Goal: Task Accomplishment & Management: Manage account settings

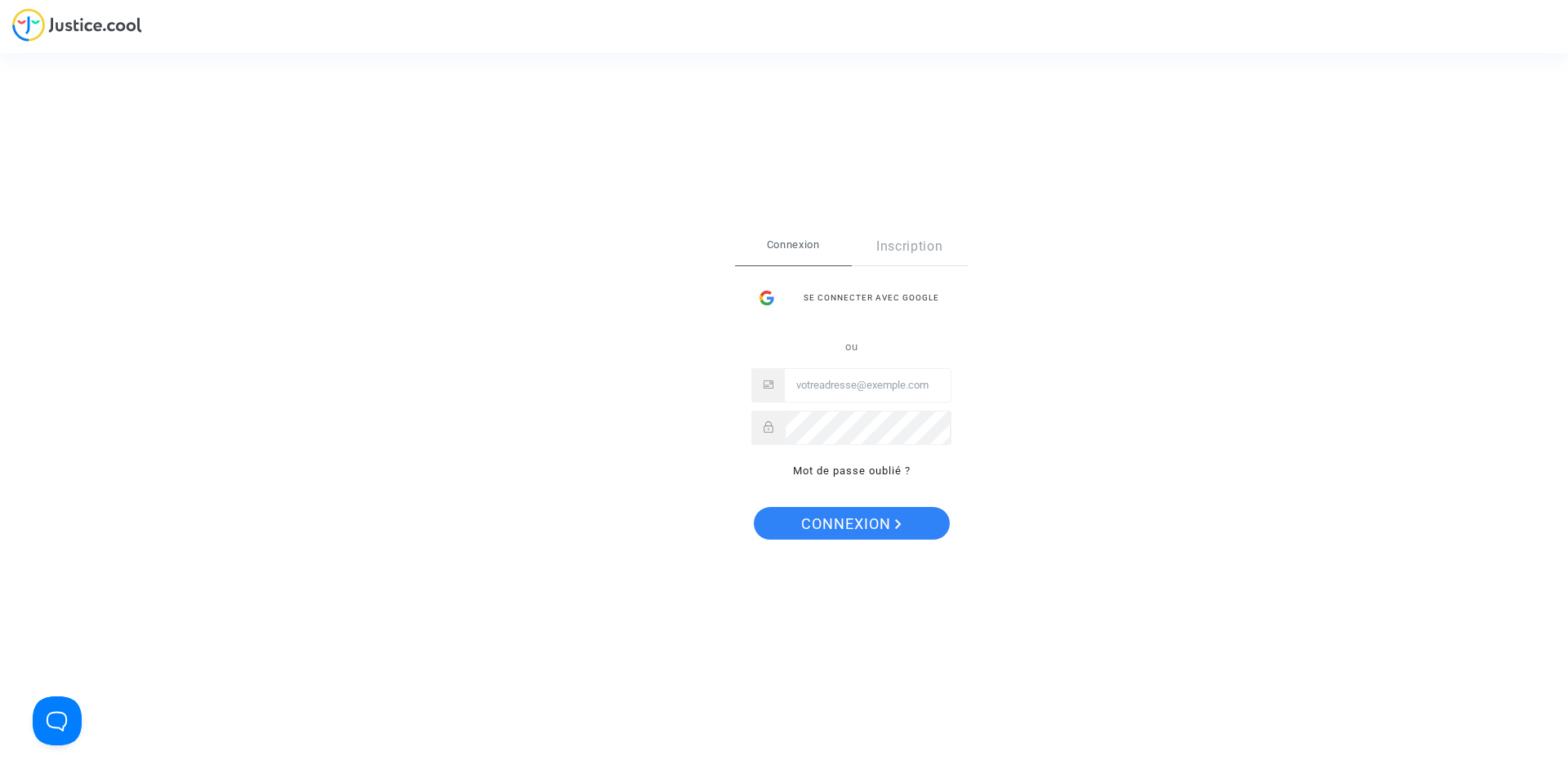
type input "[EMAIL_ADDRESS][DOMAIN_NAME]"
click at [784, 532] on button "Connexion" at bounding box center [851, 523] width 196 height 33
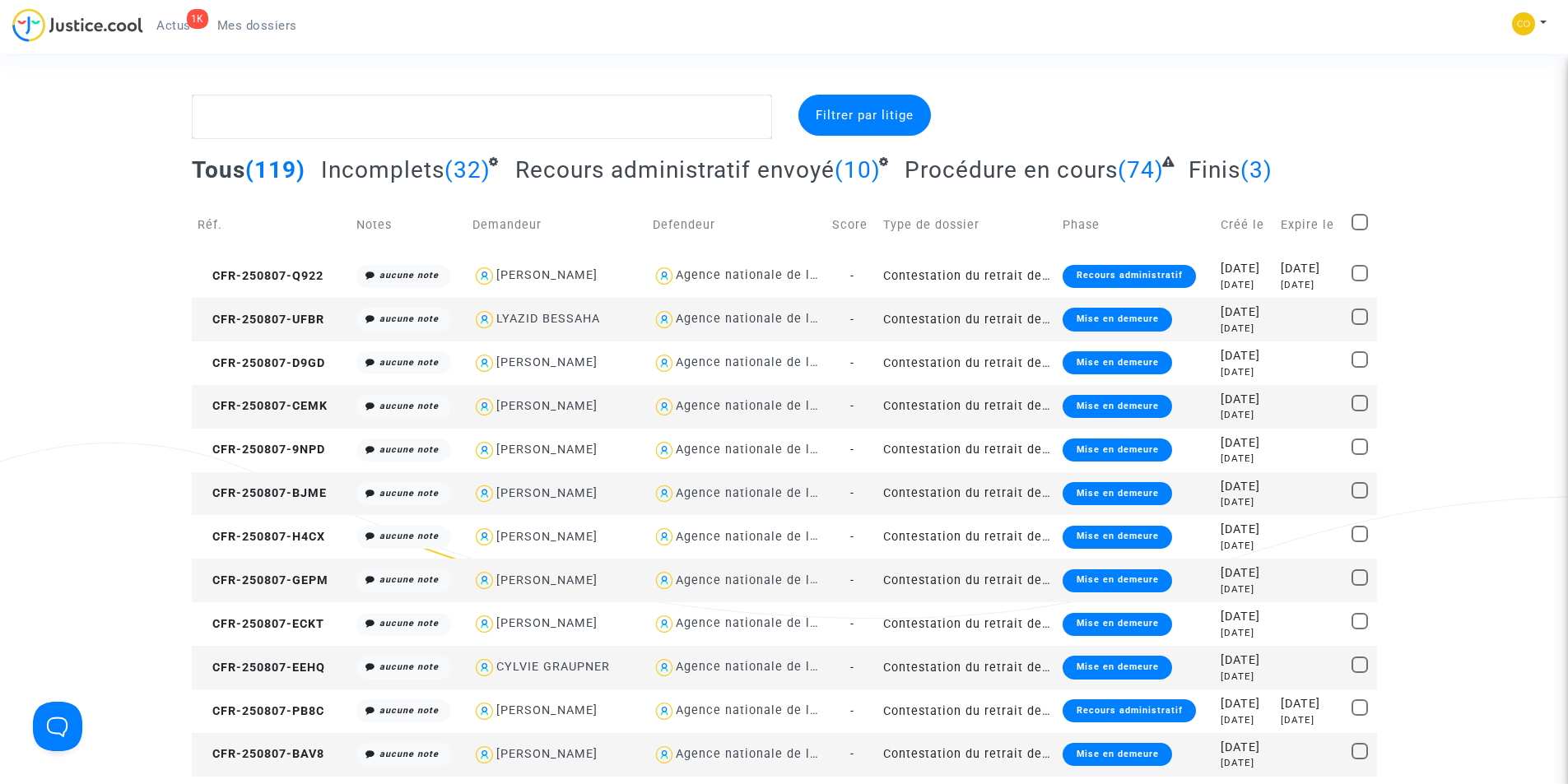
click at [237, 29] on span "Mes dossiers" at bounding box center [258, 25] width 80 height 15
click at [248, 25] on span "Mes dossiers" at bounding box center [258, 25] width 80 height 15
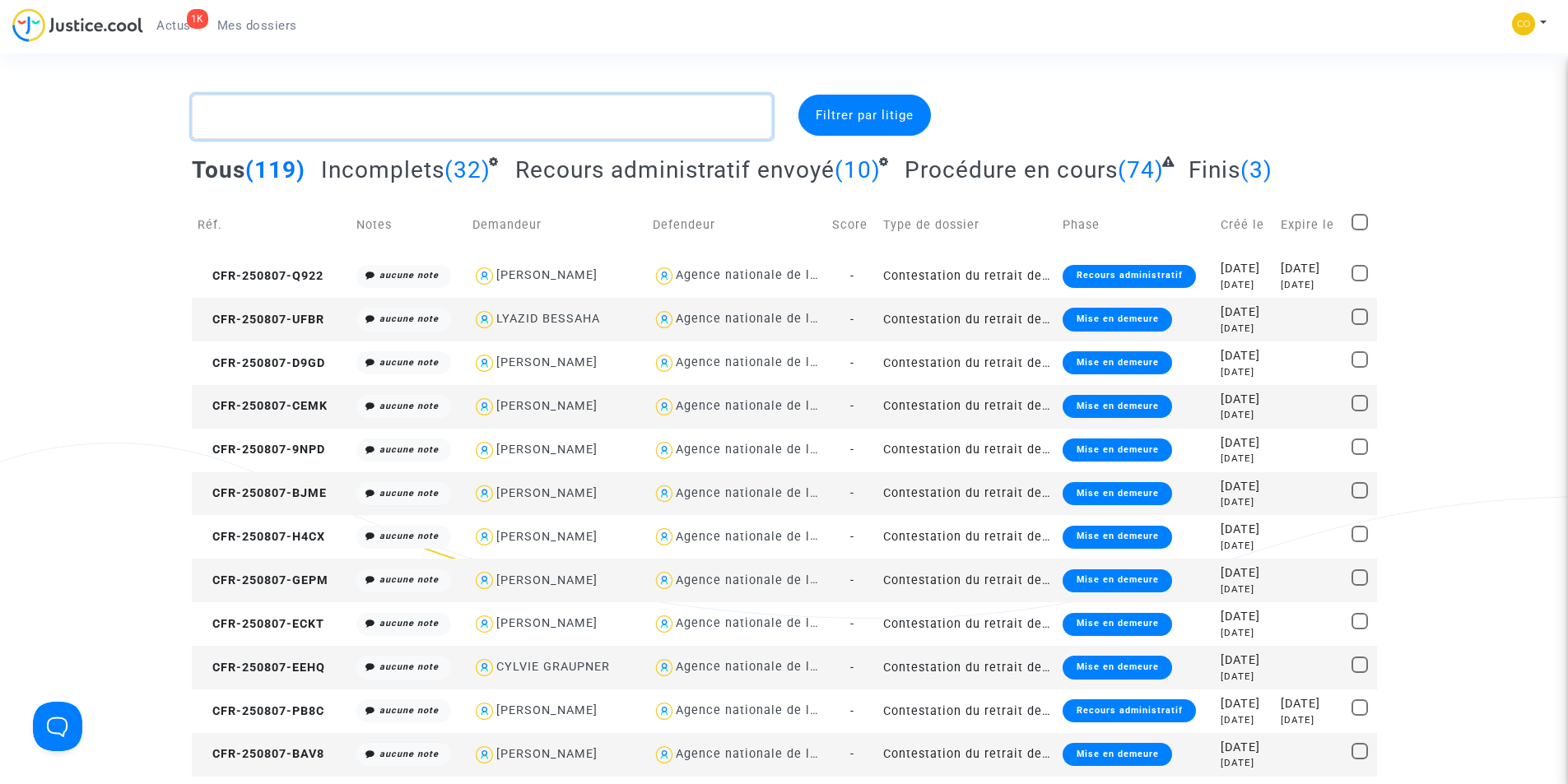
click at [557, 111] on textarea at bounding box center [482, 117] width 580 height 44
paste textarea "[PERSON_NAME] ESTIMA"
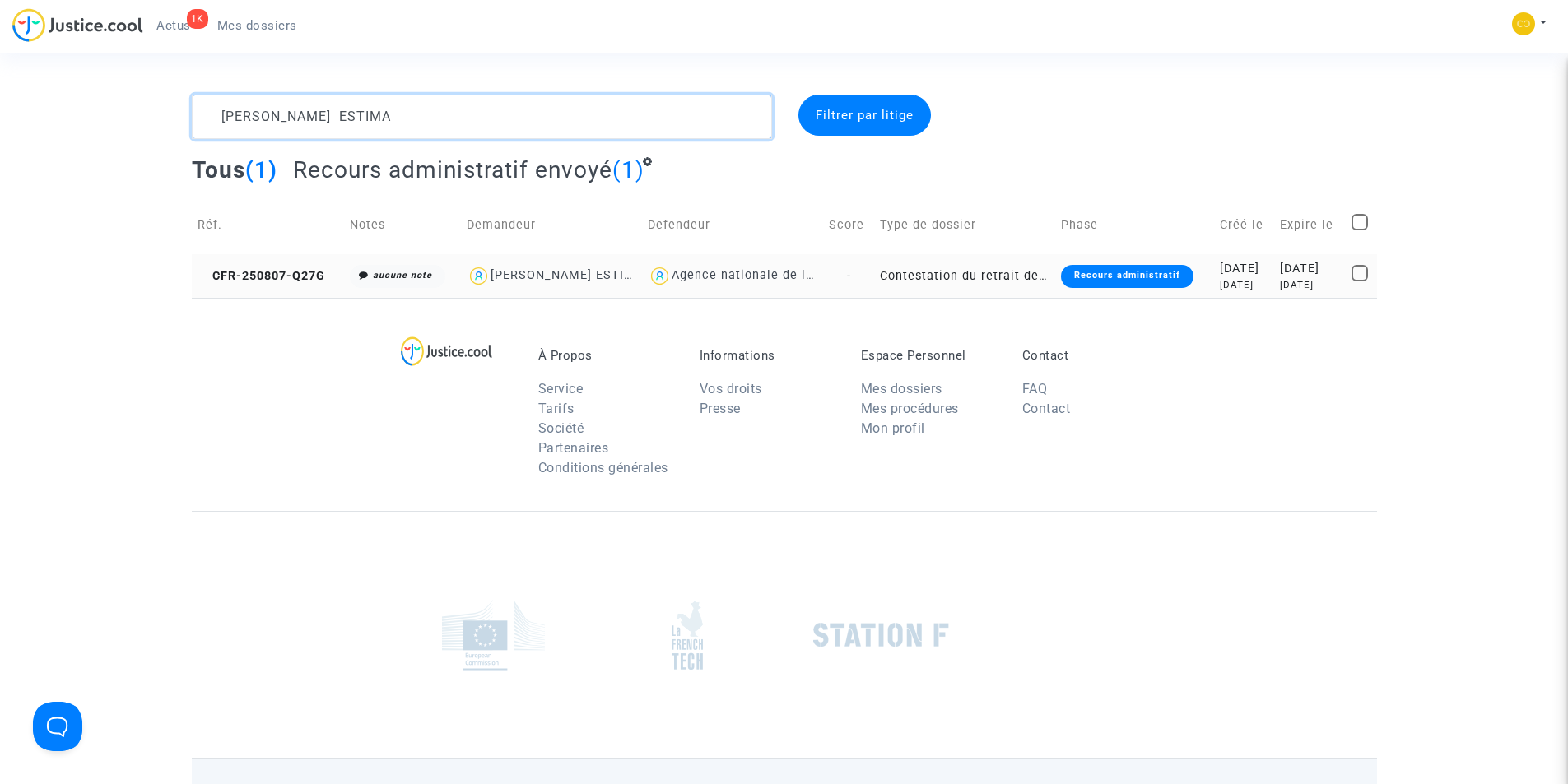
type textarea "[PERSON_NAME] ESTIMA"
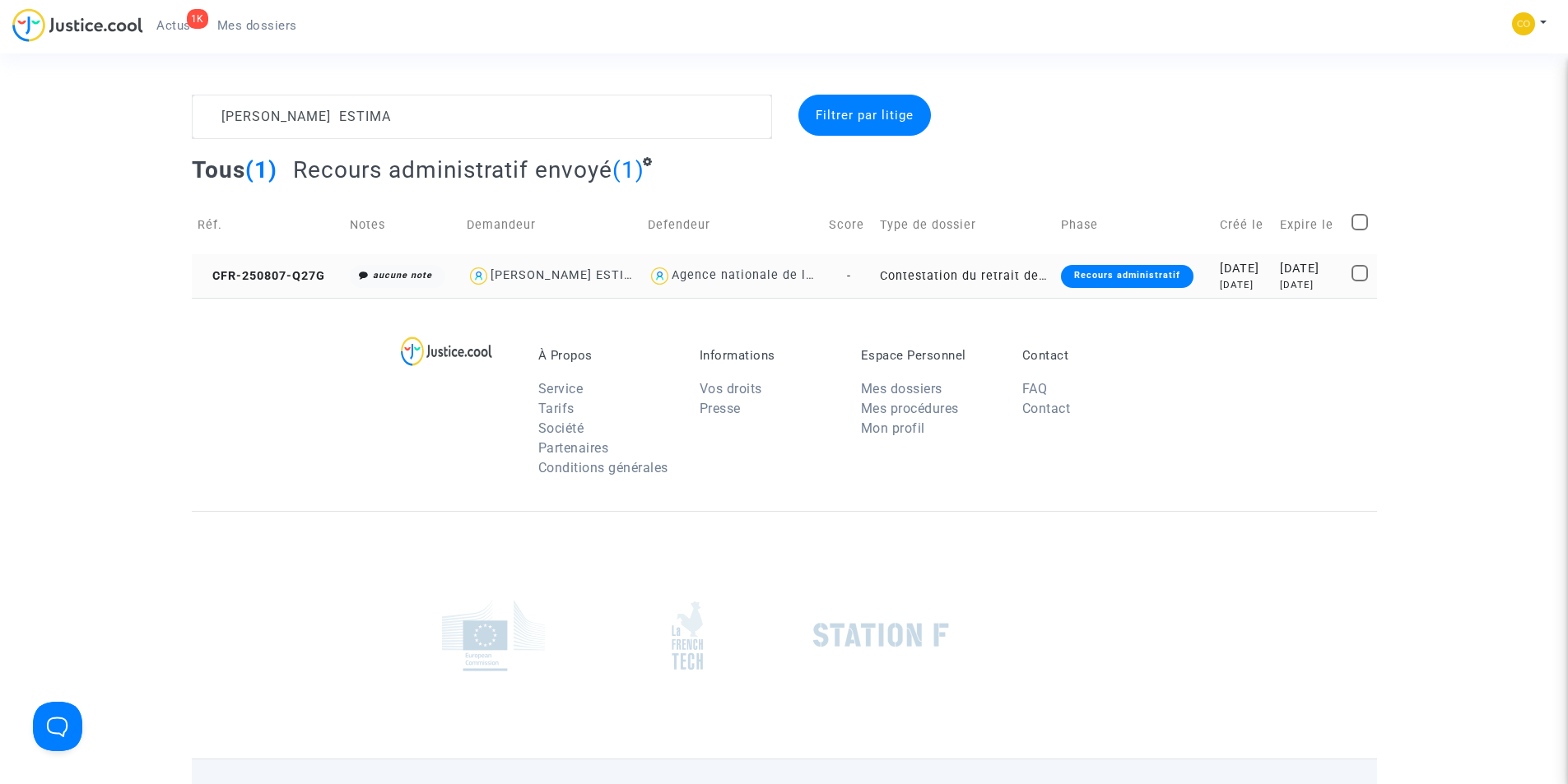
click at [1116, 279] on div "Recours administratif" at bounding box center [1127, 276] width 132 height 23
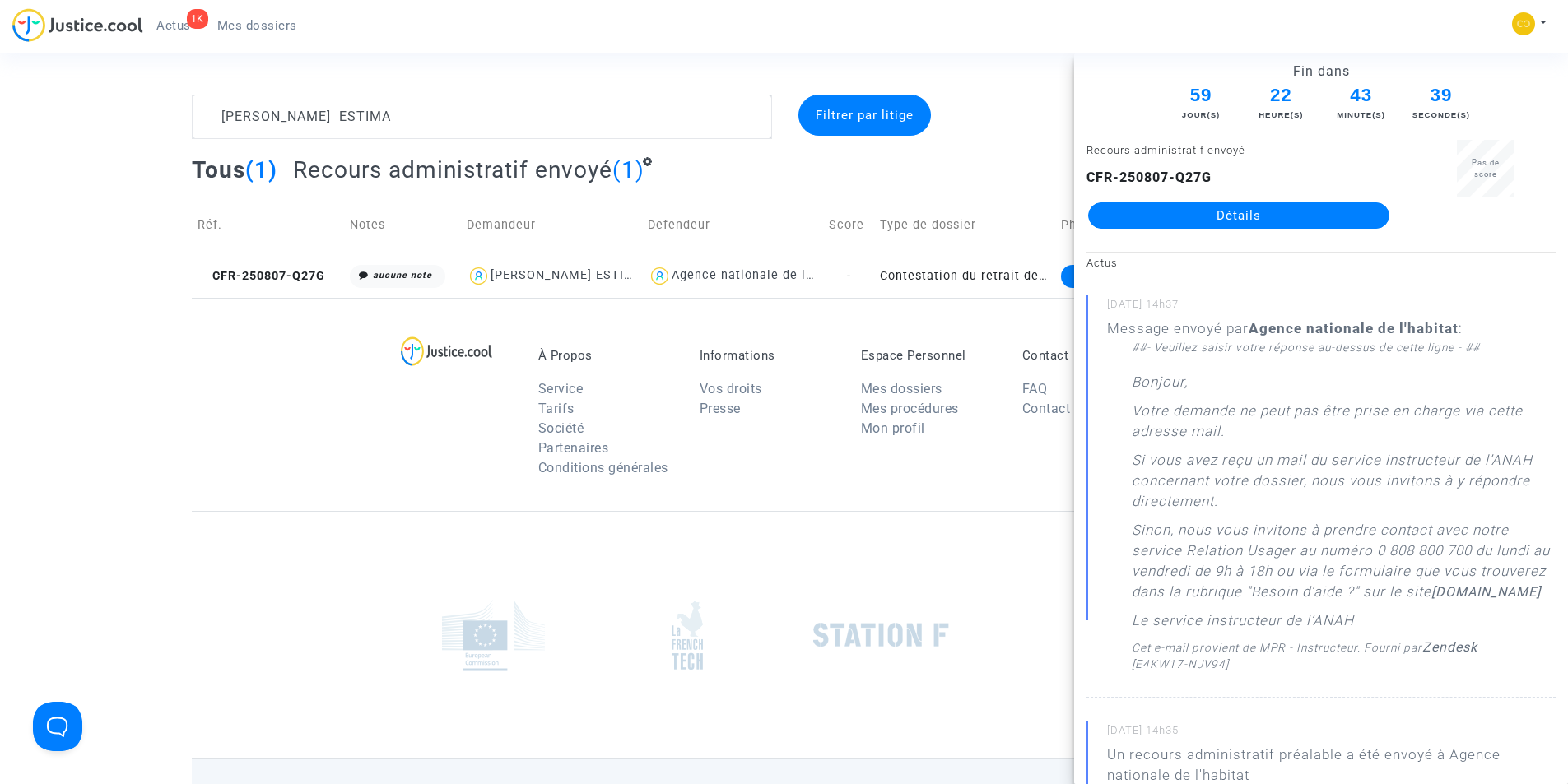
click at [1240, 216] on link "Détails" at bounding box center [1239, 215] width 301 height 26
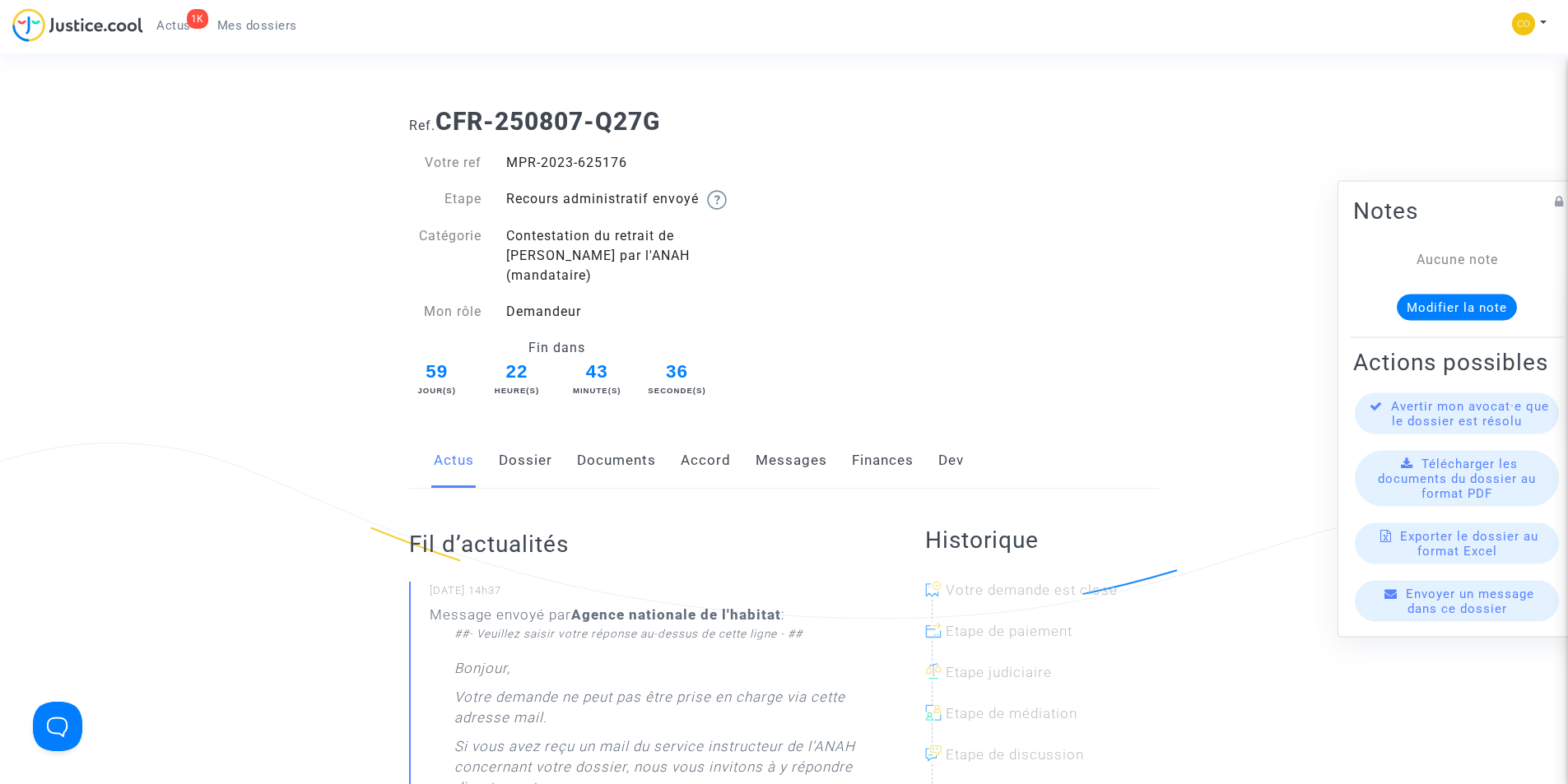
click at [634, 433] on link "Documents" at bounding box center [616, 461] width 79 height 55
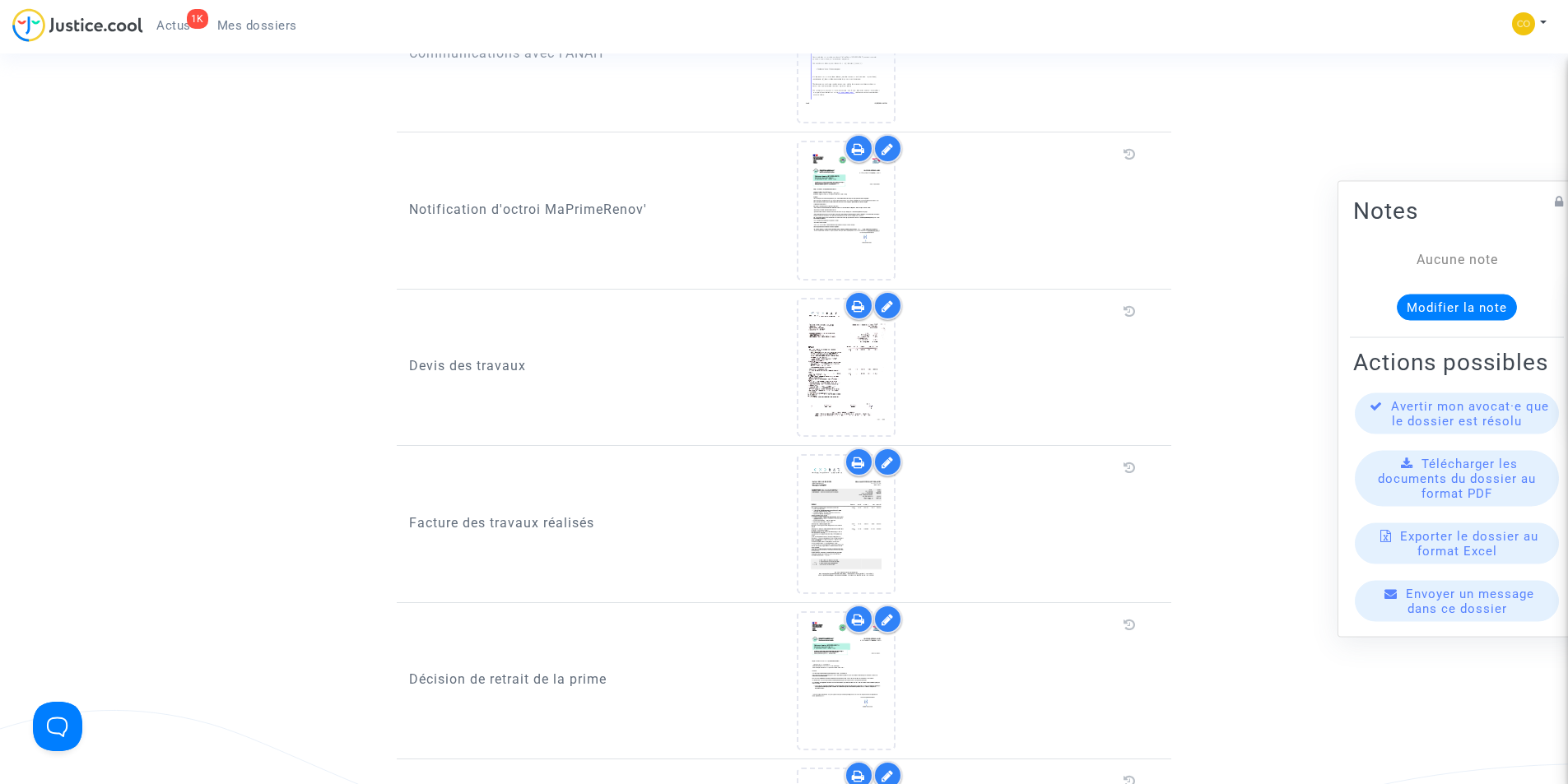
scroll to position [1563, 0]
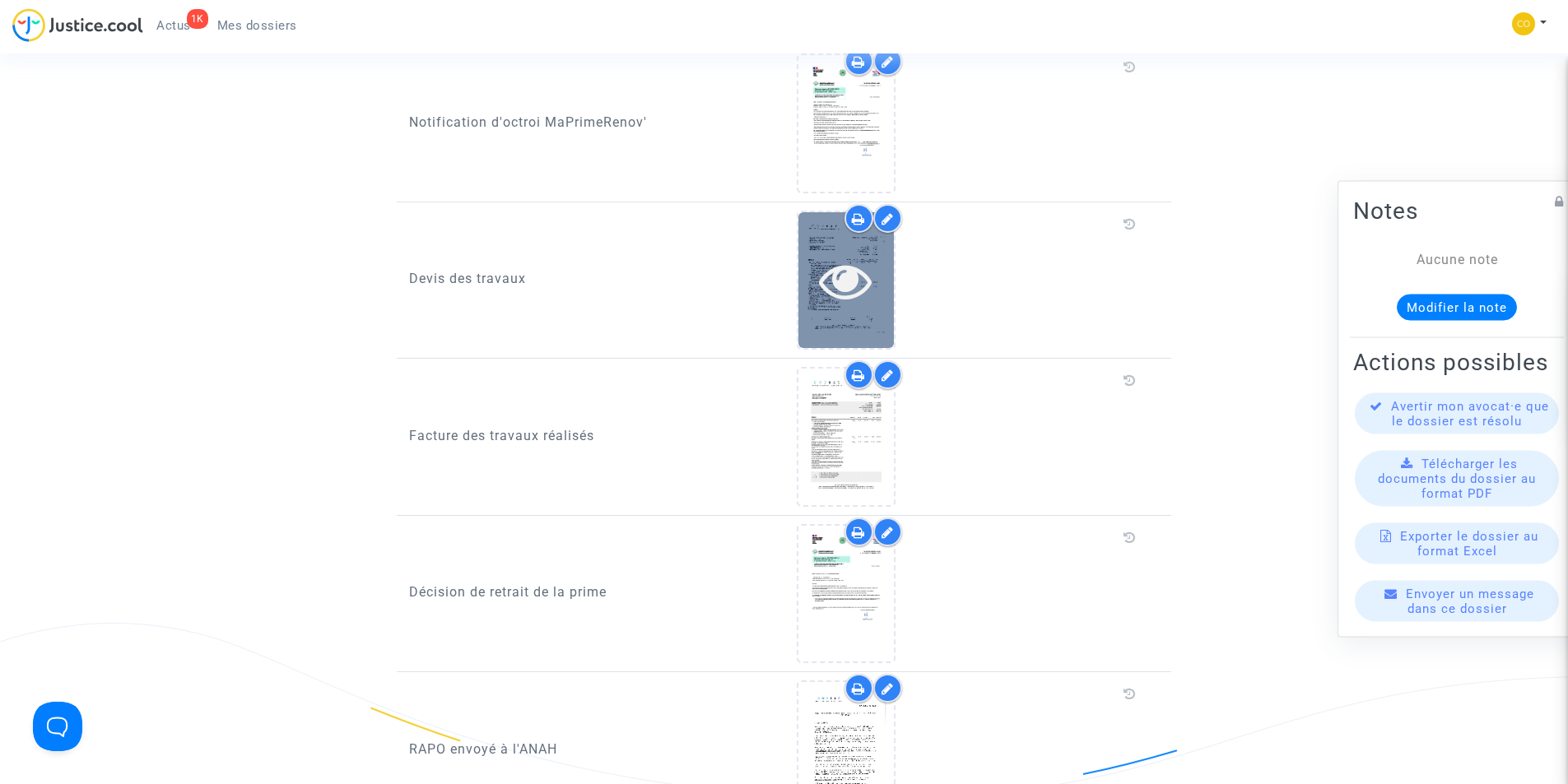
click at [862, 254] on icon at bounding box center [845, 281] width 54 height 53
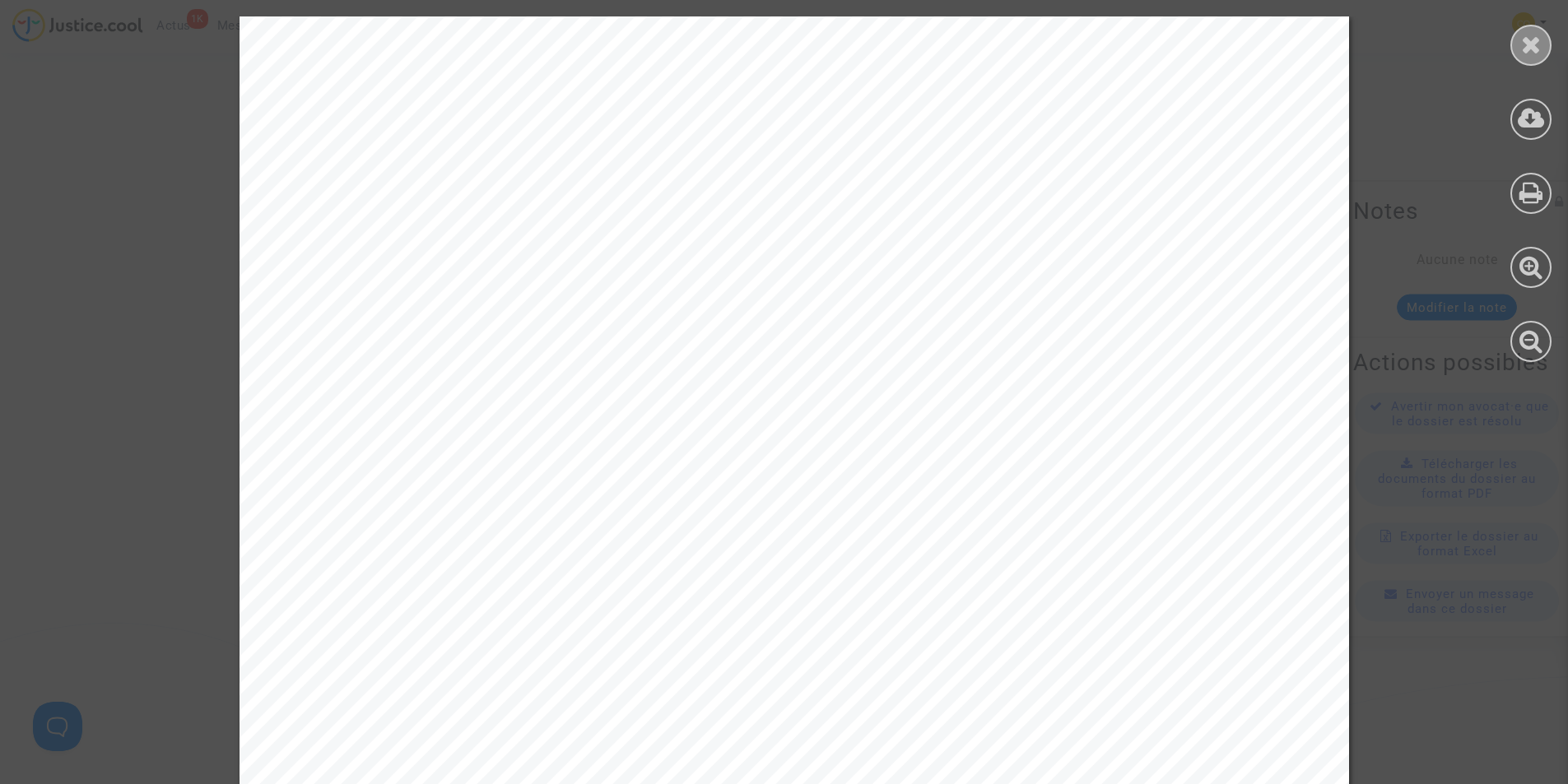
click at [1533, 49] on icon at bounding box center [1531, 44] width 20 height 25
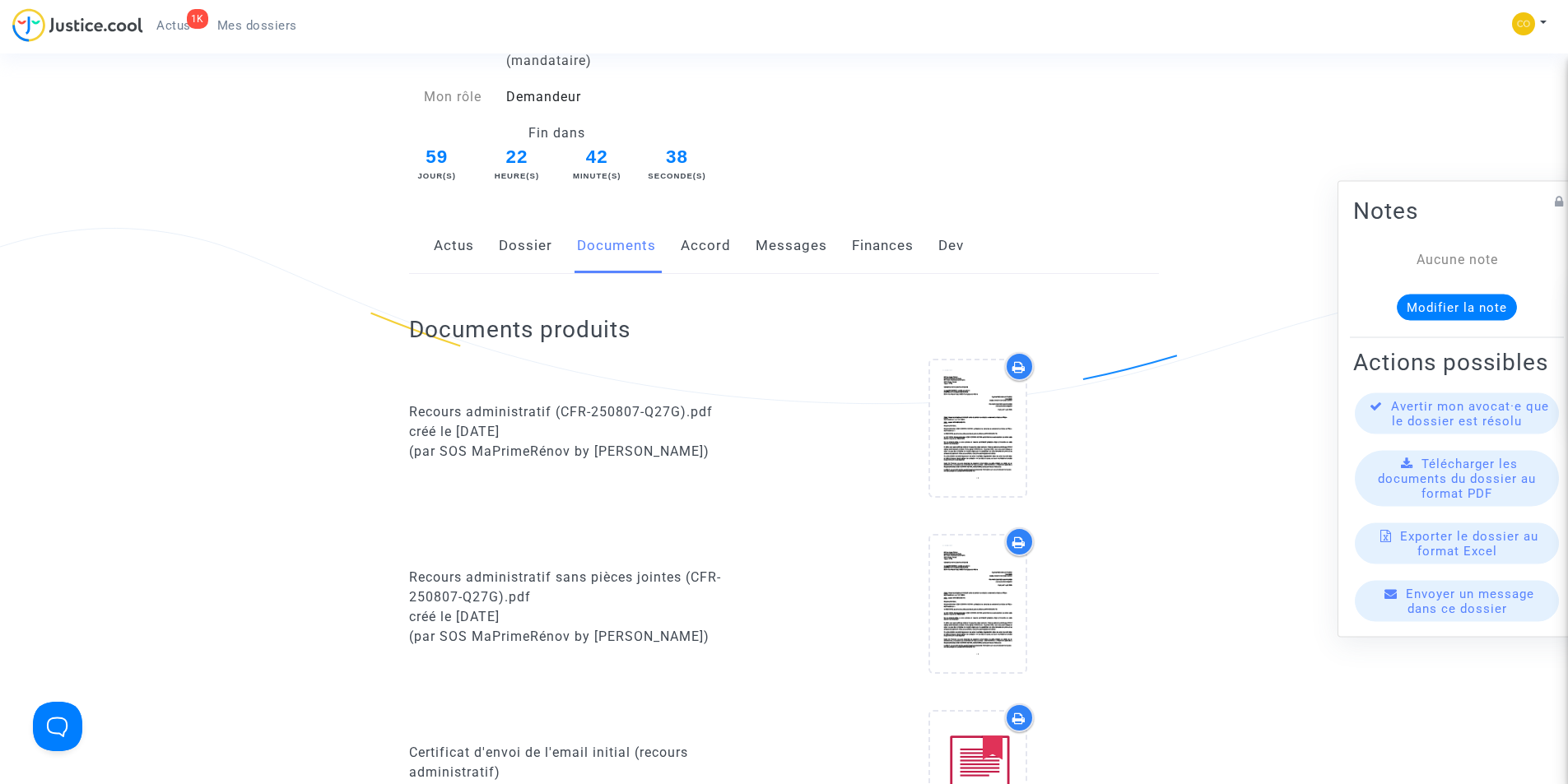
scroll to position [0, 0]
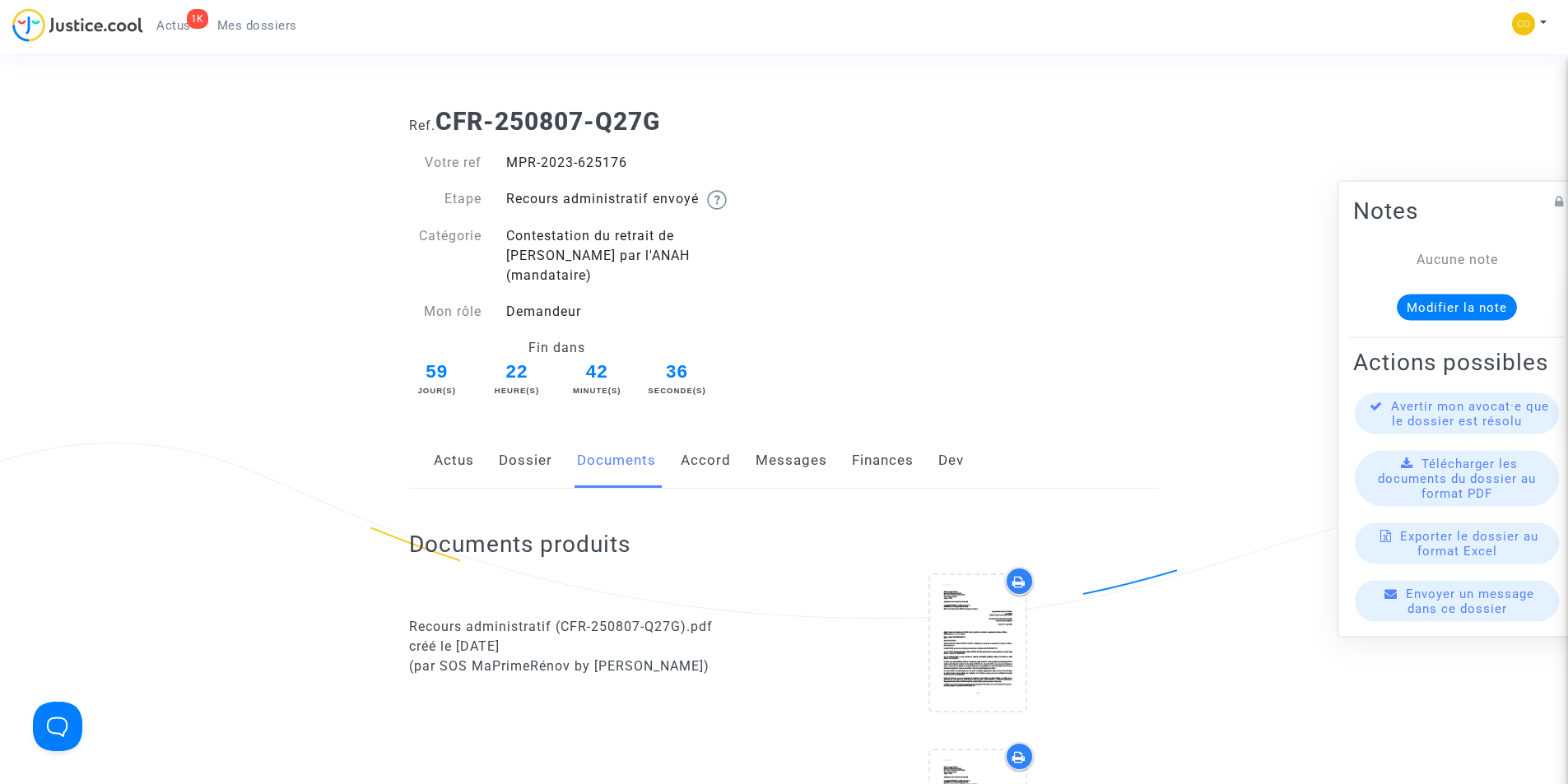
click at [247, 27] on span "Mes dossiers" at bounding box center [258, 25] width 80 height 15
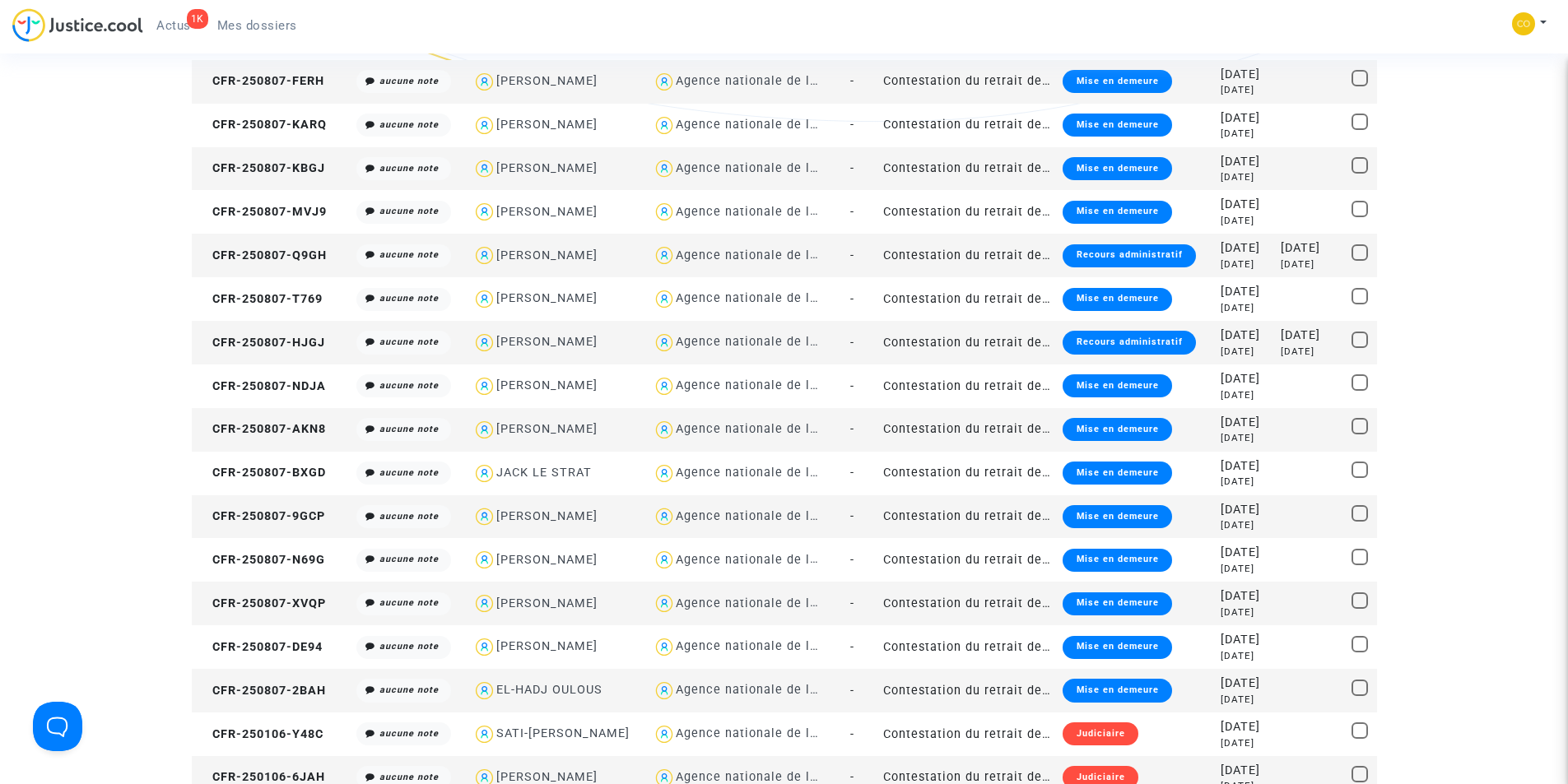
scroll to position [1398, 0]
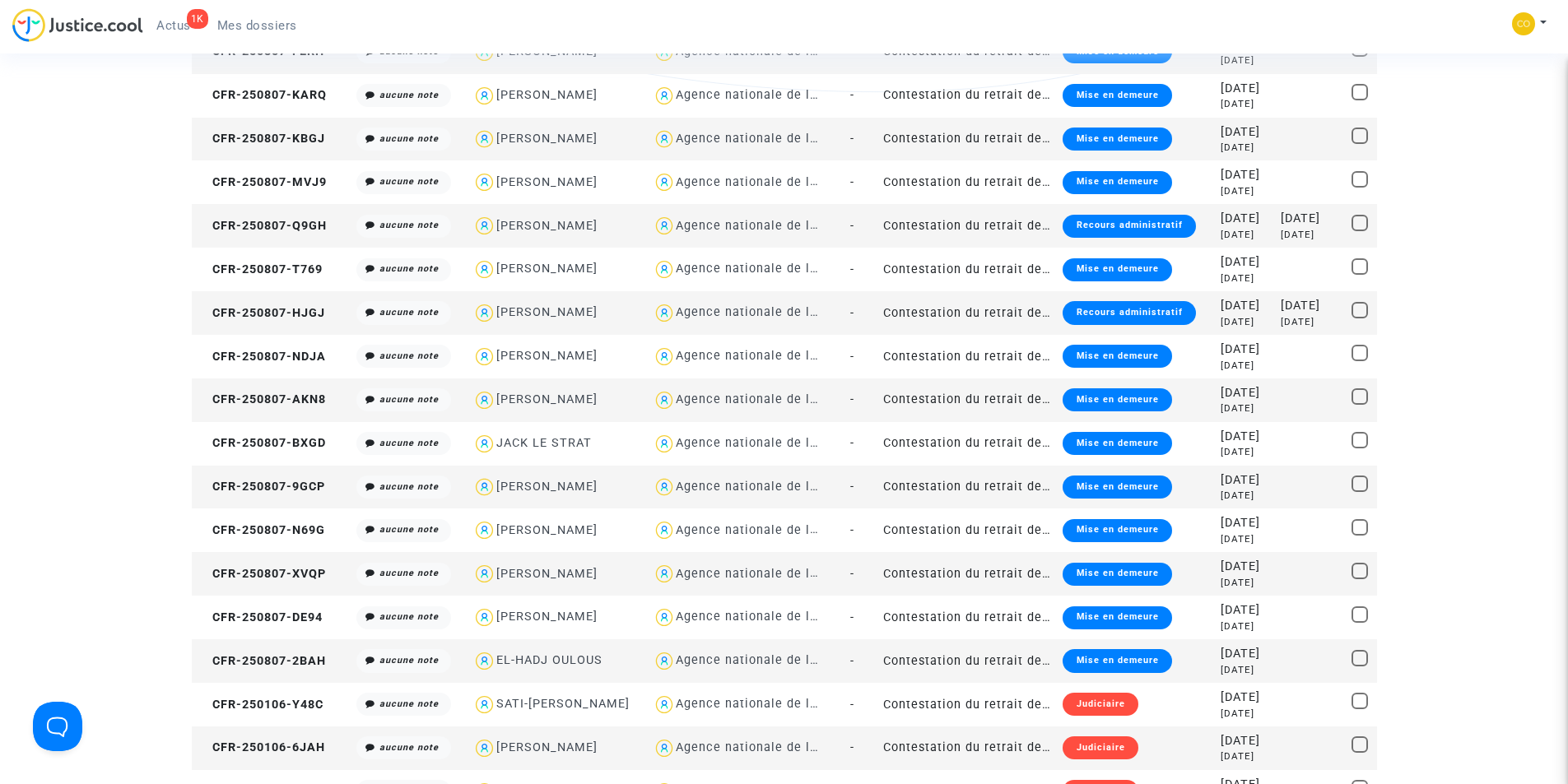
click at [562, 315] on div "[PERSON_NAME]" at bounding box center [546, 312] width 102 height 14
type textarea "@"MUHARREM CAGLAK" @"SOS MaPrimeRénov by Pitcher Avocat""
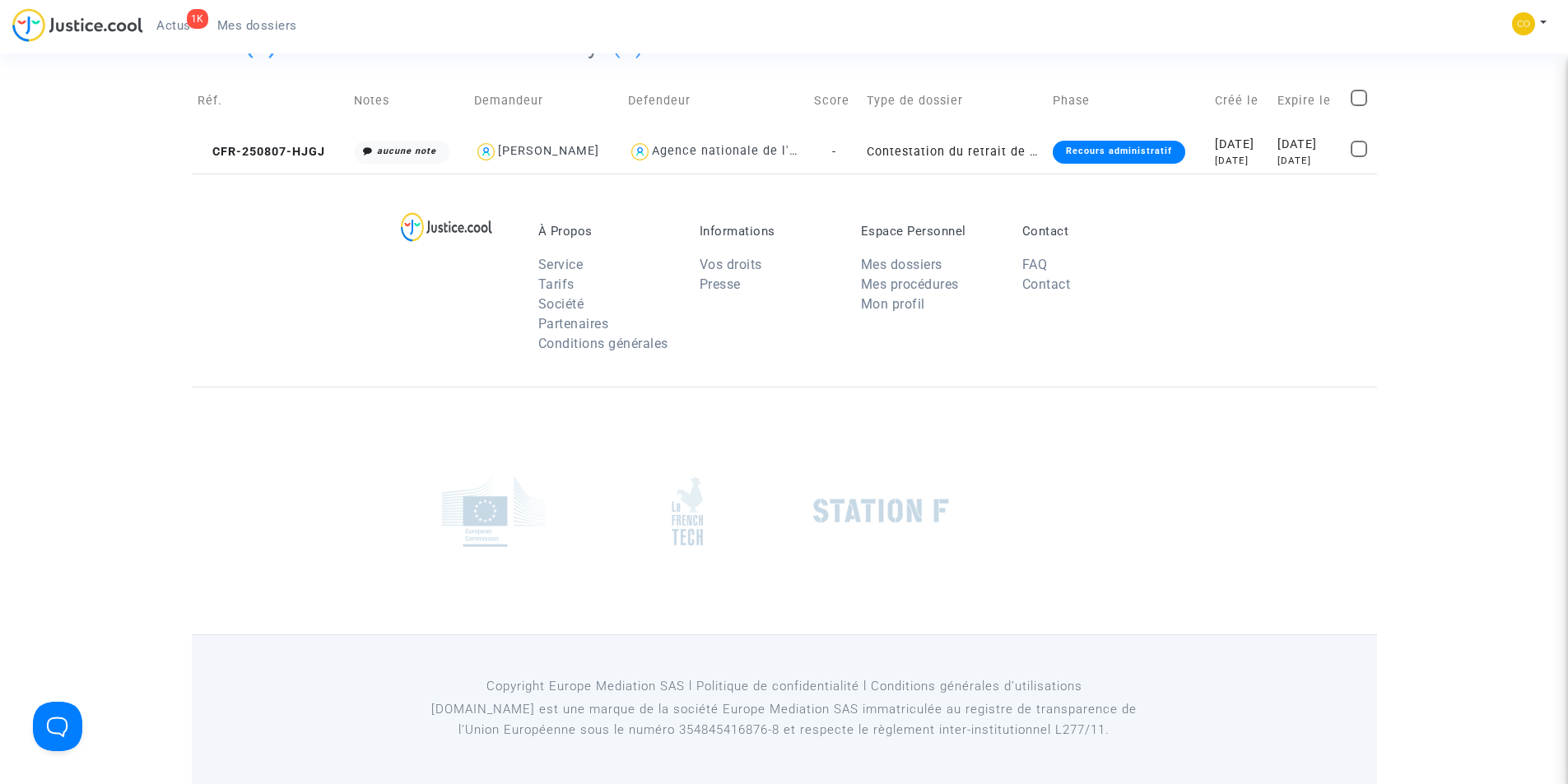
scroll to position [125, 0]
click at [1123, 151] on div "Recours administratif" at bounding box center [1118, 152] width 132 height 23
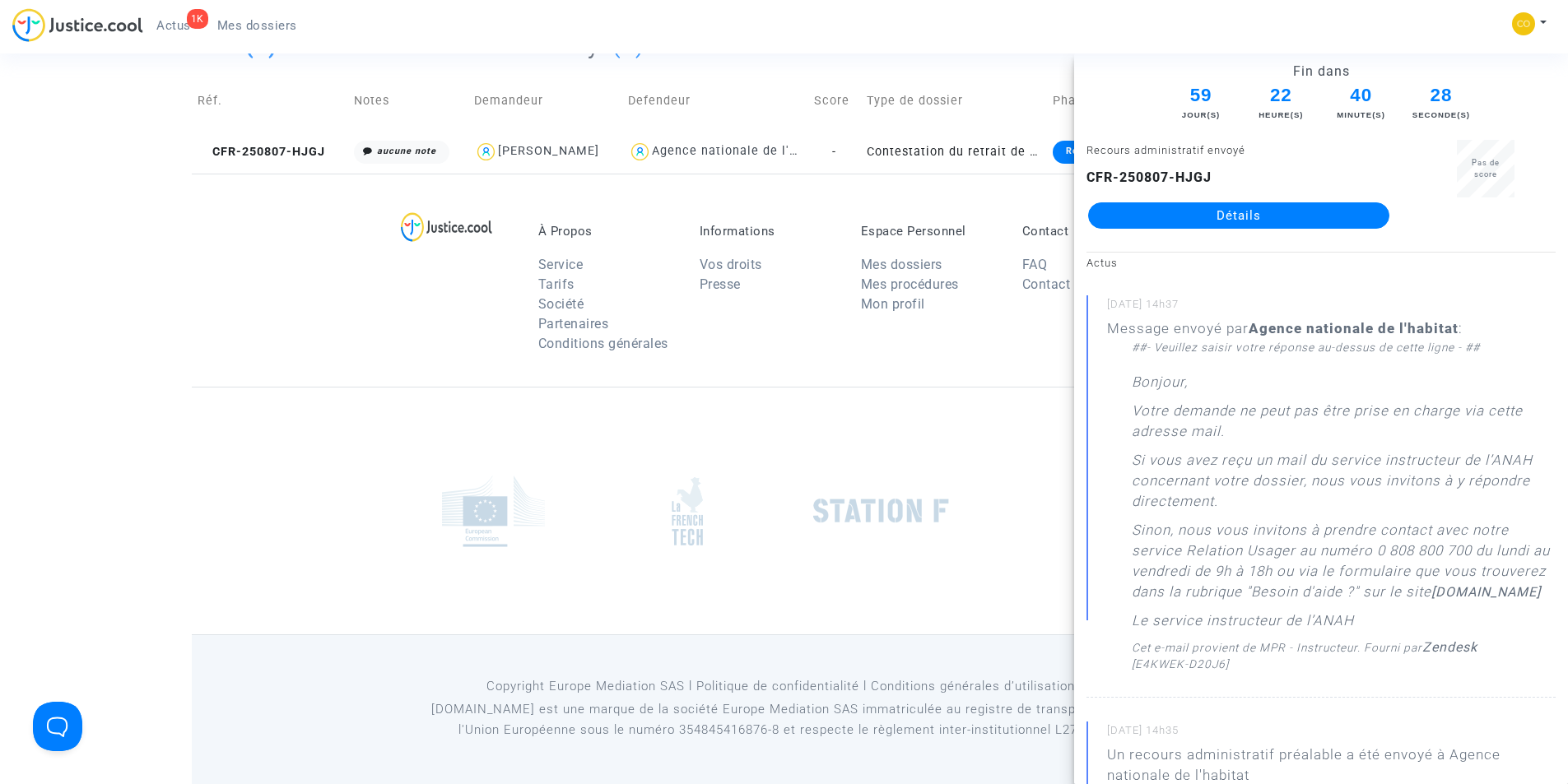
click at [1297, 220] on link "Détails" at bounding box center [1239, 215] width 301 height 26
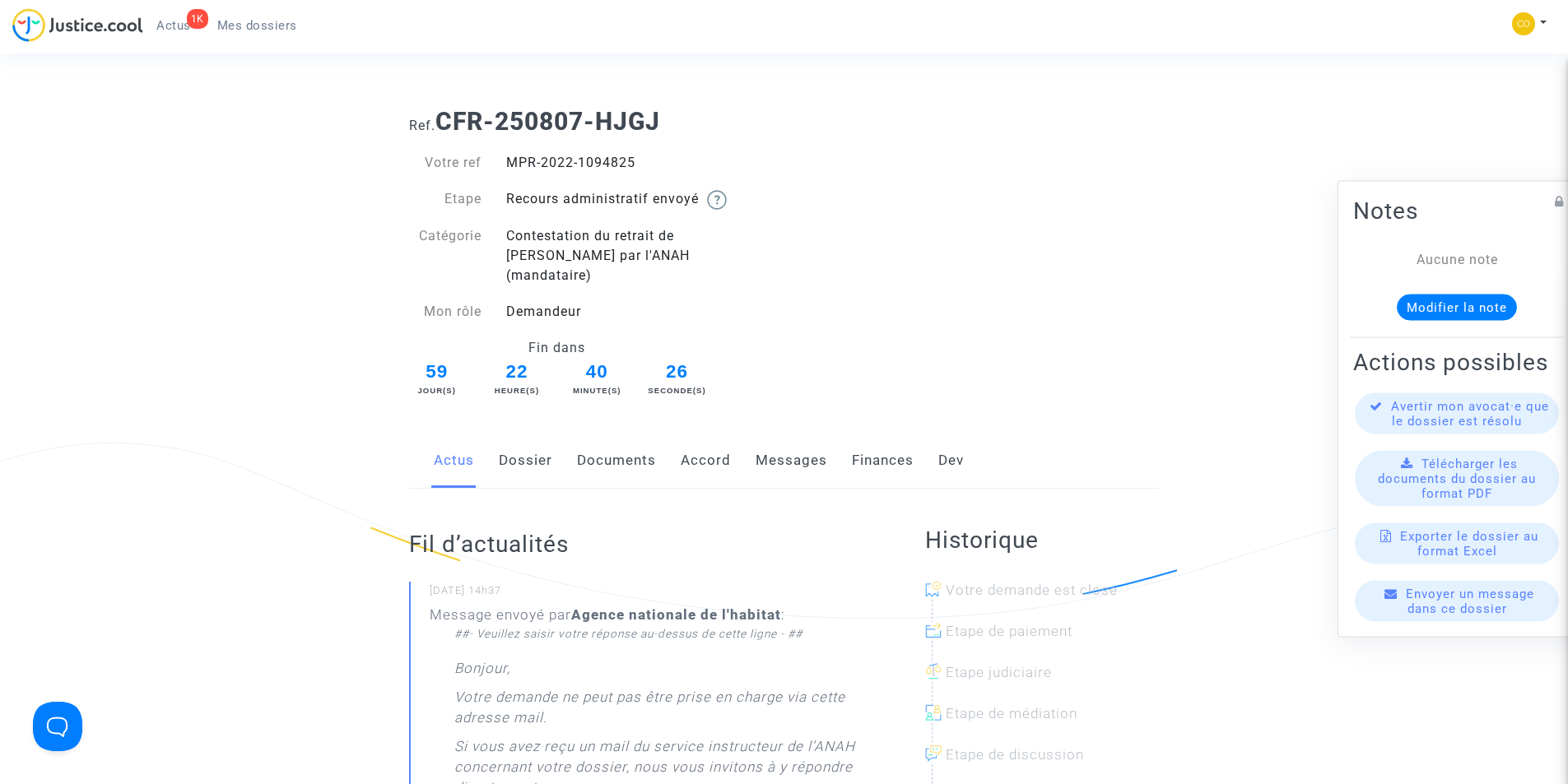
click at [615, 443] on link "Documents" at bounding box center [616, 461] width 79 height 55
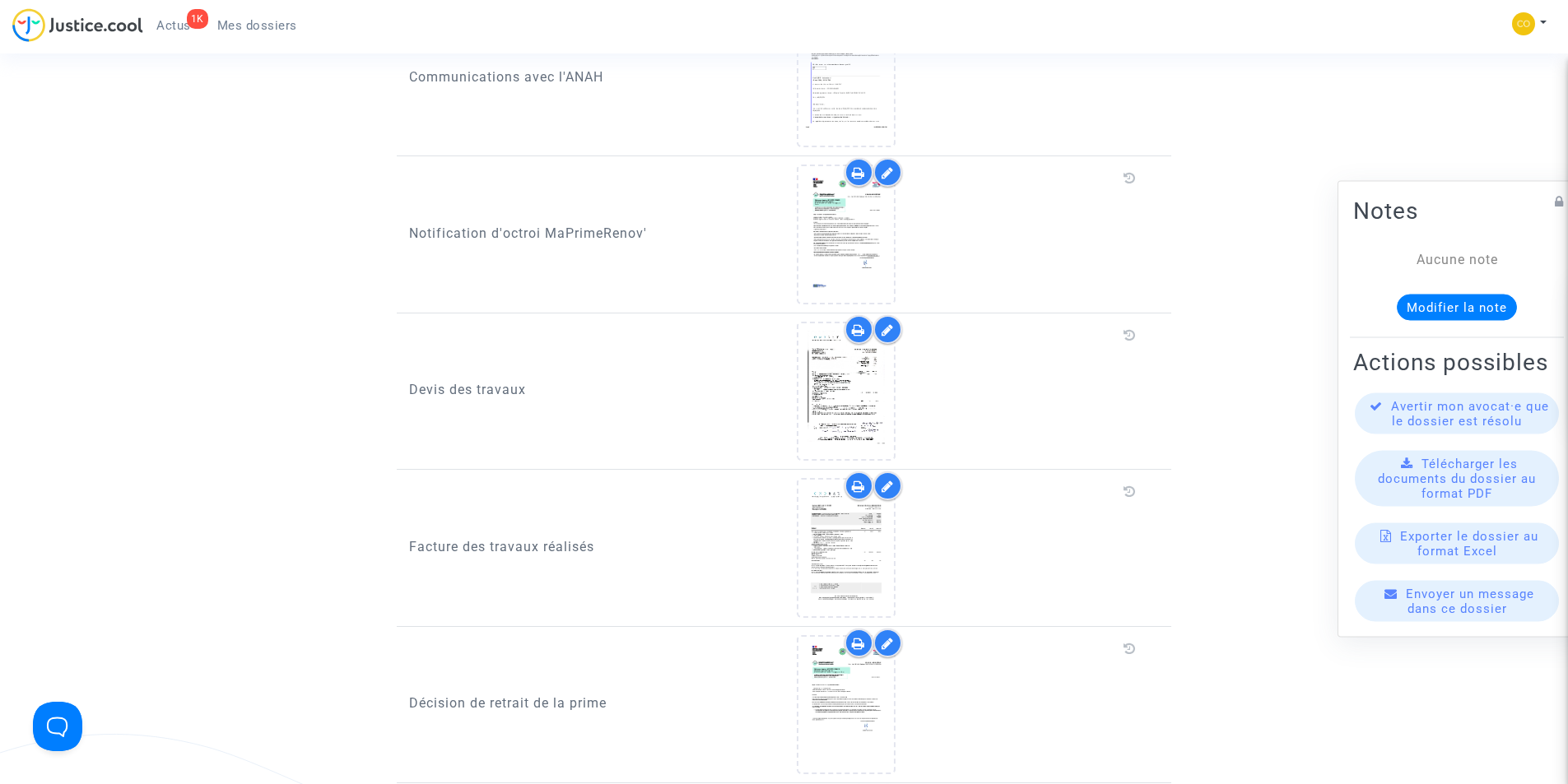
scroll to position [1481, 0]
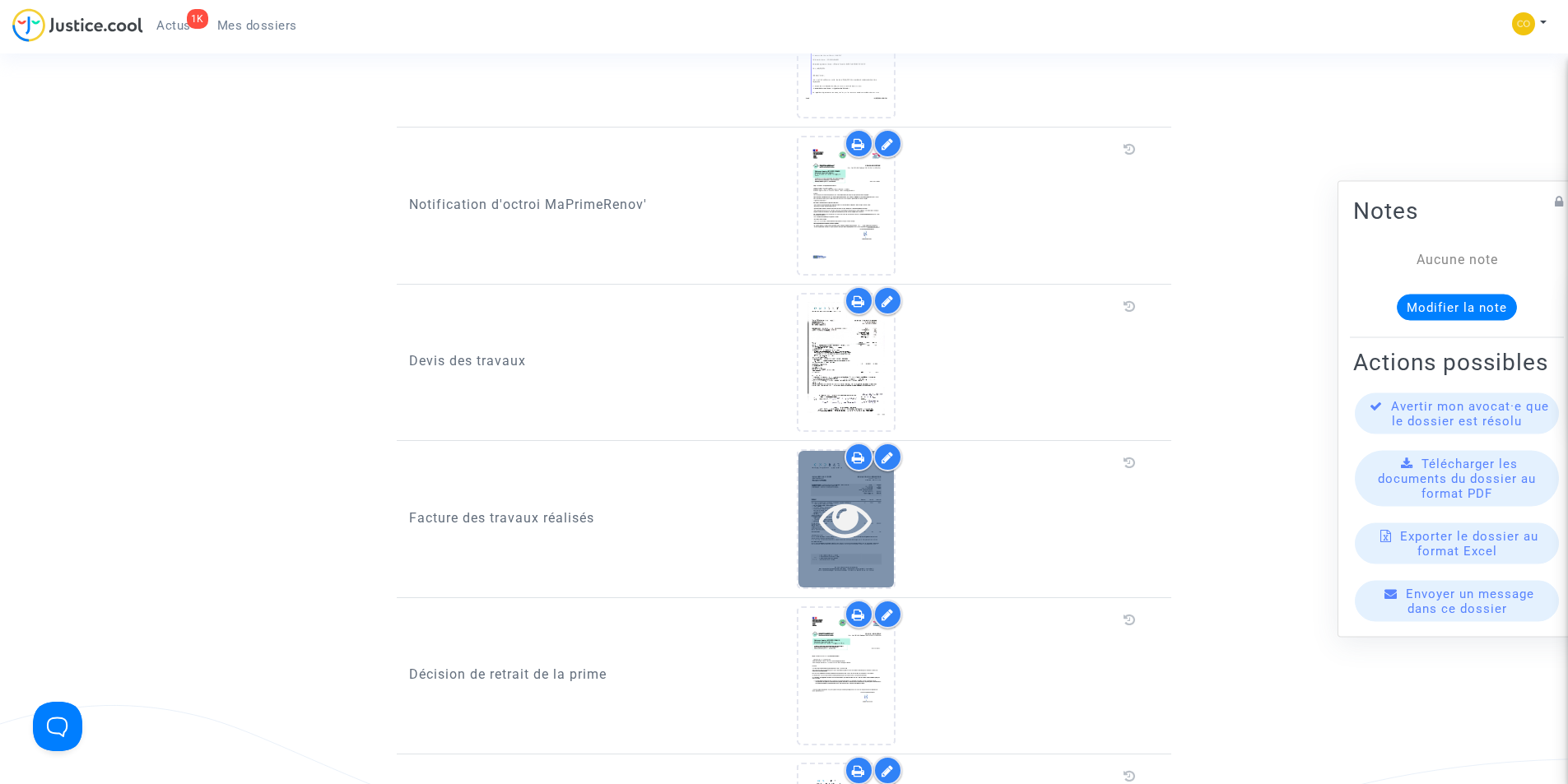
click at [825, 499] on icon at bounding box center [845, 520] width 54 height 53
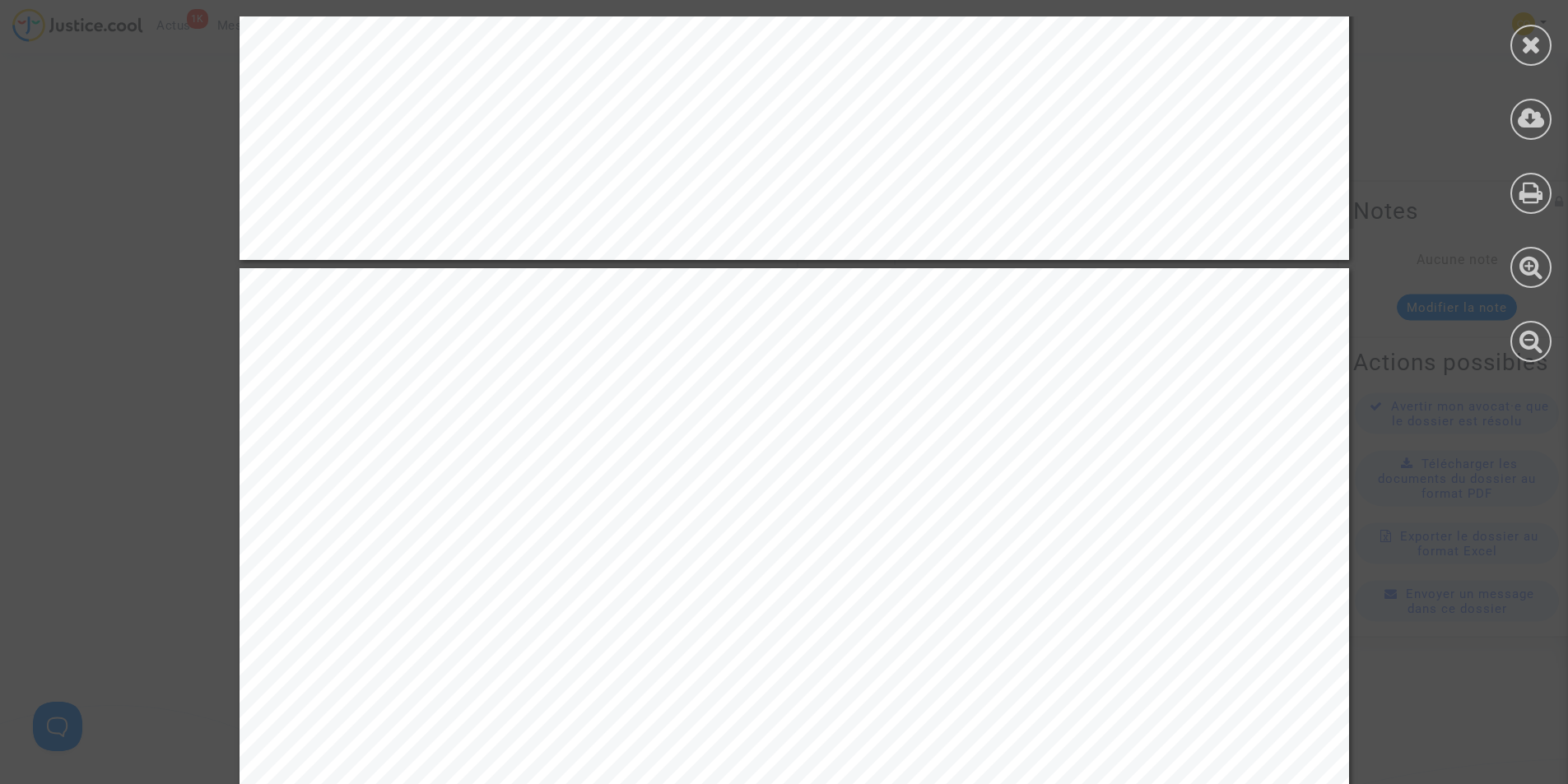
scroll to position [2591, 0]
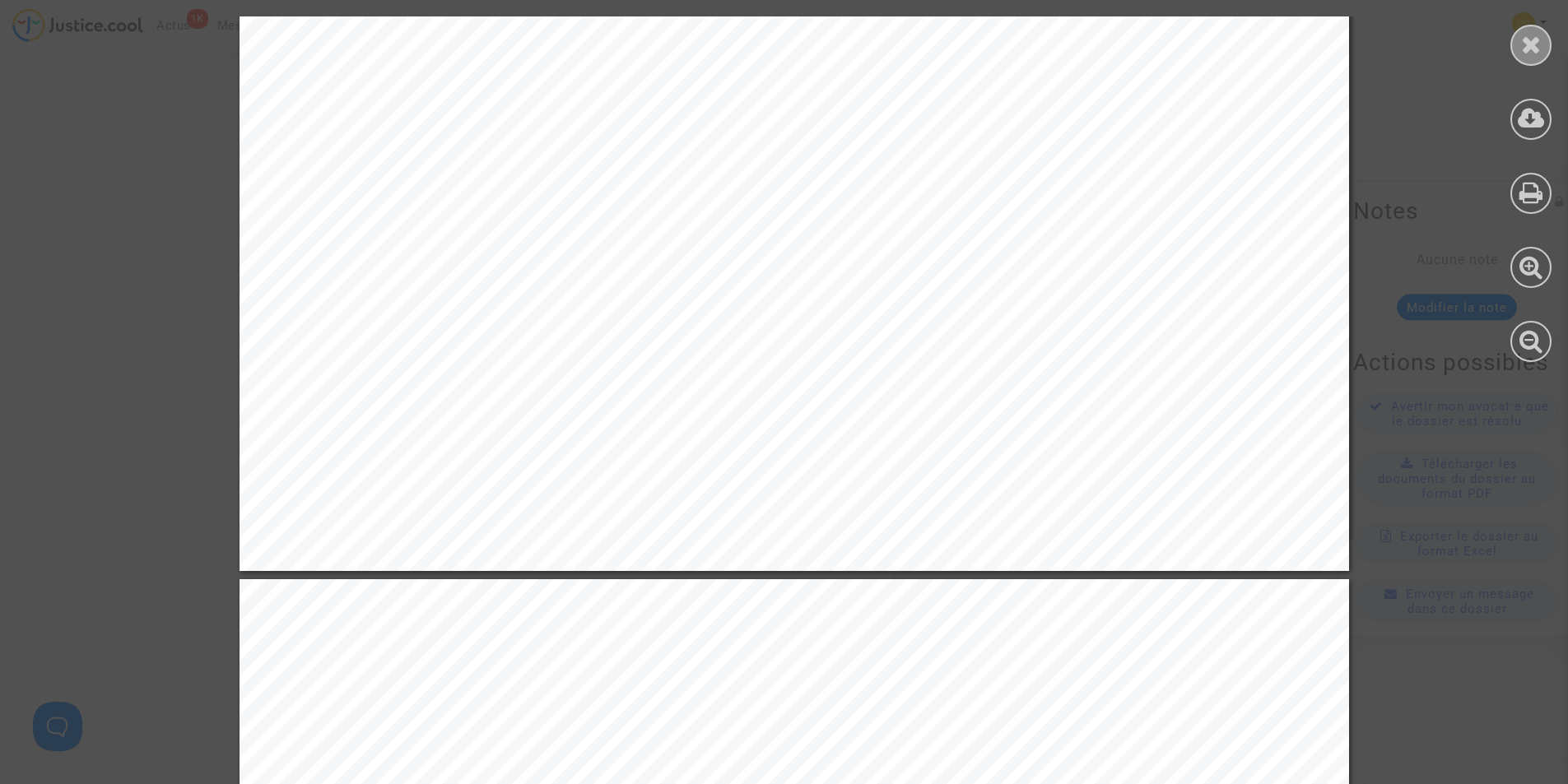
click at [1537, 46] on icon at bounding box center [1531, 44] width 20 height 25
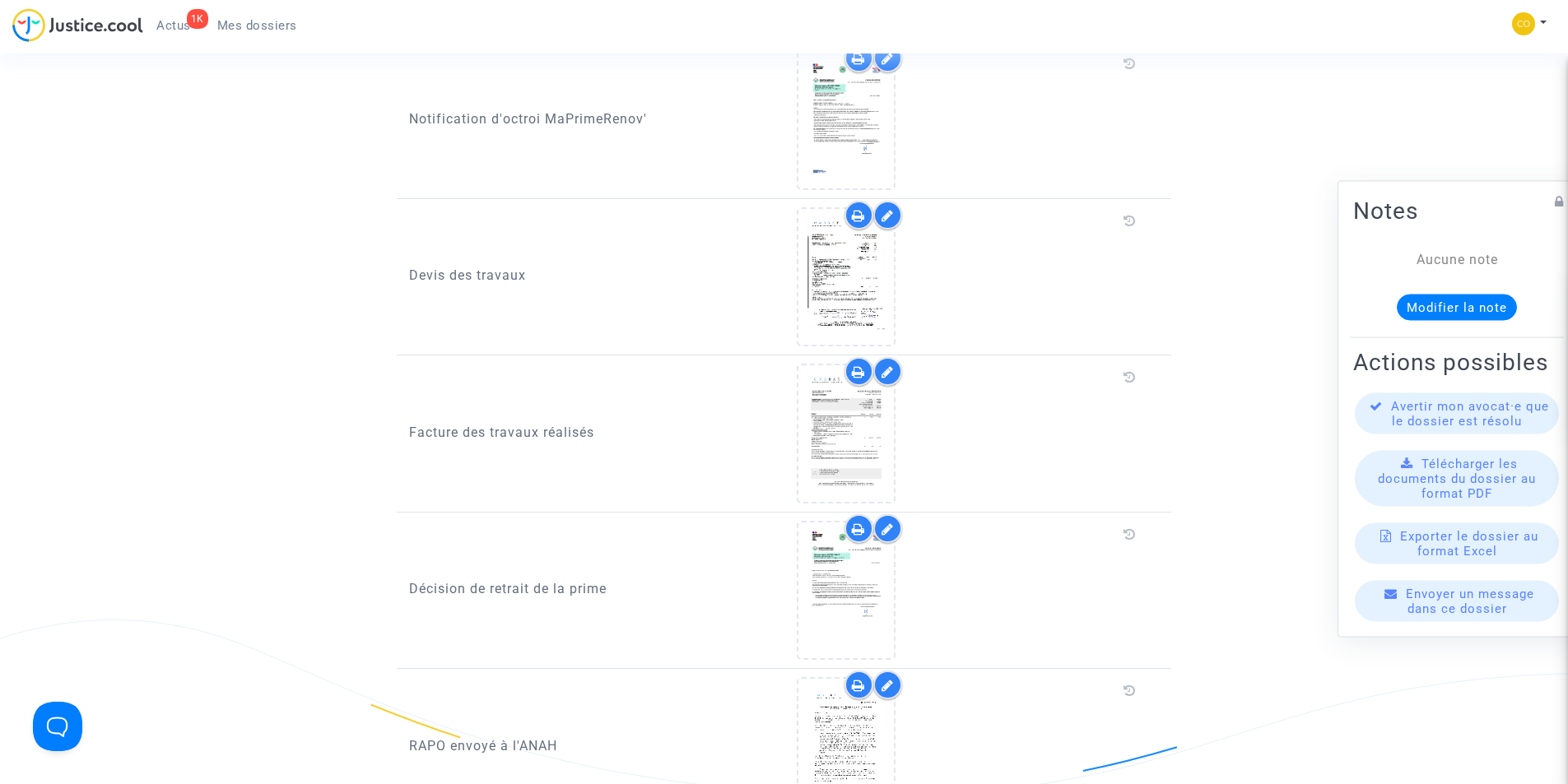
scroll to position [1563, 0]
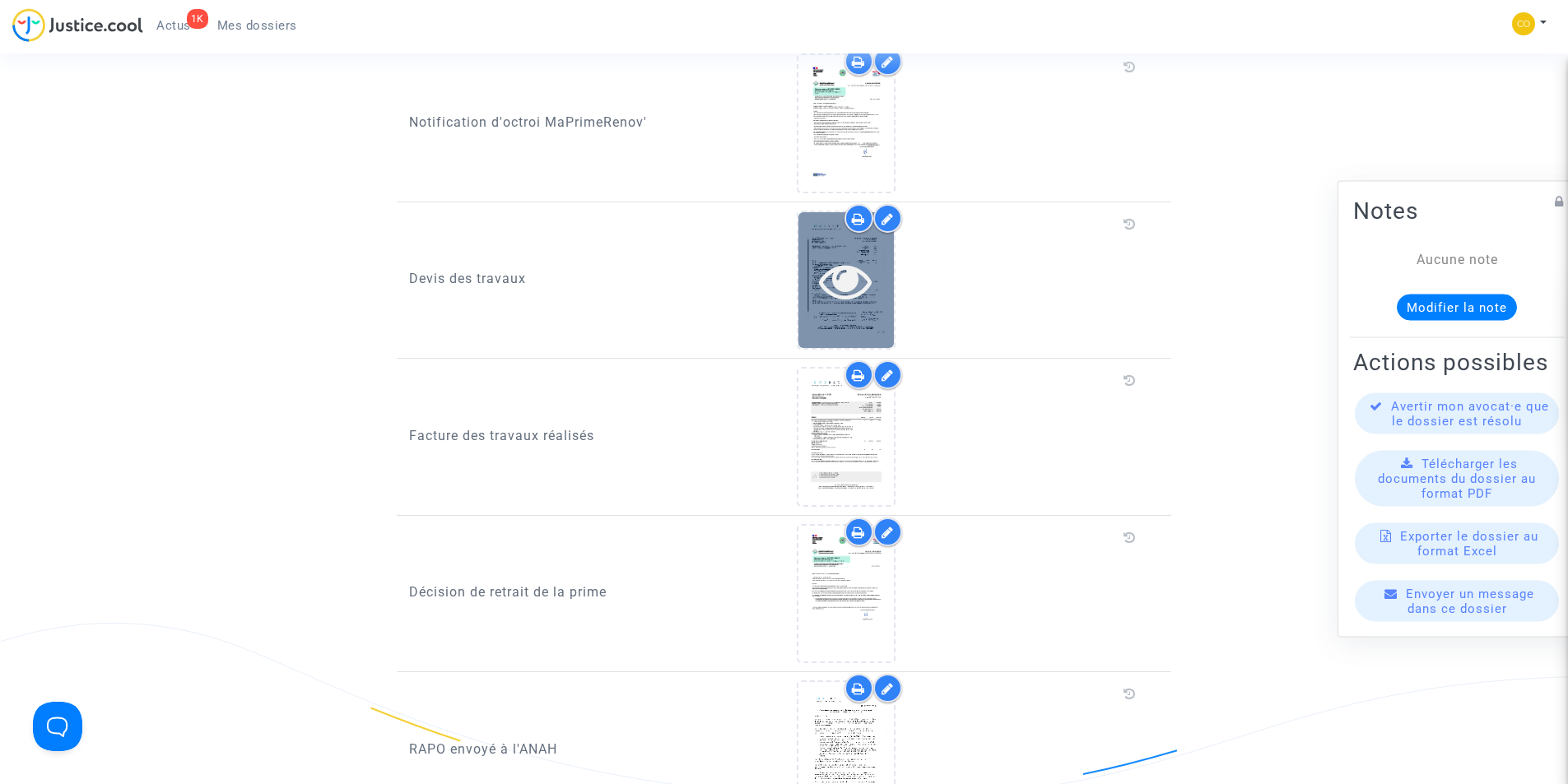
click at [845, 275] on icon at bounding box center [845, 281] width 54 height 53
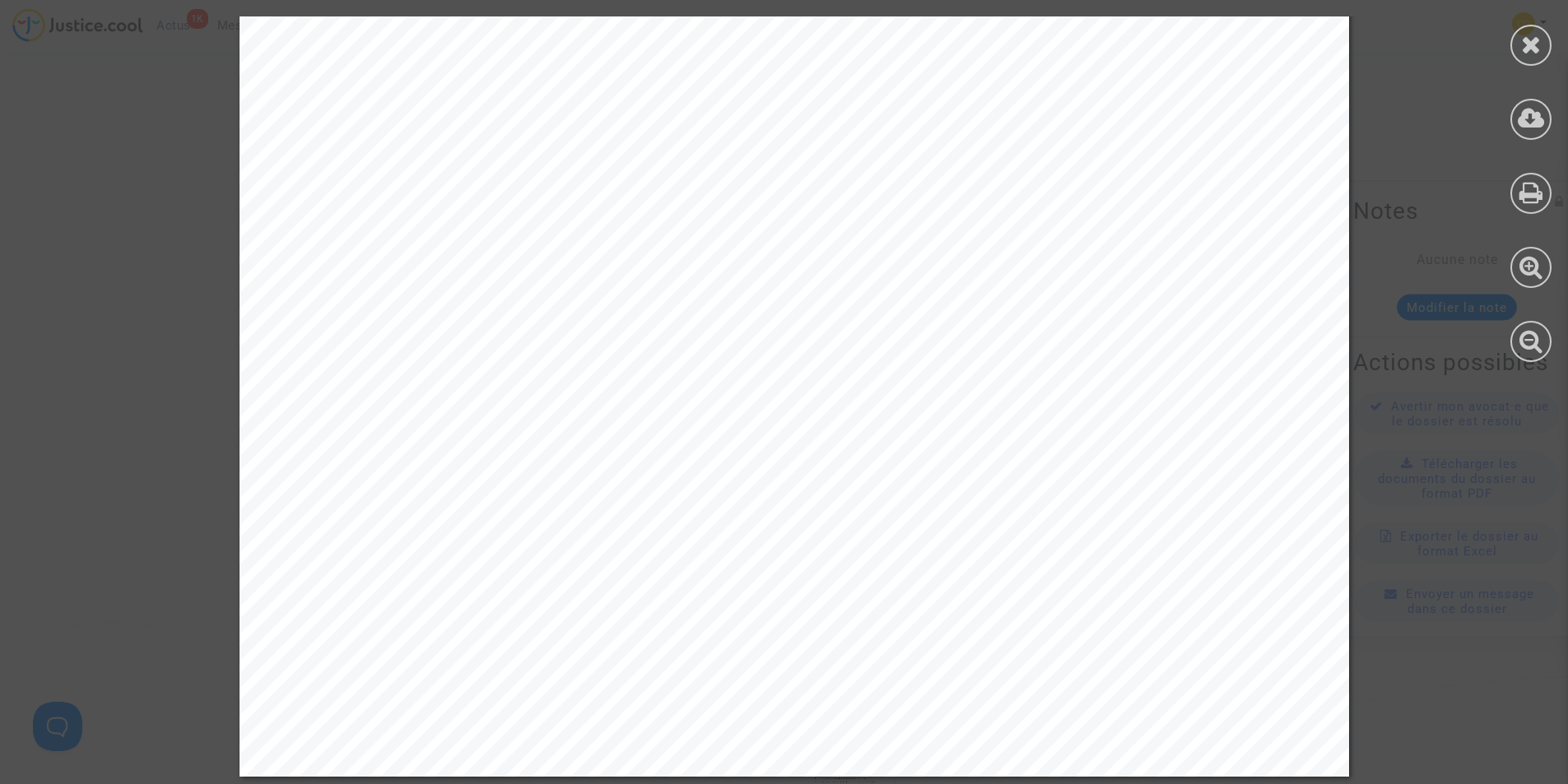
scroll to position [5555, 0]
click at [1531, 47] on icon at bounding box center [1531, 44] width 20 height 25
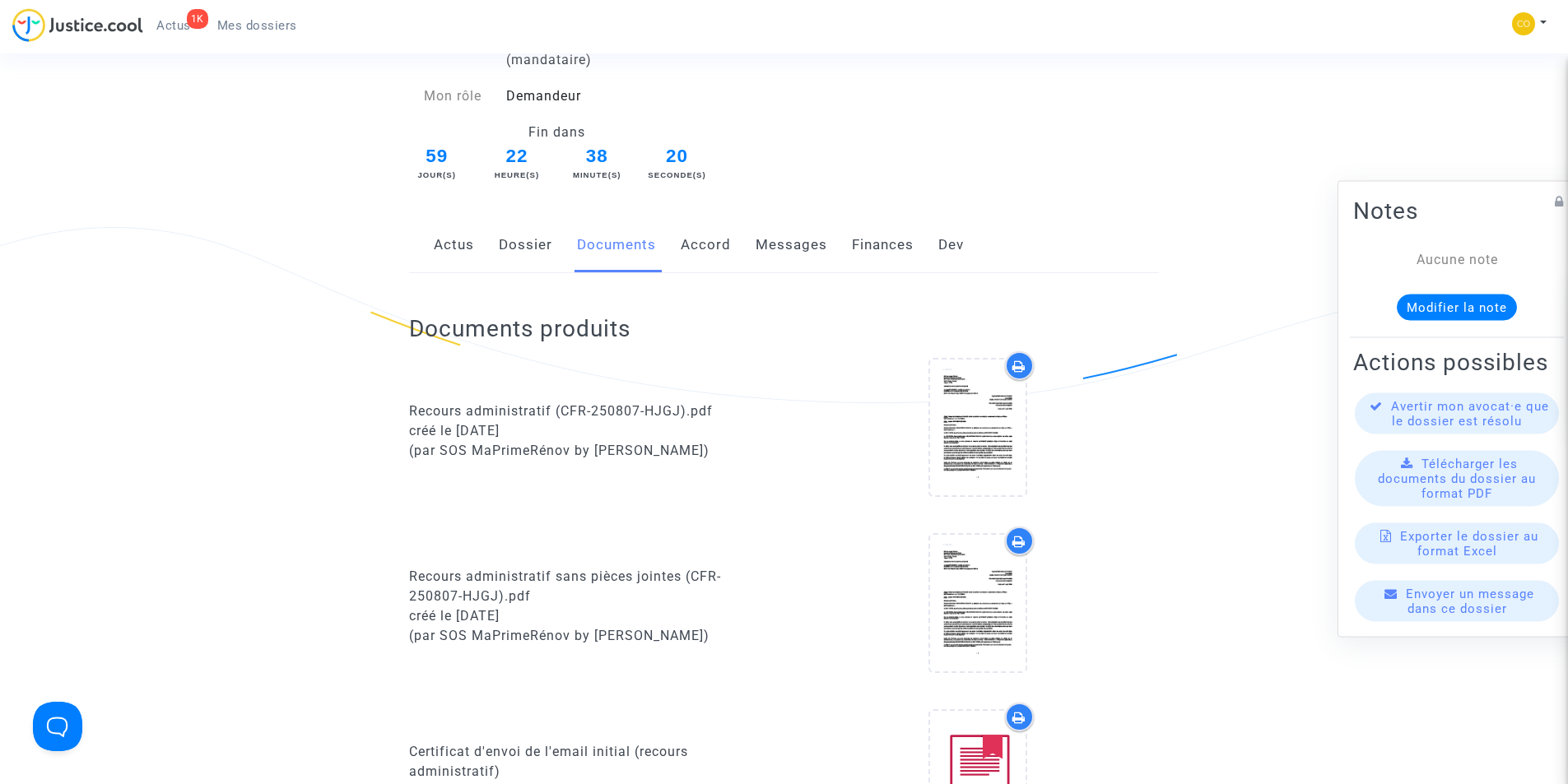
scroll to position [0, 0]
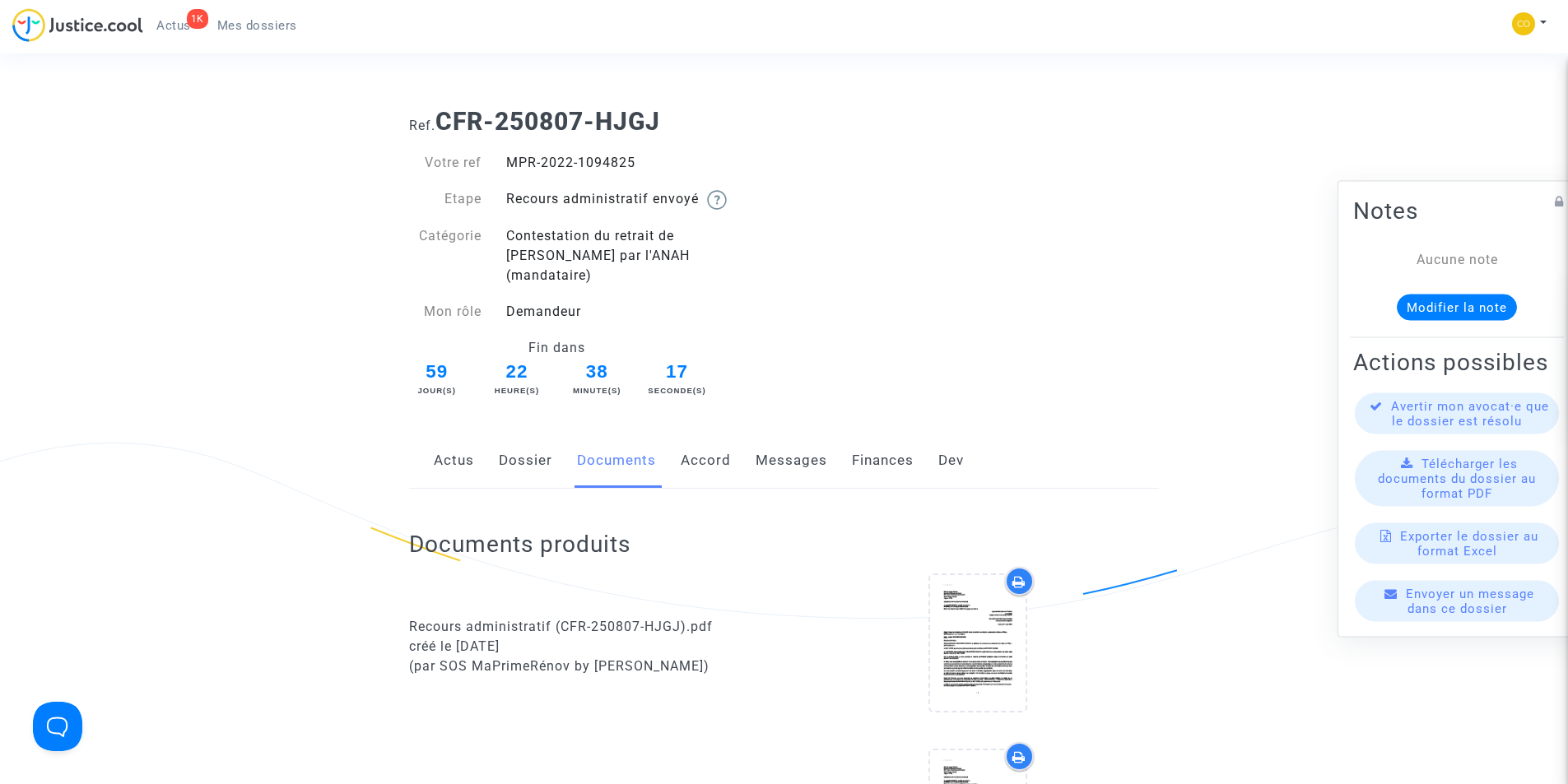
click at [249, 23] on span "Mes dossiers" at bounding box center [258, 25] width 80 height 15
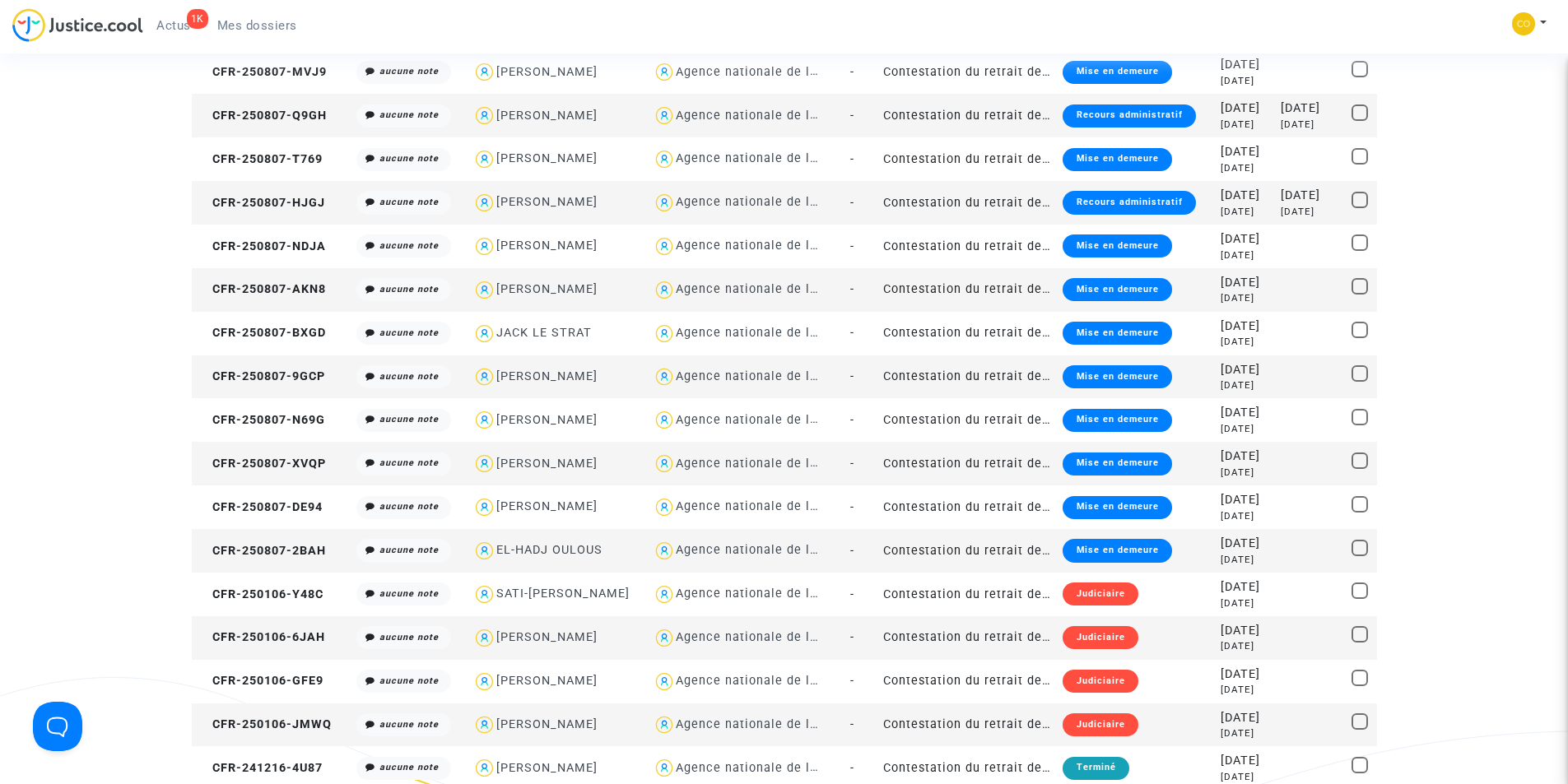
scroll to position [1481, 0]
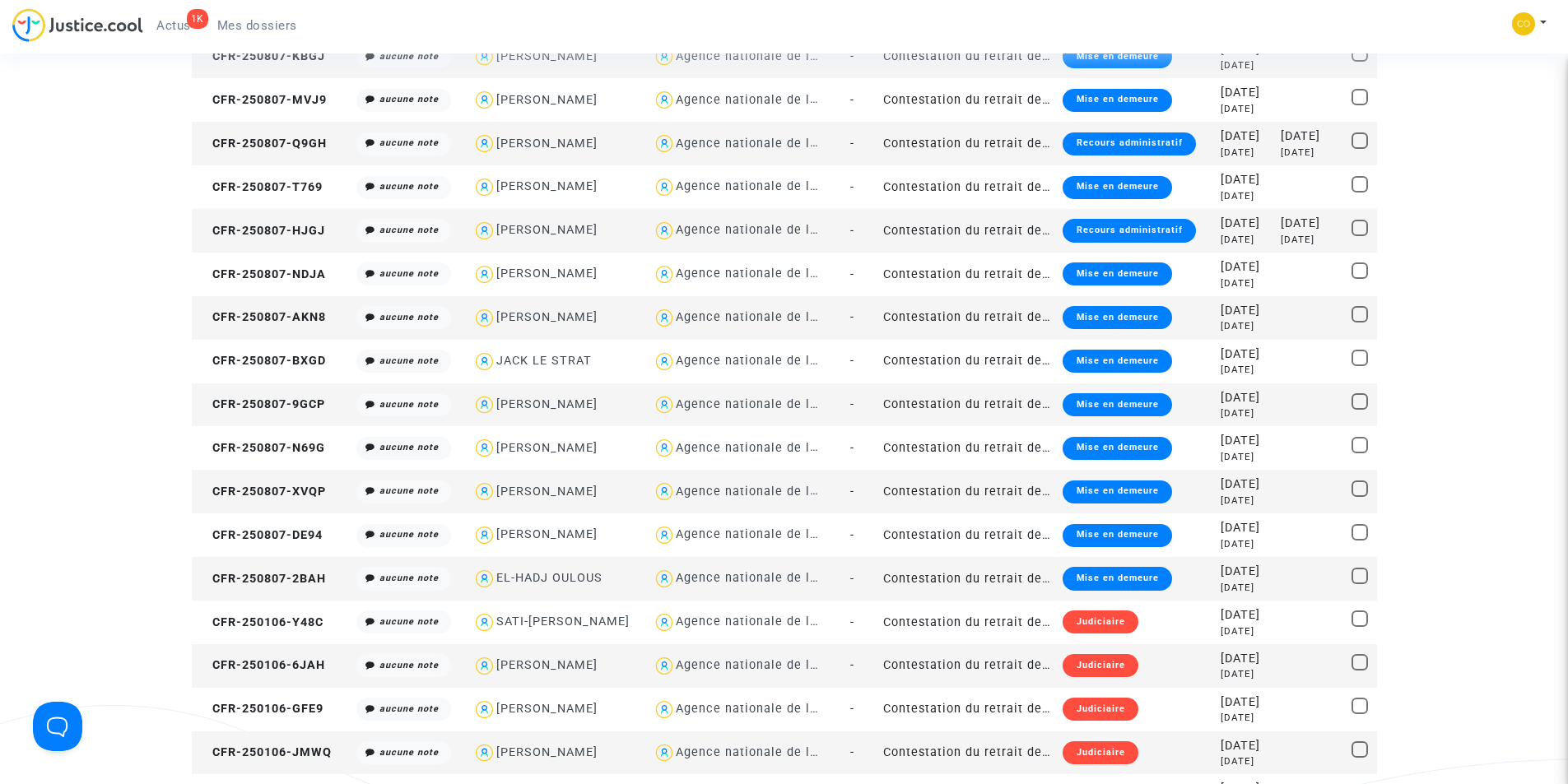
click at [596, 140] on div "[PERSON_NAME]" at bounding box center [546, 143] width 102 height 14
type textarea "@"[PERSON_NAME]" @"SOS MaPrimeRénov by Pitcher Avocat""
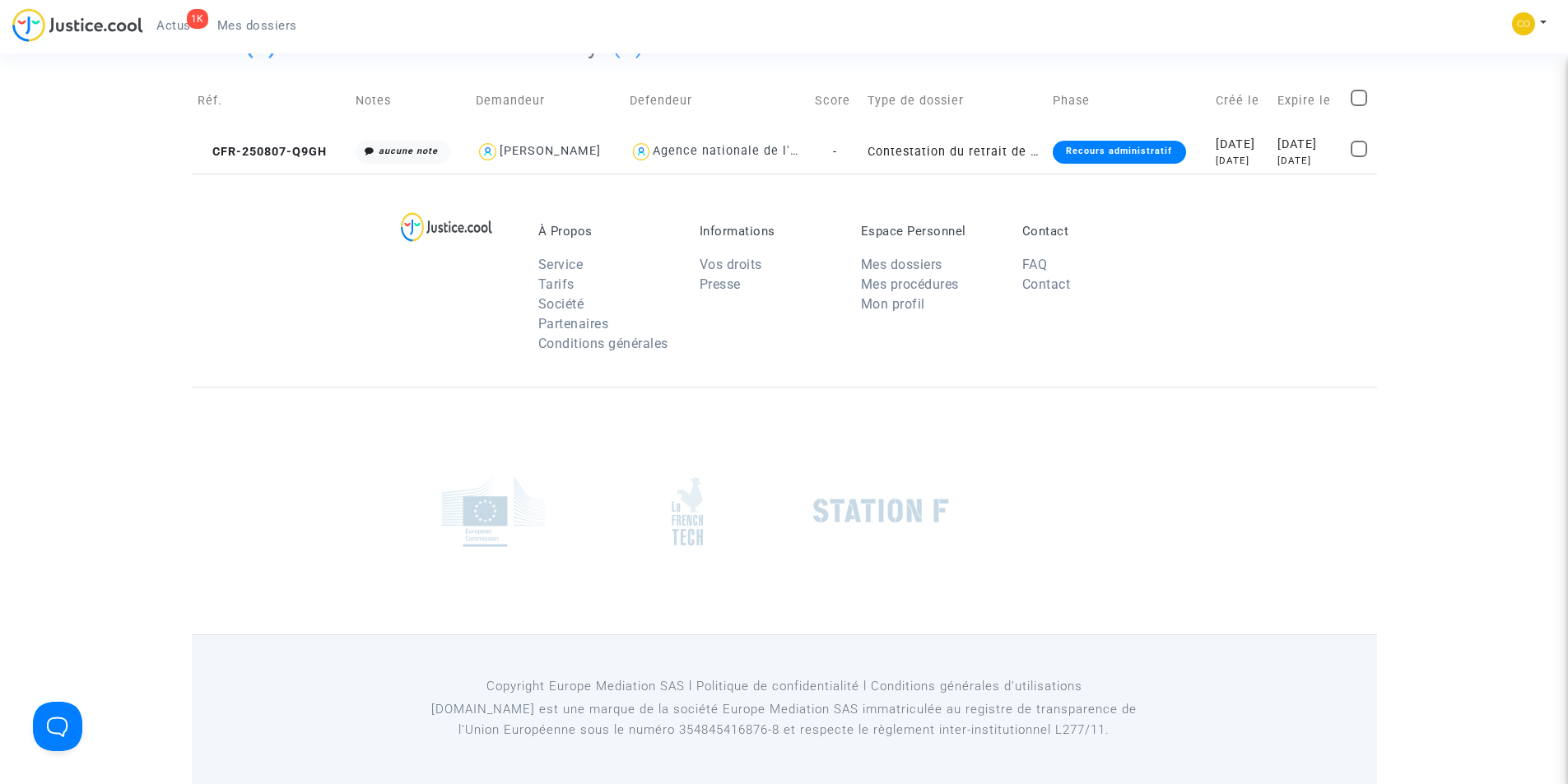
scroll to position [125, 0]
click at [1075, 152] on div "Recours administratif" at bounding box center [1118, 152] width 132 height 23
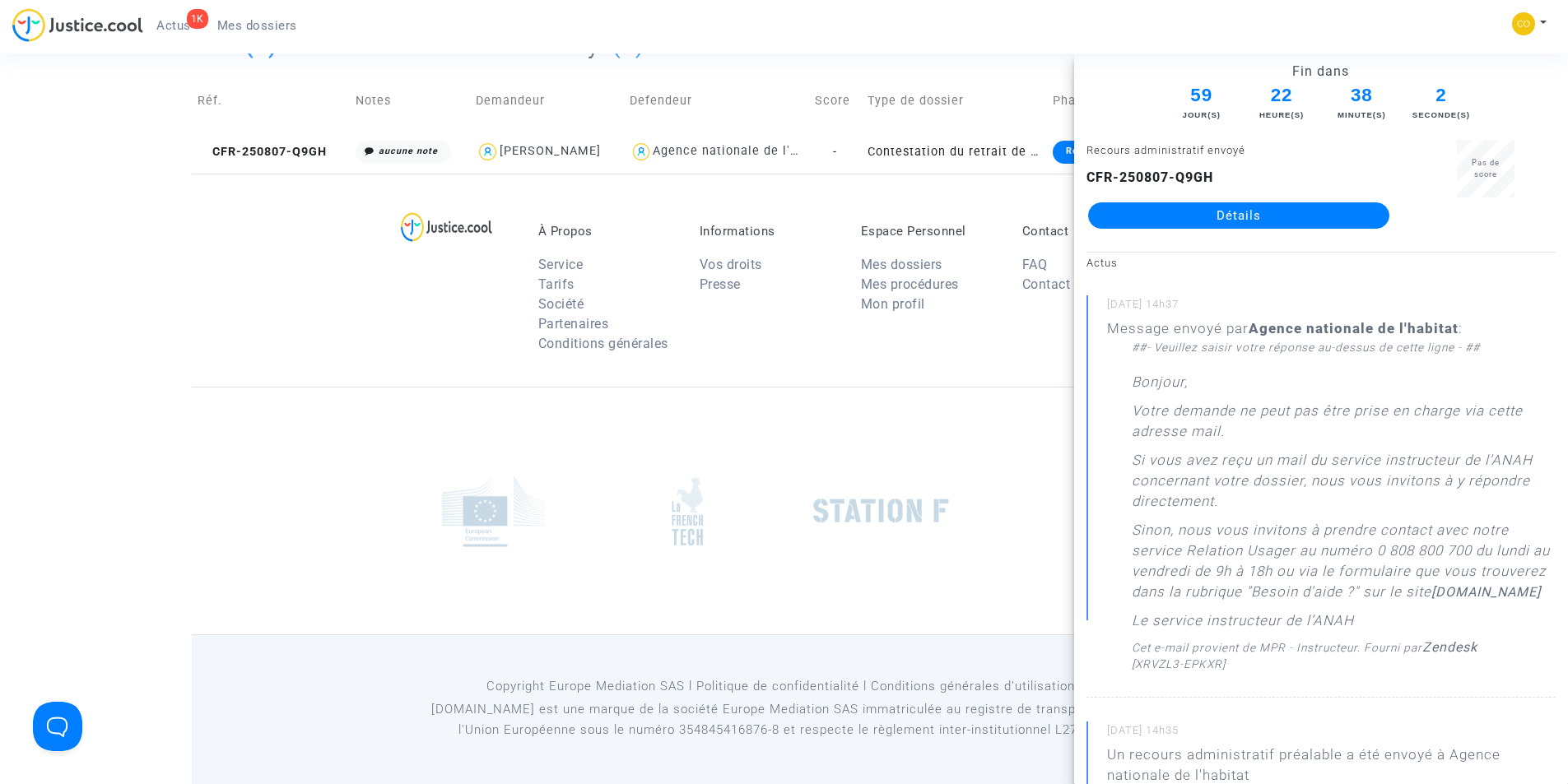
click at [1175, 217] on link "Détails" at bounding box center [1239, 215] width 301 height 26
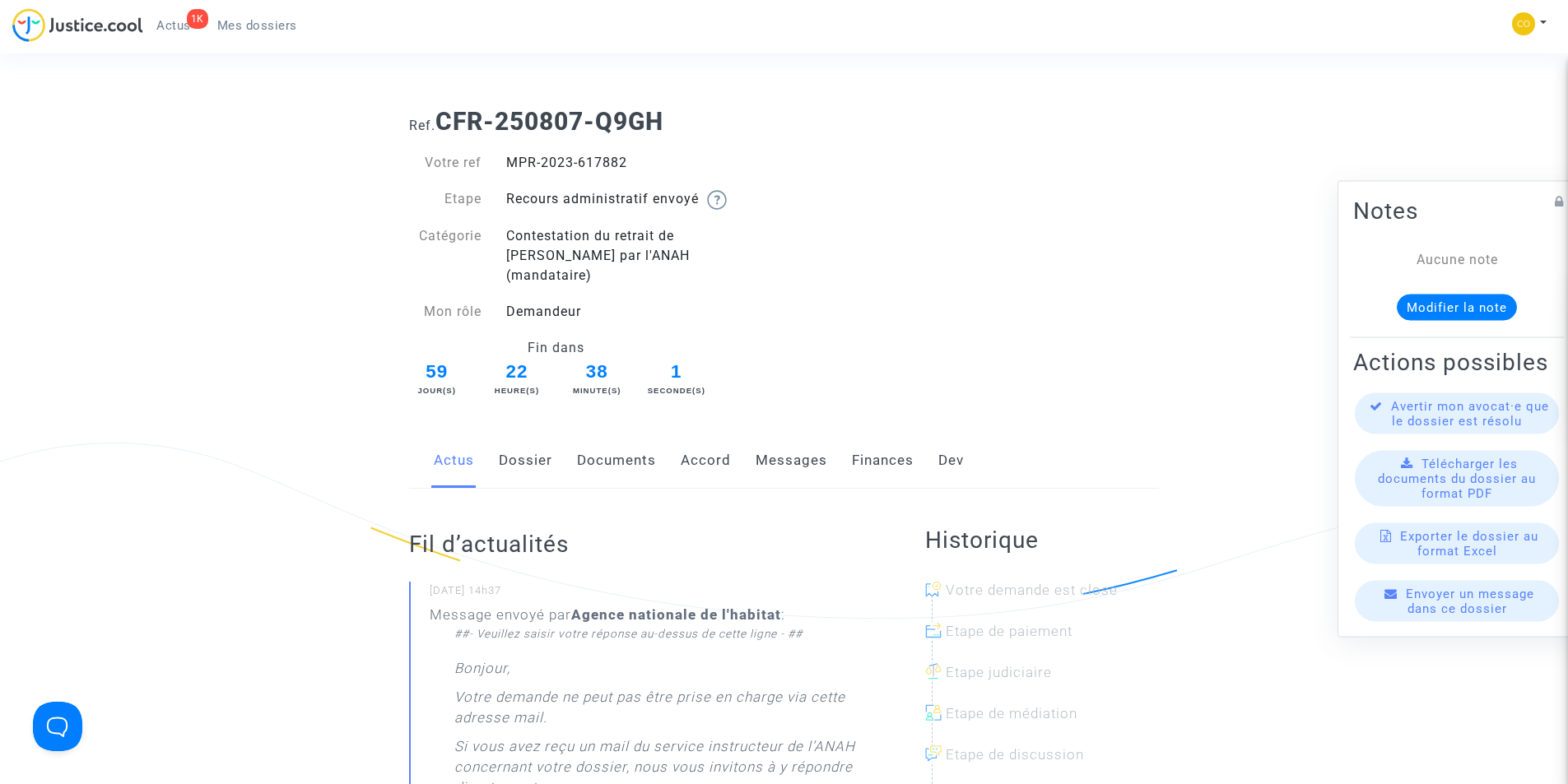
click at [652, 443] on link "Documents" at bounding box center [616, 461] width 79 height 55
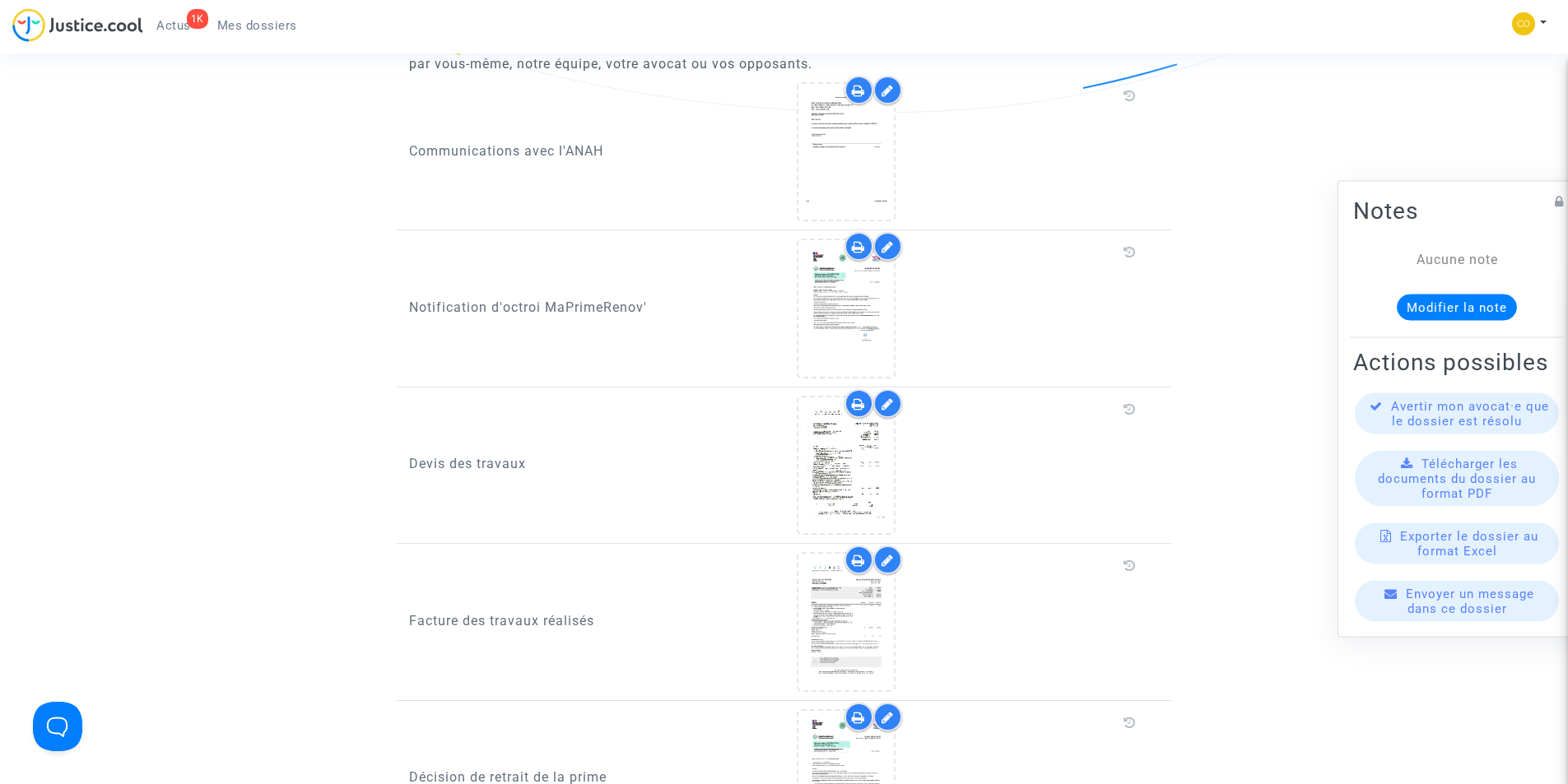
scroll to position [1398, 0]
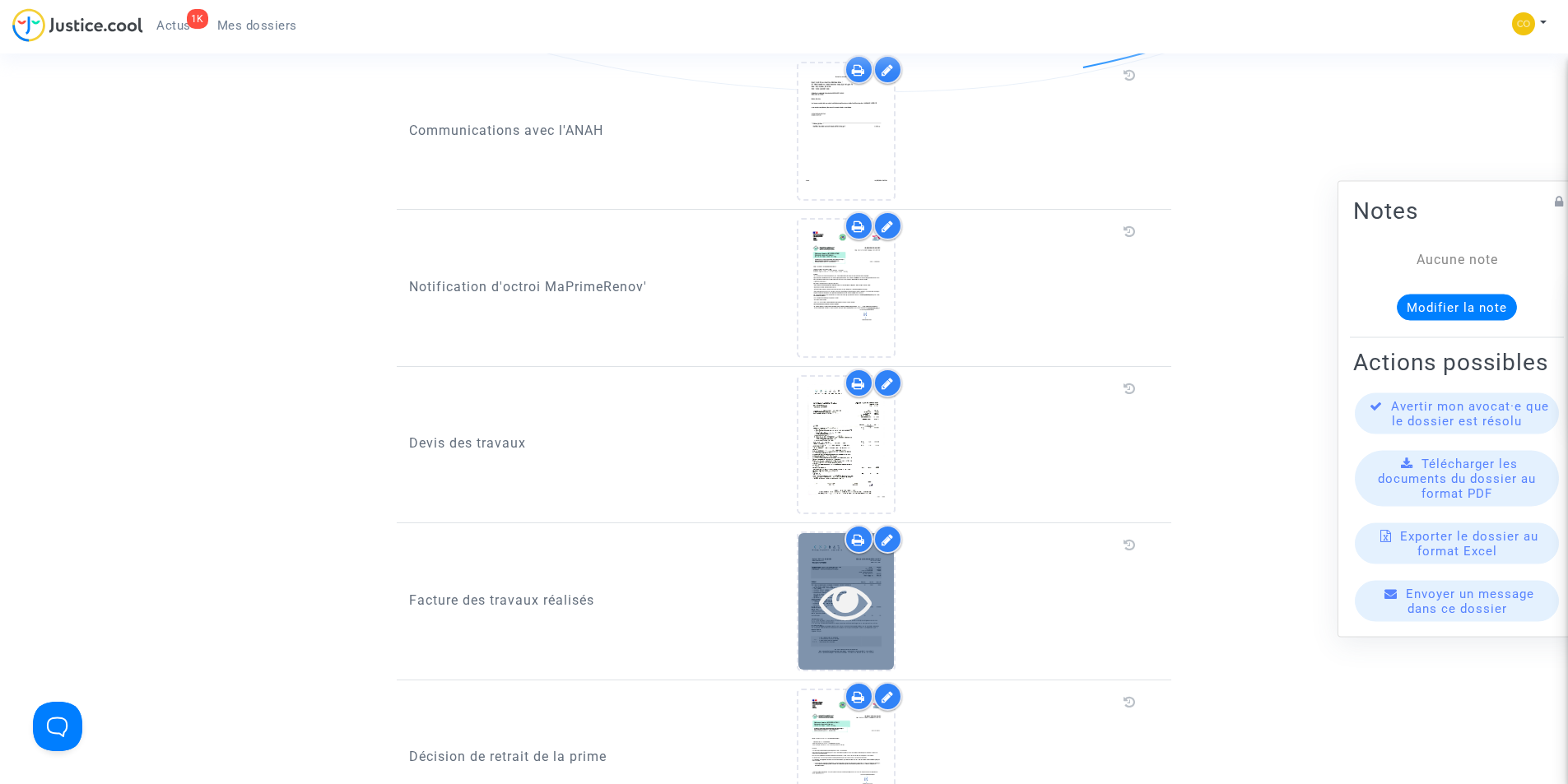
click at [872, 579] on div at bounding box center [846, 601] width 96 height 53
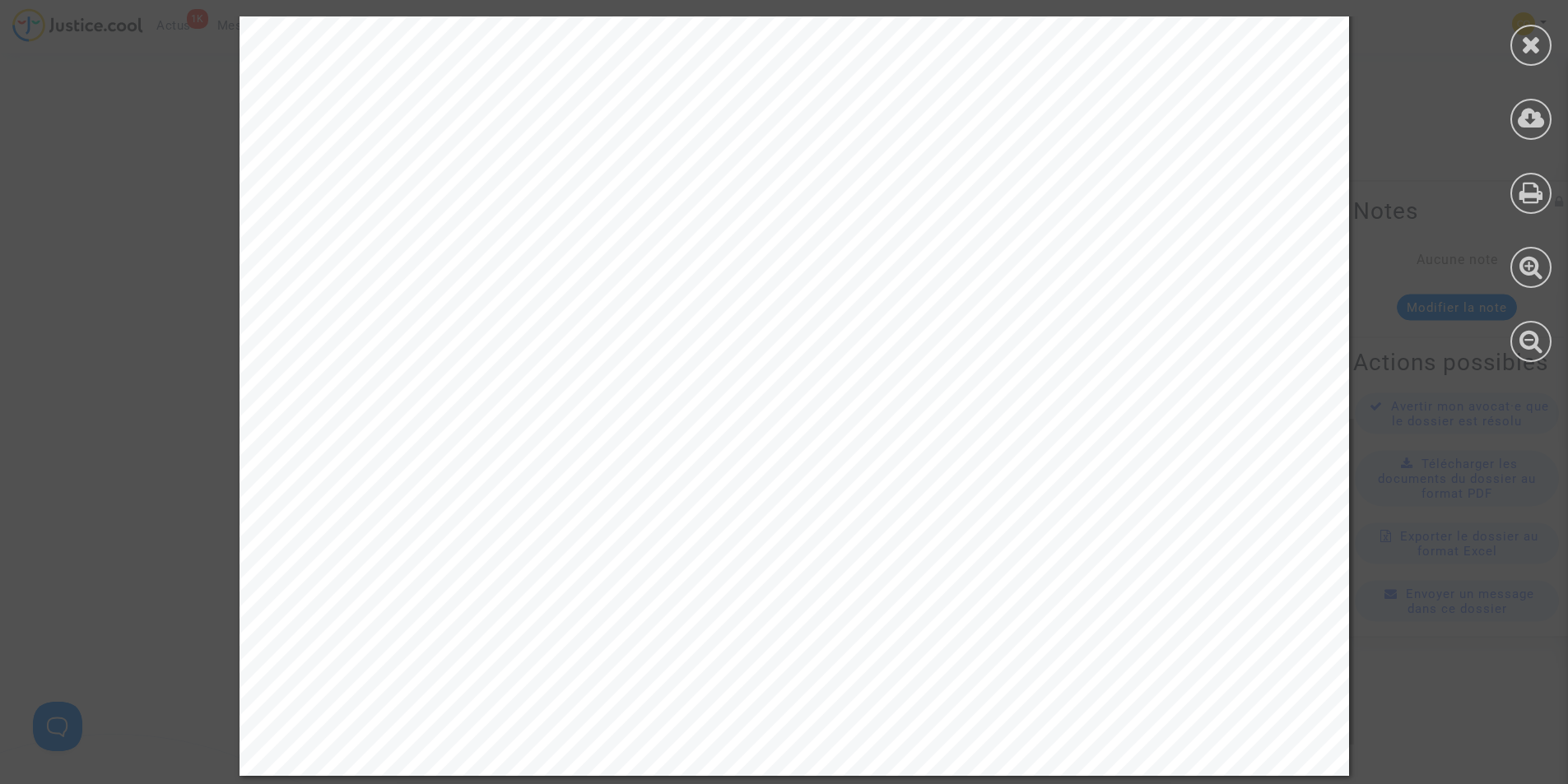
scroll to position [1481, 0]
click at [1536, 55] on icon at bounding box center [1531, 44] width 20 height 25
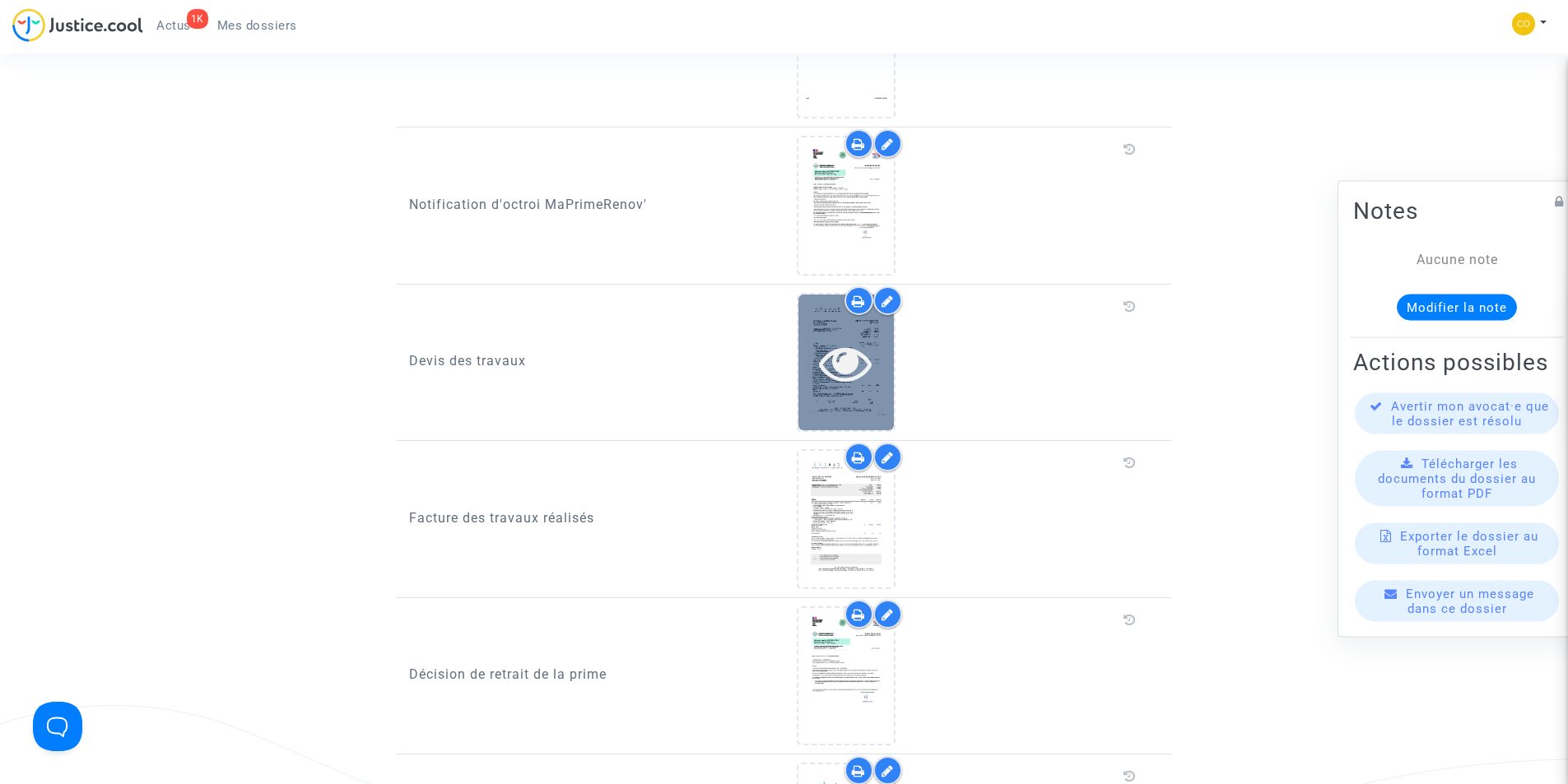
click at [836, 336] on icon at bounding box center [845, 363] width 54 height 53
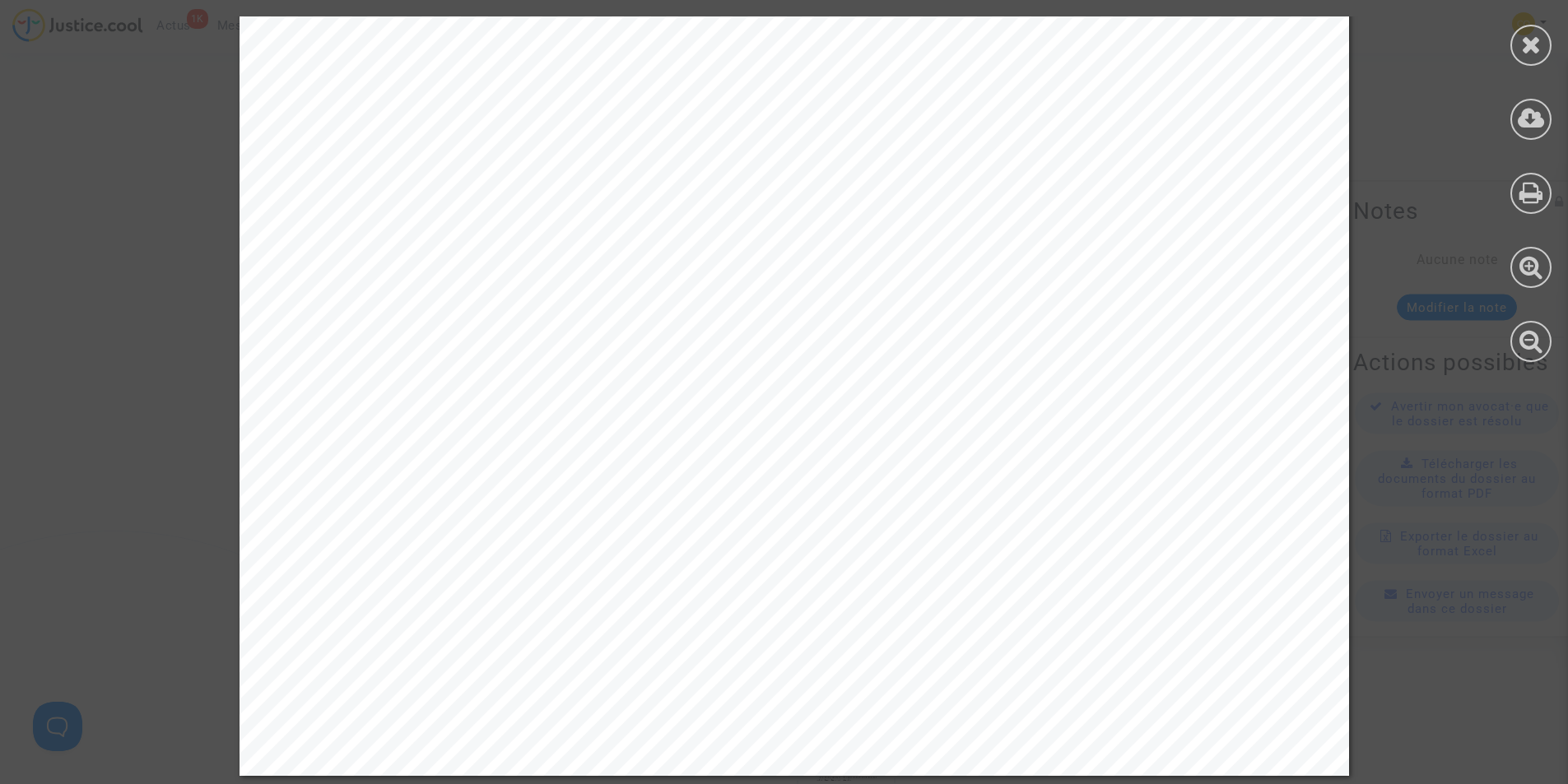
scroll to position [1809, 0]
click at [1524, 53] on icon at bounding box center [1531, 44] width 20 height 25
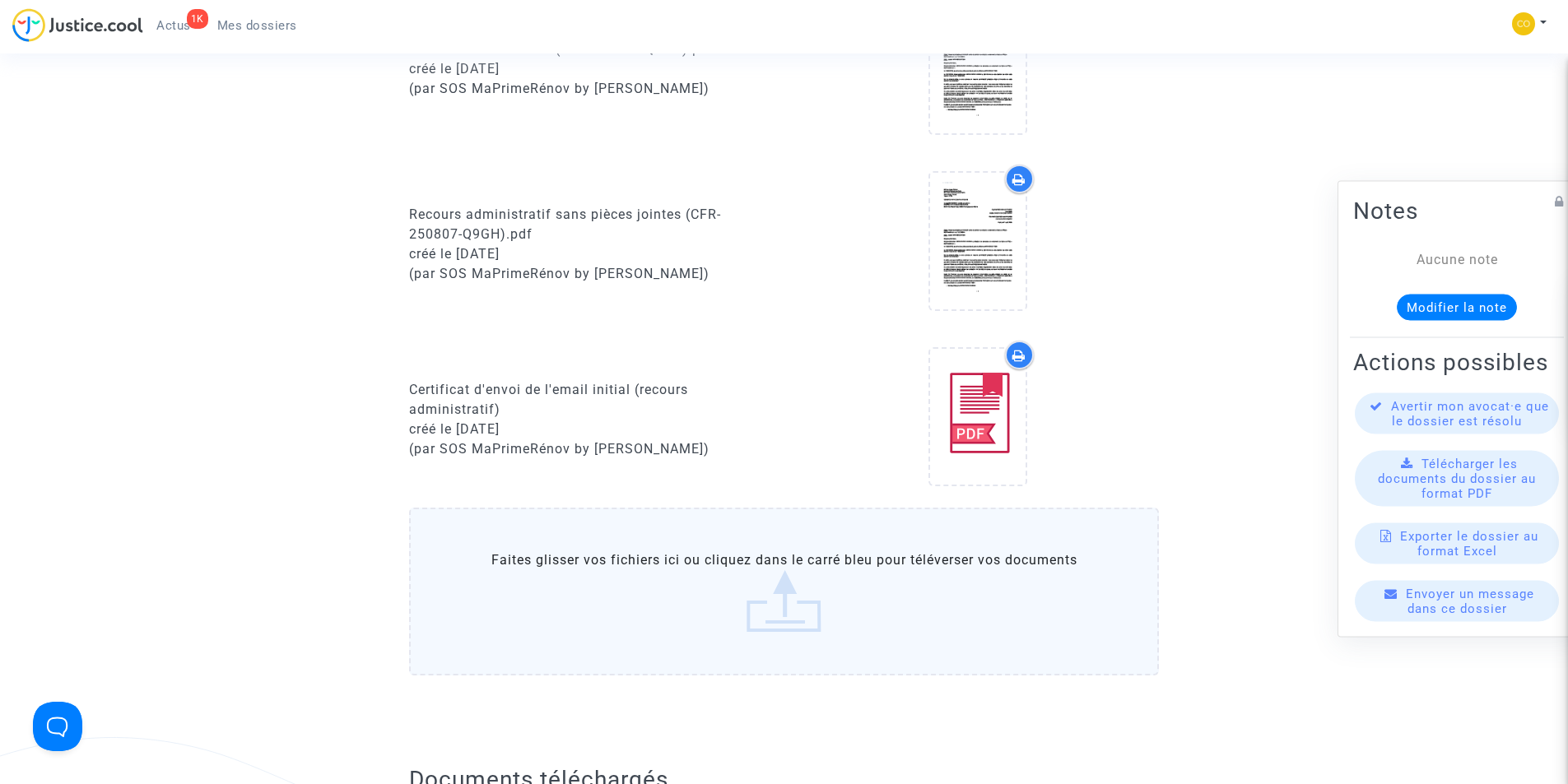
scroll to position [576, 0]
click at [238, 23] on span "Mes dossiers" at bounding box center [258, 25] width 80 height 15
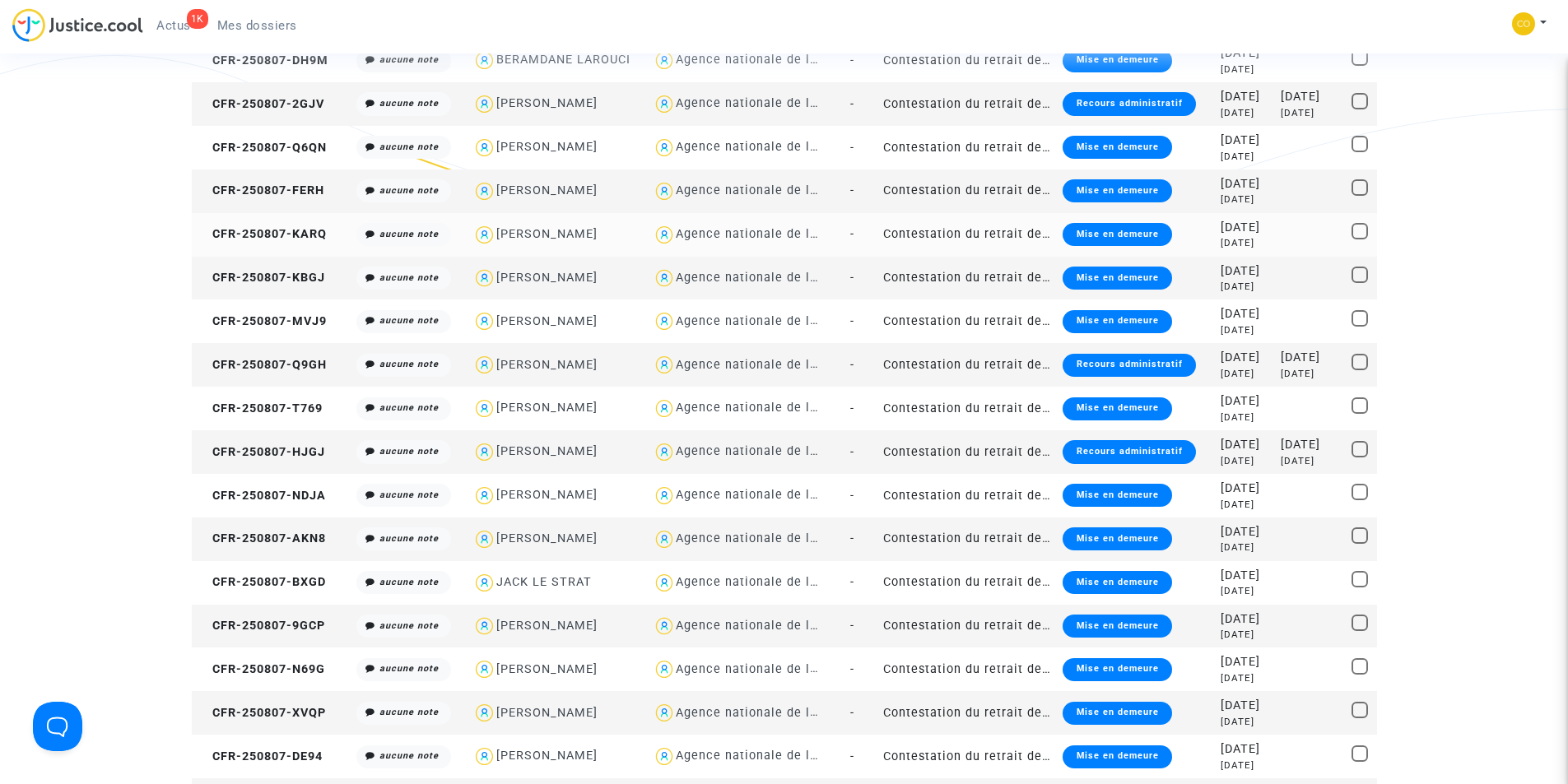
scroll to position [1234, 0]
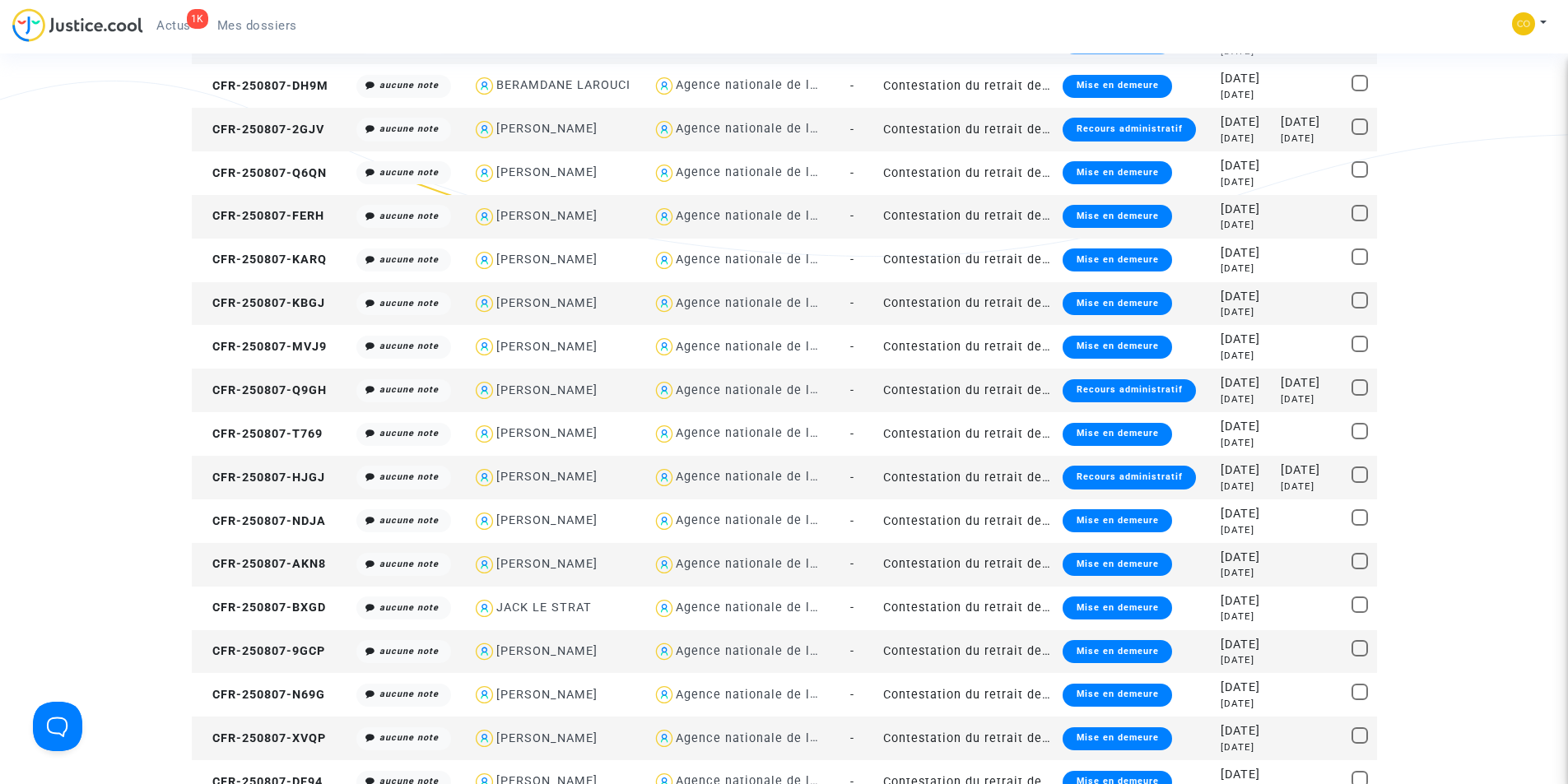
click at [541, 129] on div "[PERSON_NAME]" at bounding box center [546, 129] width 102 height 14
type textarea "@"[PERSON_NAME]" @"SOS MaPrimeRénov by [PERSON_NAME]""
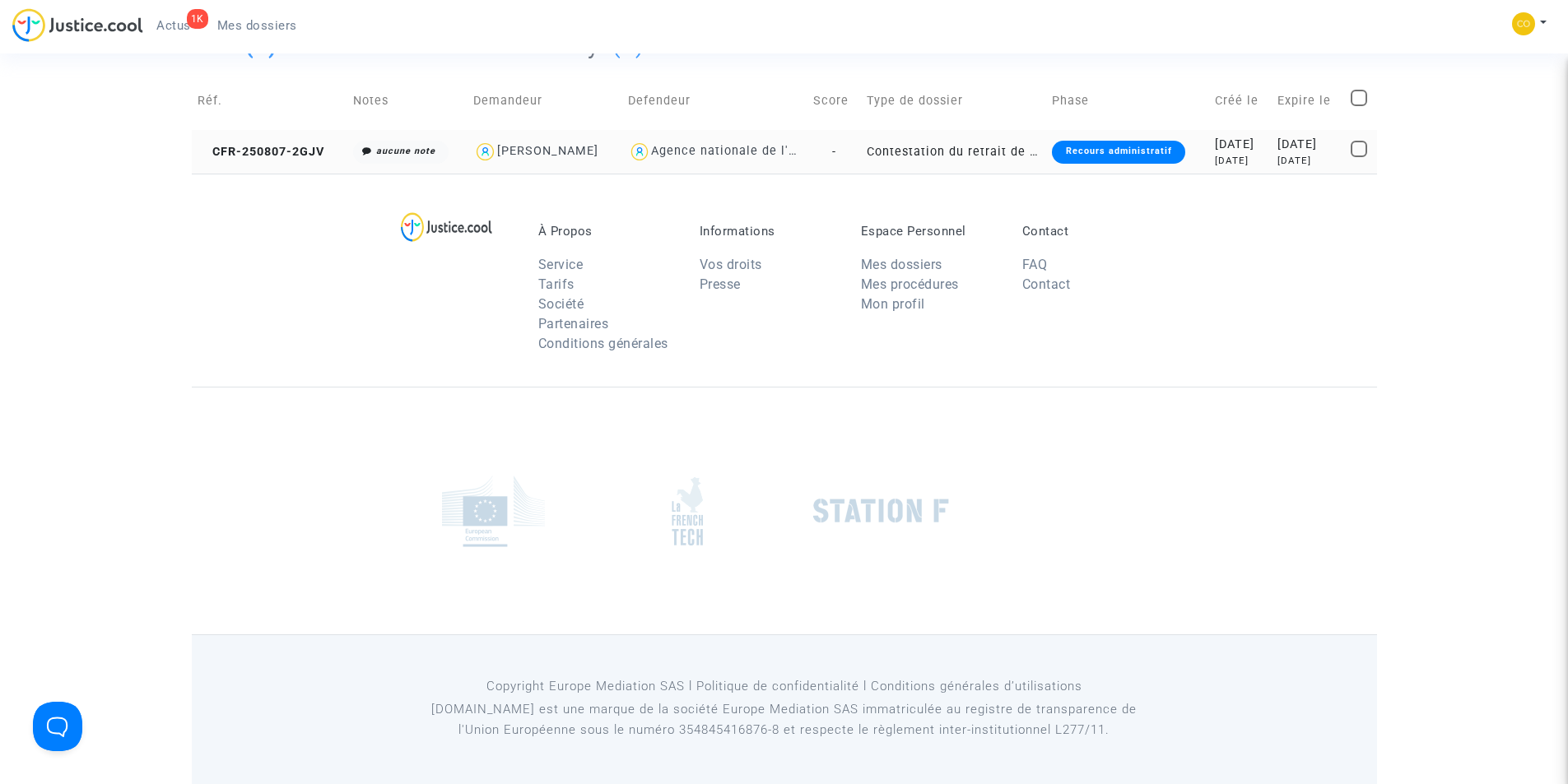
click at [1061, 144] on div "Recours administratif" at bounding box center [1117, 152] width 132 height 23
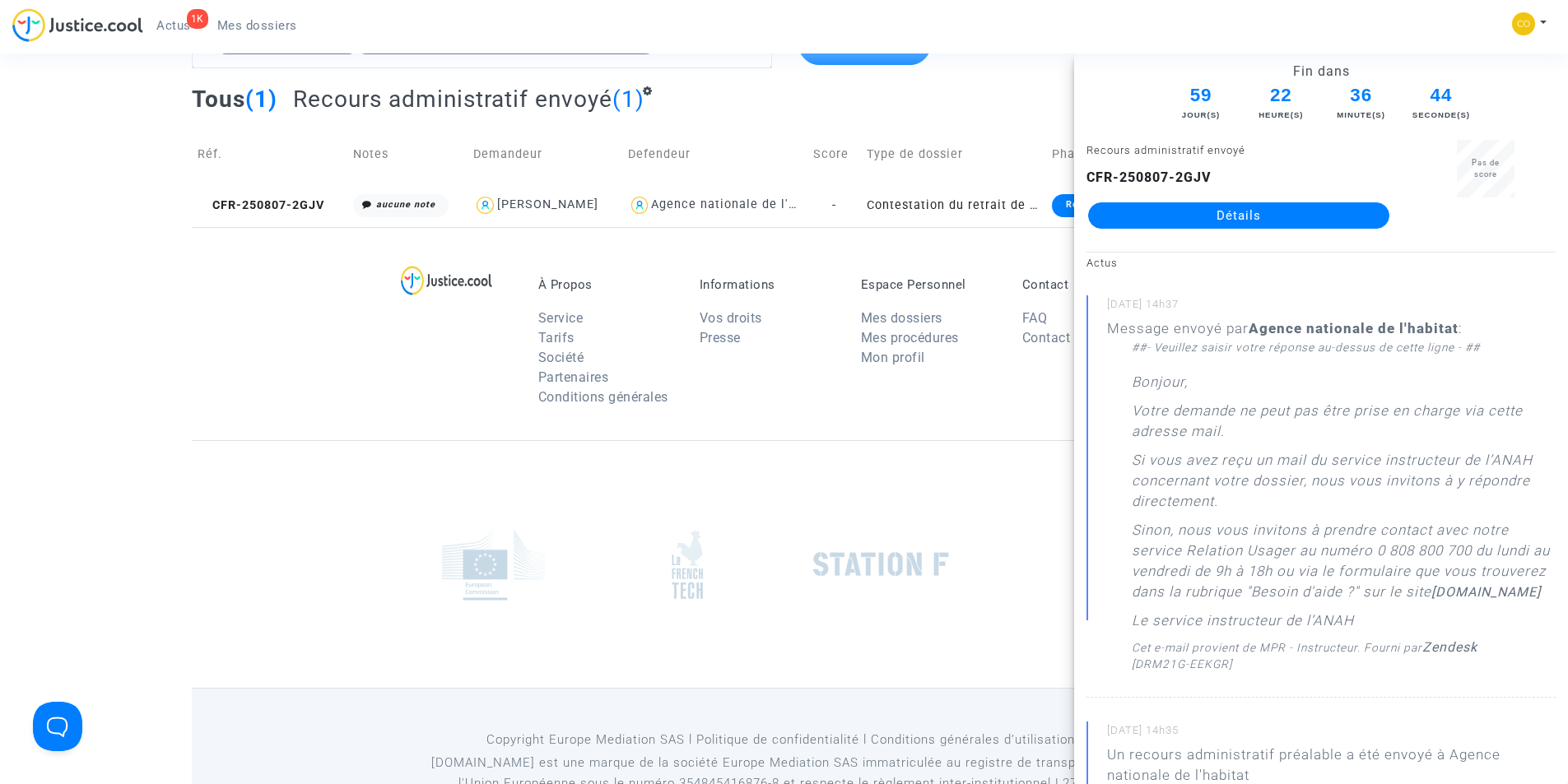
scroll to position [42, 0]
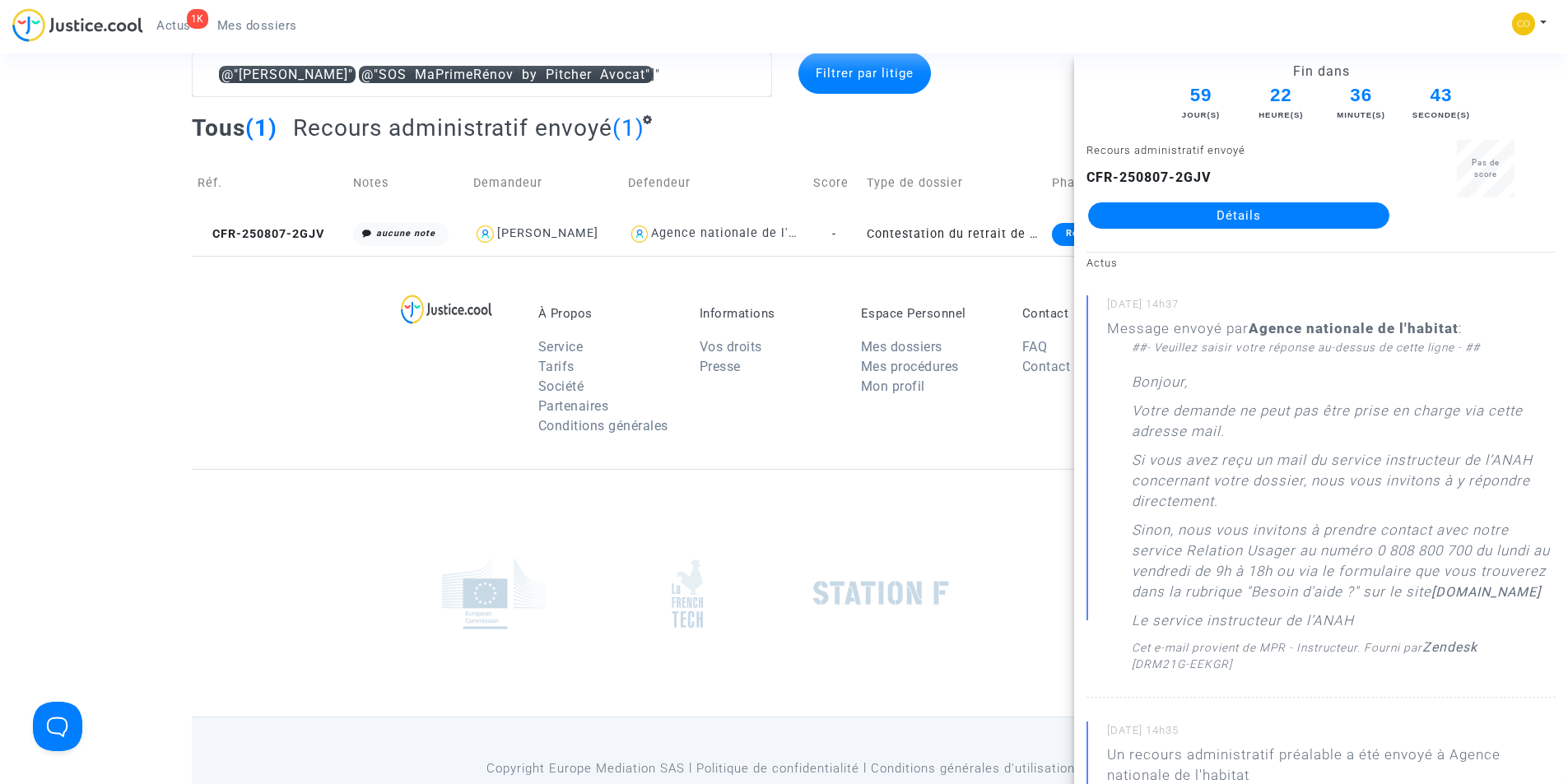
click at [1246, 216] on link "Détails" at bounding box center [1239, 215] width 301 height 26
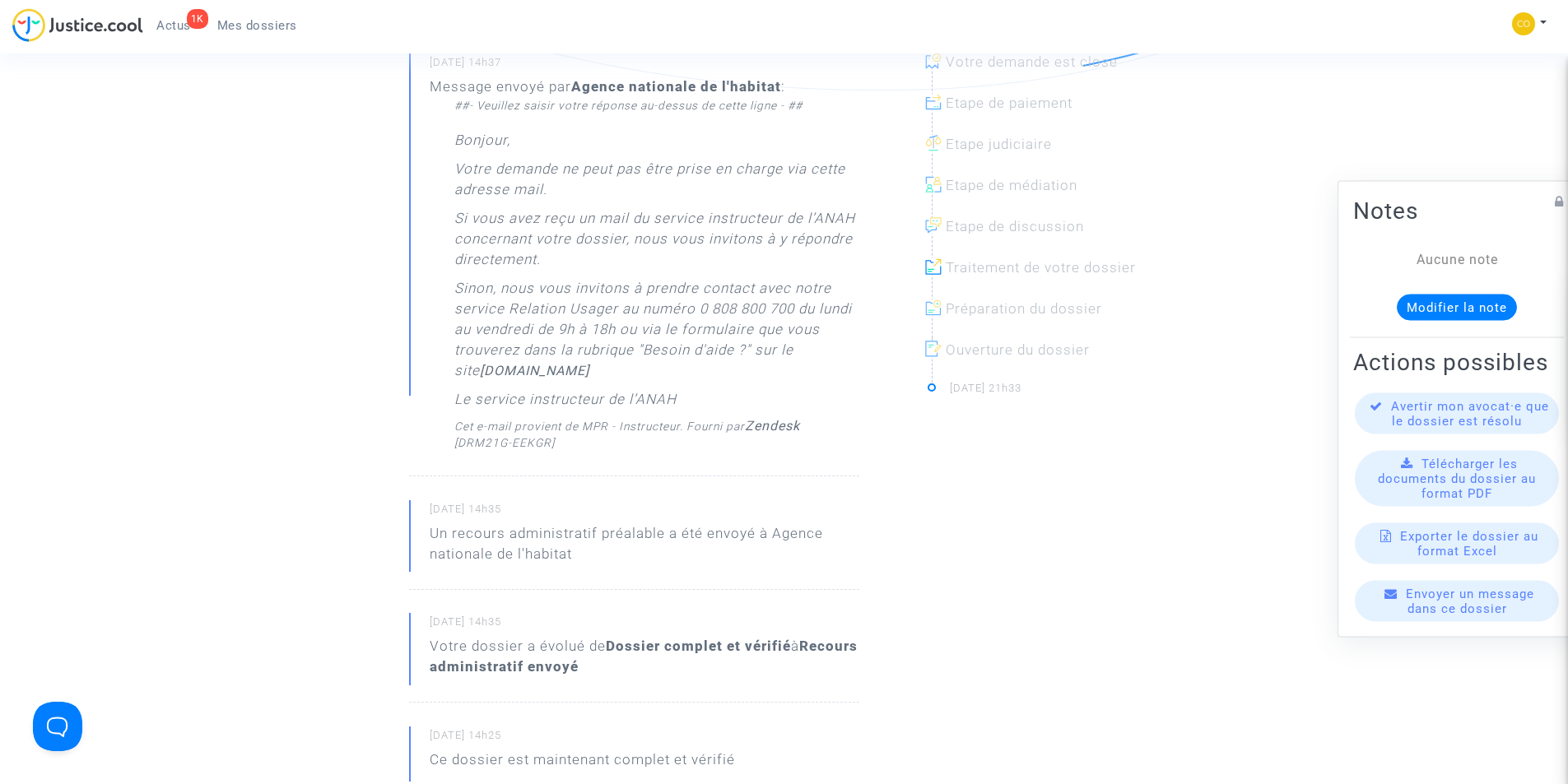
scroll to position [247, 0]
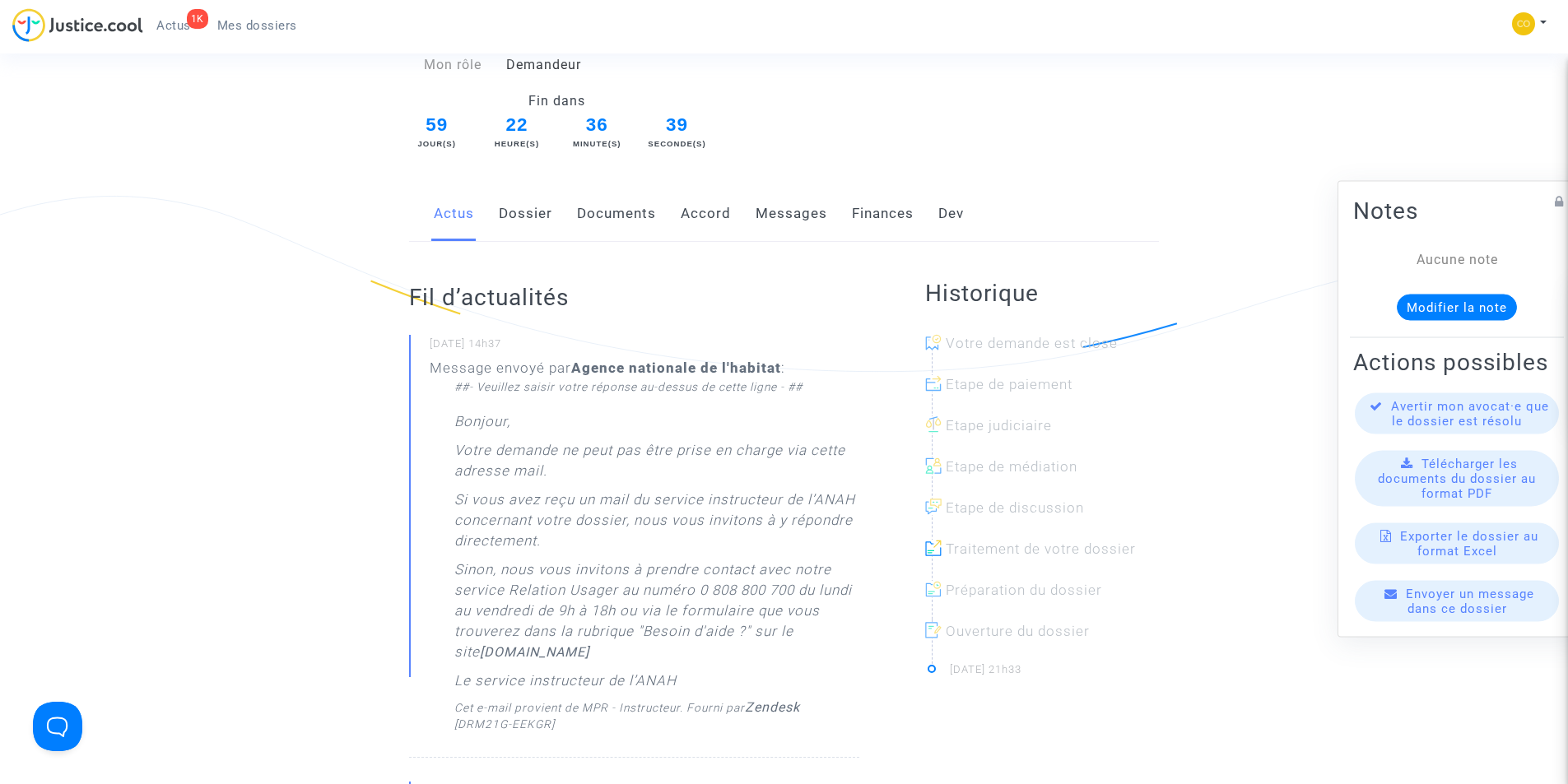
click at [632, 195] on link "Documents" at bounding box center [616, 214] width 79 height 55
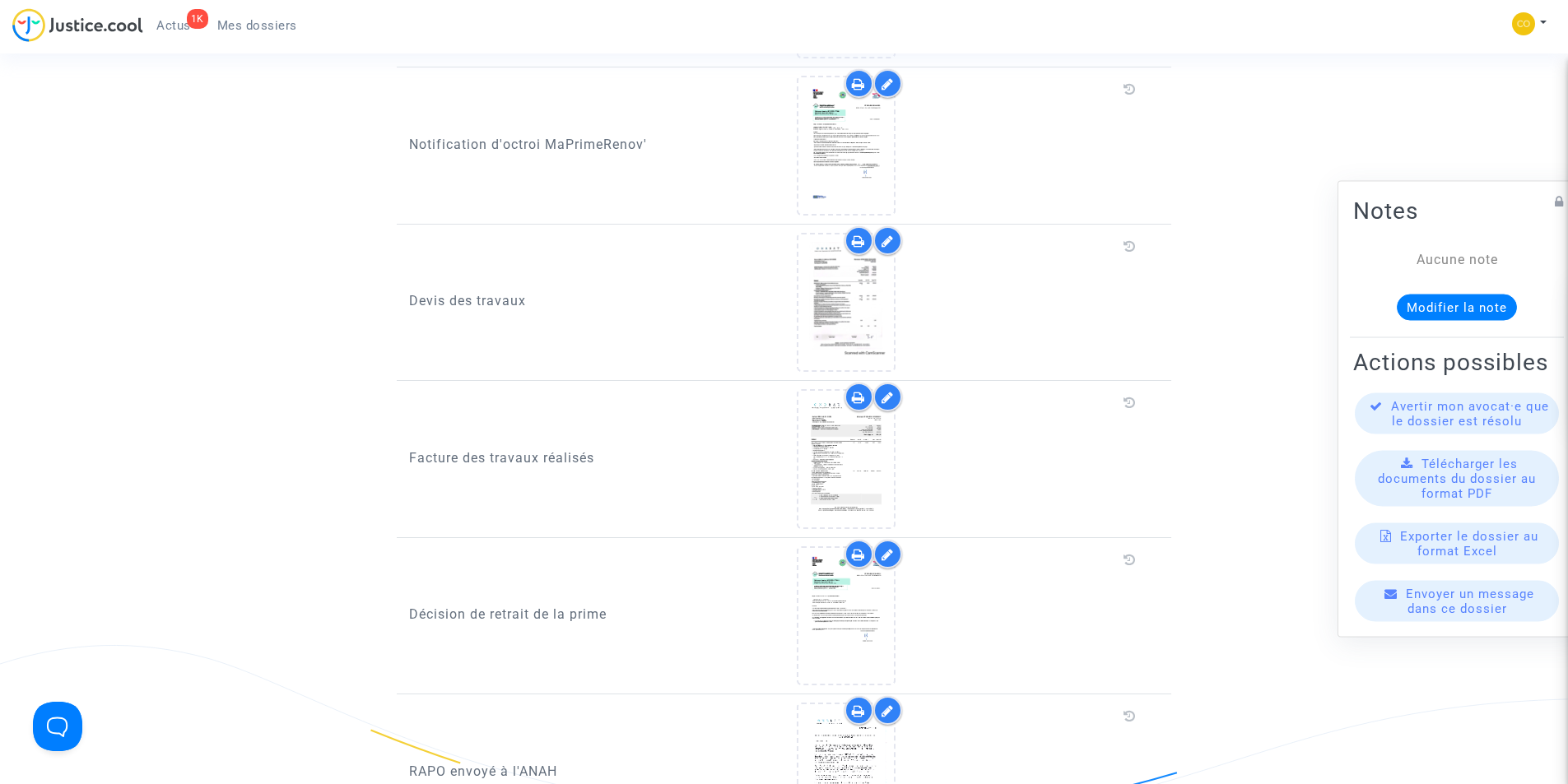
scroll to position [1563, 0]
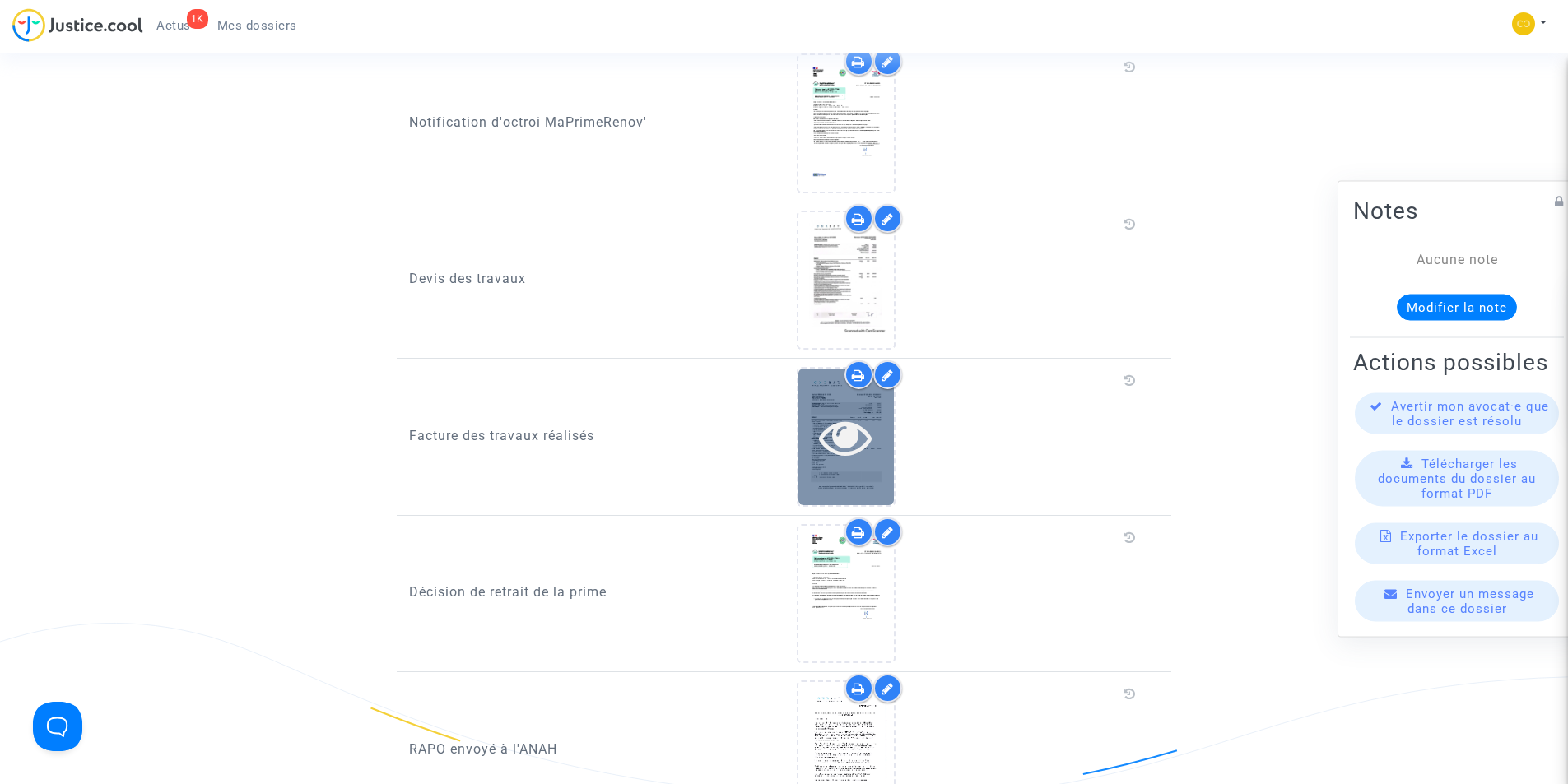
click at [854, 425] on icon at bounding box center [845, 437] width 54 height 53
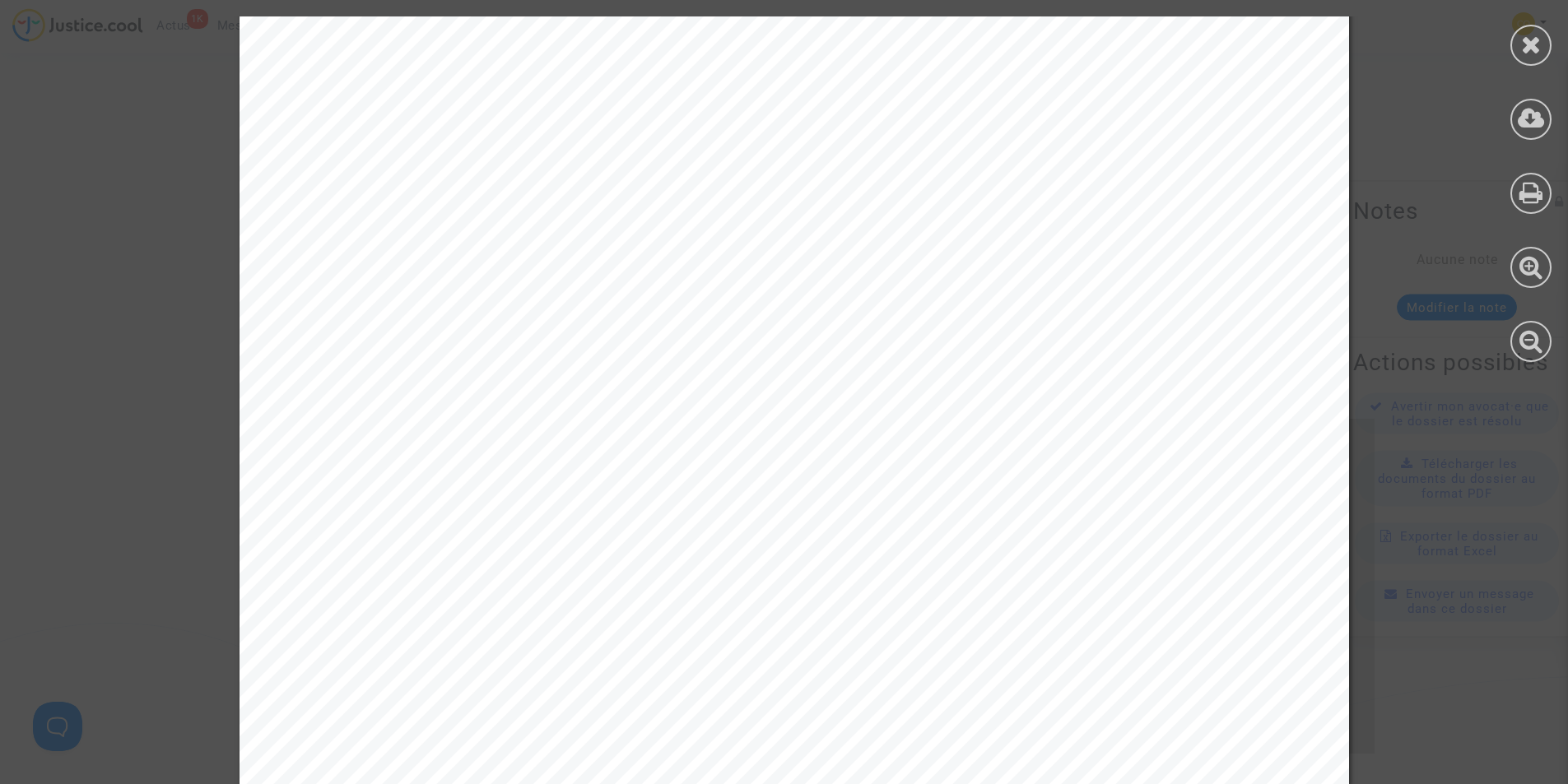
scroll to position [8706, 0]
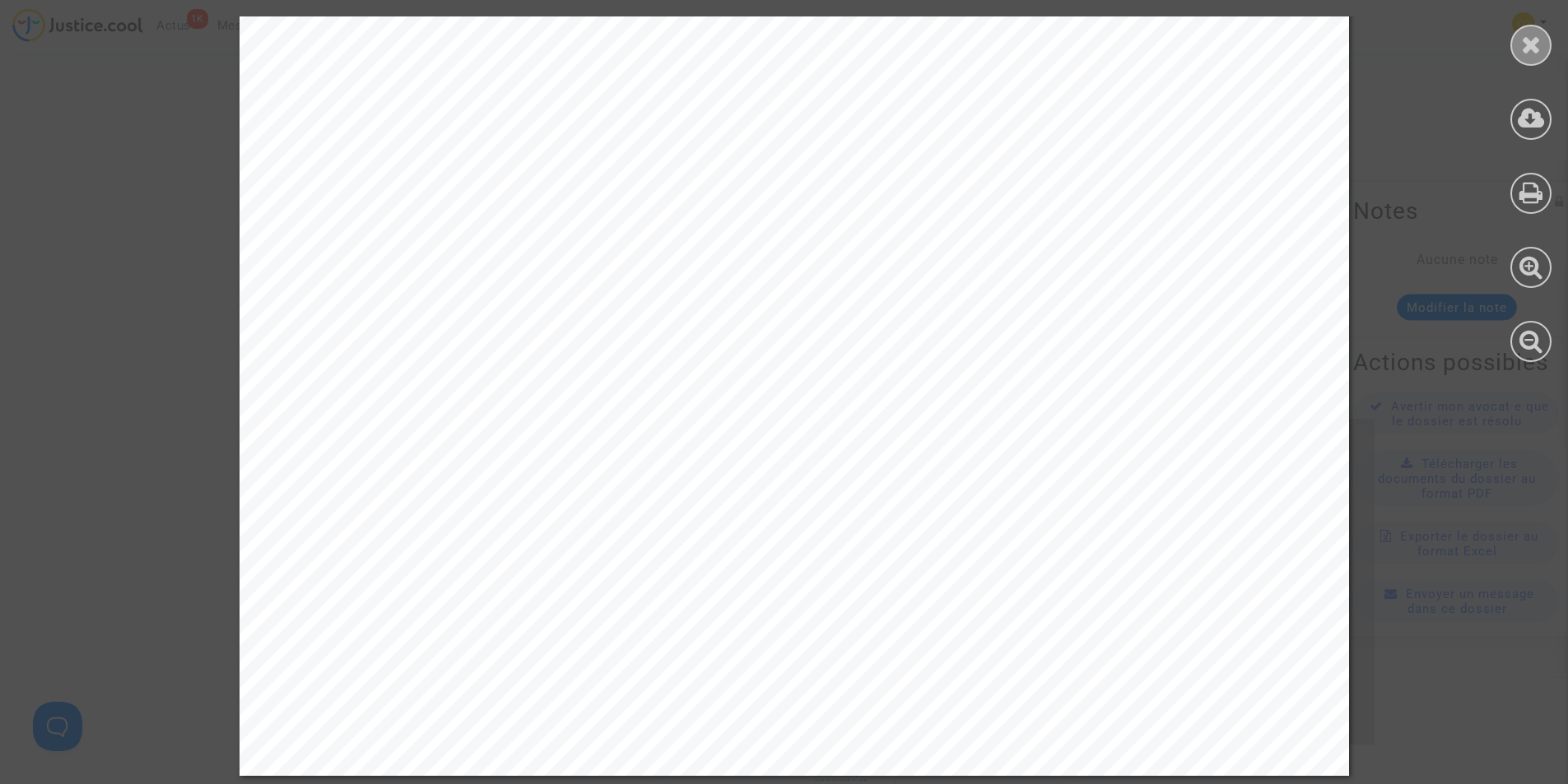
click at [1530, 52] on icon at bounding box center [1531, 44] width 20 height 25
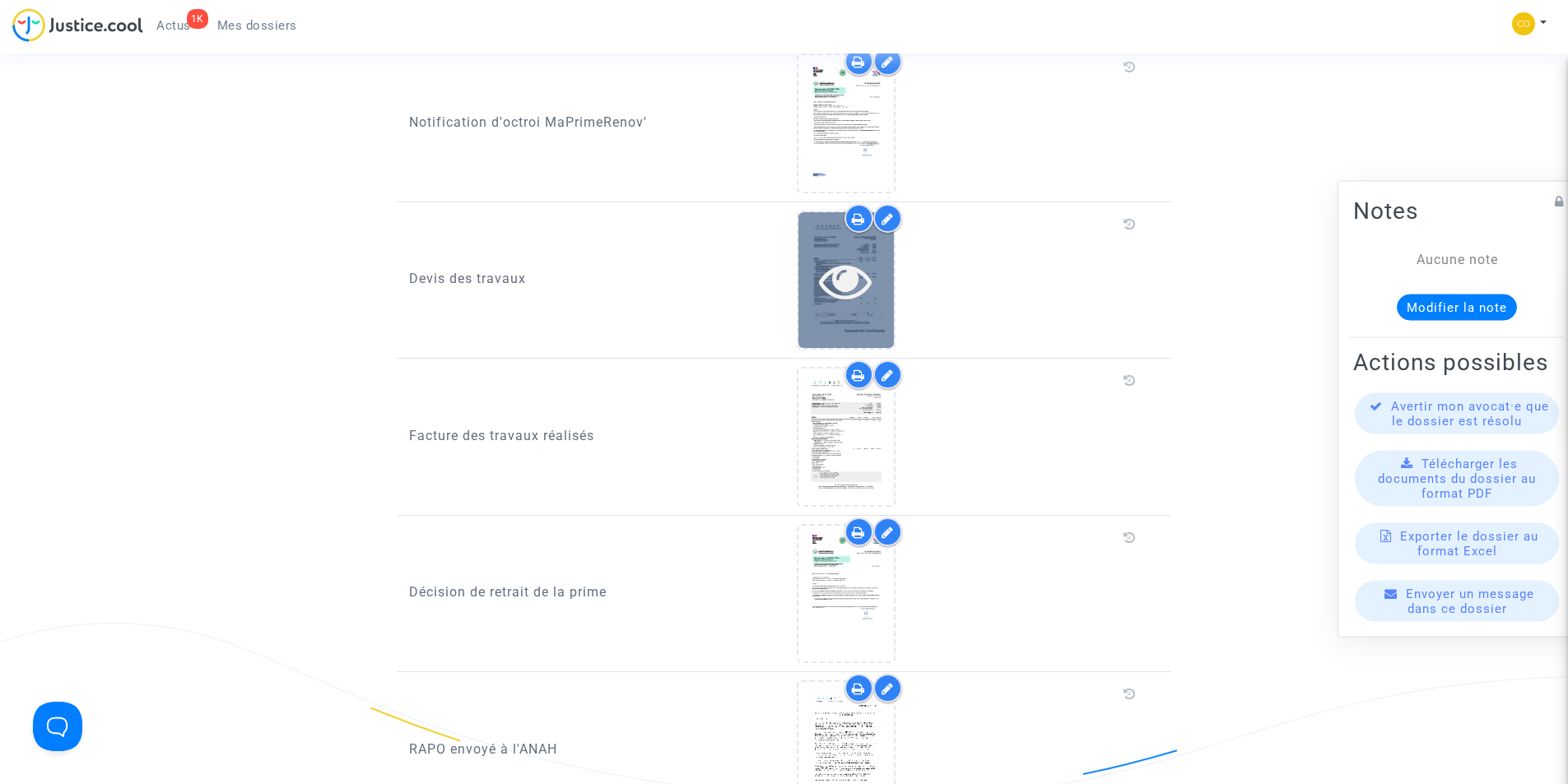
click at [833, 268] on icon at bounding box center [845, 281] width 54 height 53
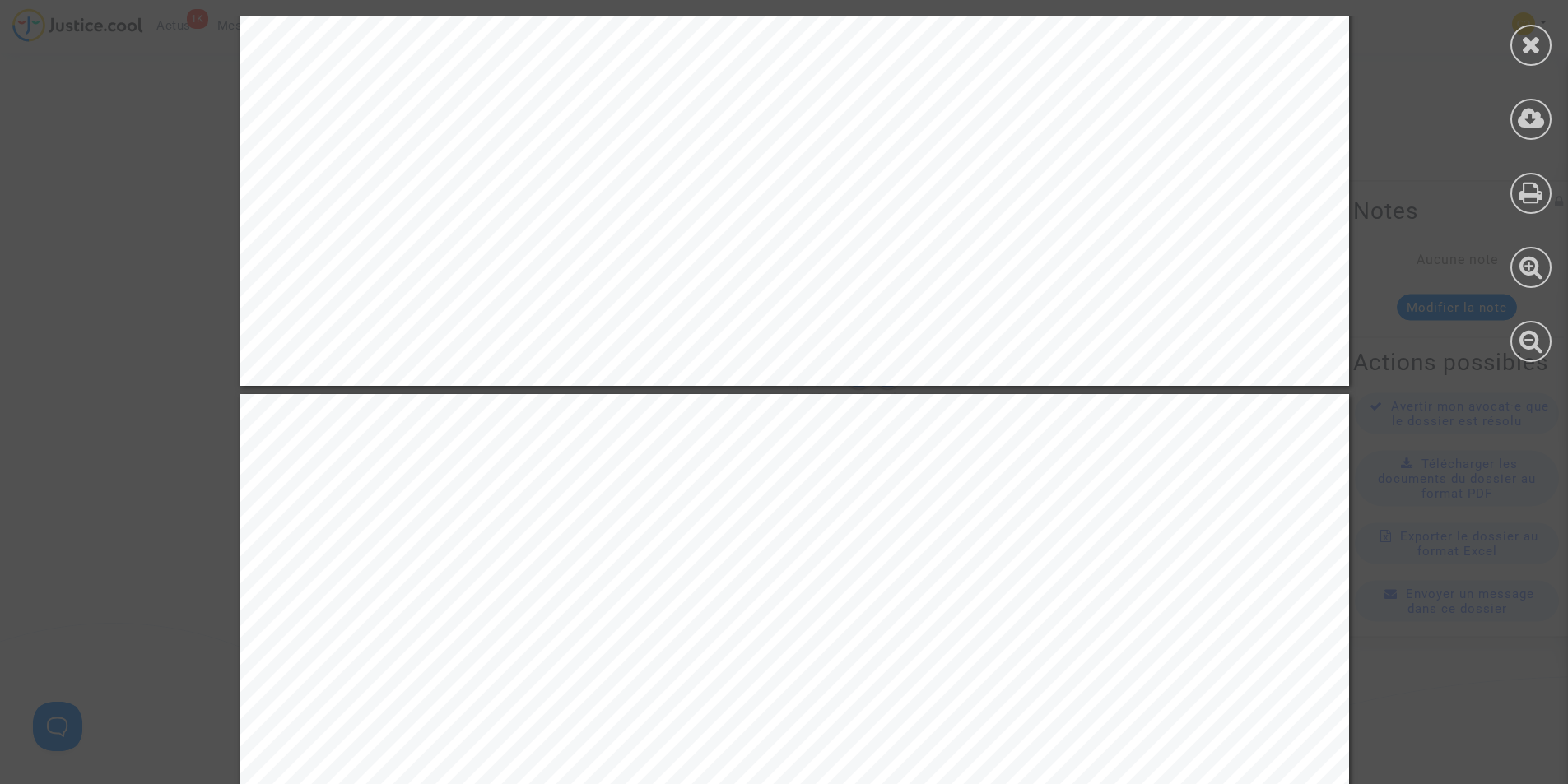
scroll to position [4283, 0]
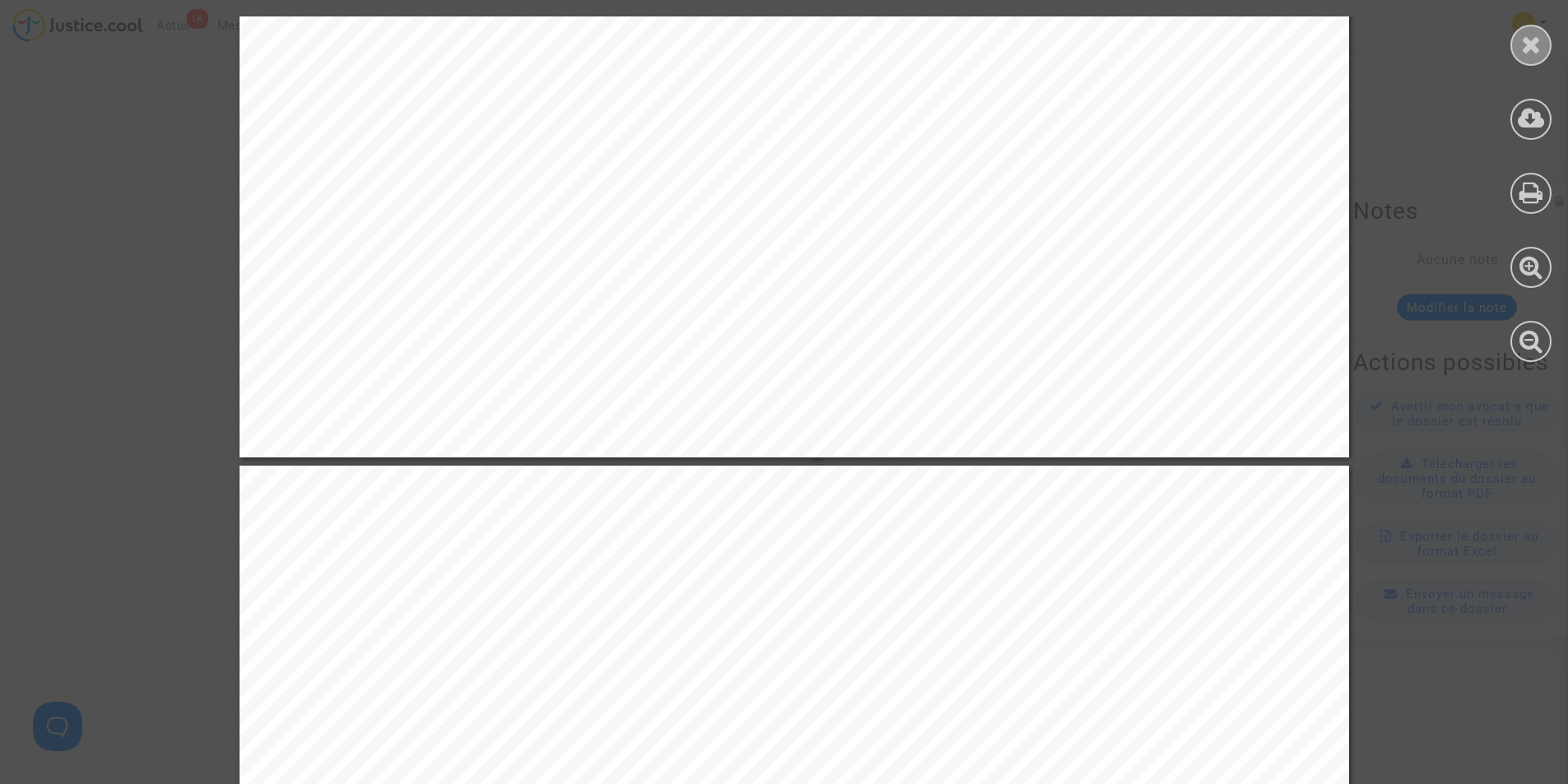
click at [1527, 54] on icon at bounding box center [1531, 44] width 20 height 25
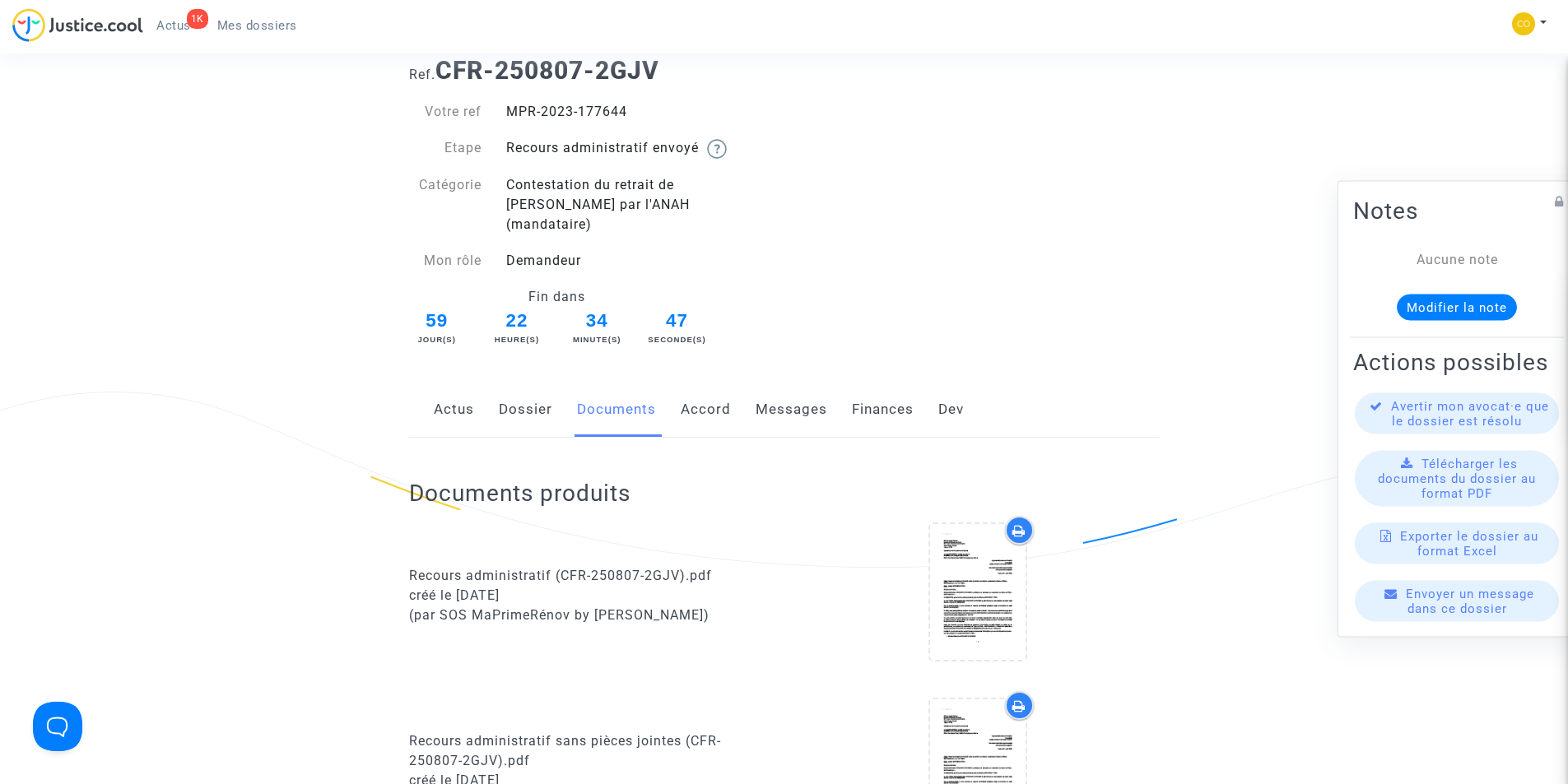
scroll to position [0, 0]
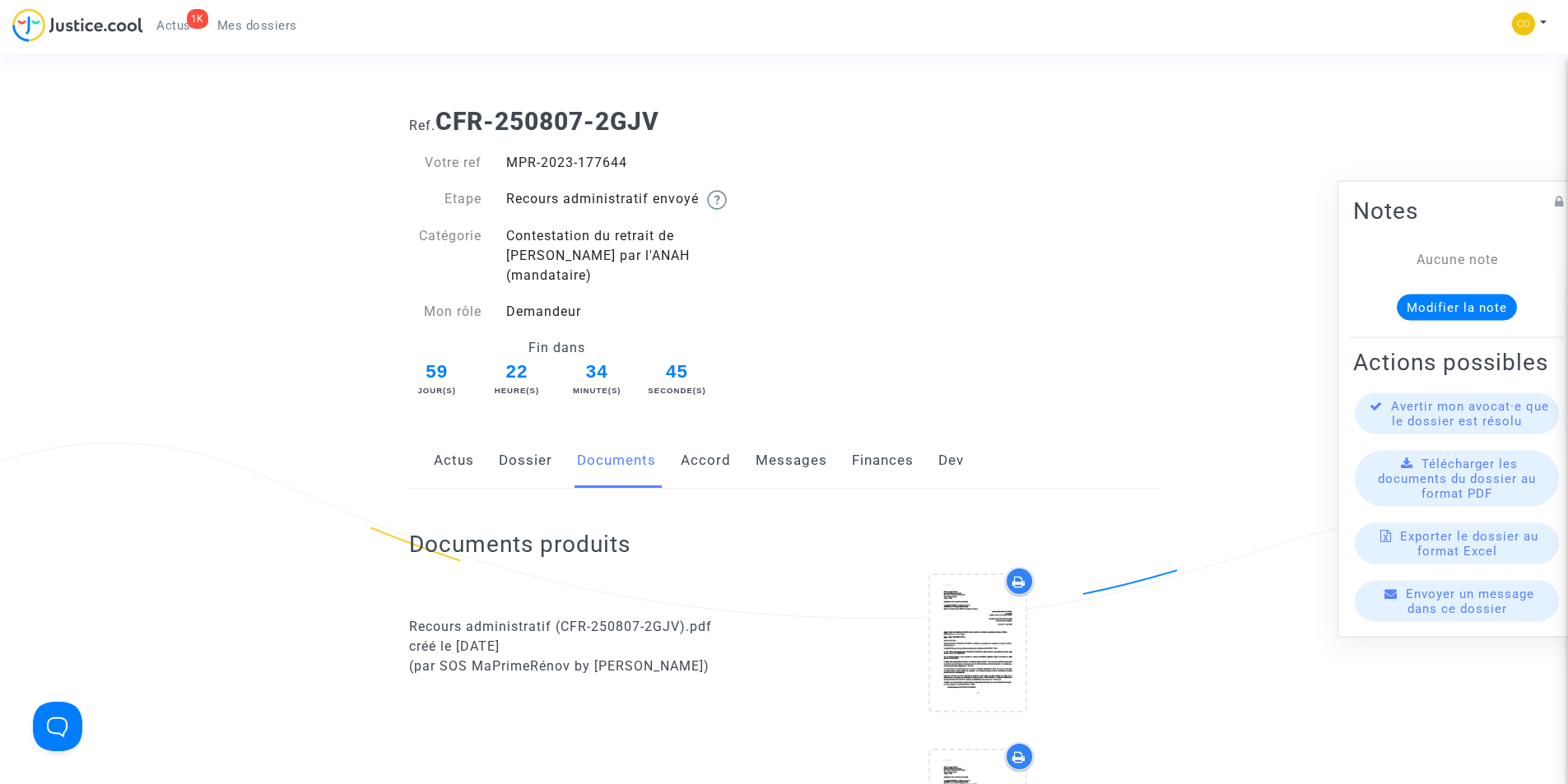
click at [257, 32] on span "Mes dossiers" at bounding box center [258, 25] width 80 height 15
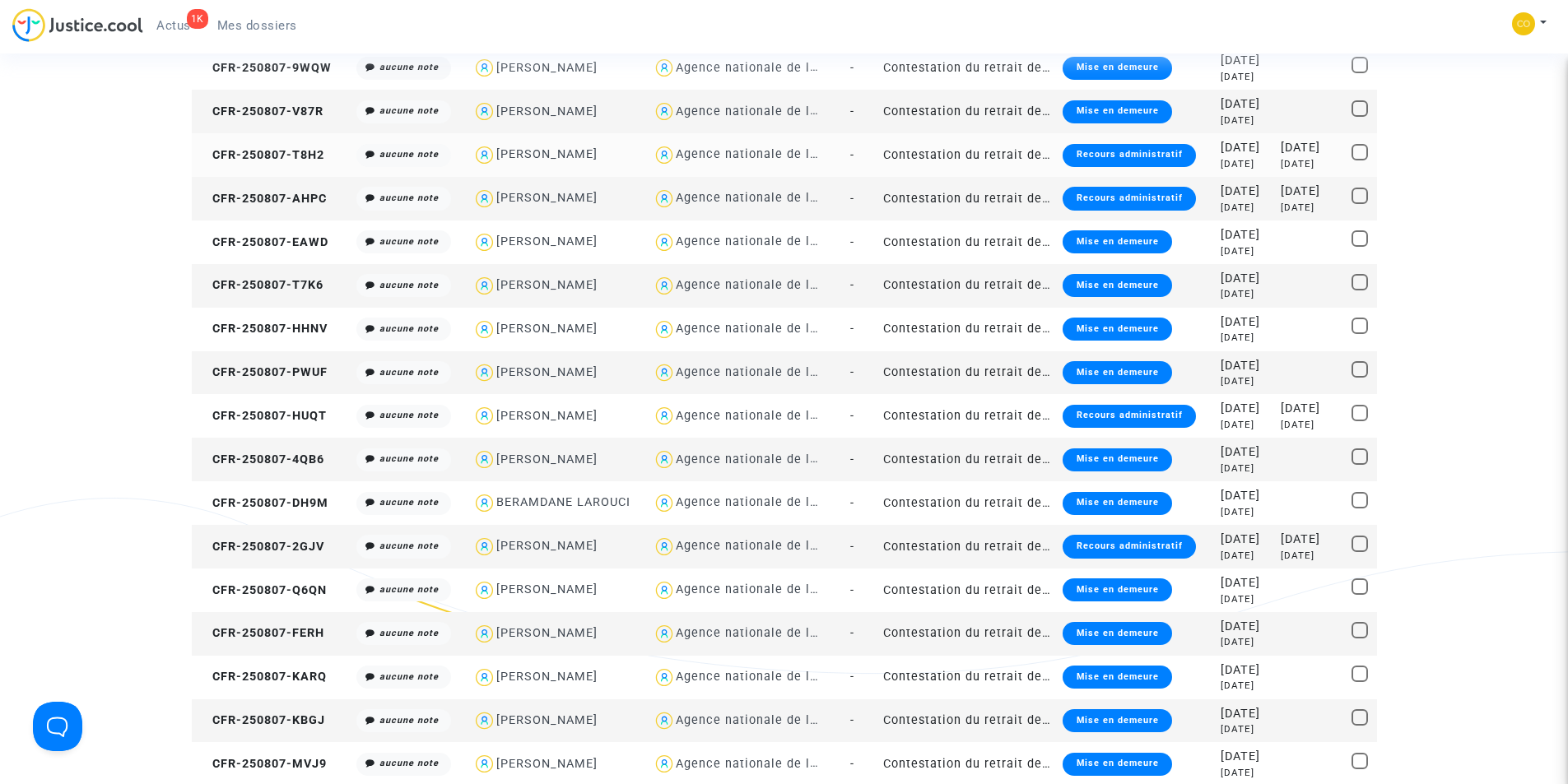
scroll to position [822, 0]
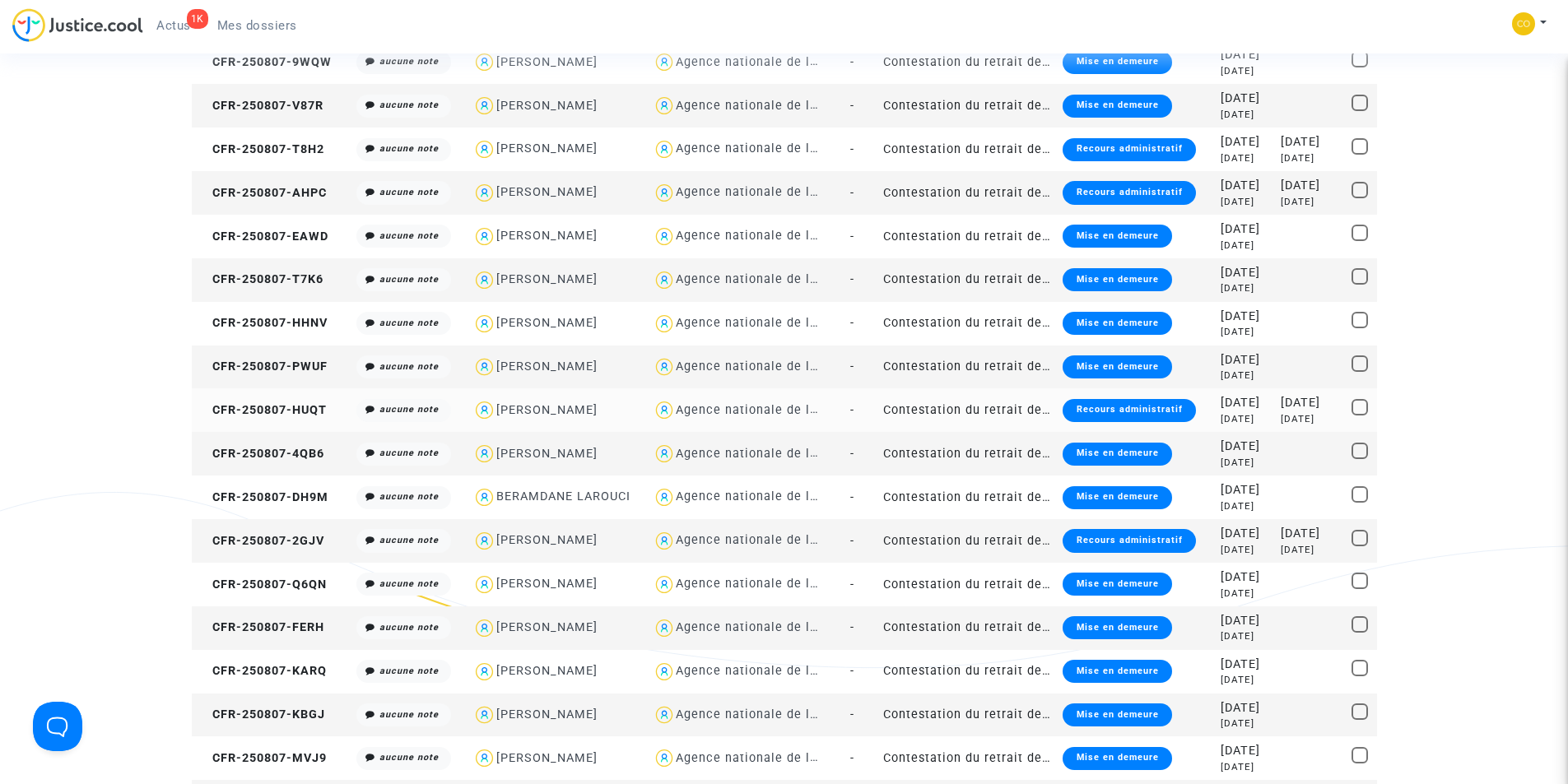
click at [1128, 413] on div "Recours administratif" at bounding box center [1128, 410] width 132 height 23
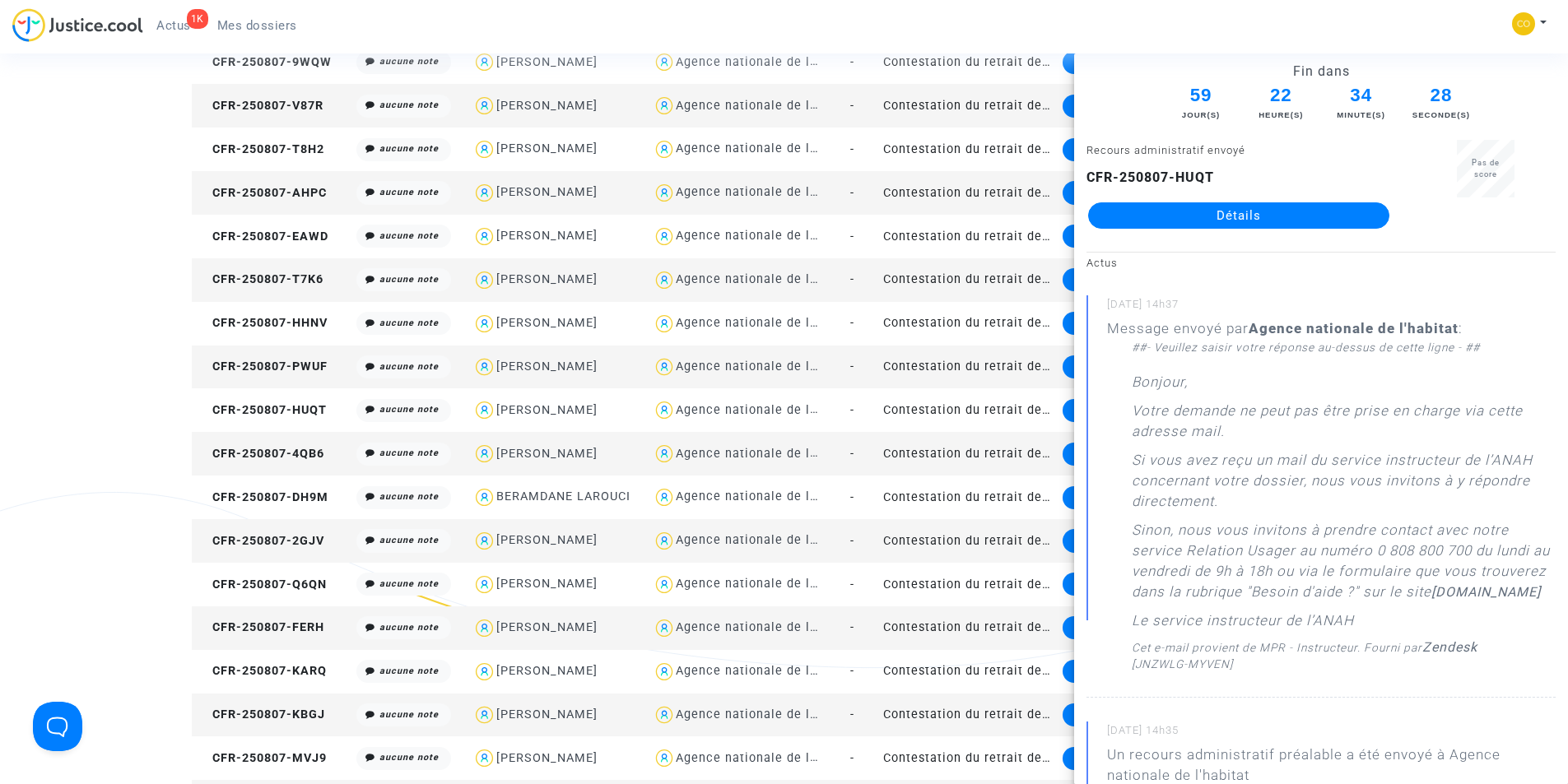
click at [1177, 221] on link "Détails" at bounding box center [1239, 215] width 301 height 26
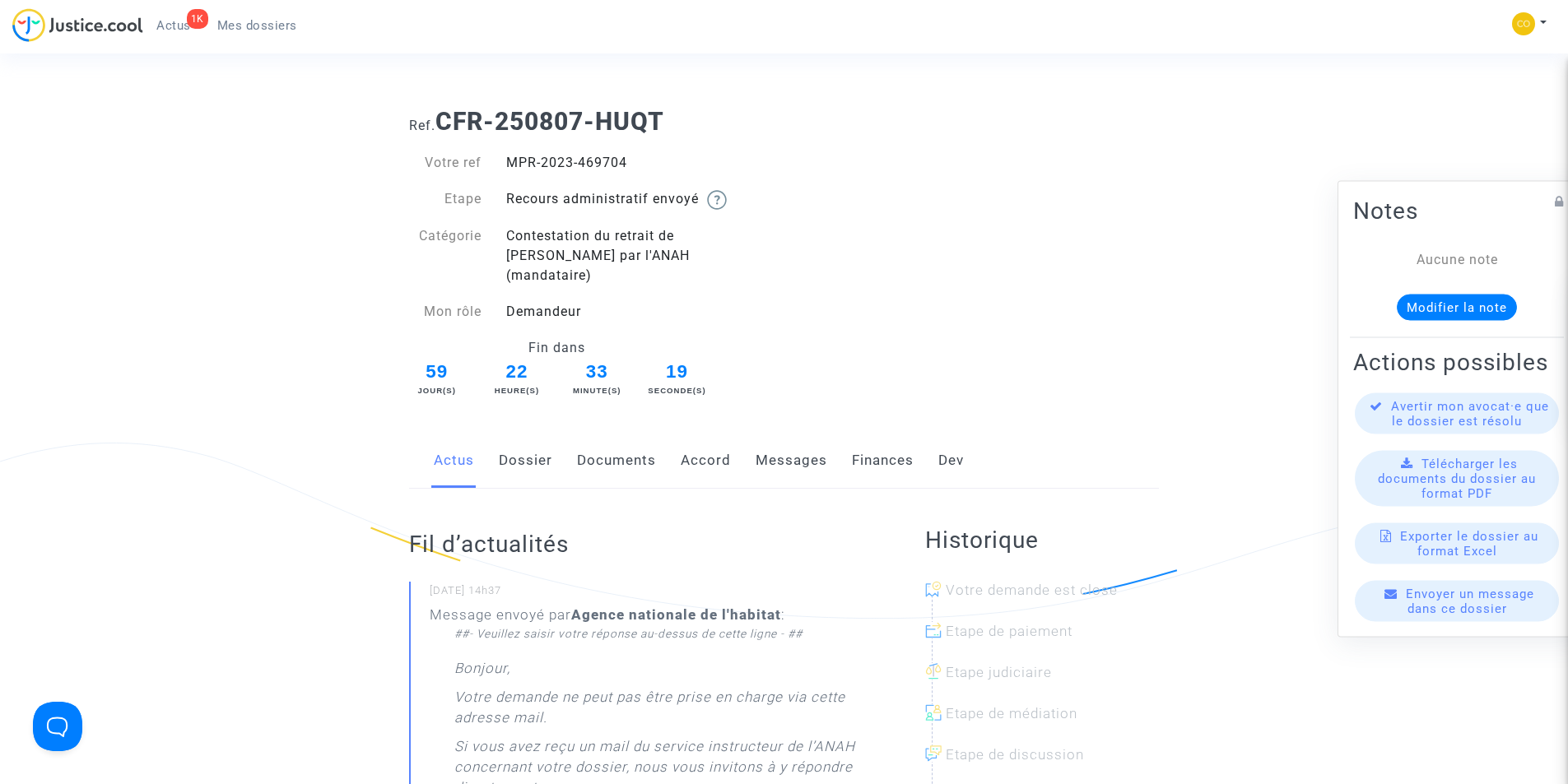
click at [255, 27] on span "Mes dossiers" at bounding box center [258, 25] width 80 height 15
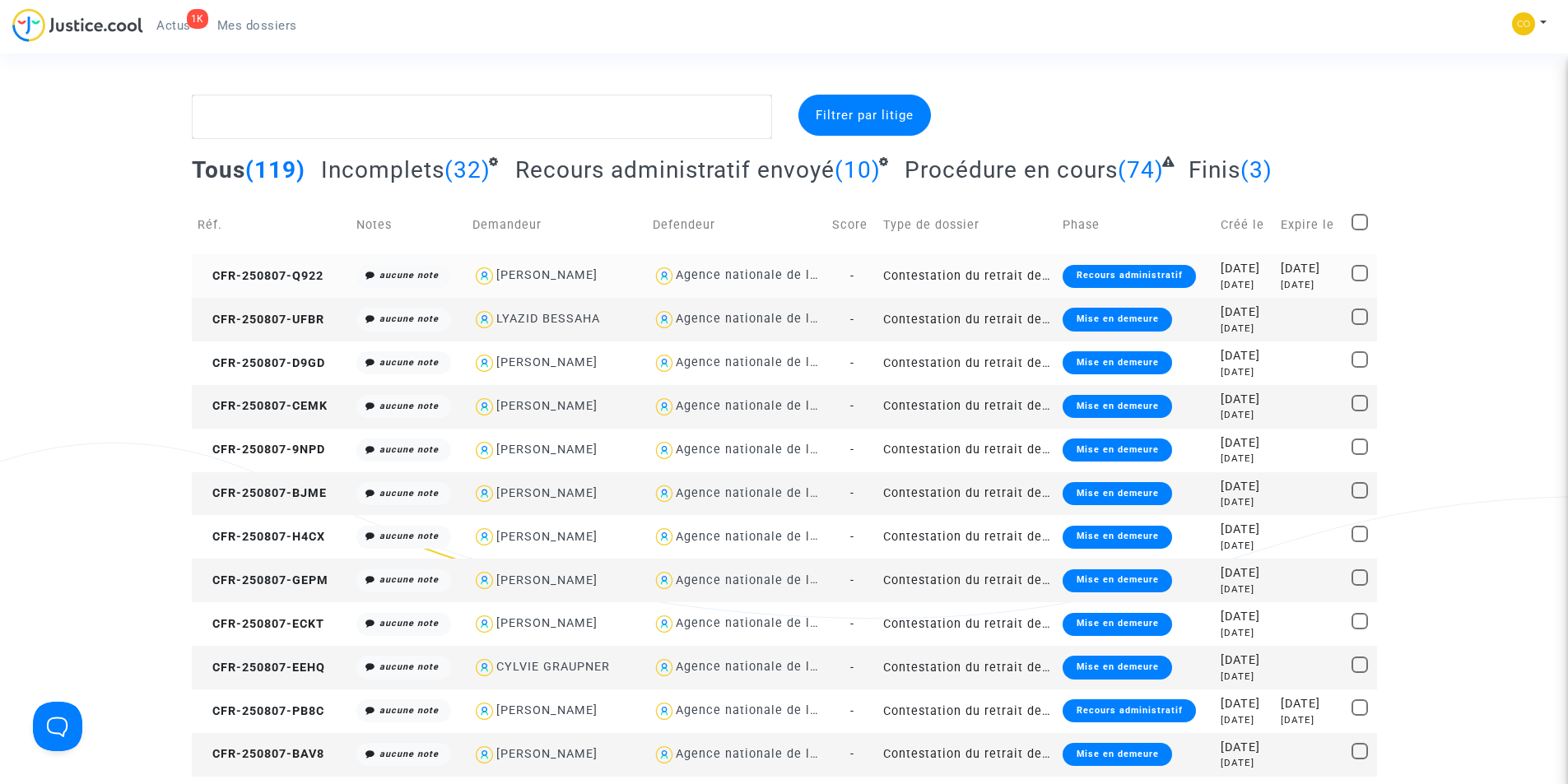
click at [1079, 280] on div "Recours administratif" at bounding box center [1128, 276] width 132 height 23
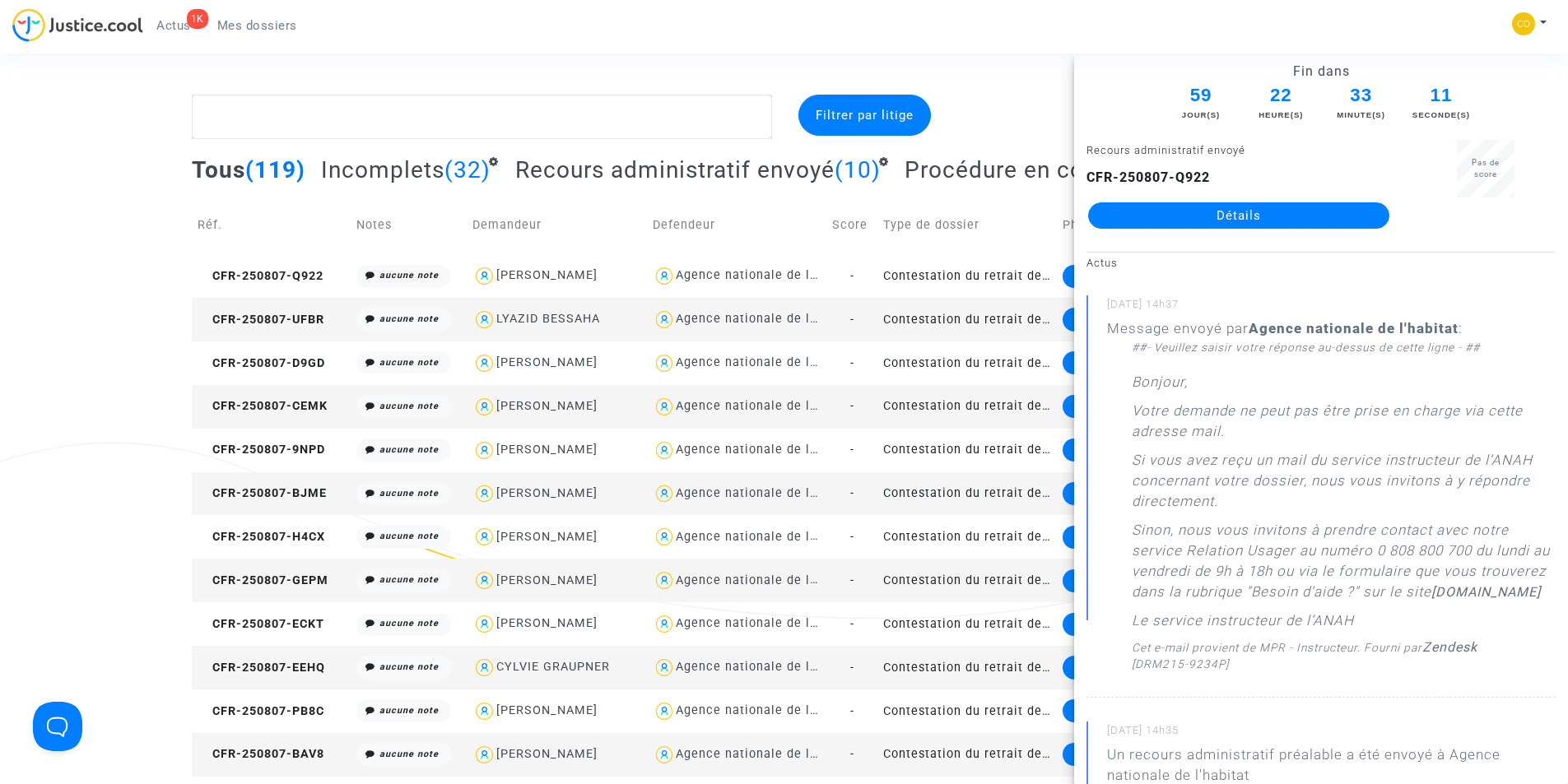
click at [1167, 212] on link "Détails" at bounding box center [1239, 215] width 301 height 26
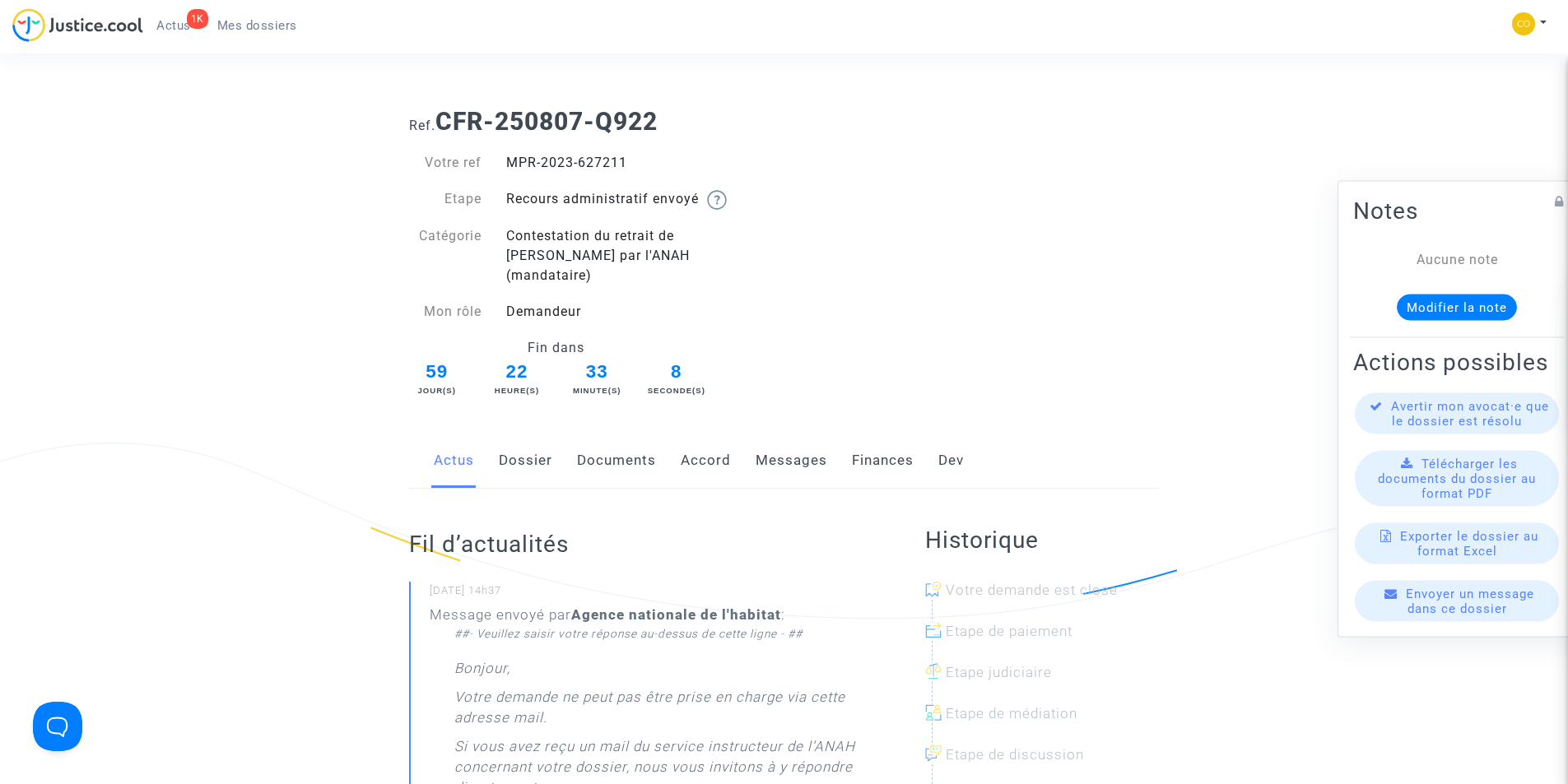
click at [630, 440] on link "Documents" at bounding box center [616, 461] width 79 height 55
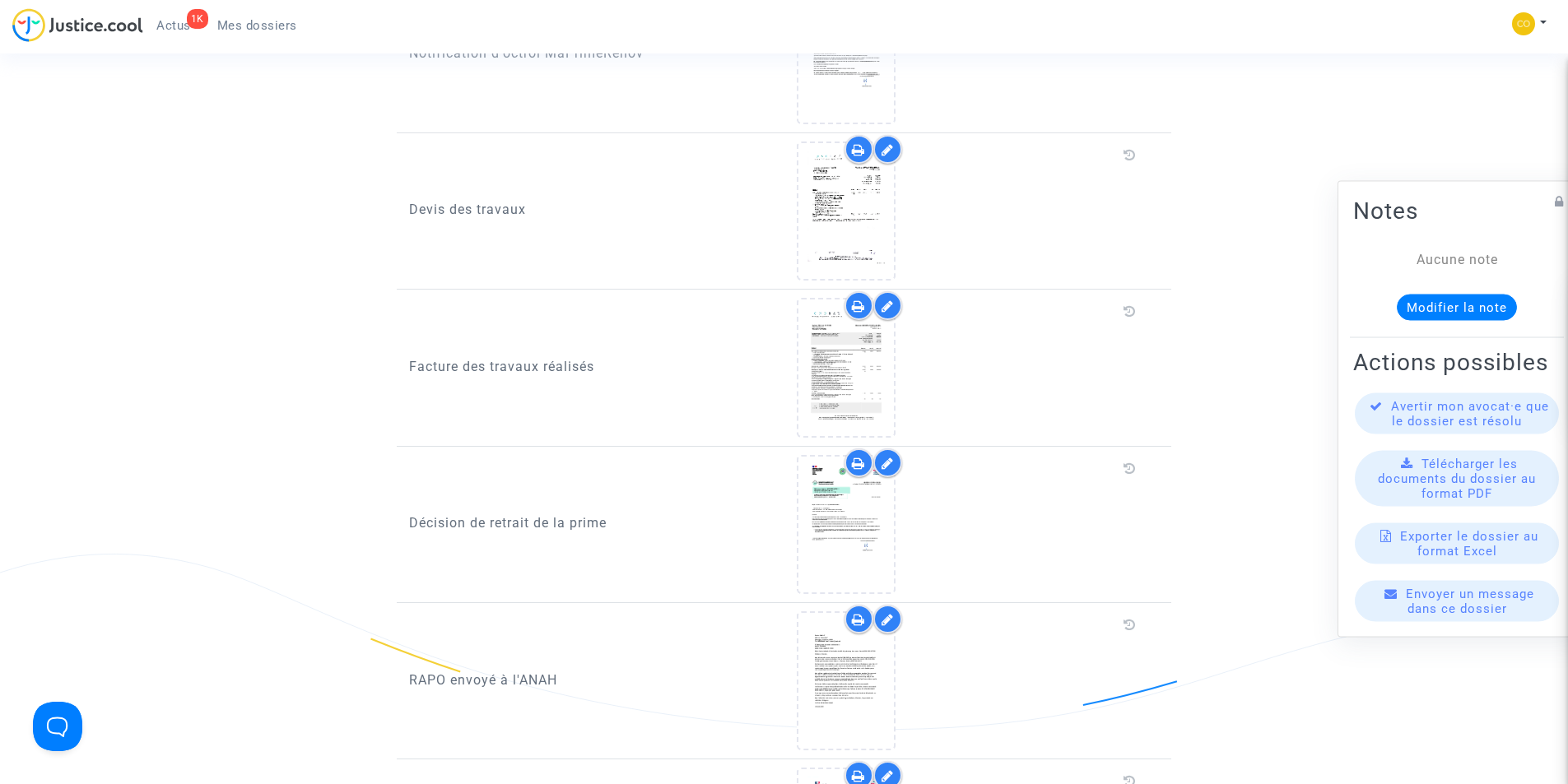
scroll to position [1728, 0]
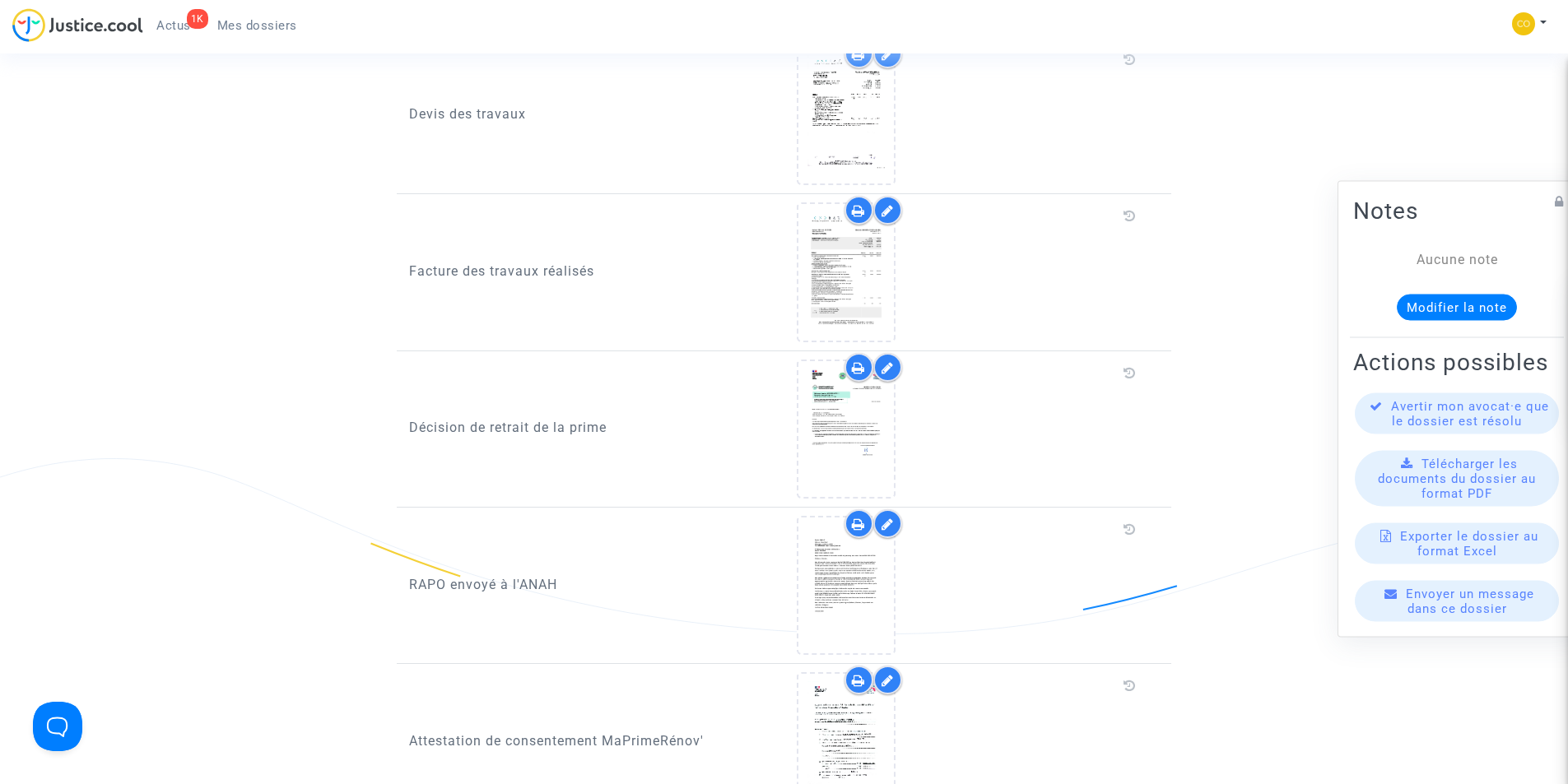
click at [504, 261] on p "Facture des travaux réalisés" at bounding box center [590, 271] width 363 height 20
click at [852, 254] on icon at bounding box center [845, 272] width 54 height 53
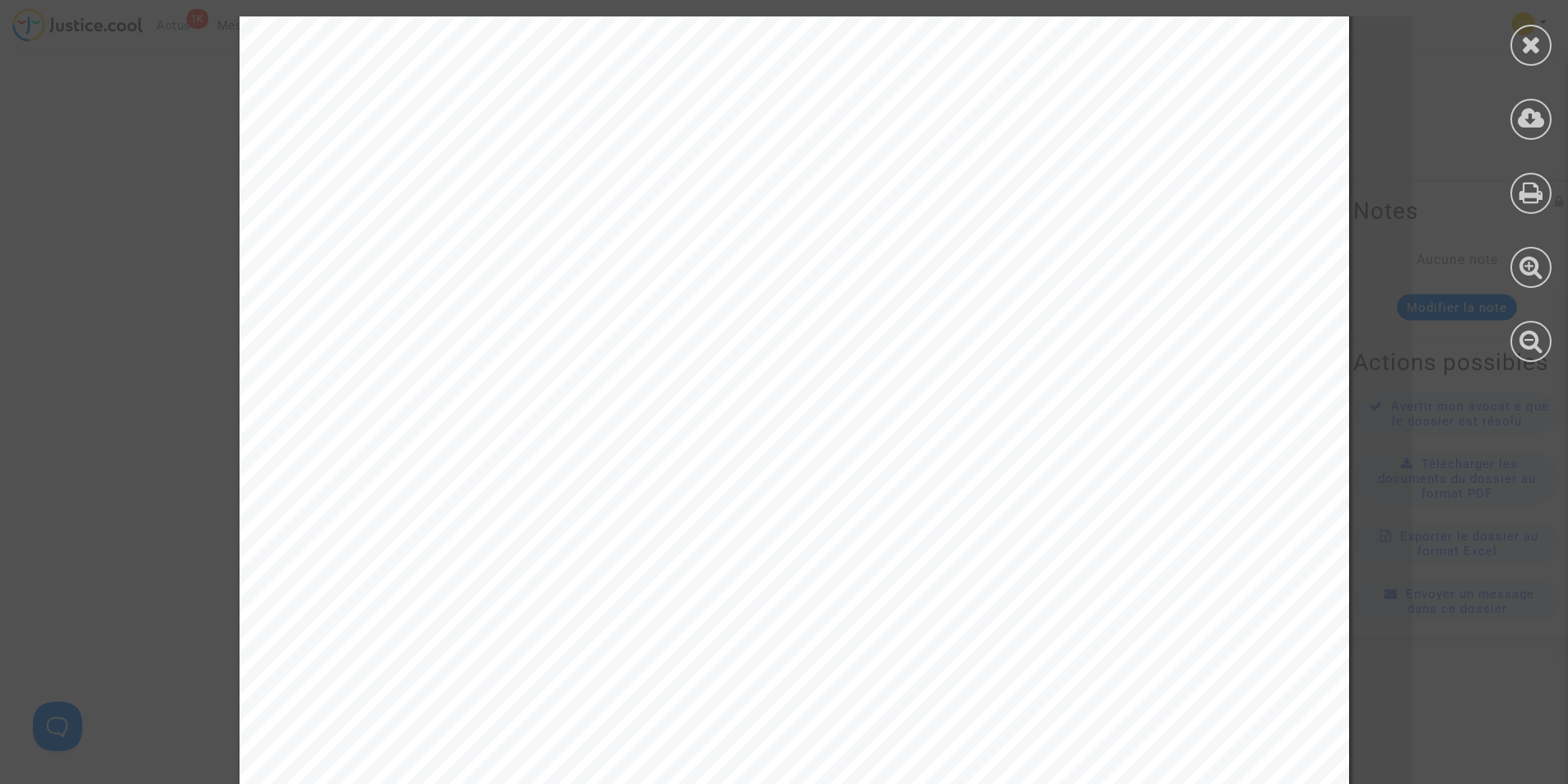
scroll to position [0, 0]
click at [1524, 46] on icon at bounding box center [1531, 44] width 20 height 25
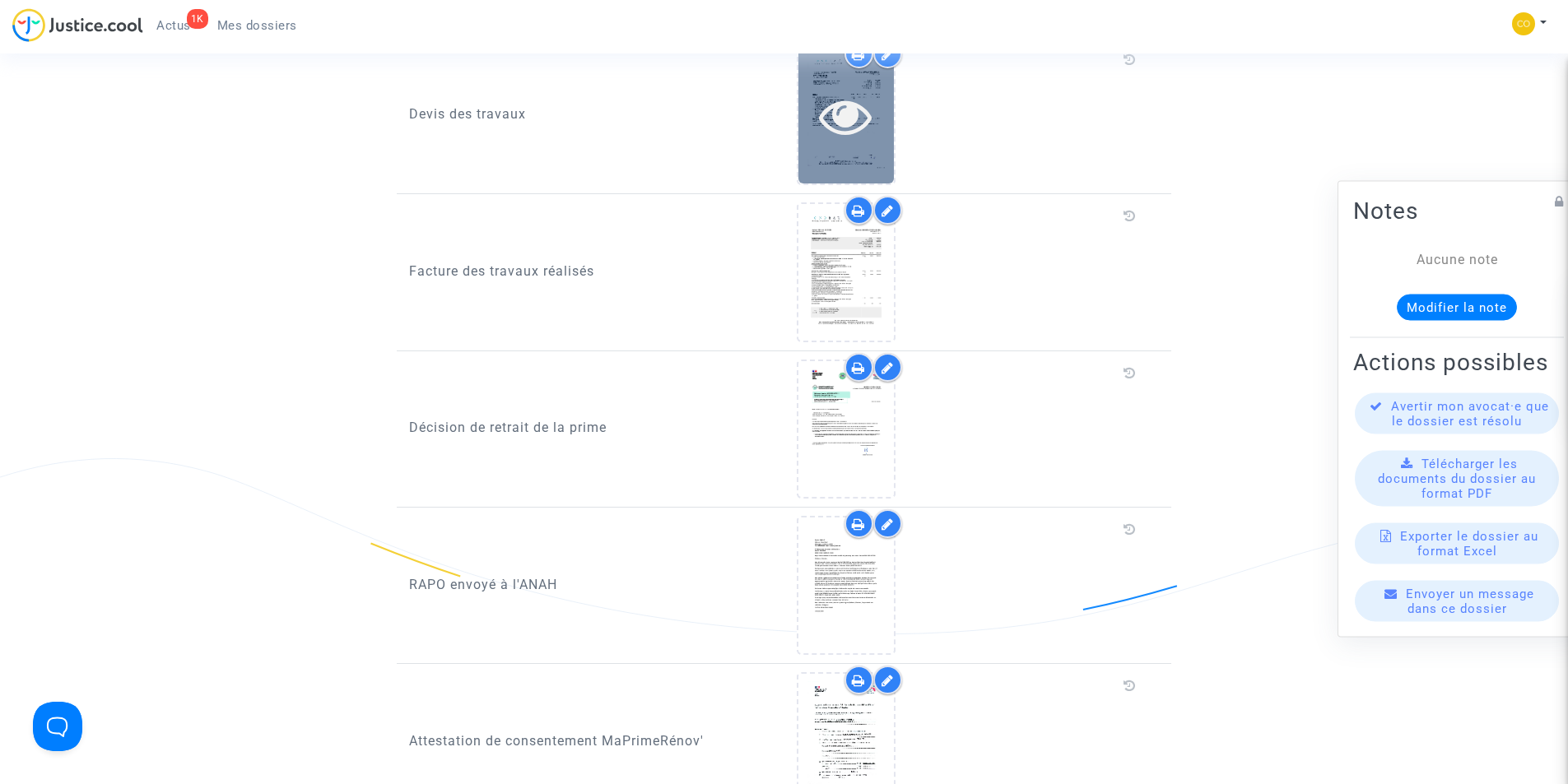
click at [838, 95] on icon at bounding box center [845, 116] width 54 height 53
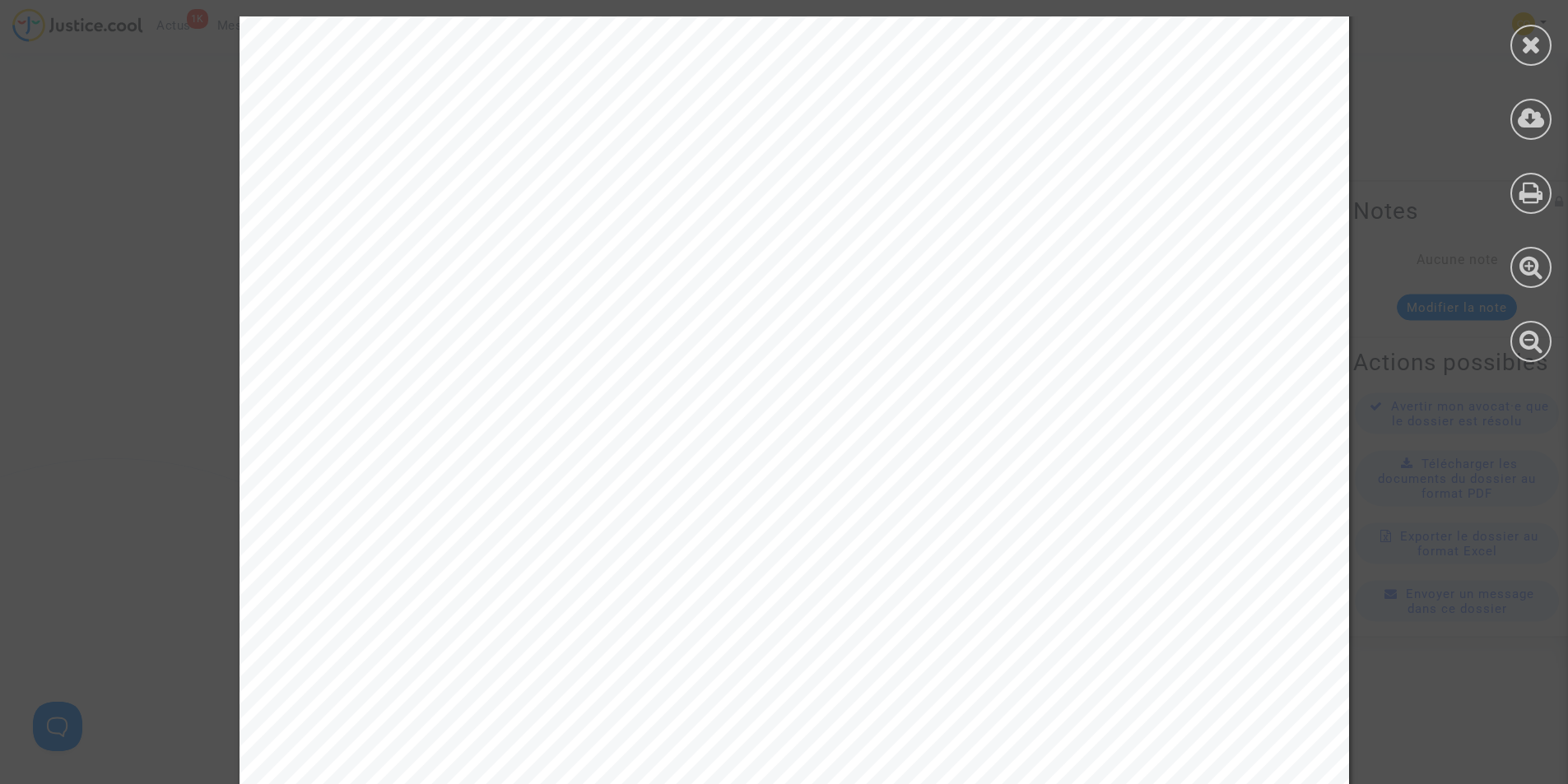
scroll to position [2400, 0]
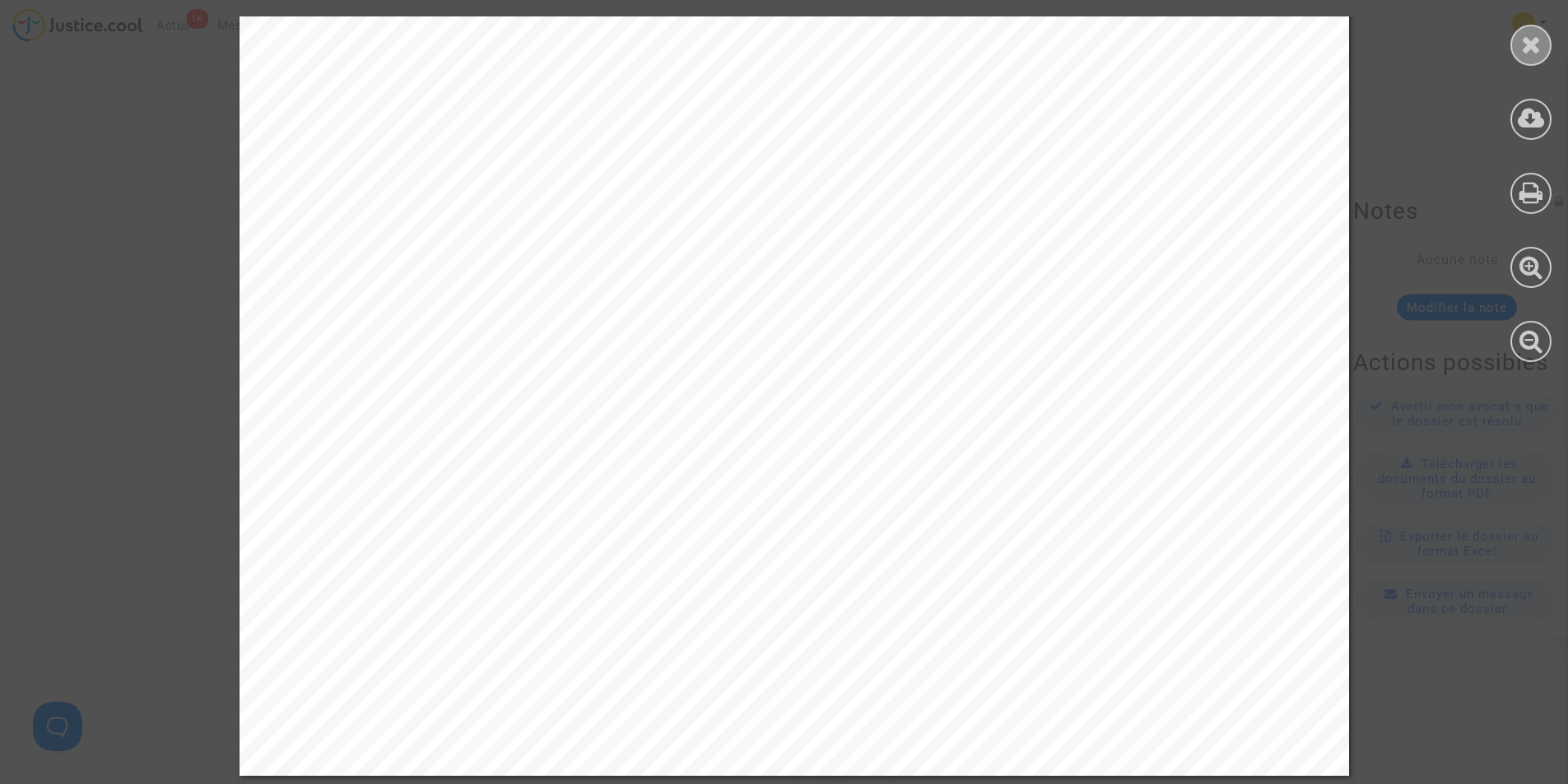
click at [1526, 42] on icon at bounding box center [1531, 44] width 20 height 25
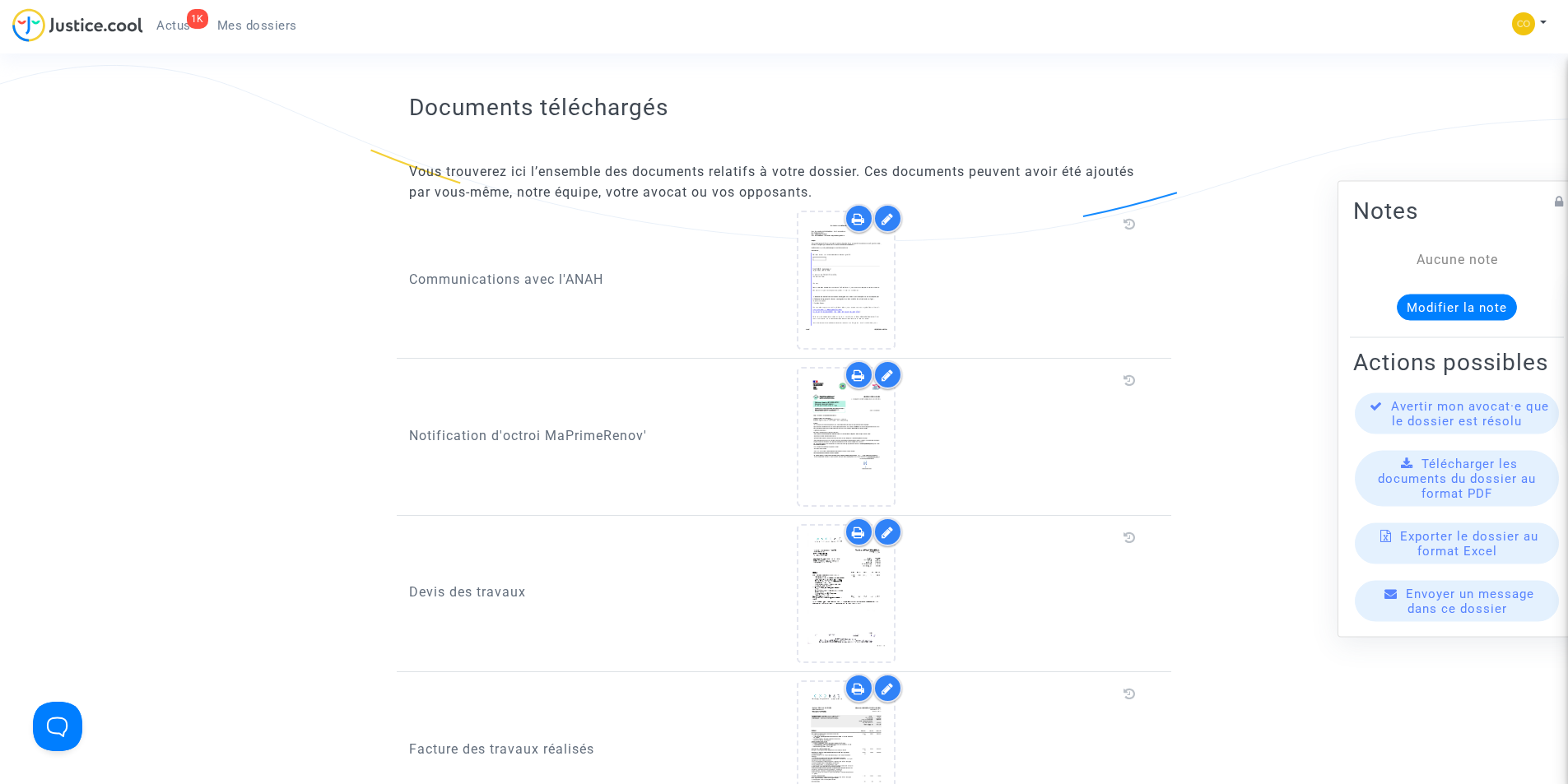
scroll to position [1234, 0]
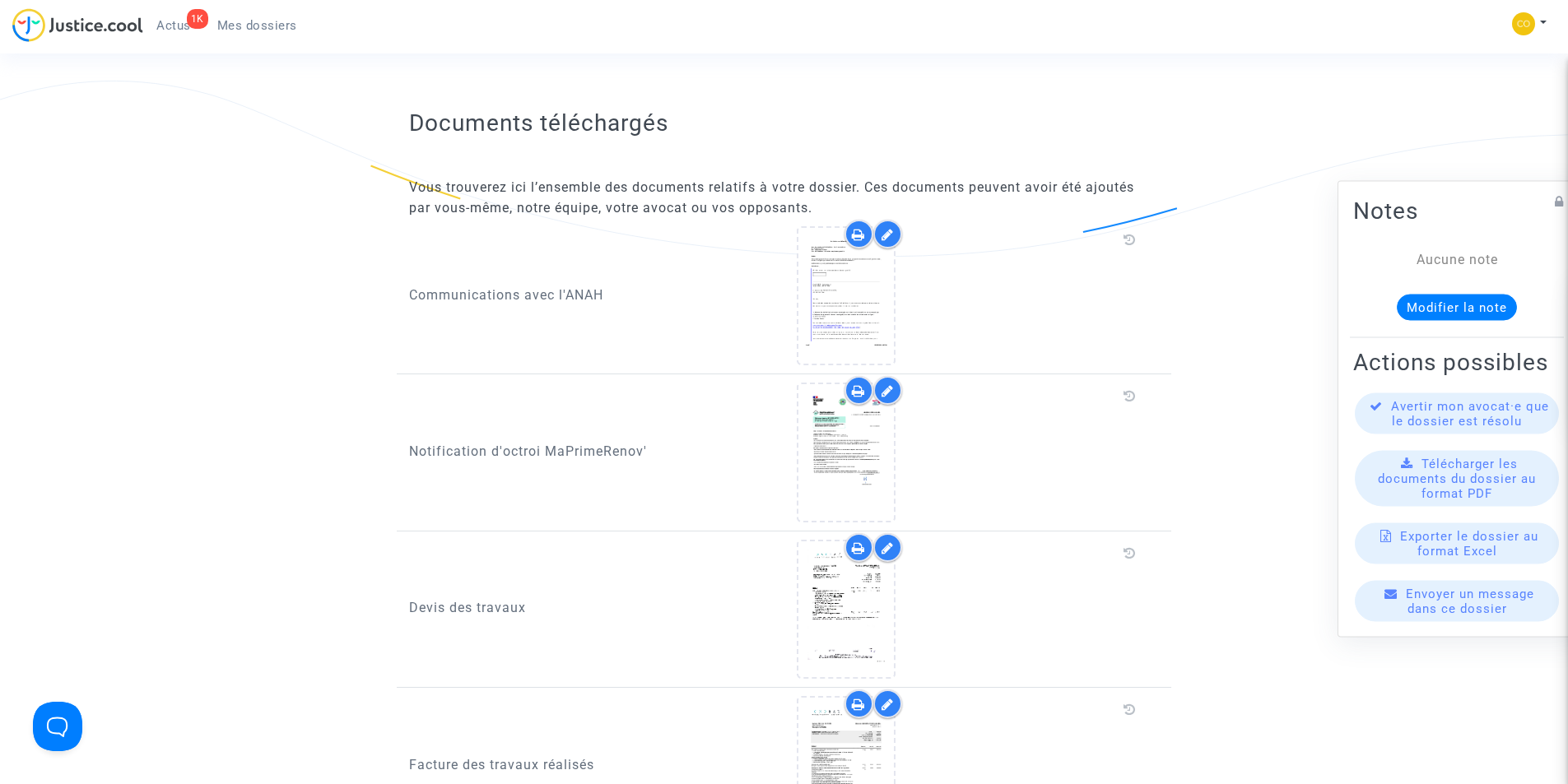
click at [242, 23] on span "Mes dossiers" at bounding box center [258, 25] width 80 height 15
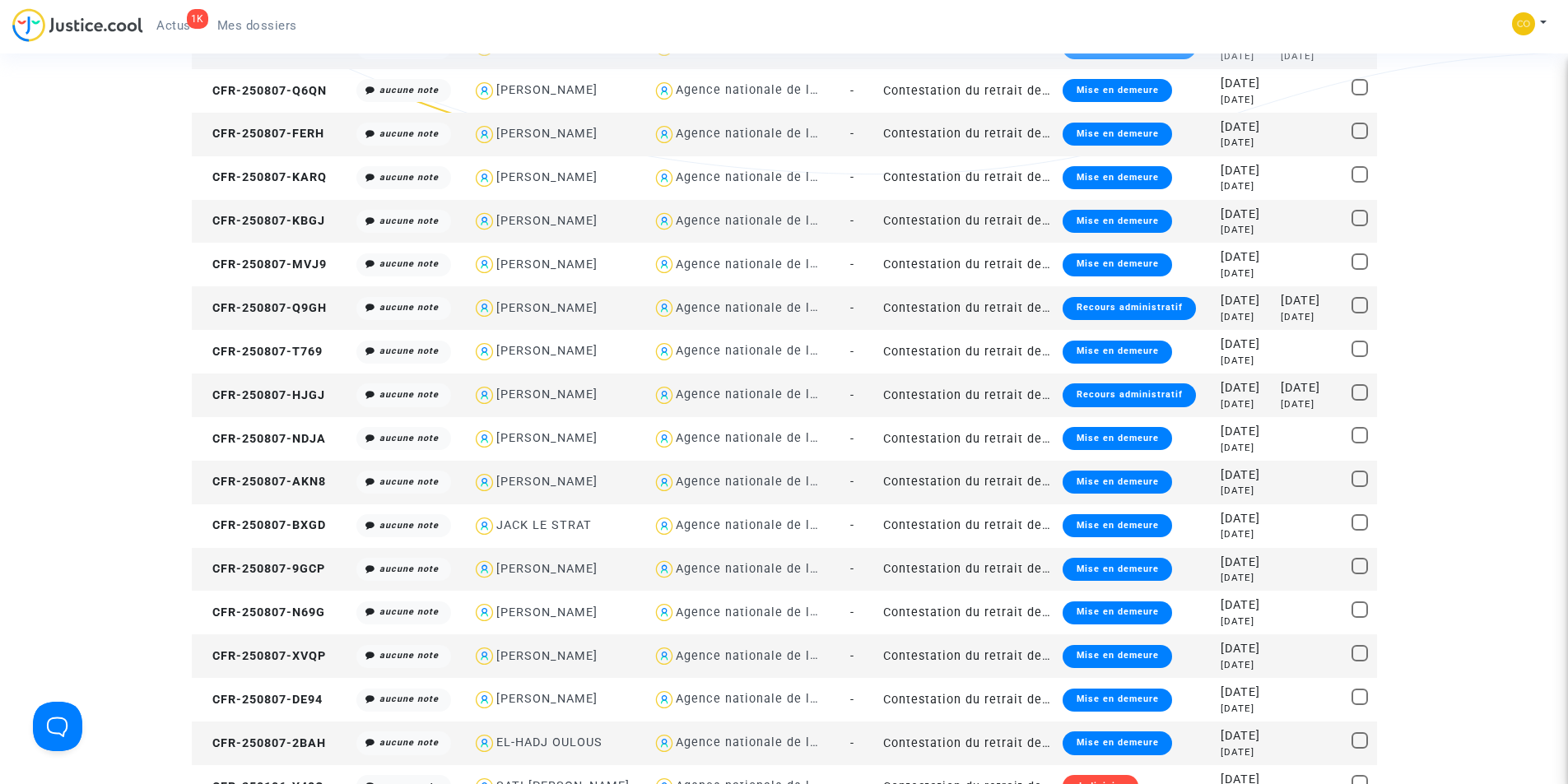
scroll to position [1398, 0]
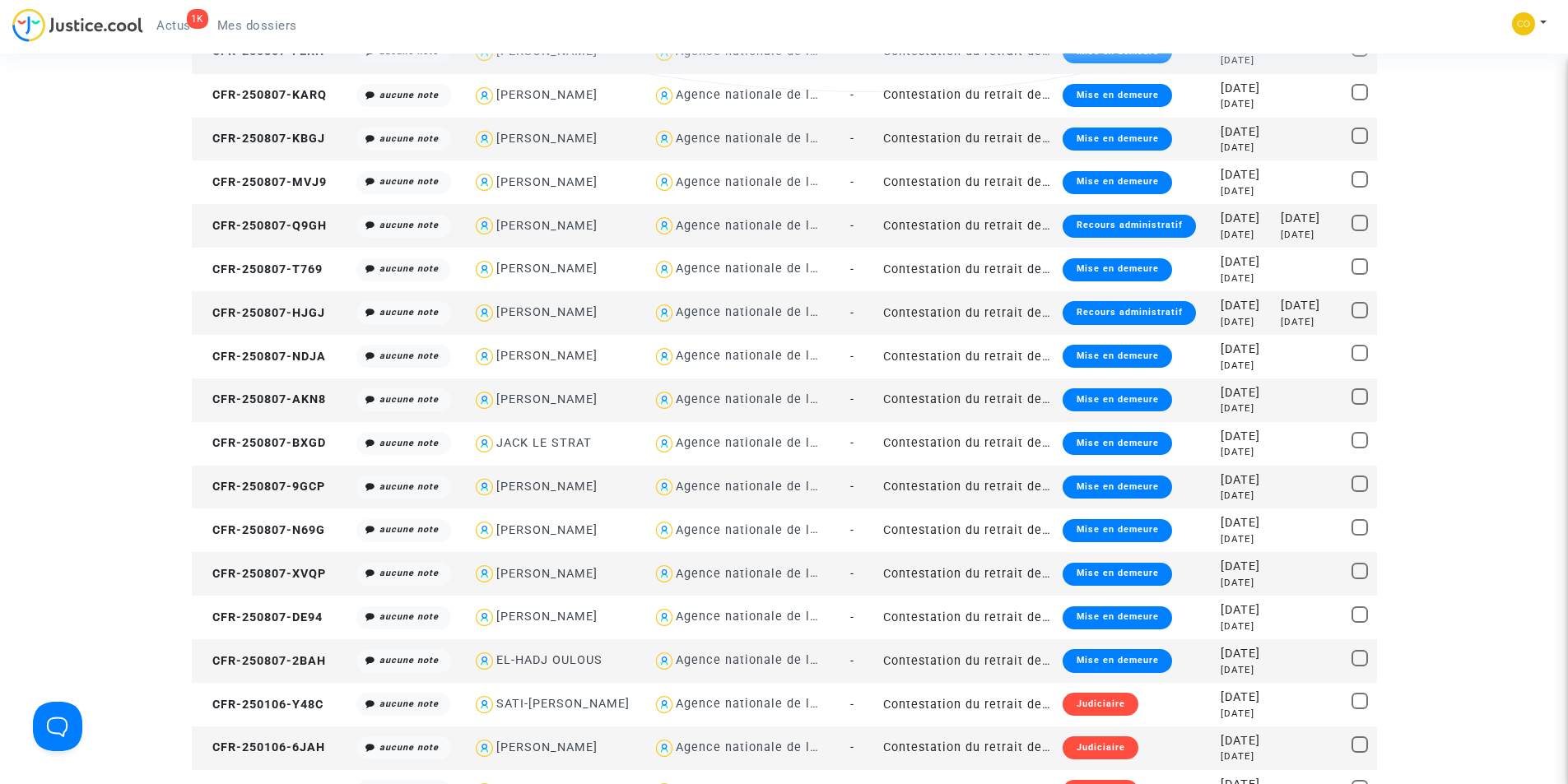
click at [1126, 311] on div "Recours administratif" at bounding box center [1128, 312] width 132 height 23
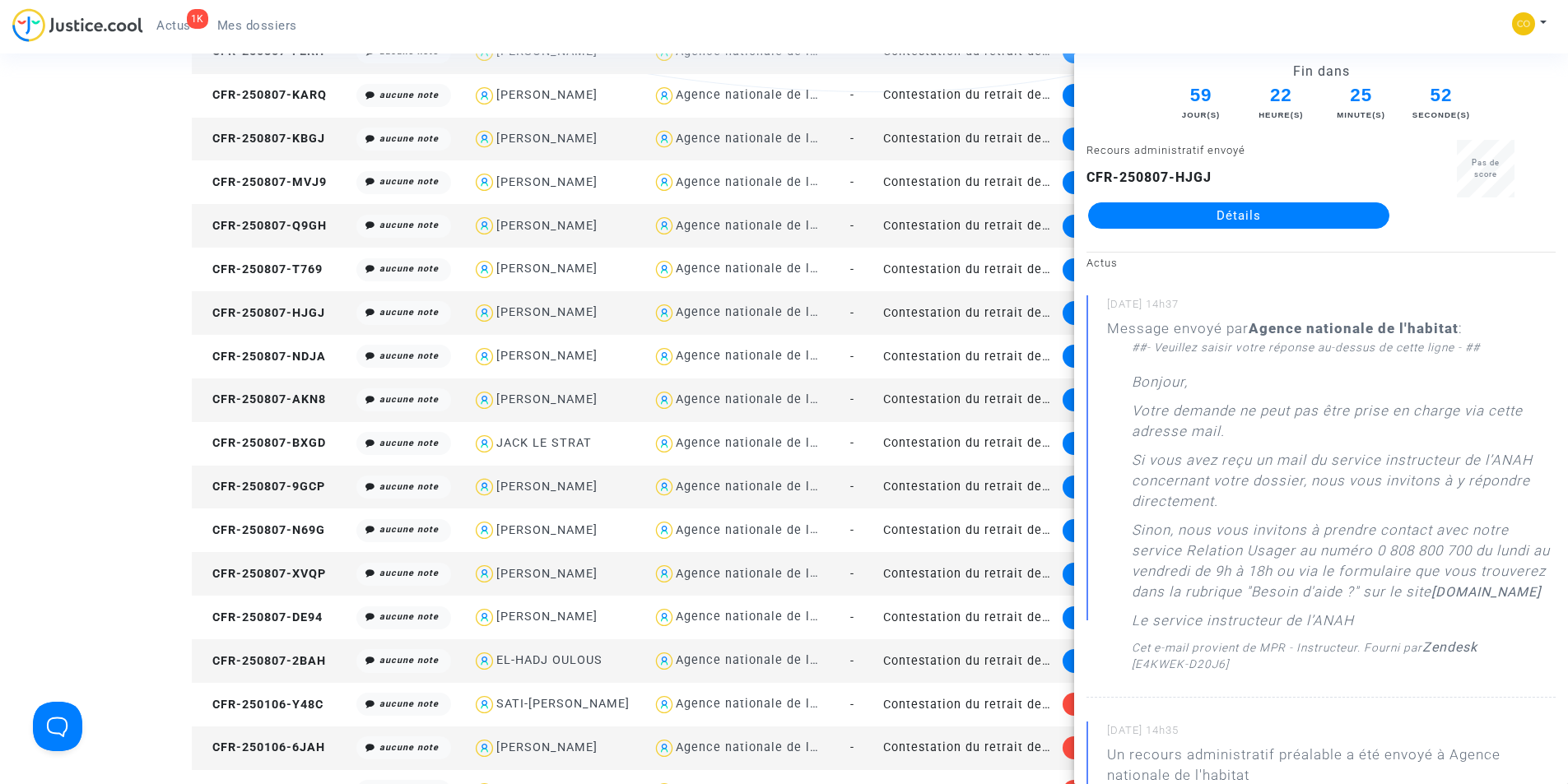
click at [1221, 209] on link "Détails" at bounding box center [1239, 215] width 301 height 26
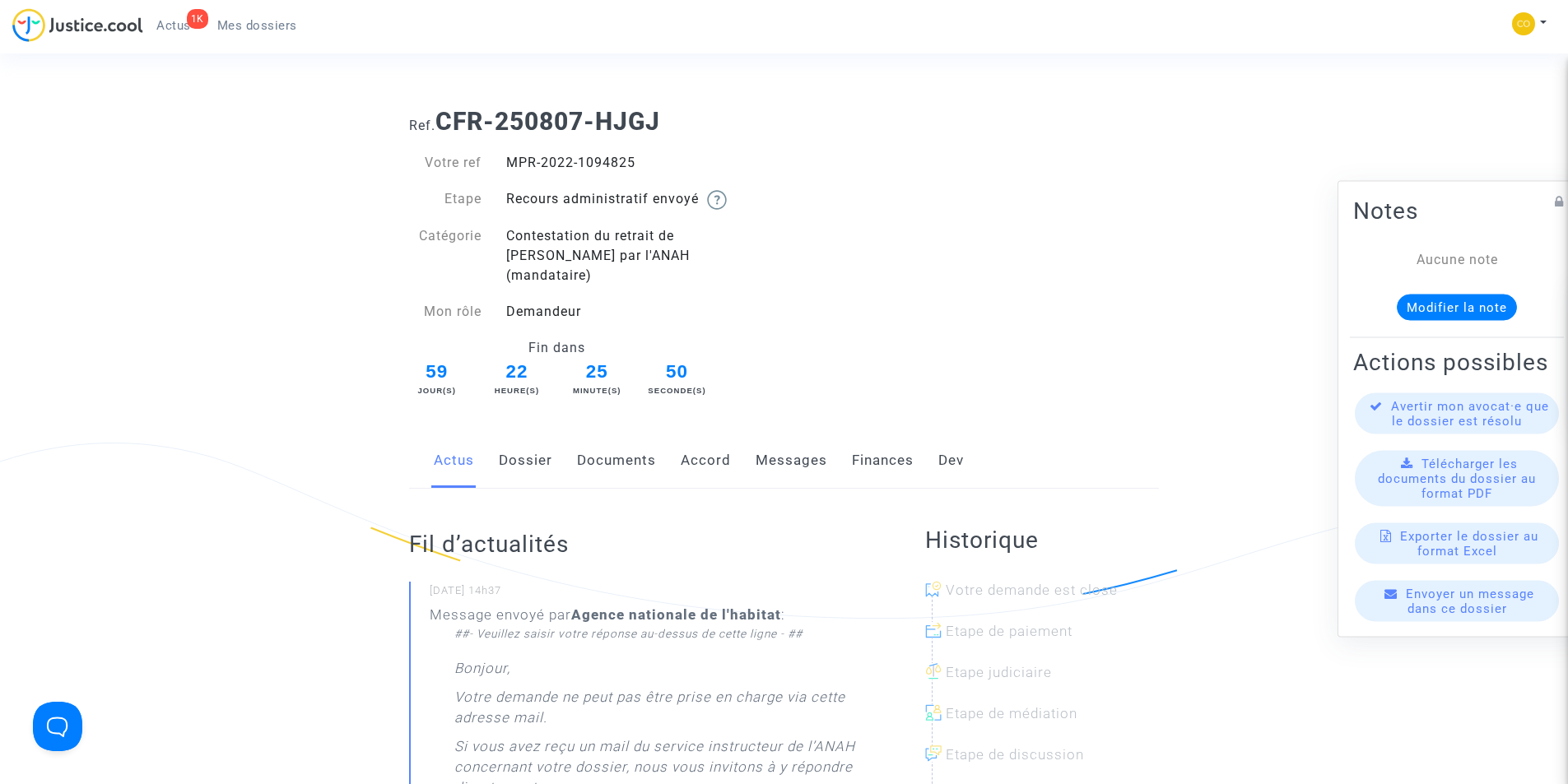
click at [628, 444] on link "Documents" at bounding box center [616, 461] width 79 height 55
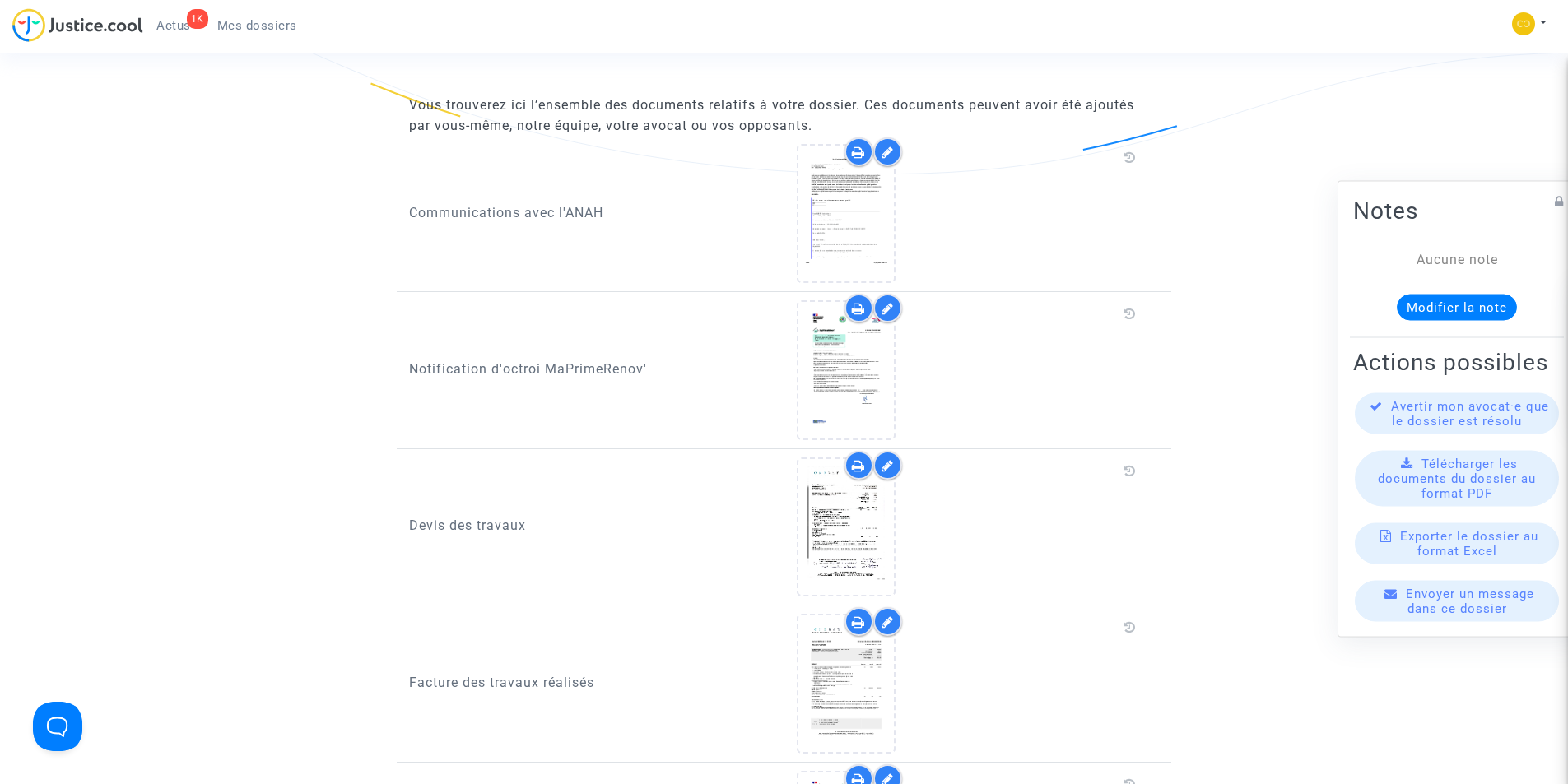
scroll to position [1398, 0]
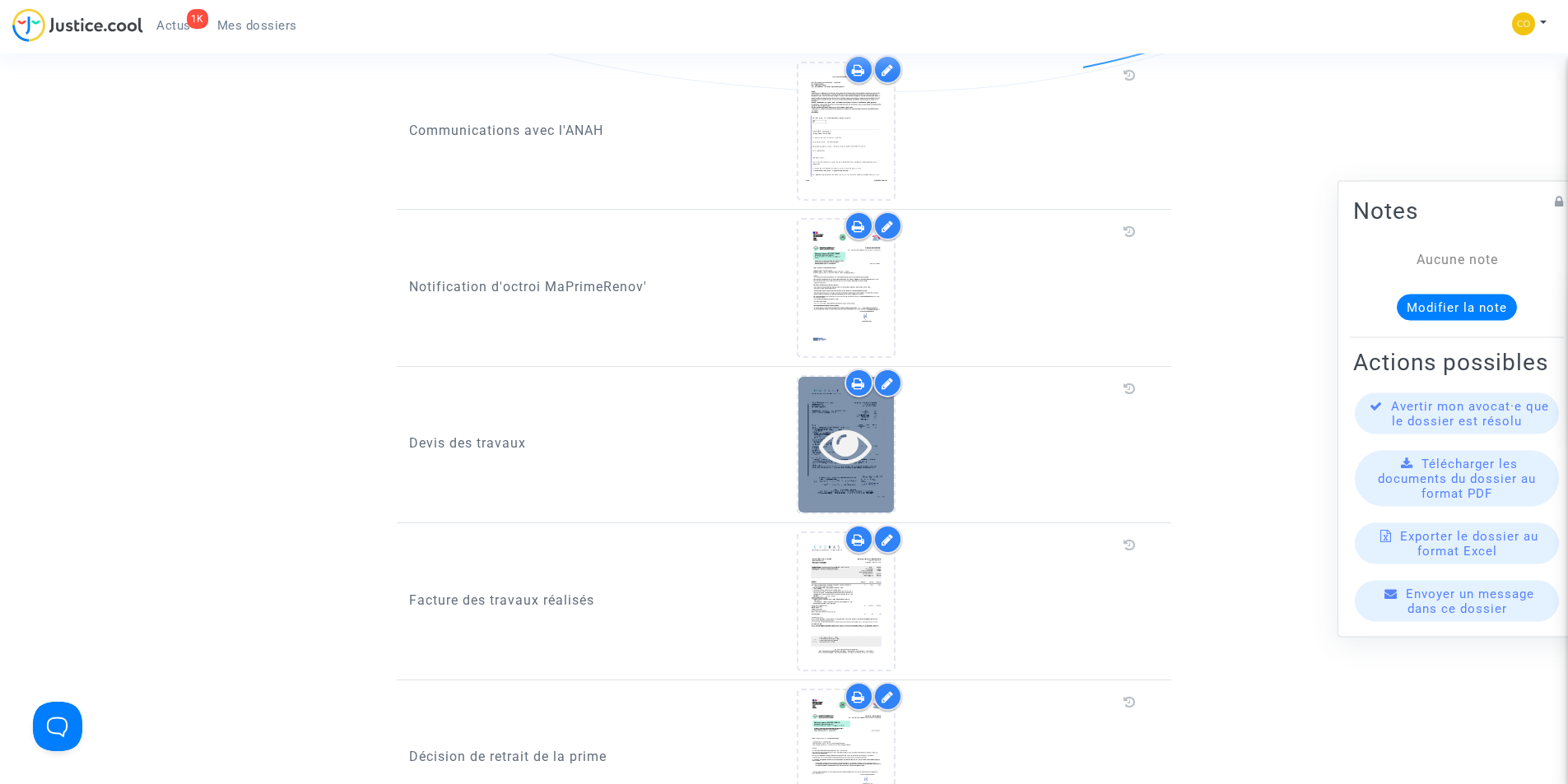
click at [860, 432] on icon at bounding box center [845, 445] width 54 height 53
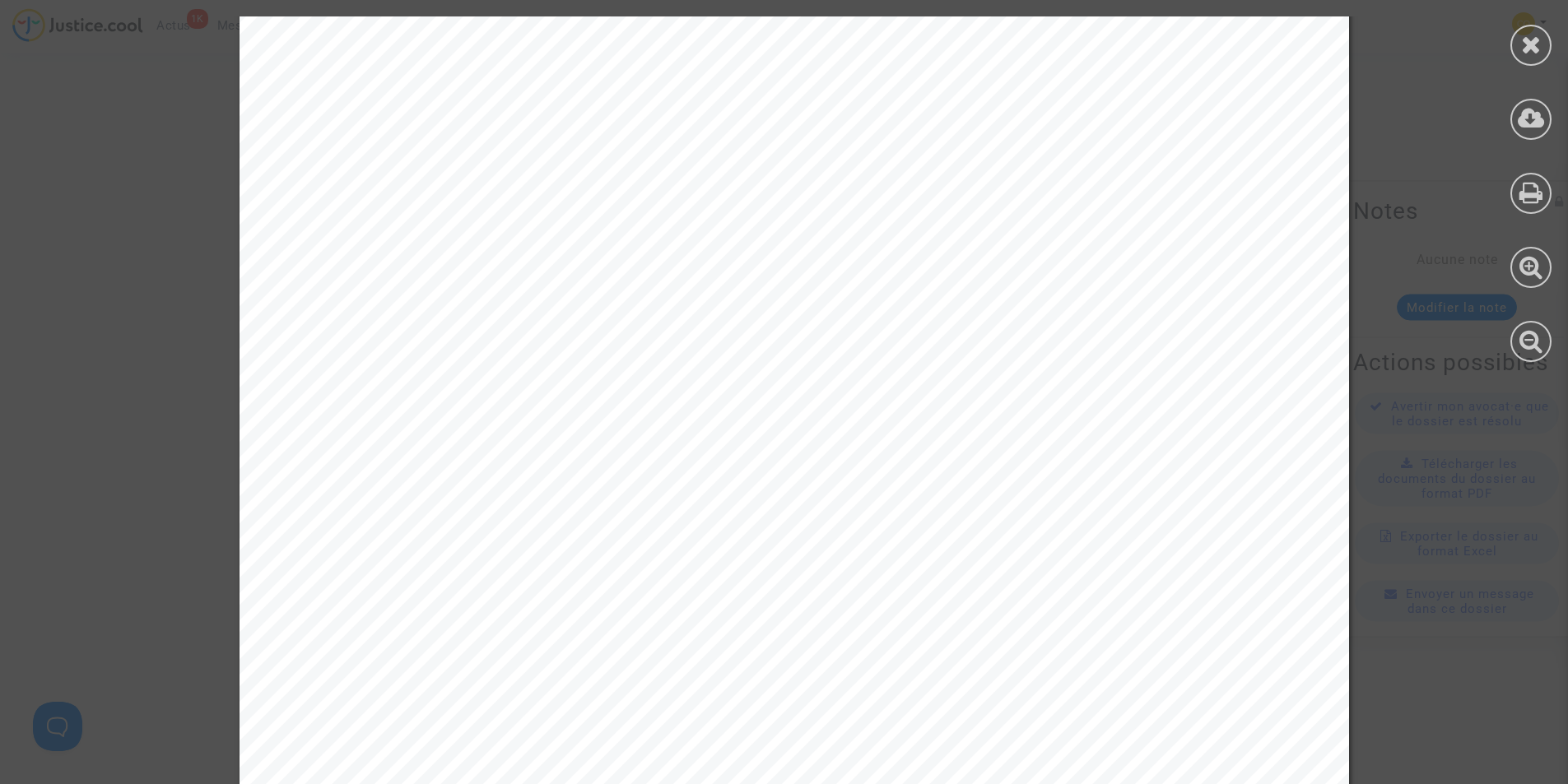
scroll to position [247, 0]
click at [1527, 49] on icon at bounding box center [1531, 44] width 20 height 25
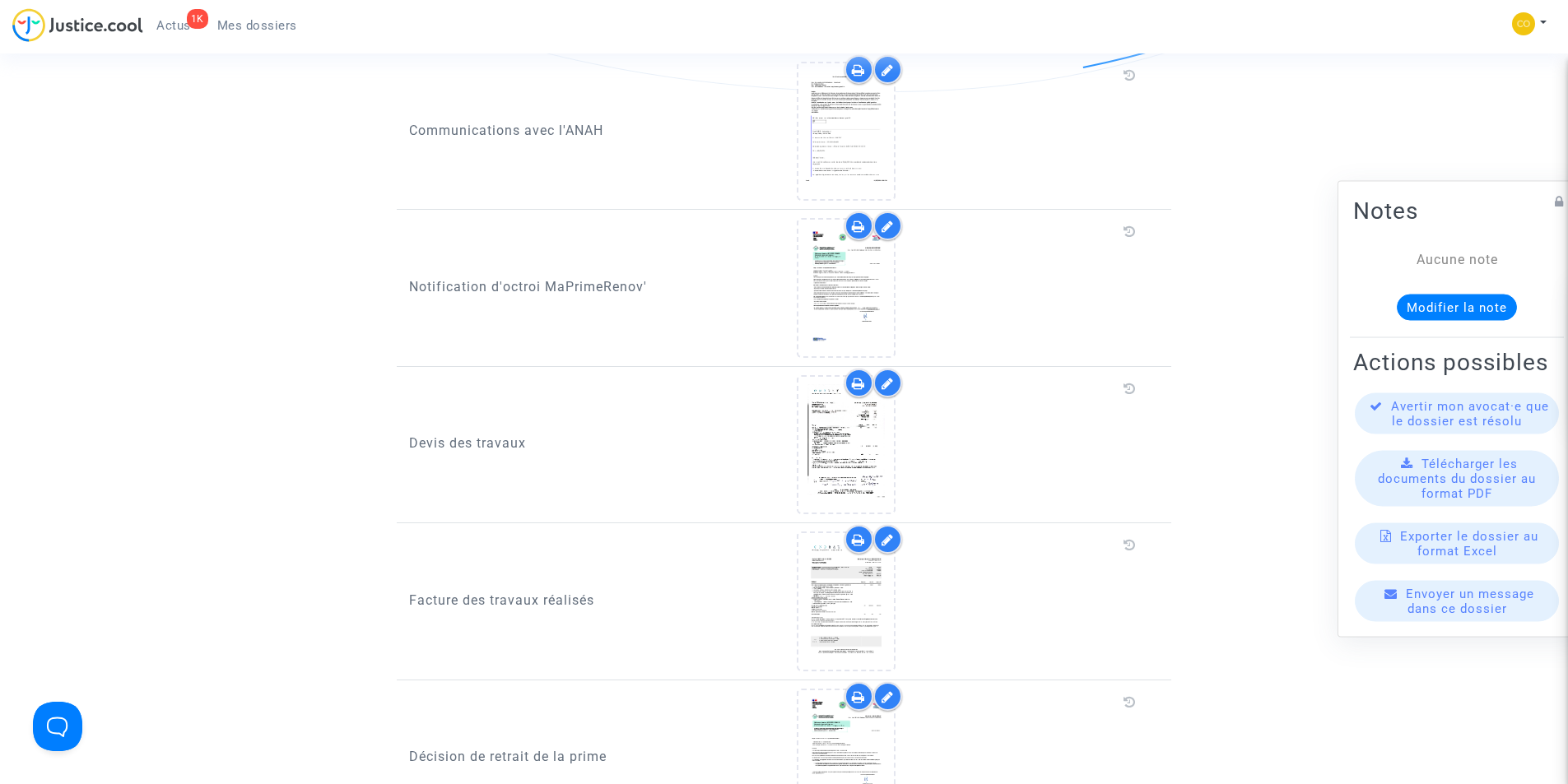
click at [263, 26] on span "Mes dossiers" at bounding box center [258, 25] width 80 height 15
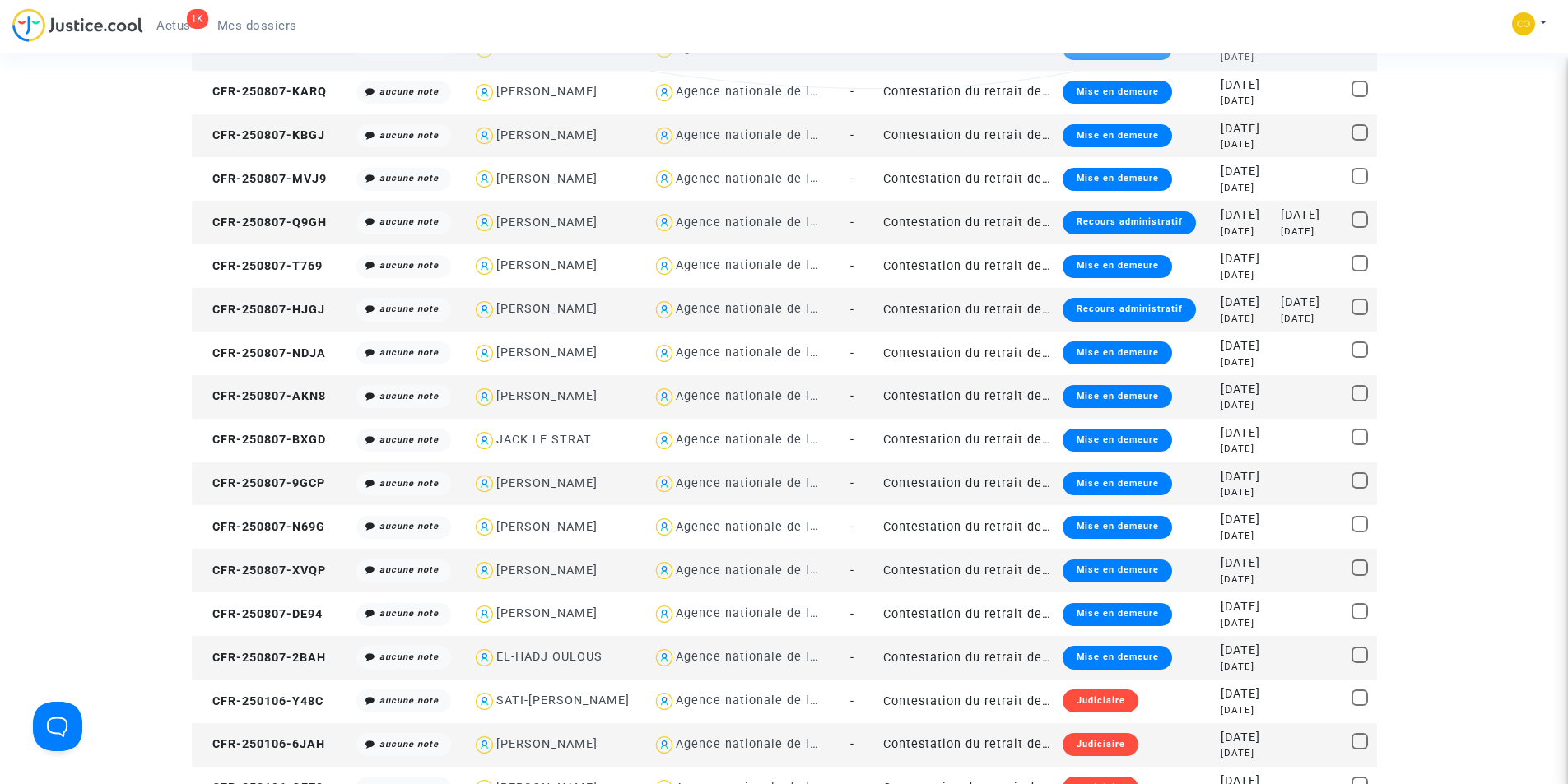
scroll to position [1398, 0]
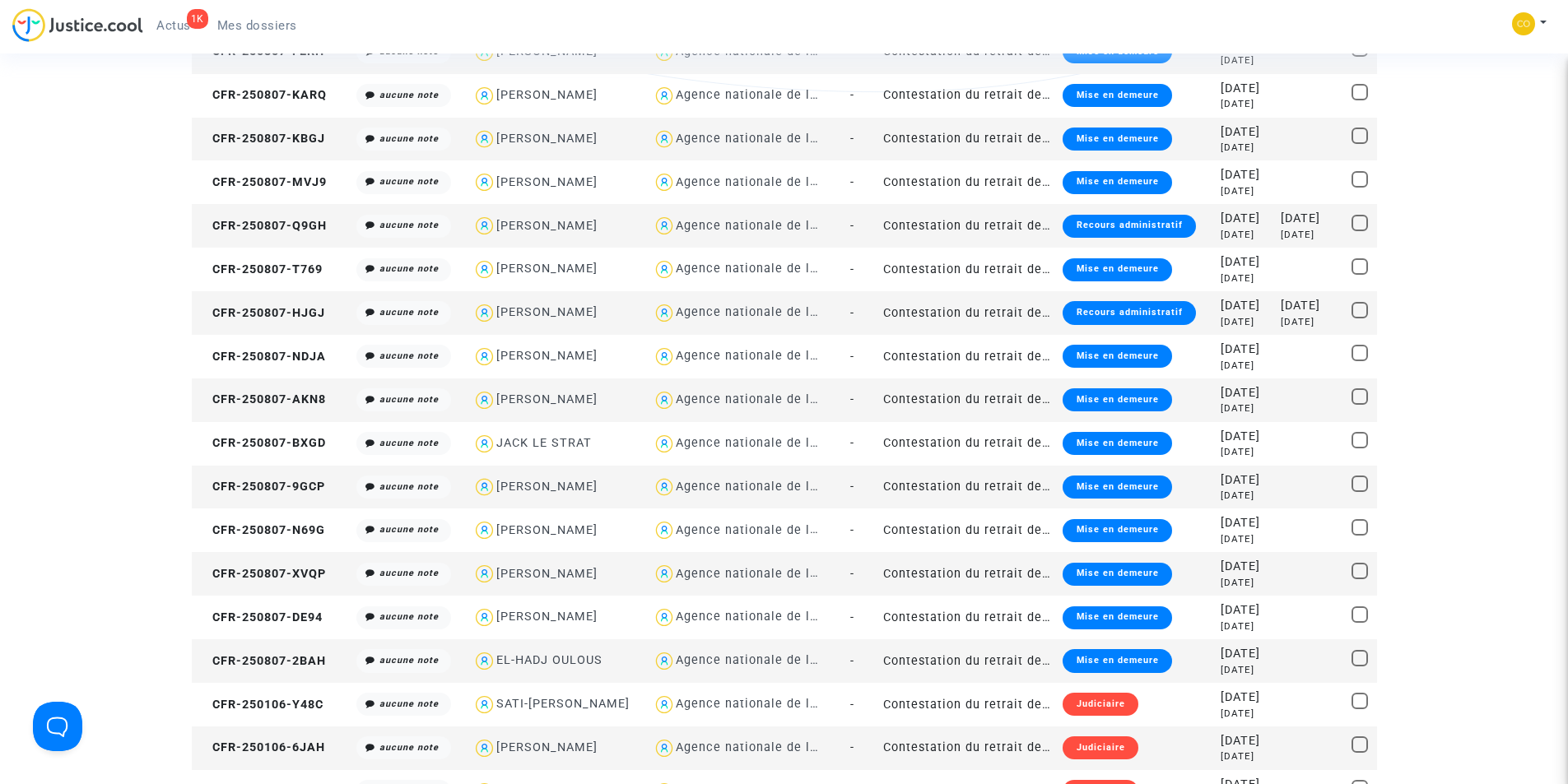
click at [1089, 227] on div "Recours administratif" at bounding box center [1128, 226] width 132 height 23
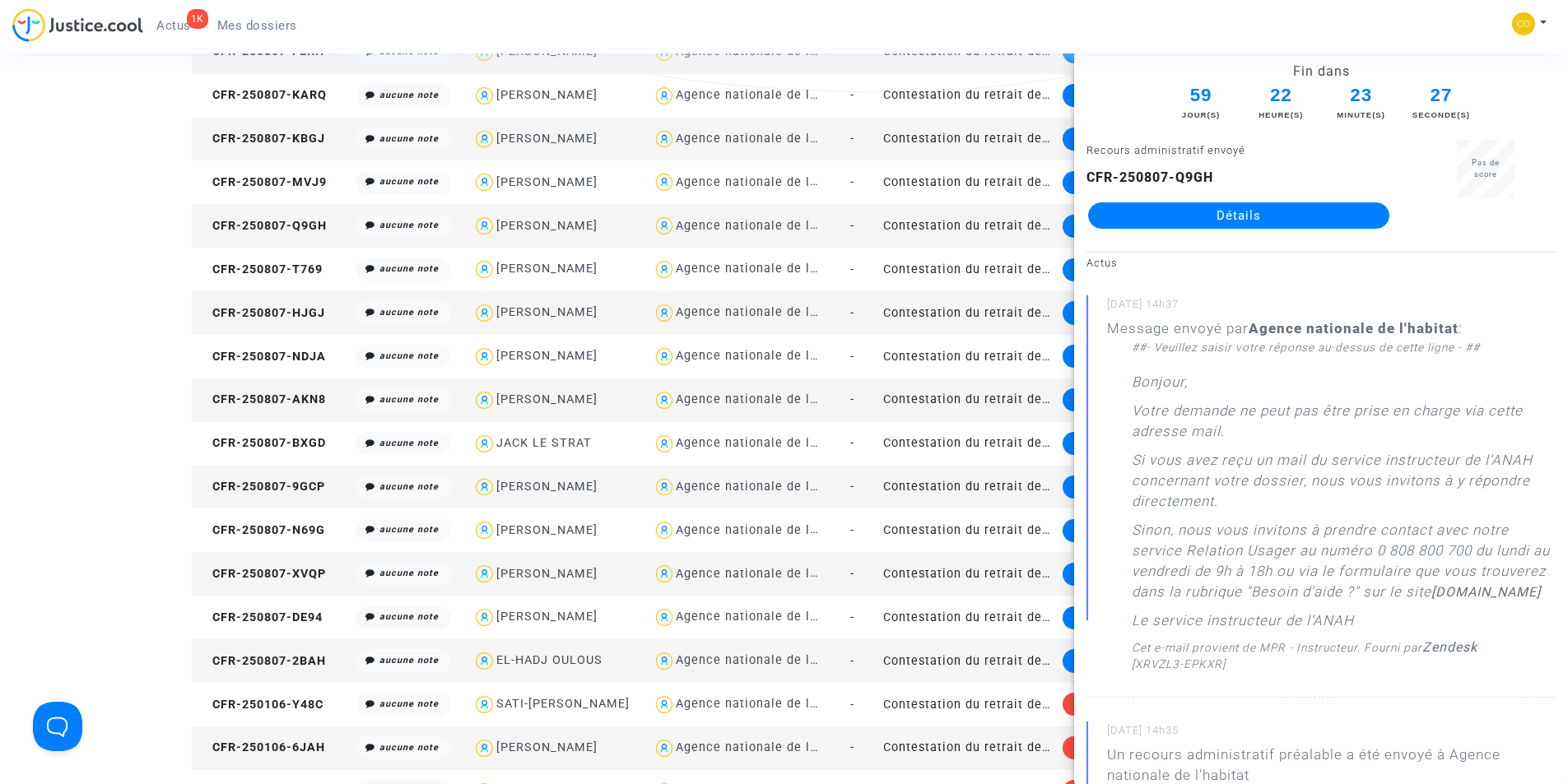
click at [1141, 218] on link "Détails" at bounding box center [1239, 215] width 301 height 26
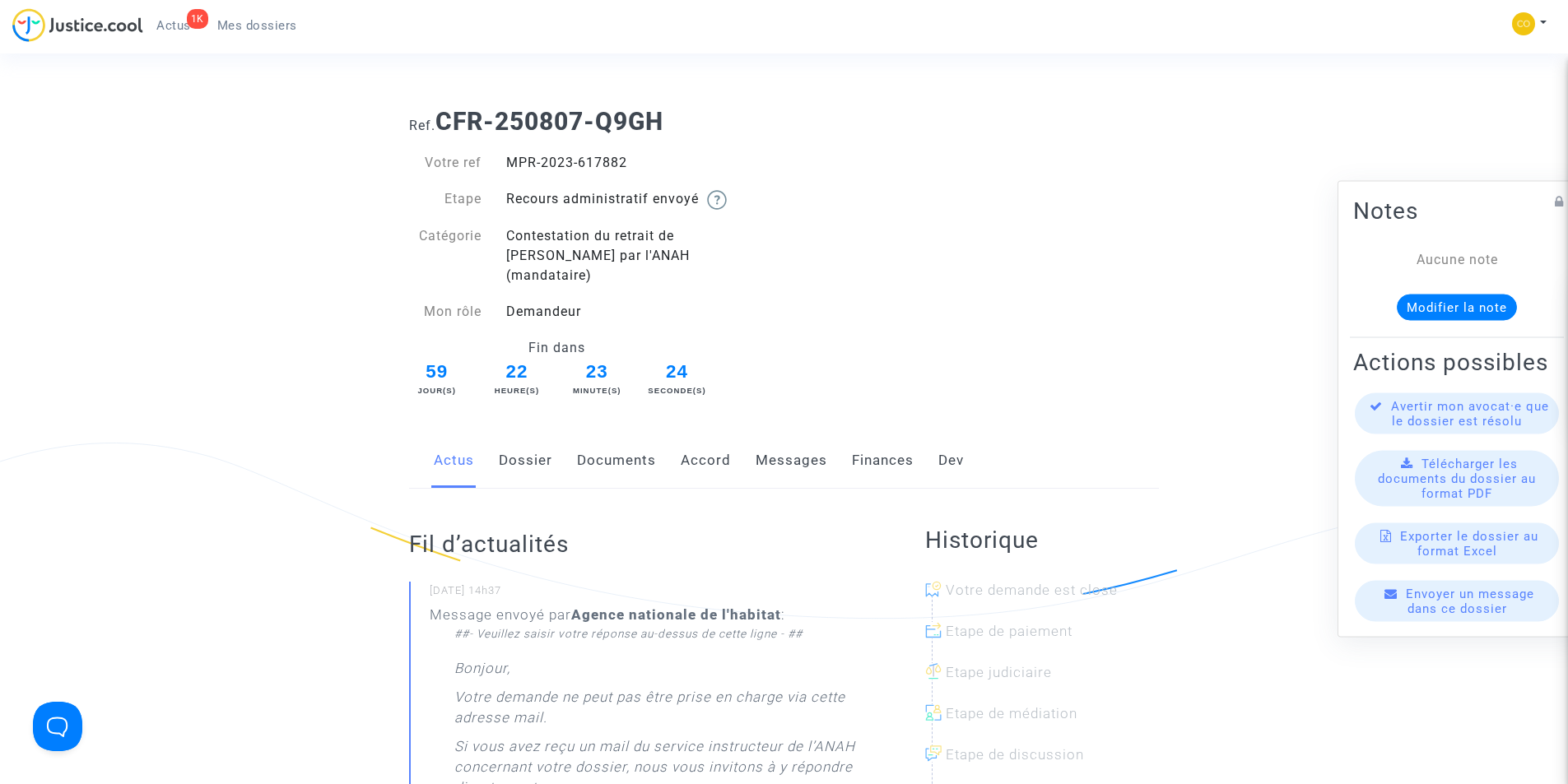
click at [633, 438] on link "Documents" at bounding box center [616, 461] width 79 height 55
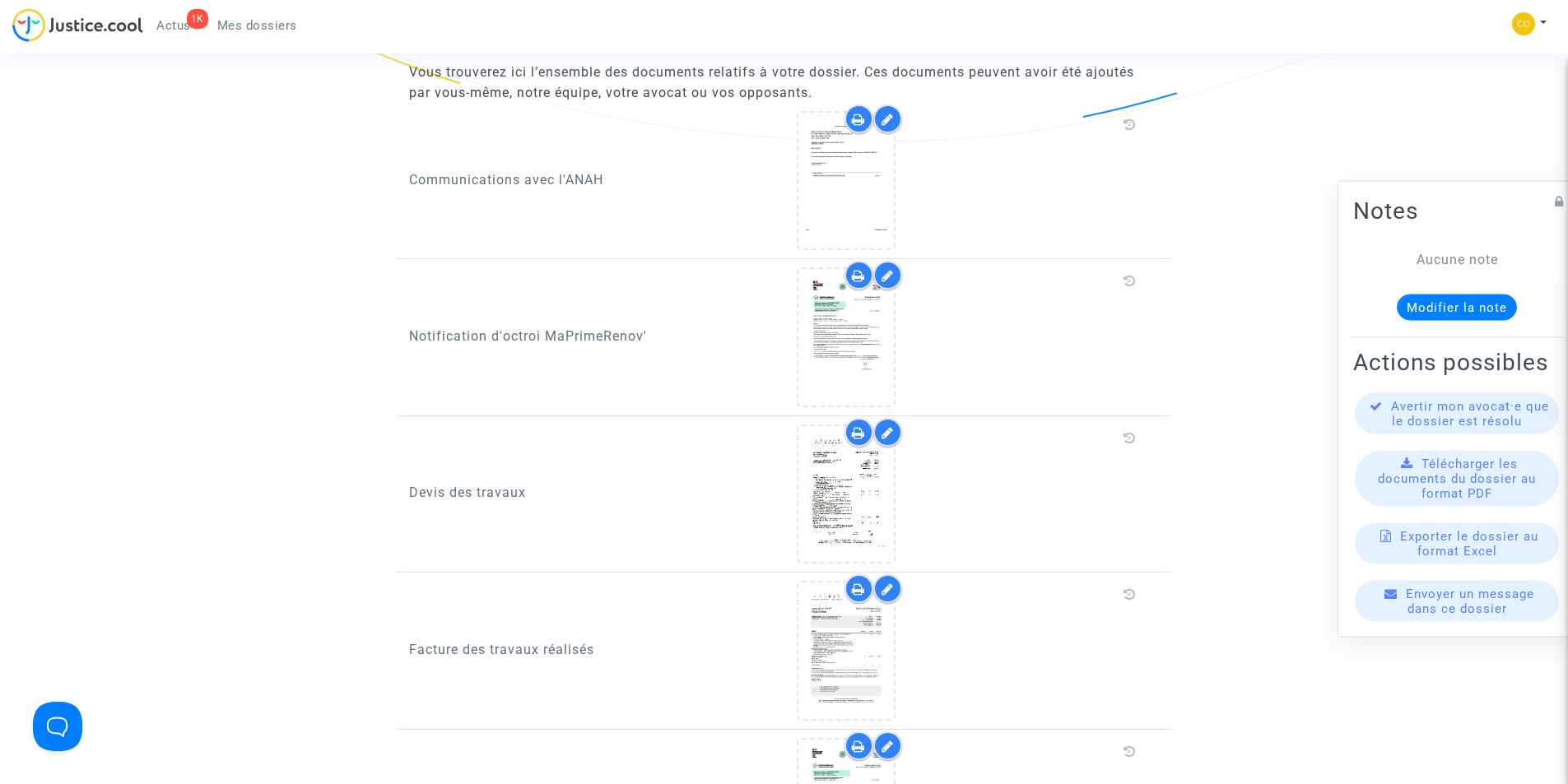
scroll to position [1563, 0]
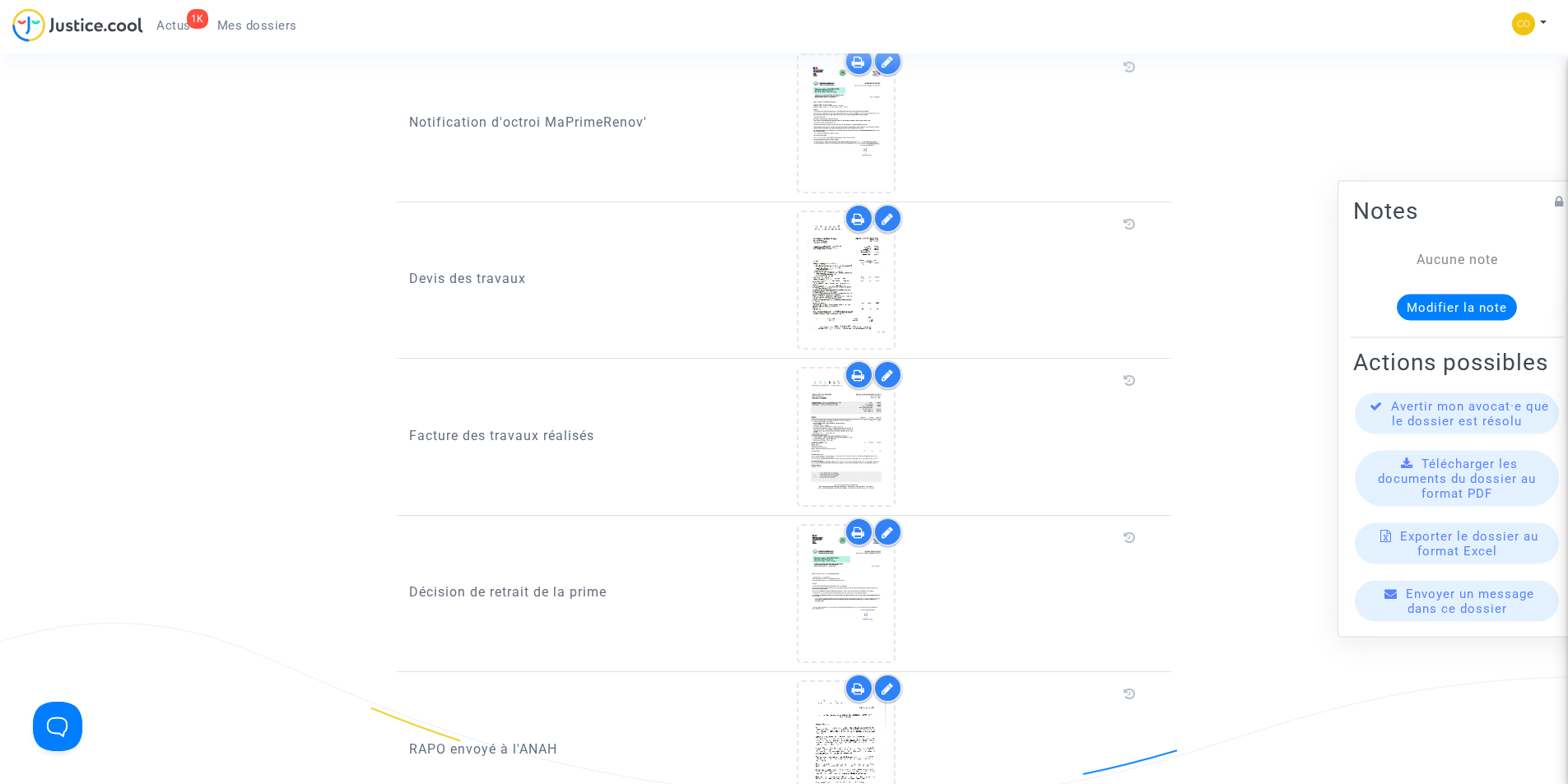
click at [507, 268] on p "Devis des travaux" at bounding box center [590, 278] width 363 height 20
click at [849, 271] on icon at bounding box center [845, 281] width 54 height 53
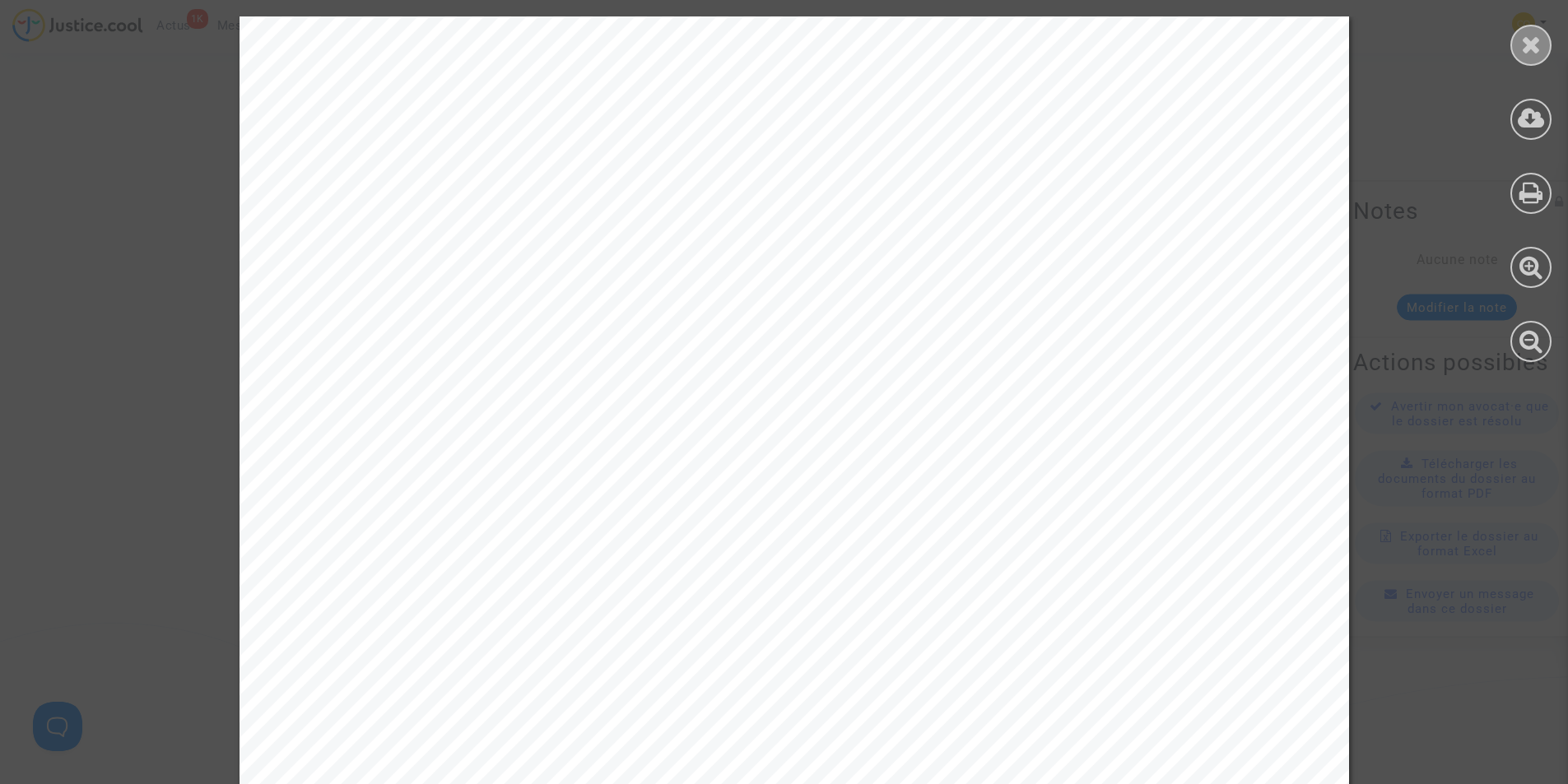
click at [1522, 49] on icon at bounding box center [1531, 44] width 20 height 25
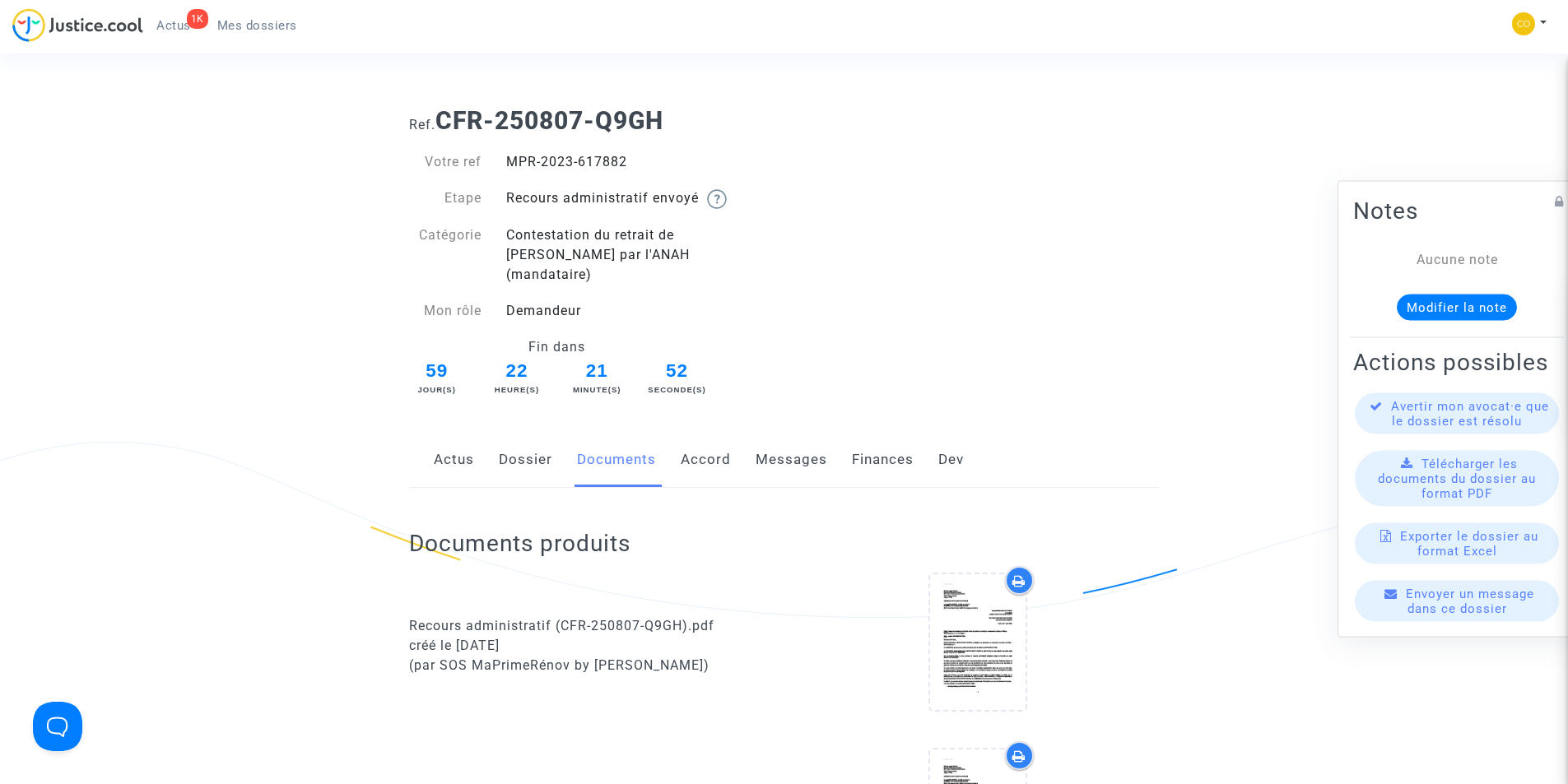
scroll to position [0, 0]
click at [254, 29] on span "Mes dossiers" at bounding box center [258, 25] width 80 height 15
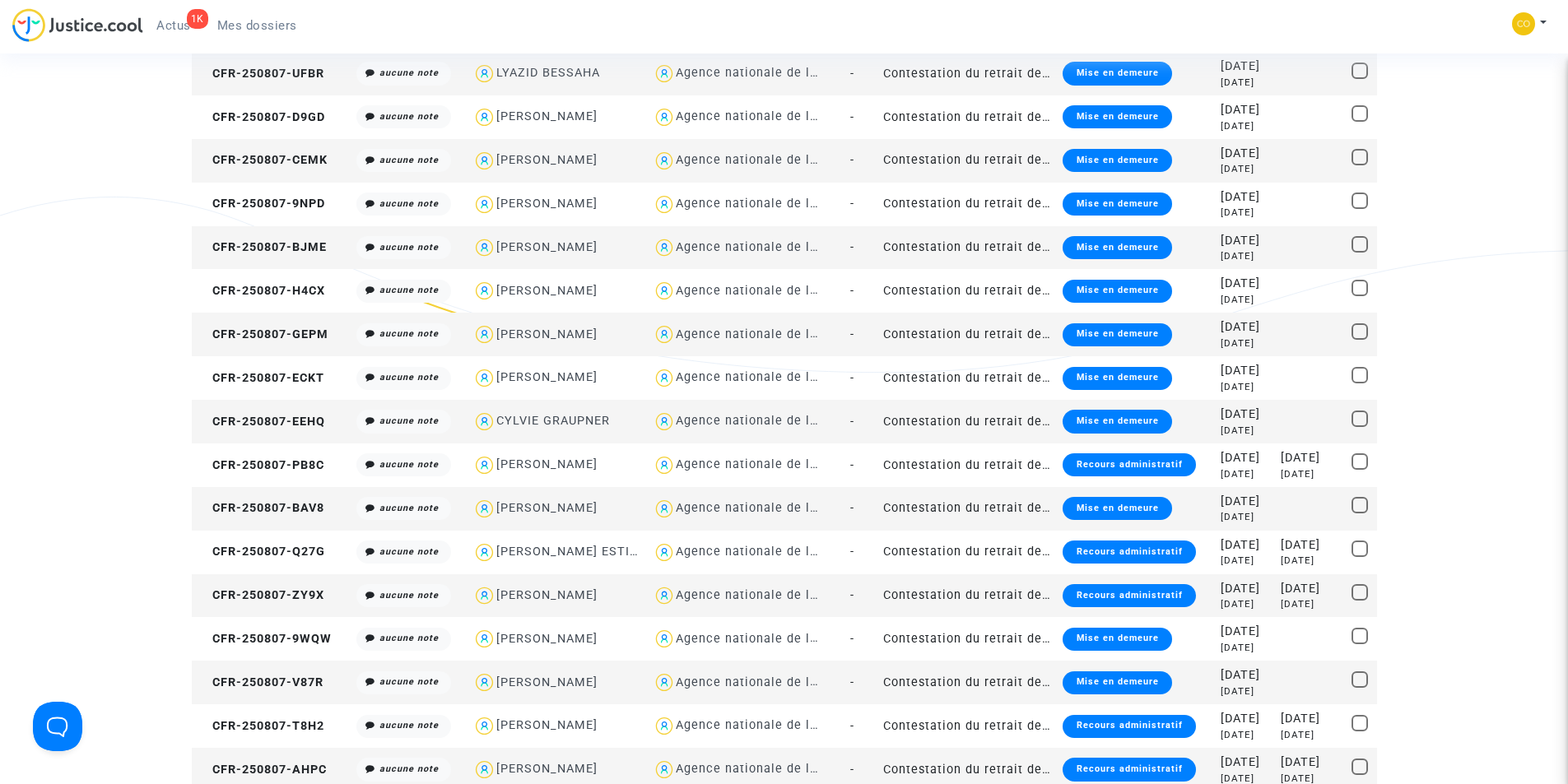
scroll to position [247, 0]
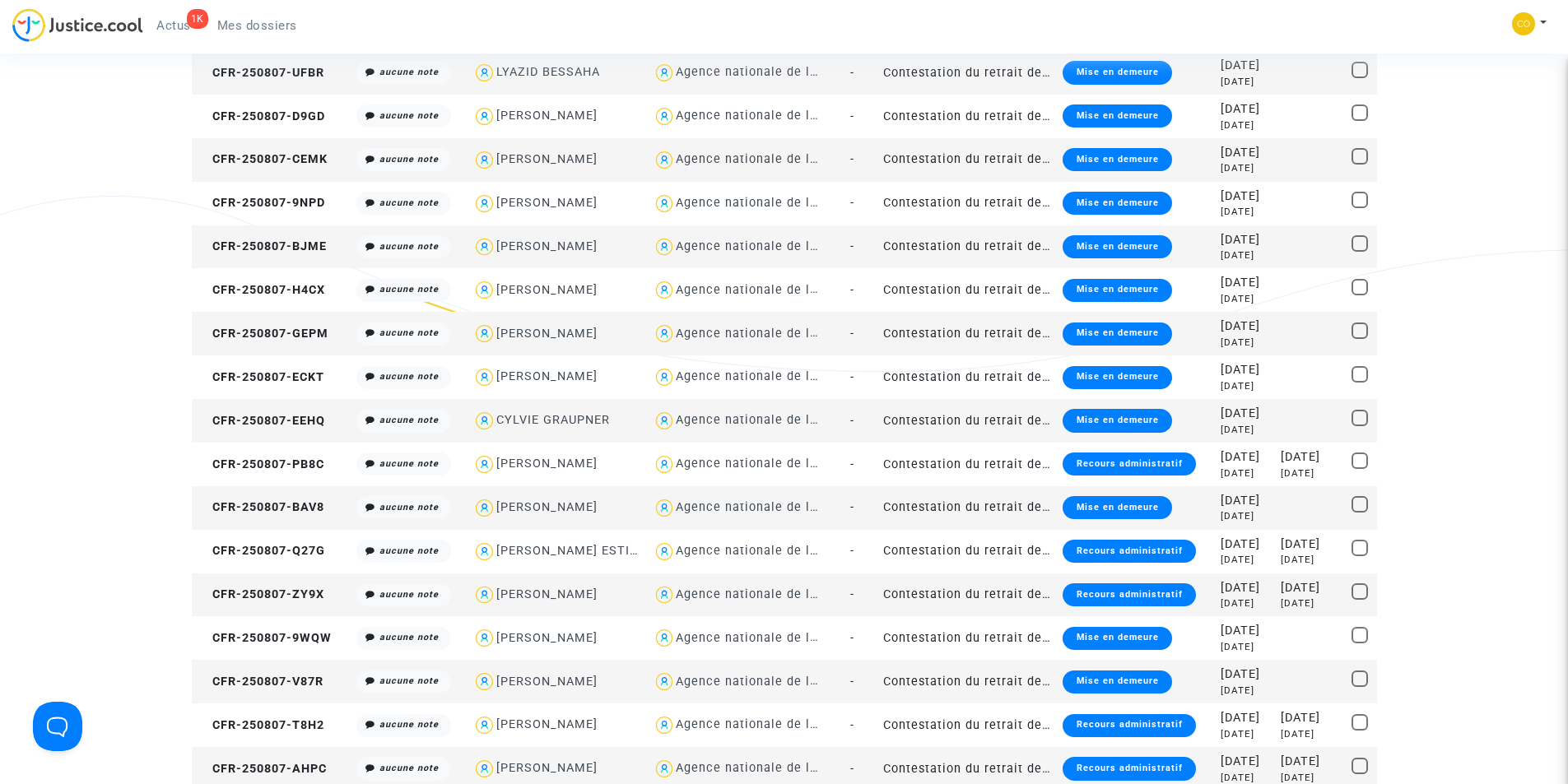
click at [561, 596] on div "[PERSON_NAME]" at bounding box center [546, 594] width 102 height 14
type textarea "@"[PERSON_NAME] DJENAOUSSINE" @"SOS MaPrimeRénov by [PERSON_NAME]""
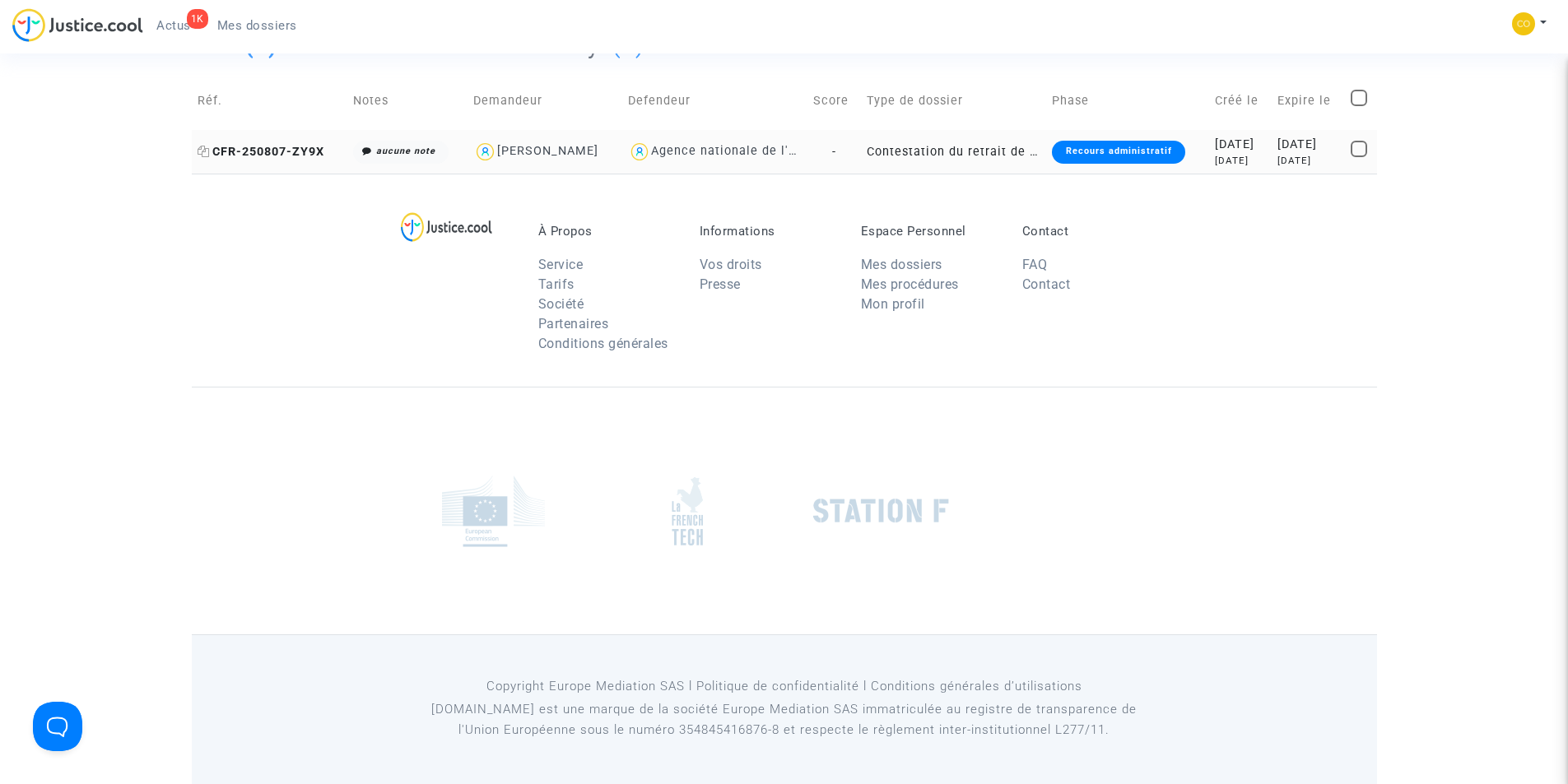
click at [280, 153] on span "CFR-250807-ZY9X" at bounding box center [260, 152] width 126 height 14
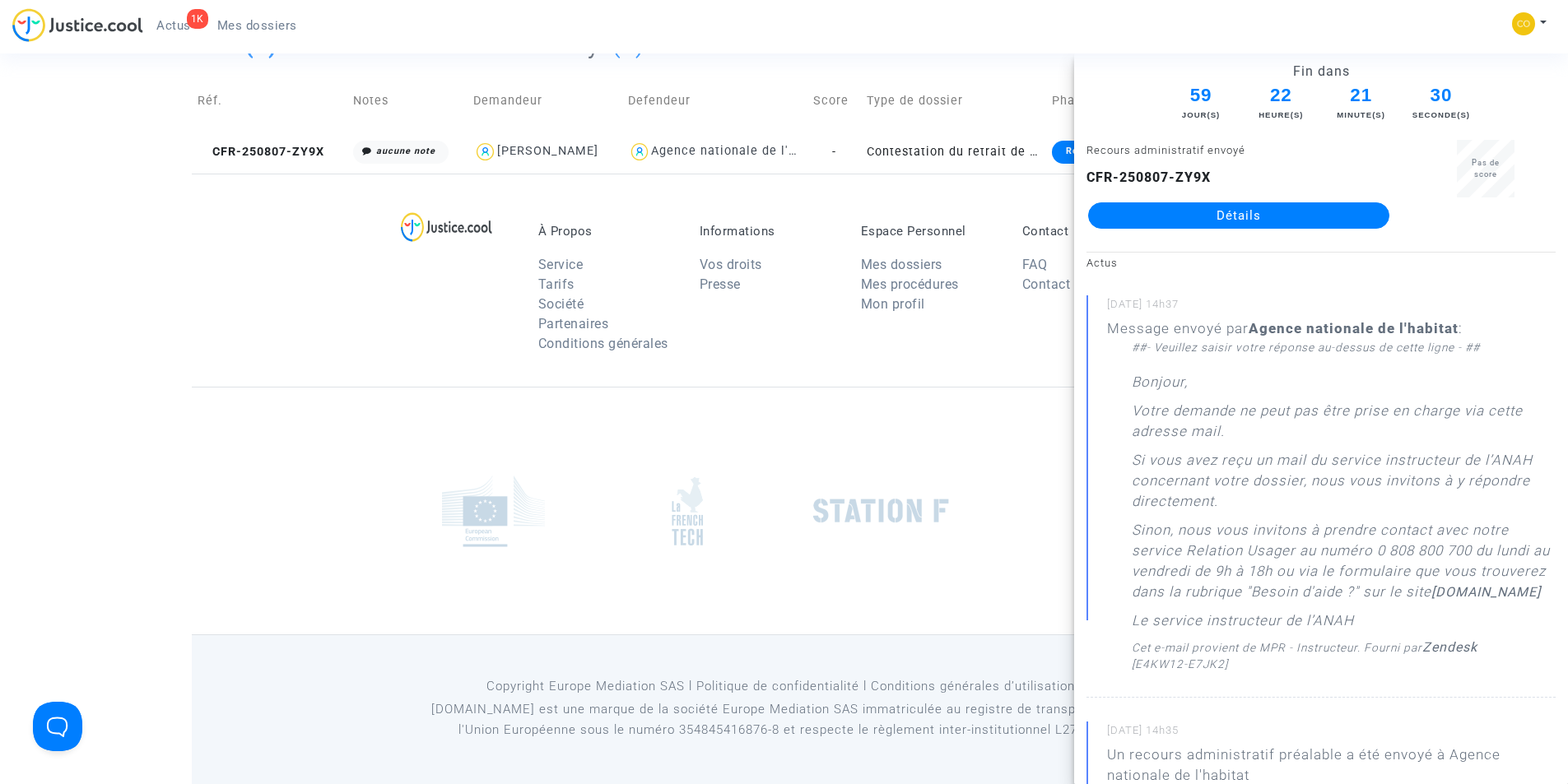
click at [1239, 218] on link "Détails" at bounding box center [1239, 215] width 301 height 26
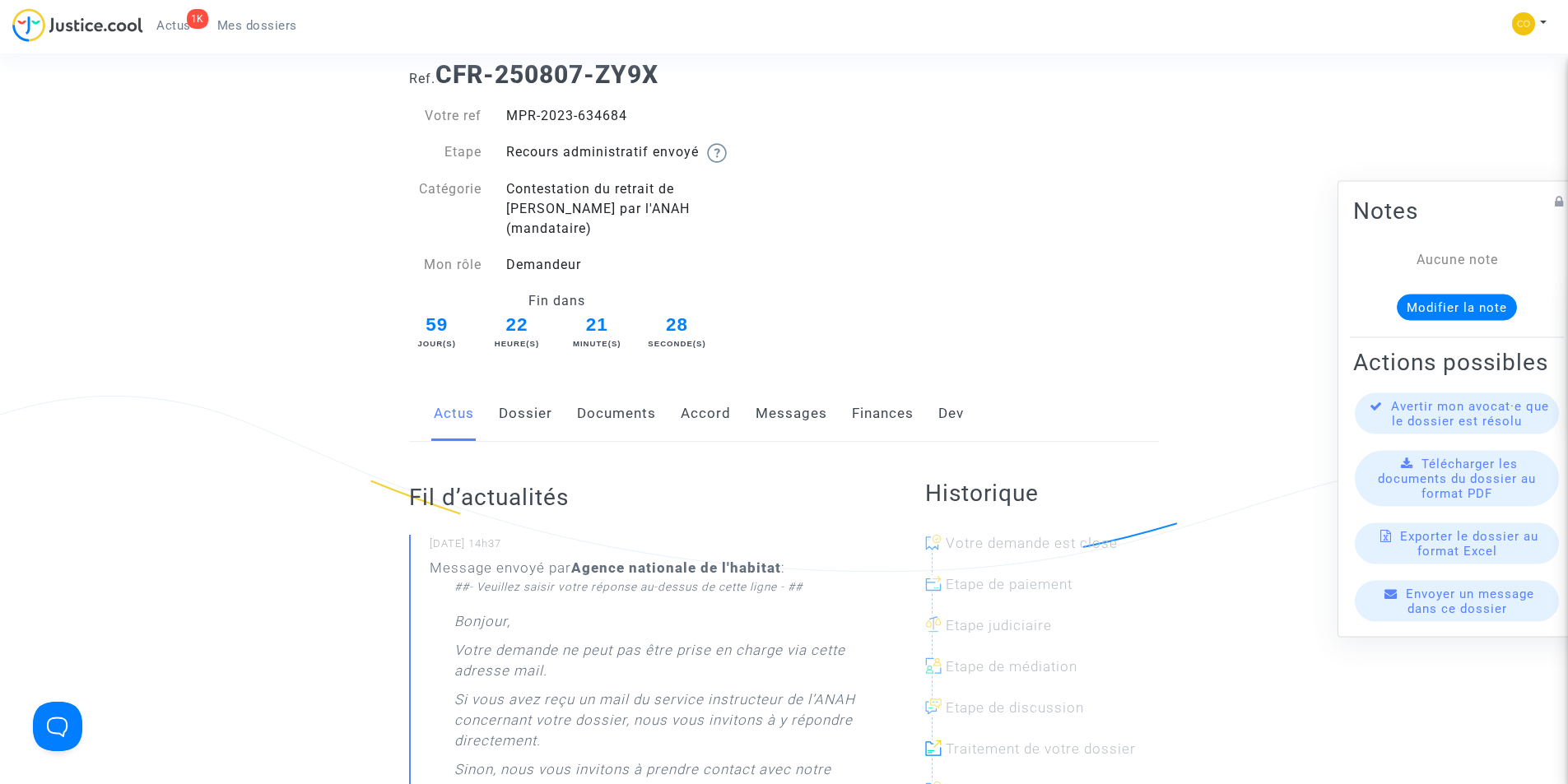
scroll to position [82, 0]
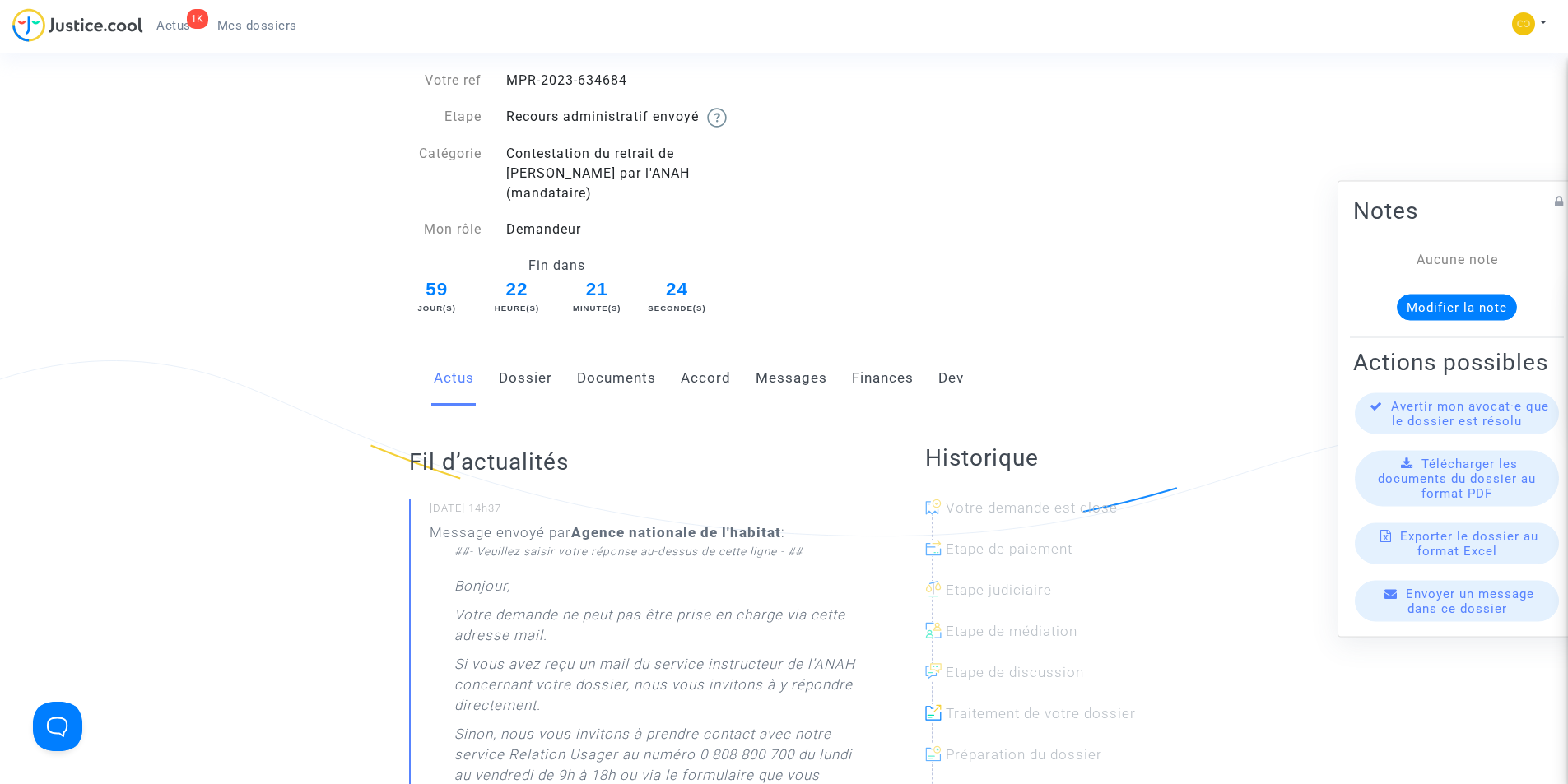
click at [624, 356] on link "Documents" at bounding box center [616, 379] width 79 height 55
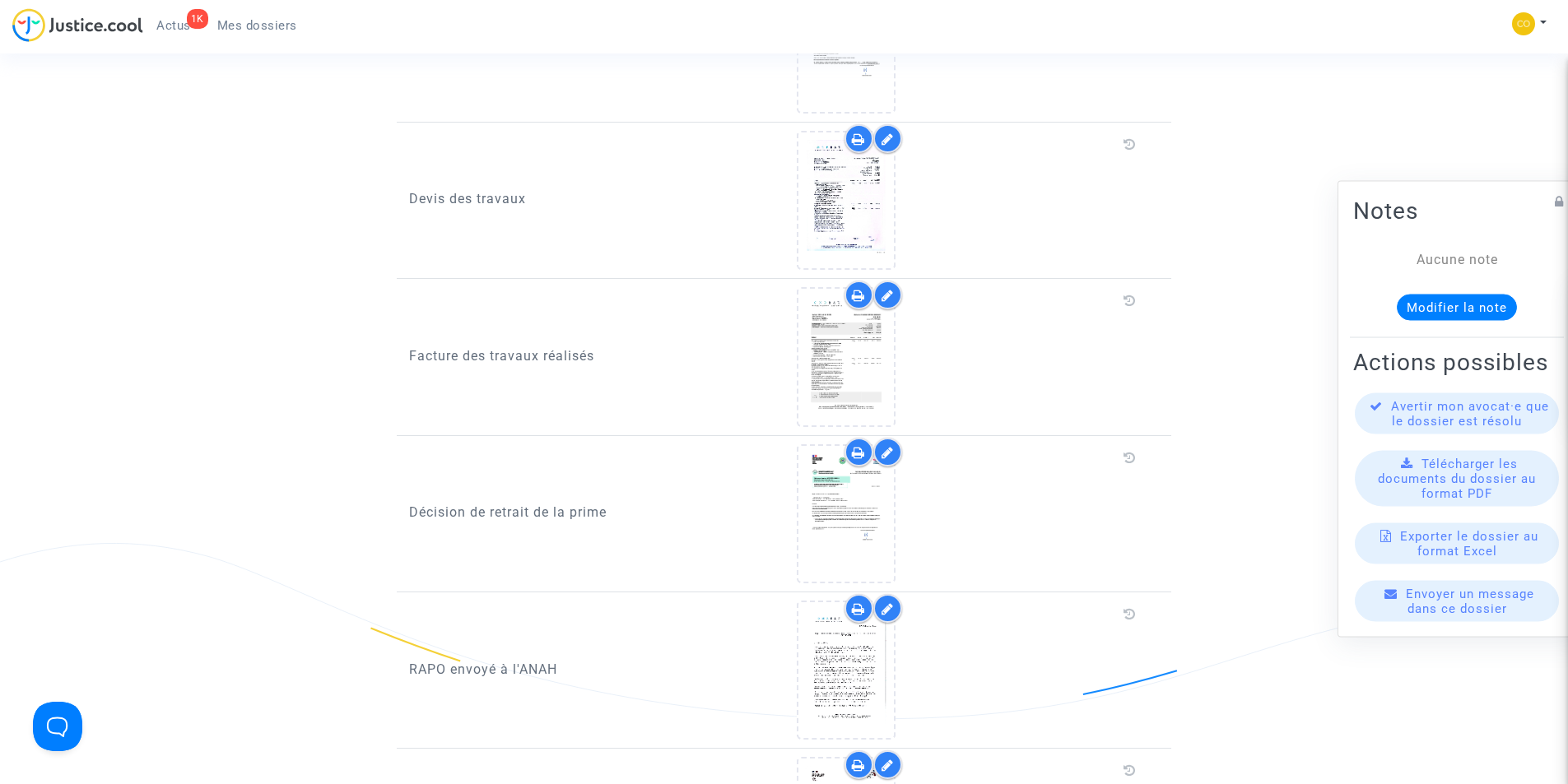
scroll to position [1563, 0]
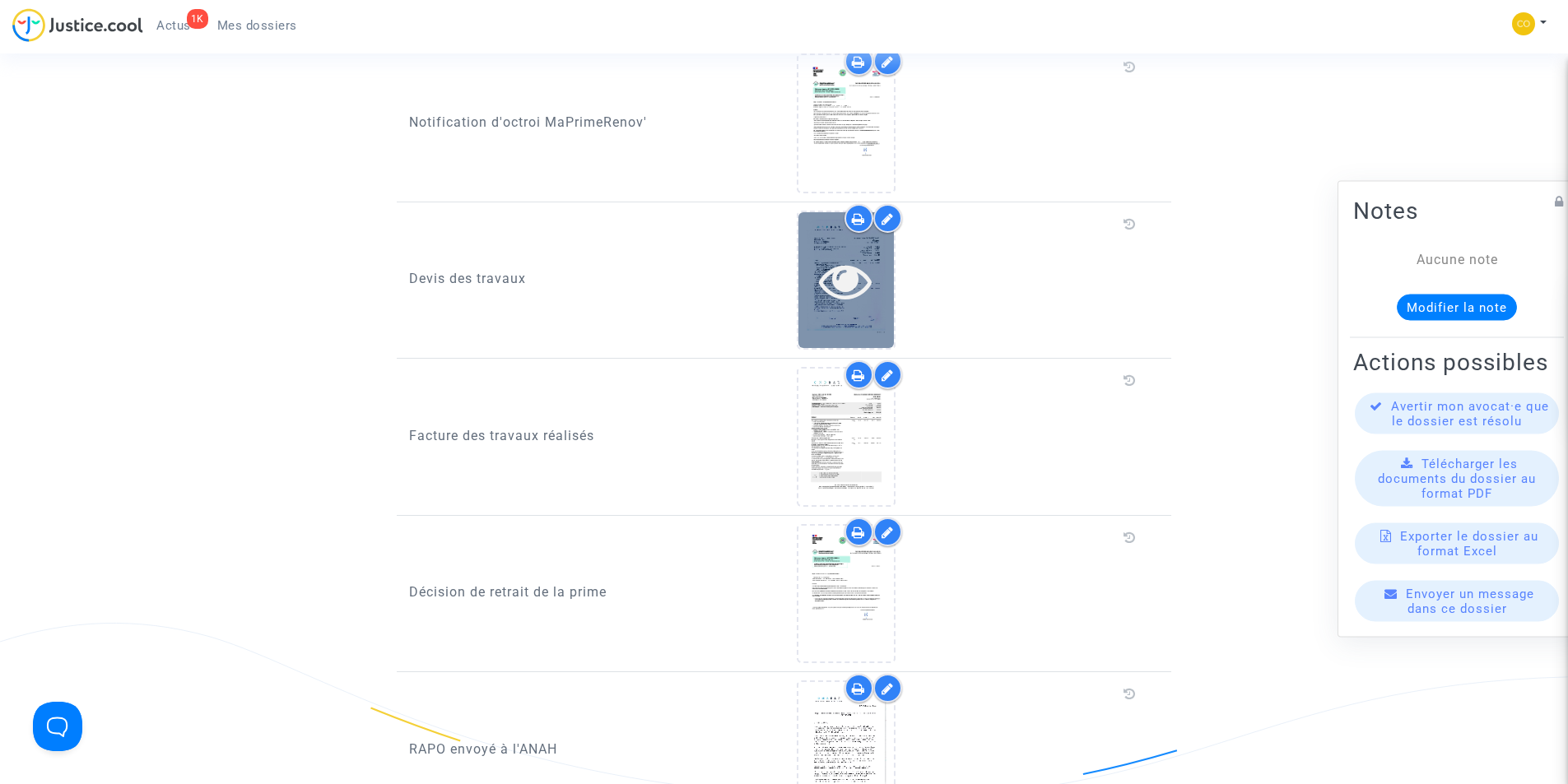
click at [866, 232] on div at bounding box center [846, 280] width 96 height 136
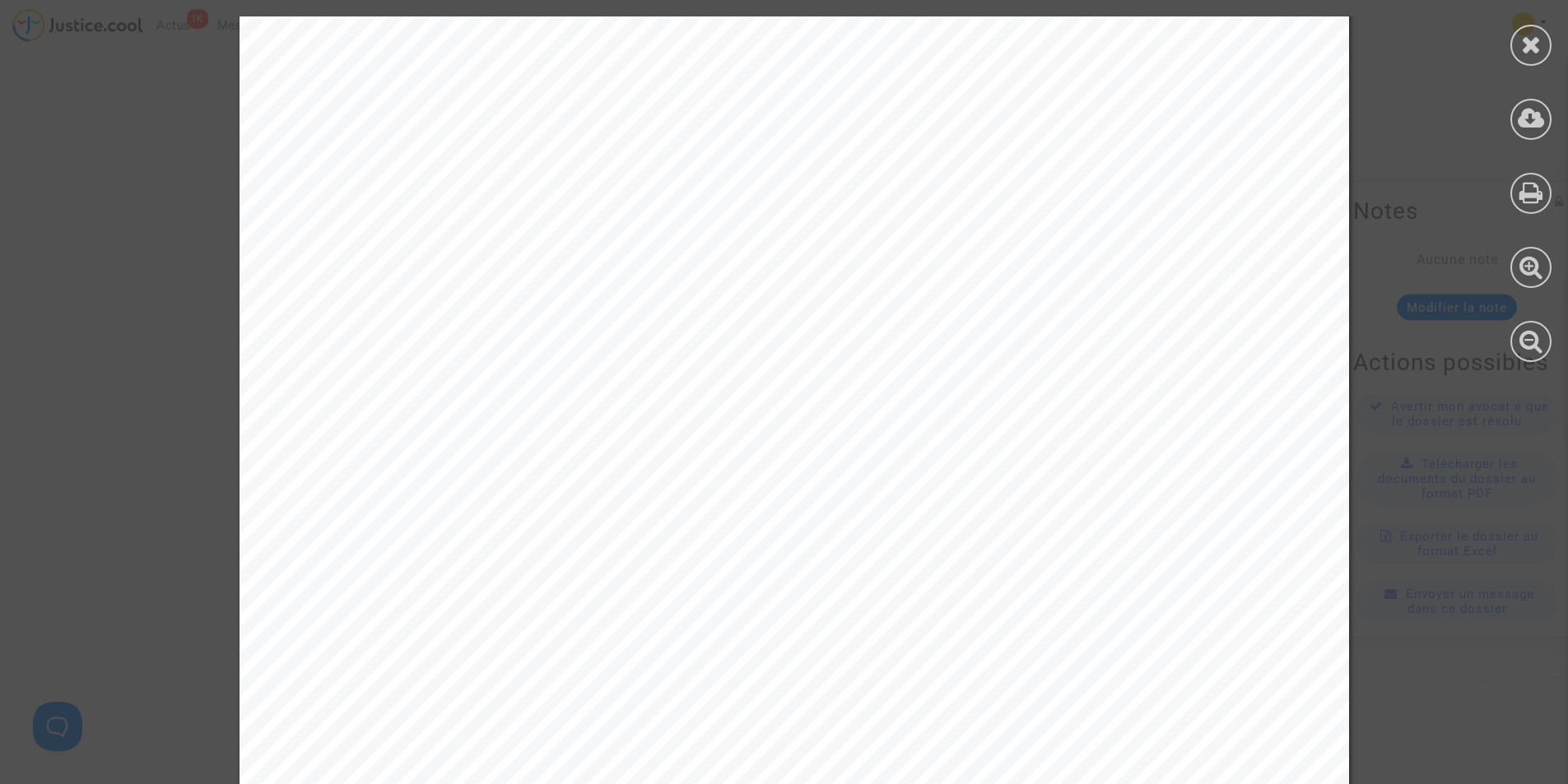
scroll to position [8711, 0]
click at [1534, 42] on icon at bounding box center [1531, 44] width 20 height 25
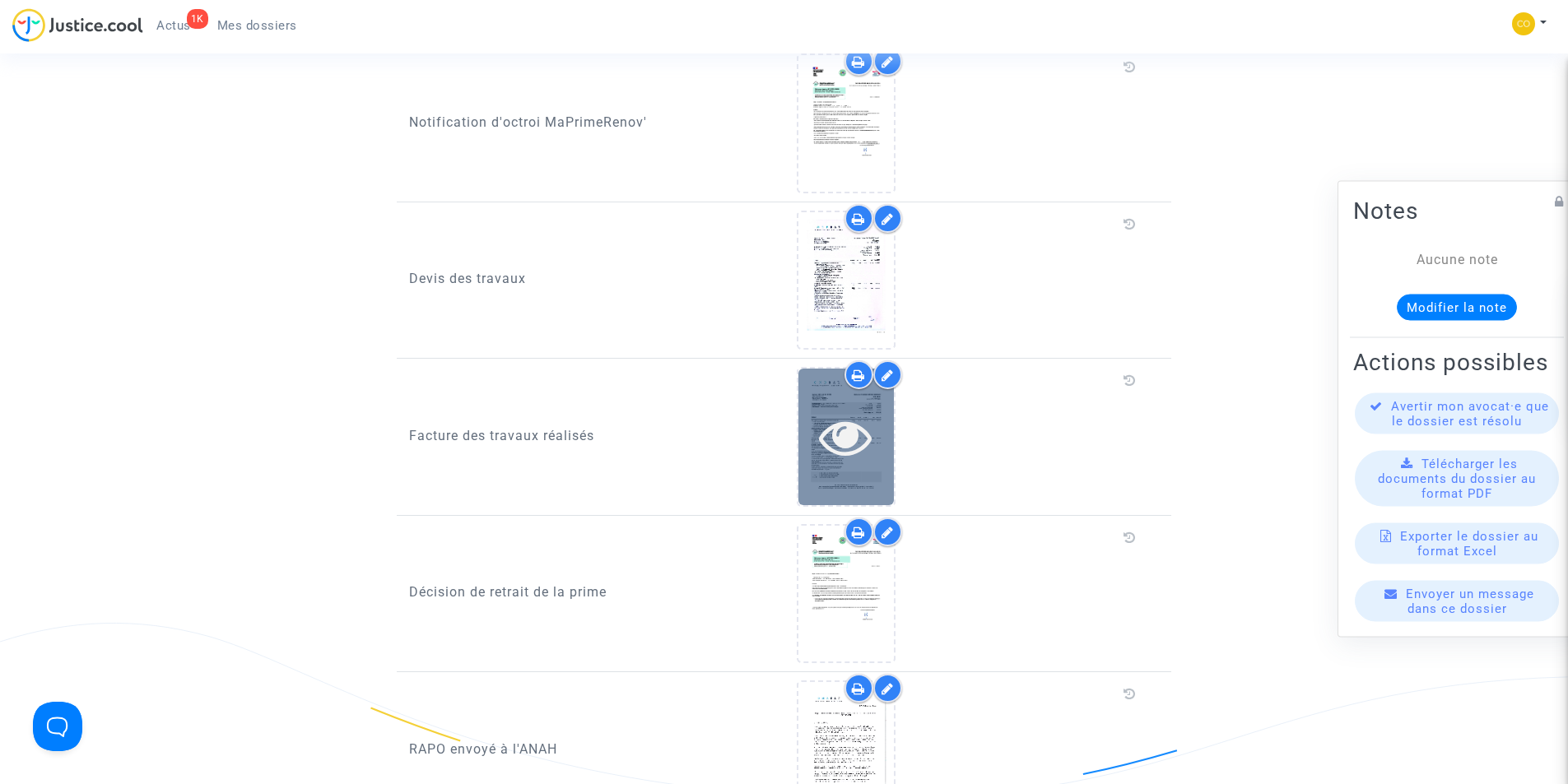
click at [860, 415] on icon at bounding box center [845, 437] width 54 height 53
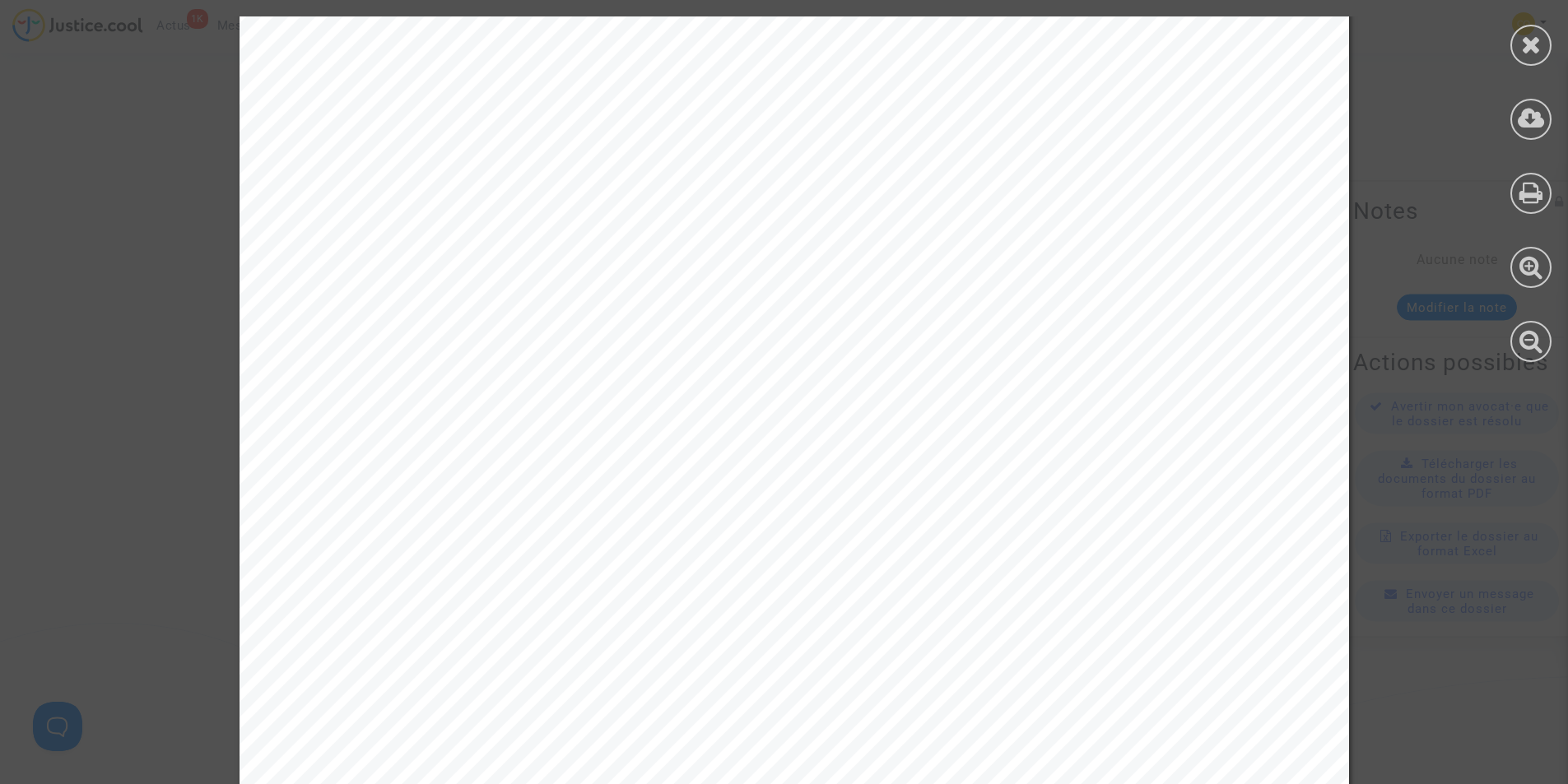
scroll to position [2399, 0]
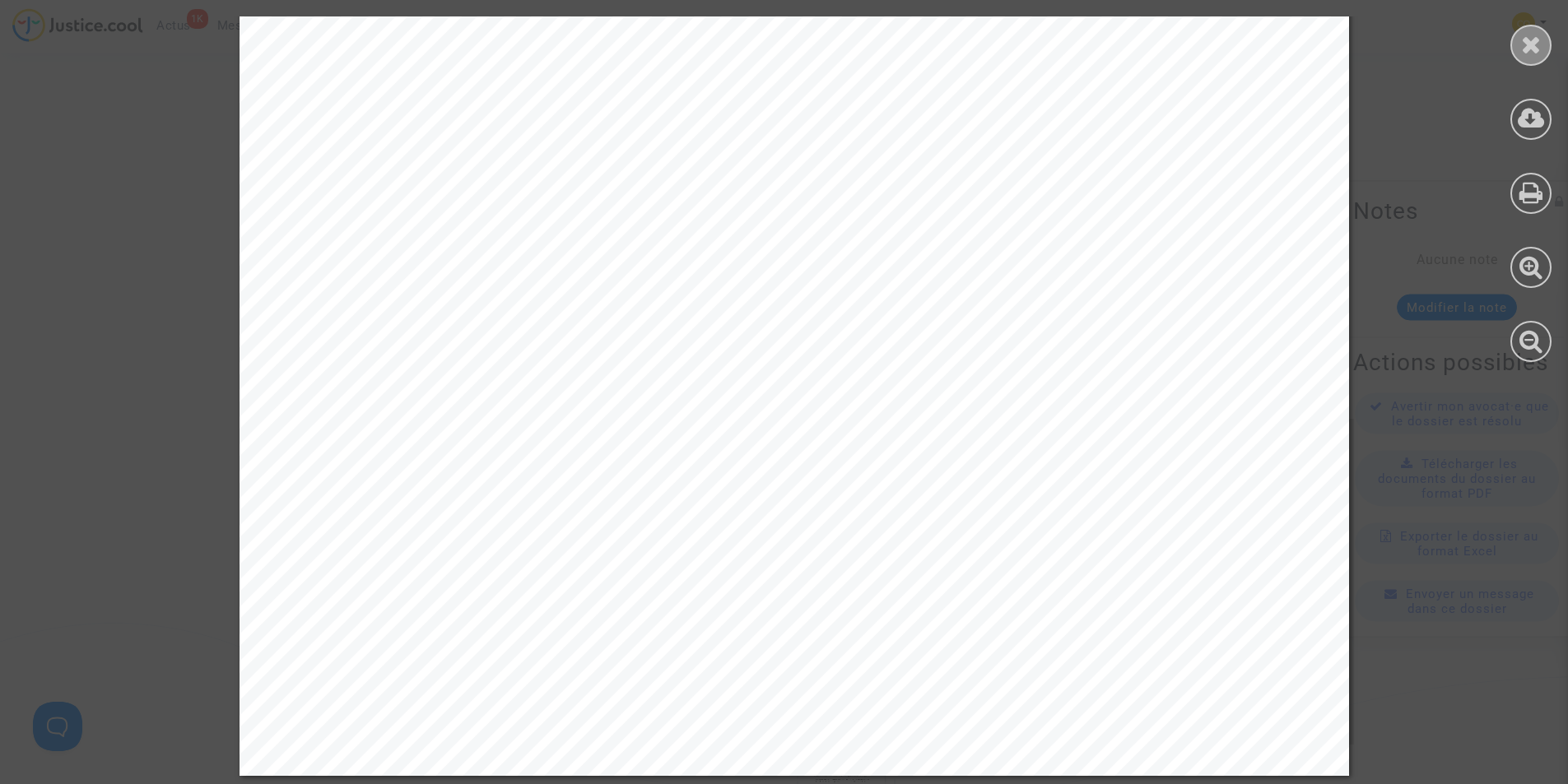
click at [1528, 38] on icon at bounding box center [1531, 44] width 20 height 25
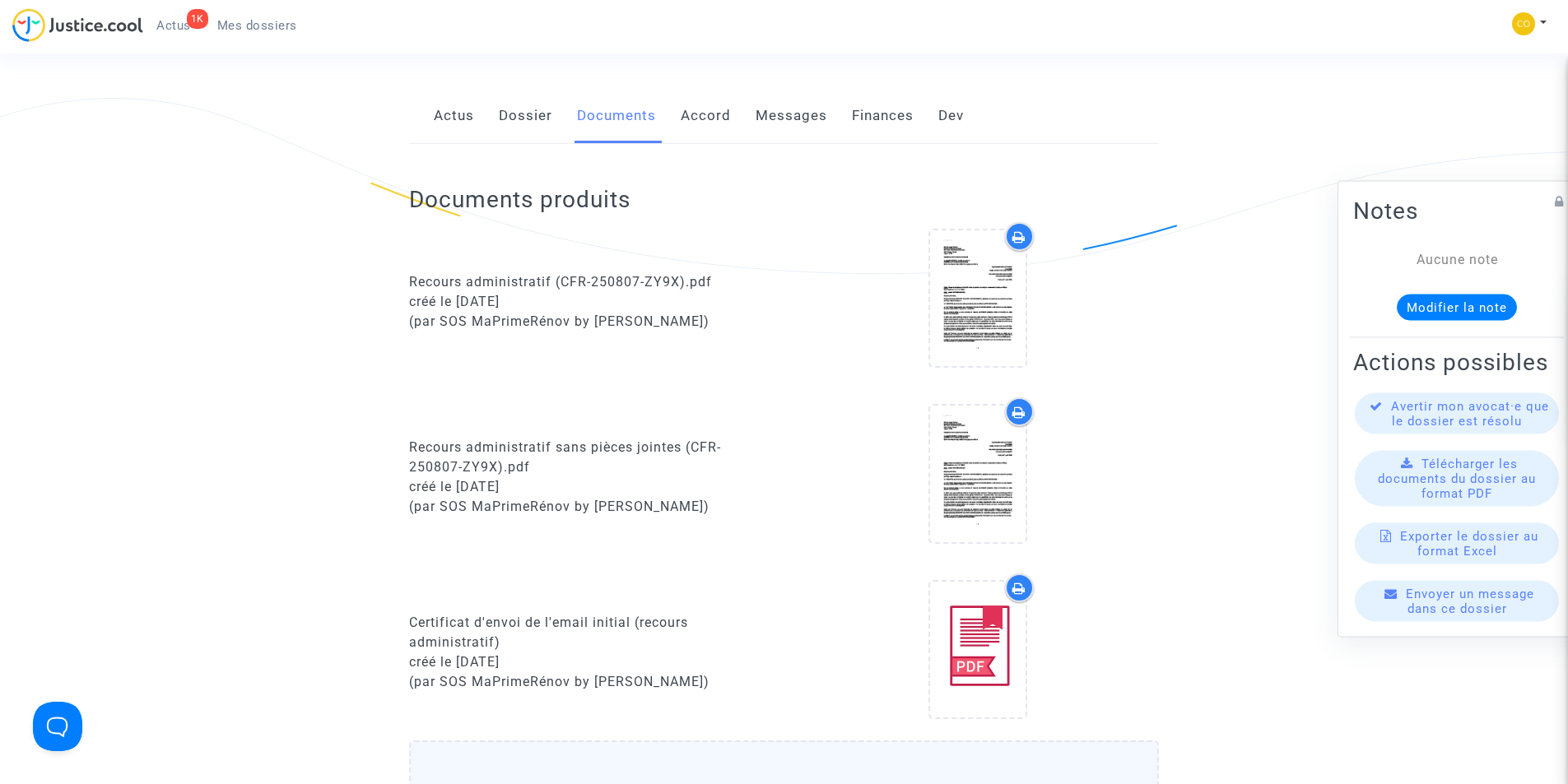
scroll to position [0, 0]
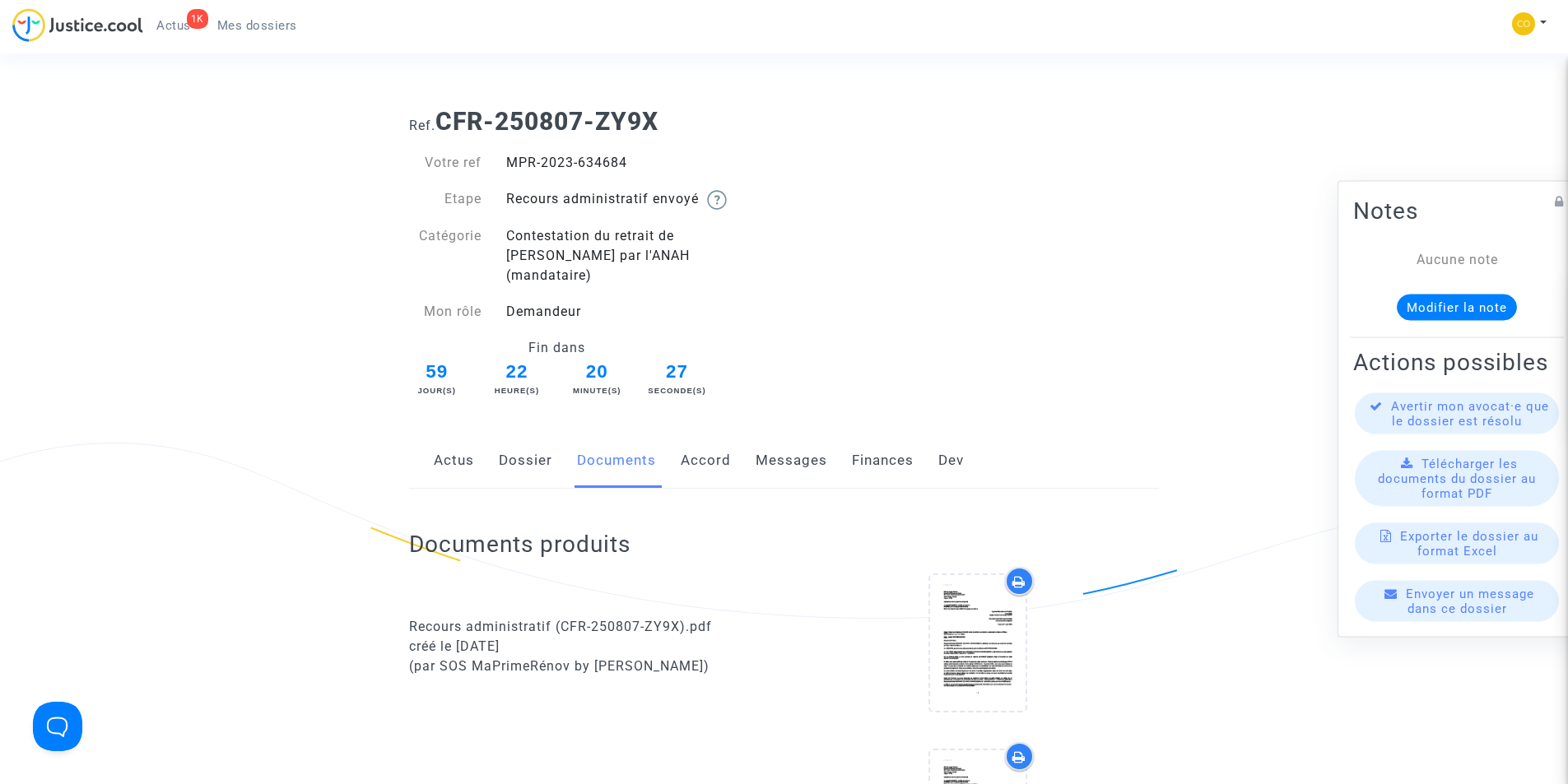
click at [258, 18] on span "Mes dossiers" at bounding box center [258, 25] width 80 height 15
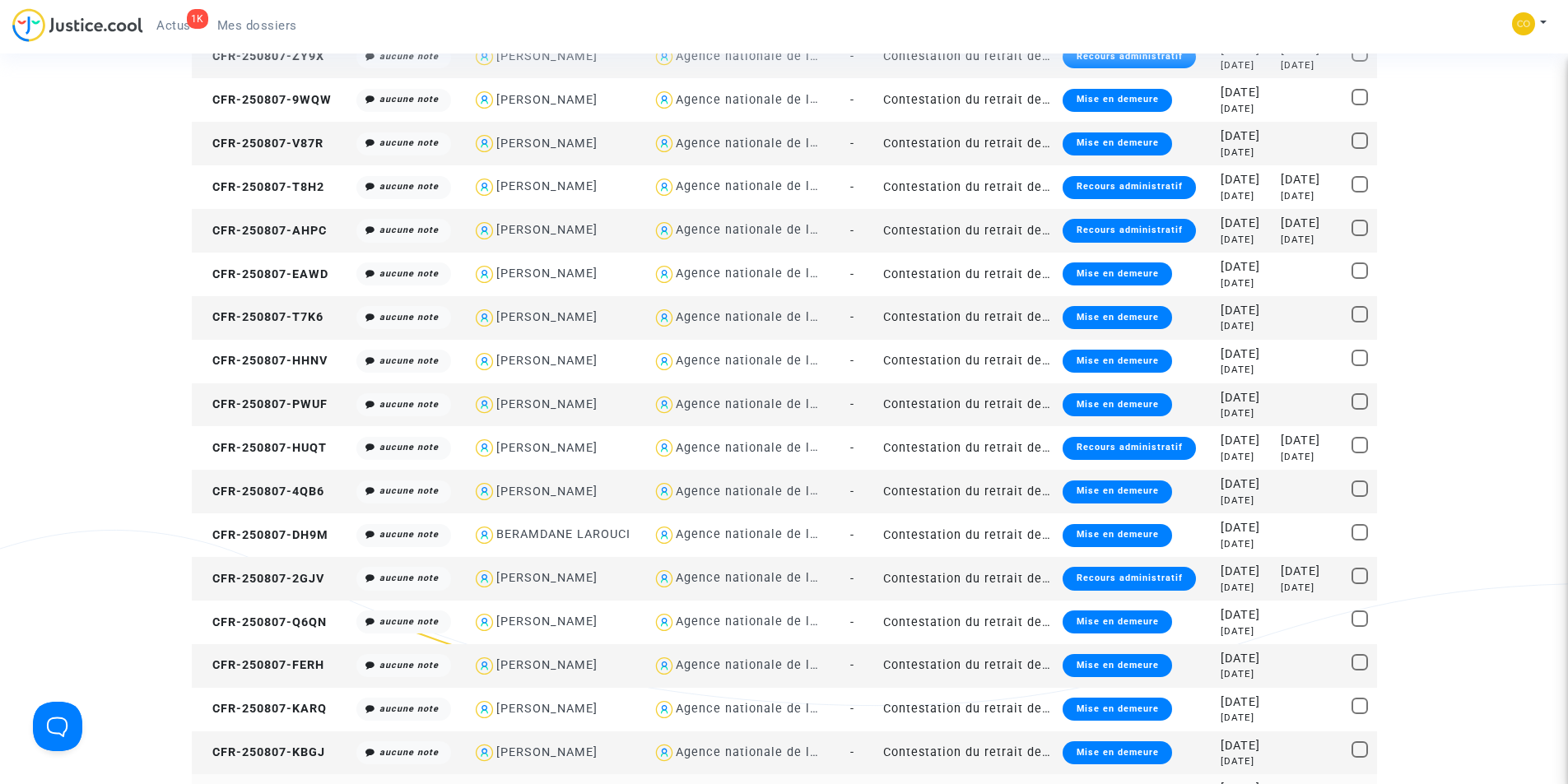
scroll to position [905, 0]
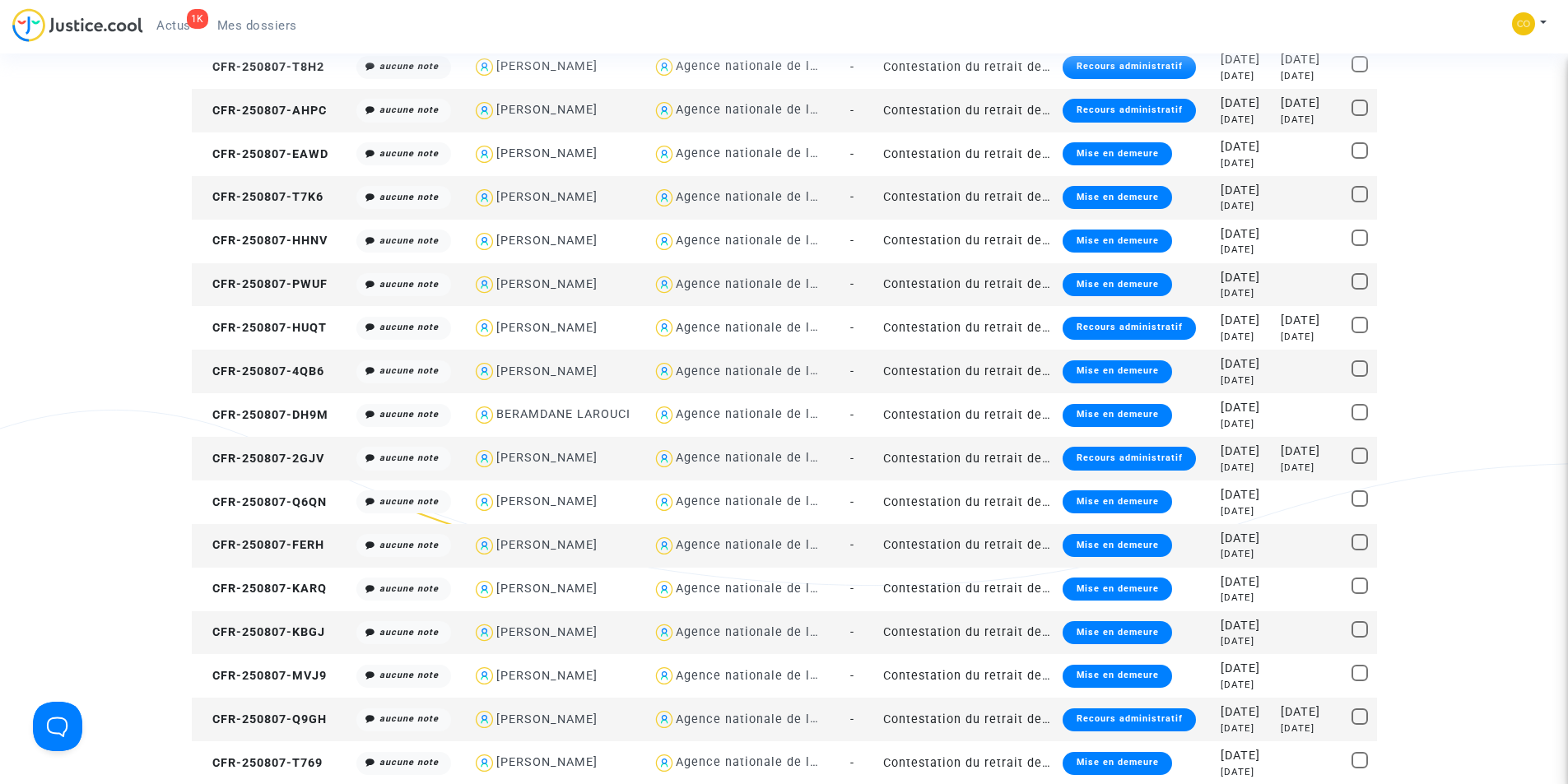
click at [1108, 460] on div "Recours administratif" at bounding box center [1128, 458] width 132 height 23
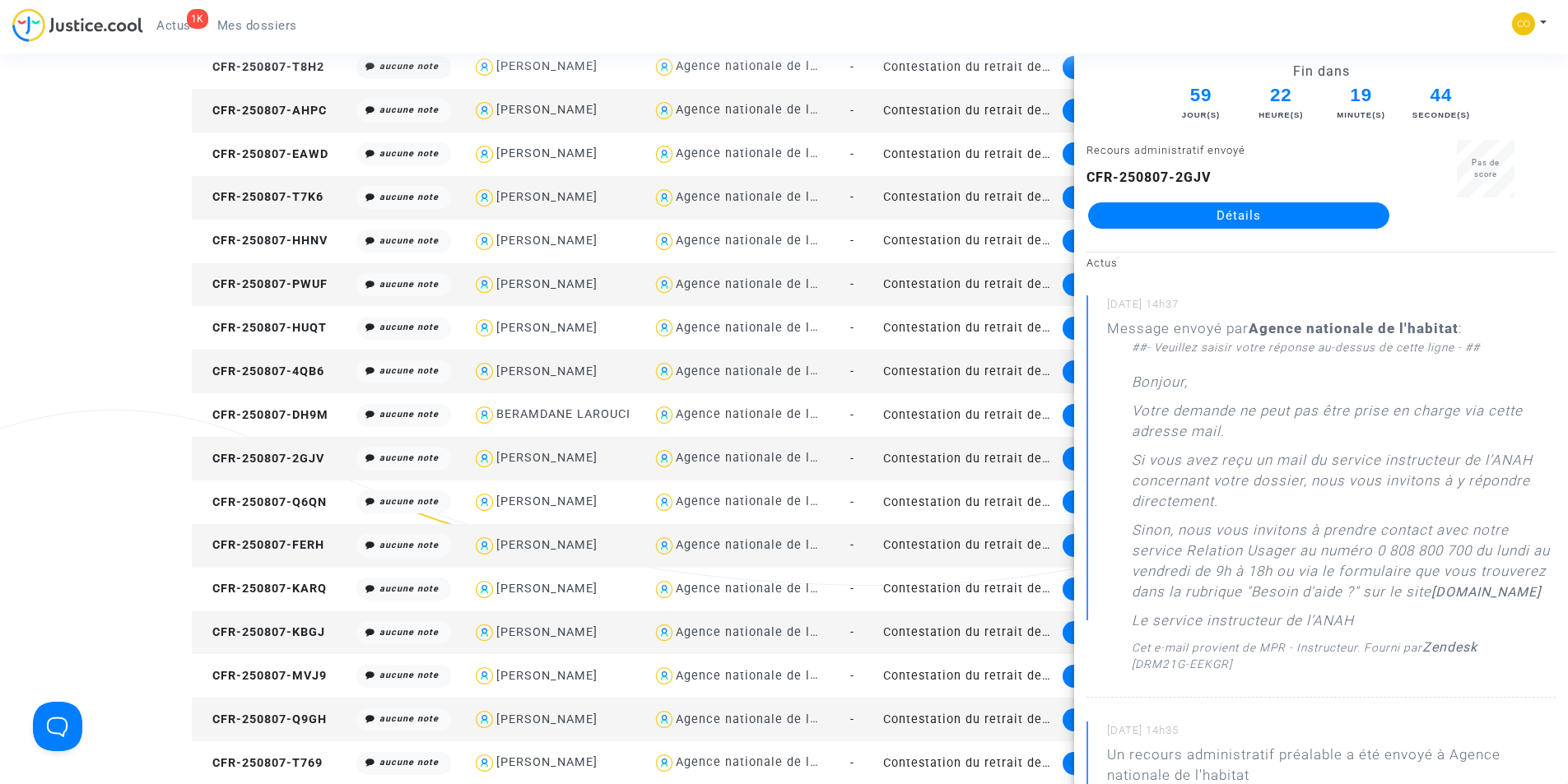
click at [1220, 213] on link "Détails" at bounding box center [1239, 215] width 301 height 26
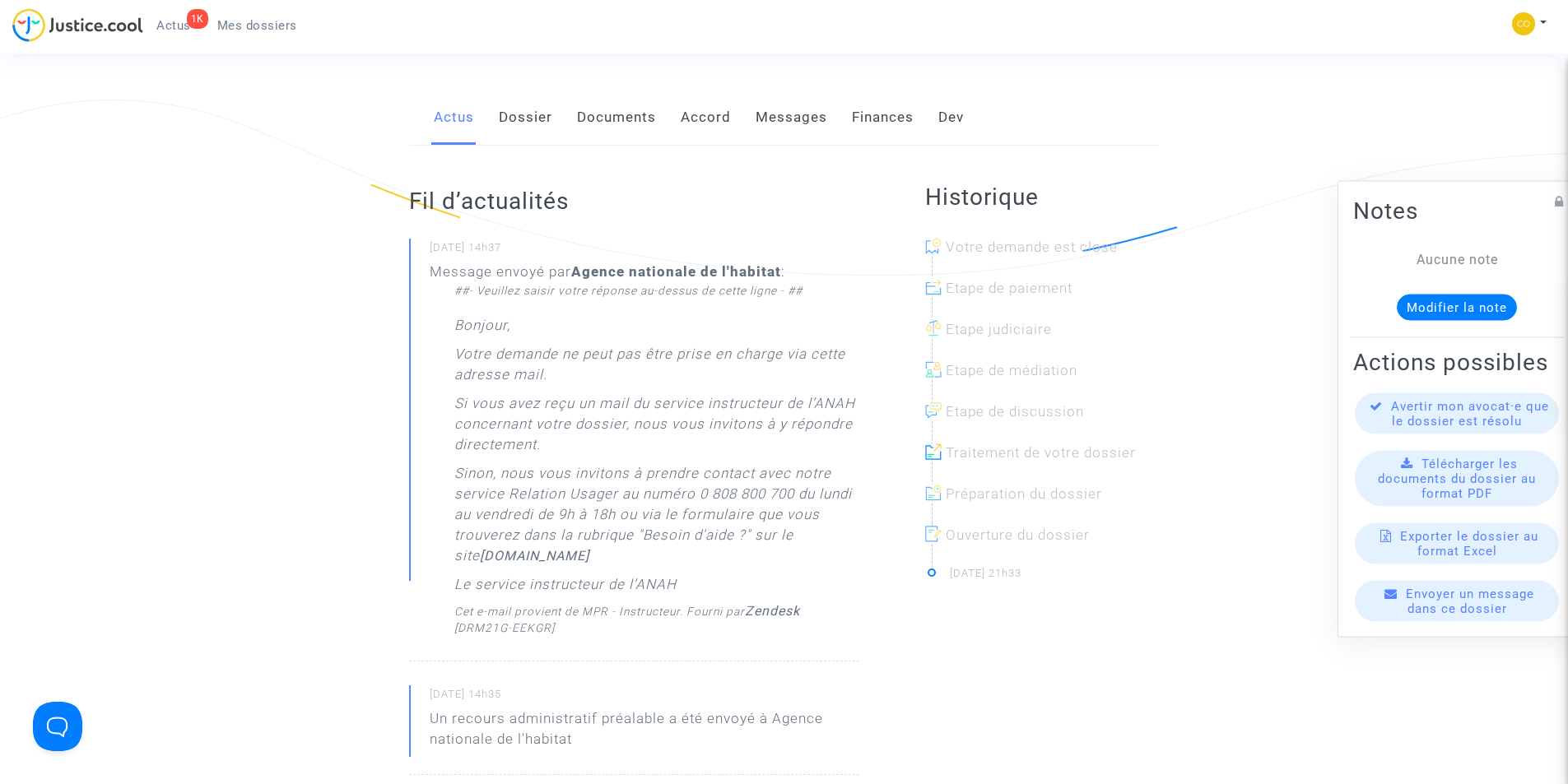
scroll to position [14, 0]
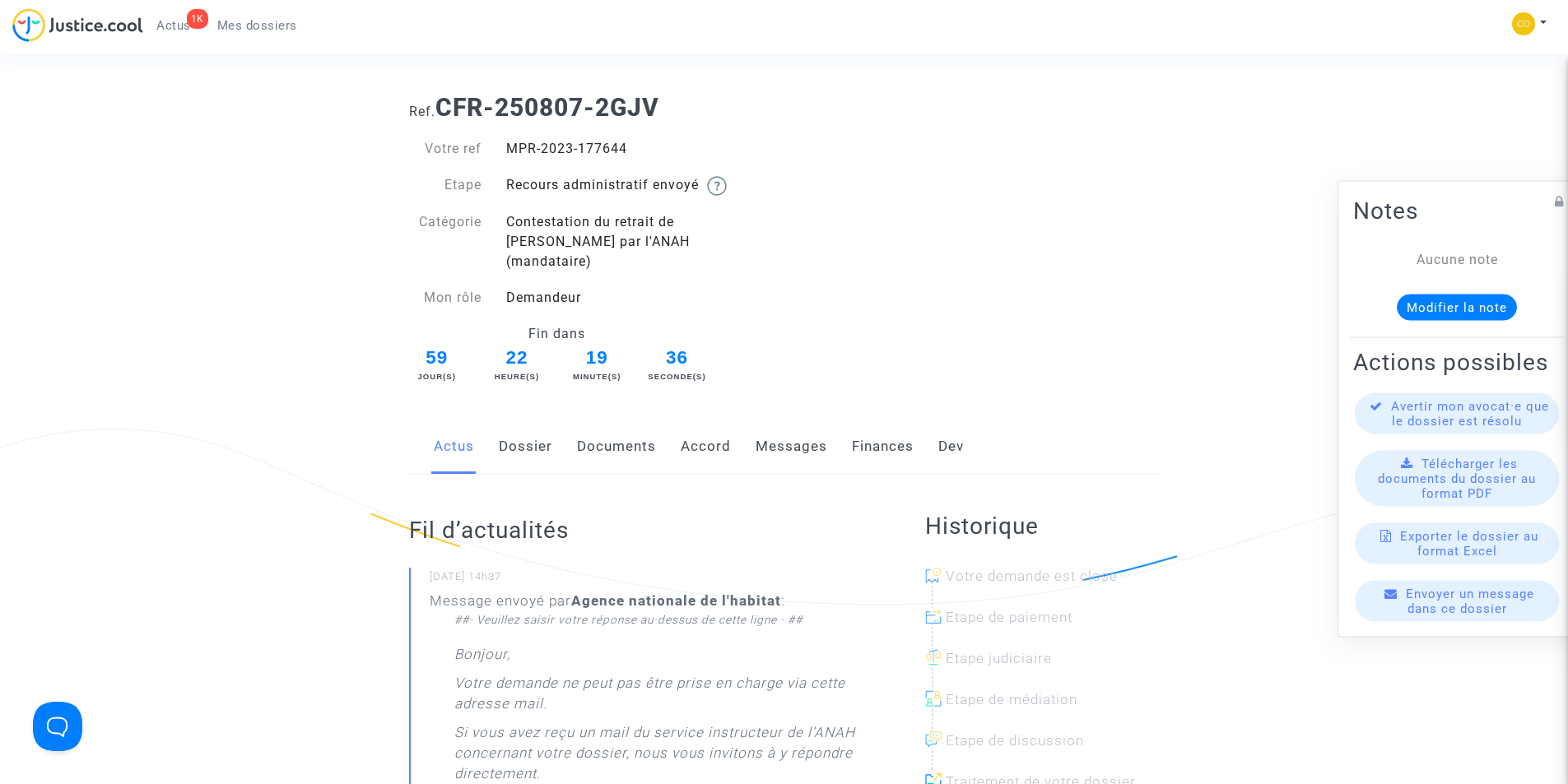
click at [602, 425] on link "Documents" at bounding box center [616, 447] width 79 height 55
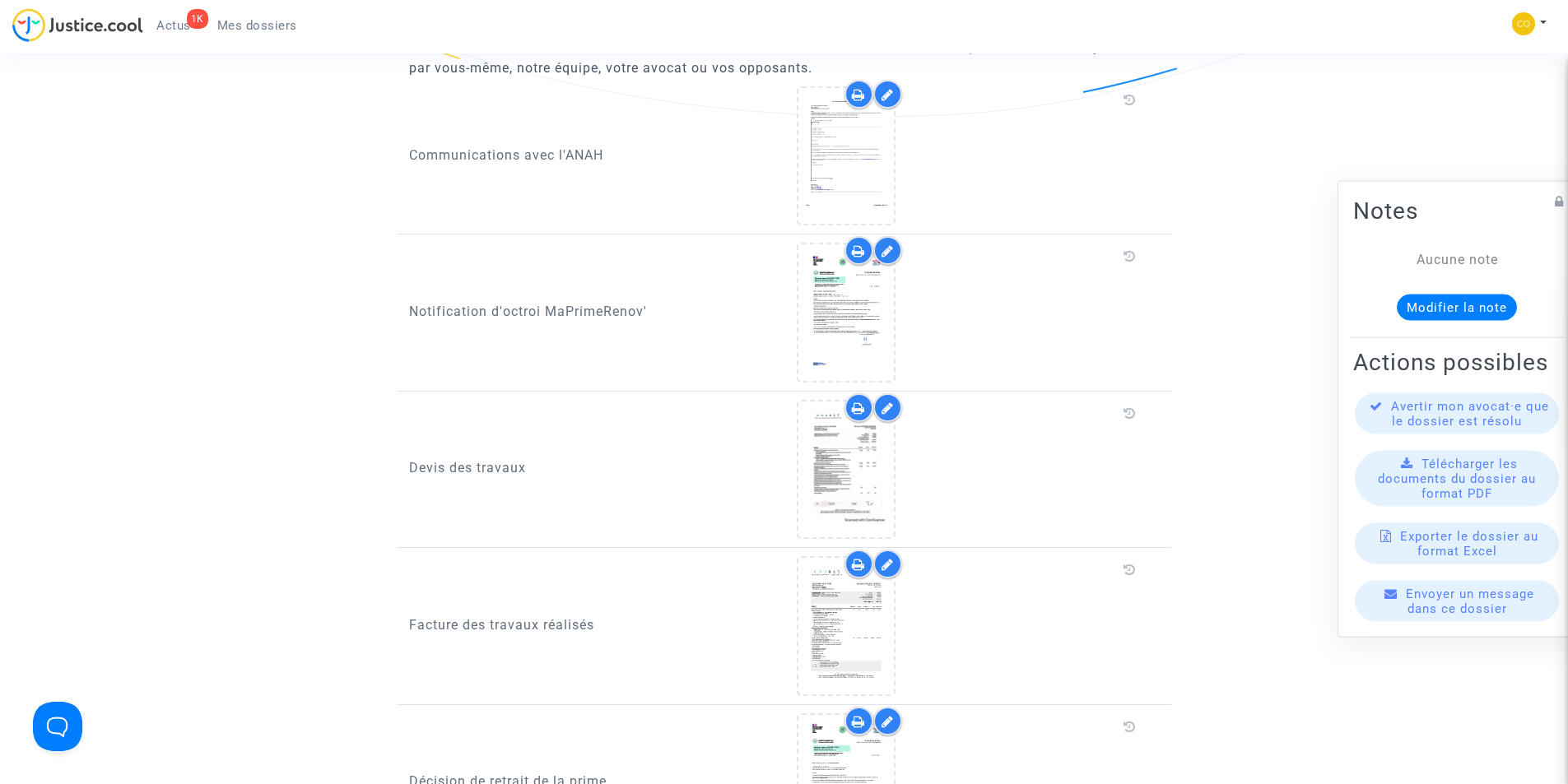
scroll to position [1412, 0]
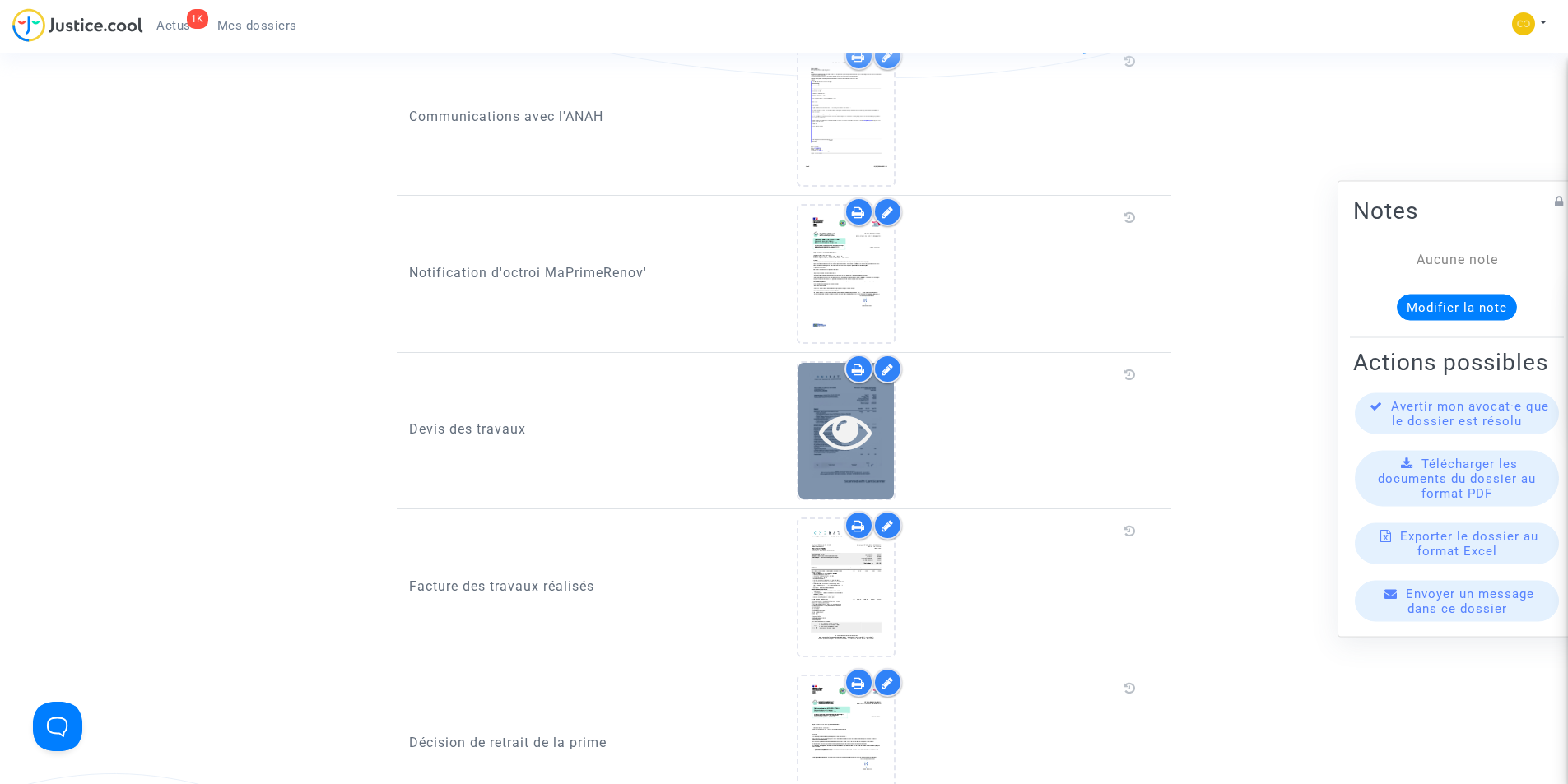
click at [856, 427] on icon at bounding box center [845, 431] width 54 height 53
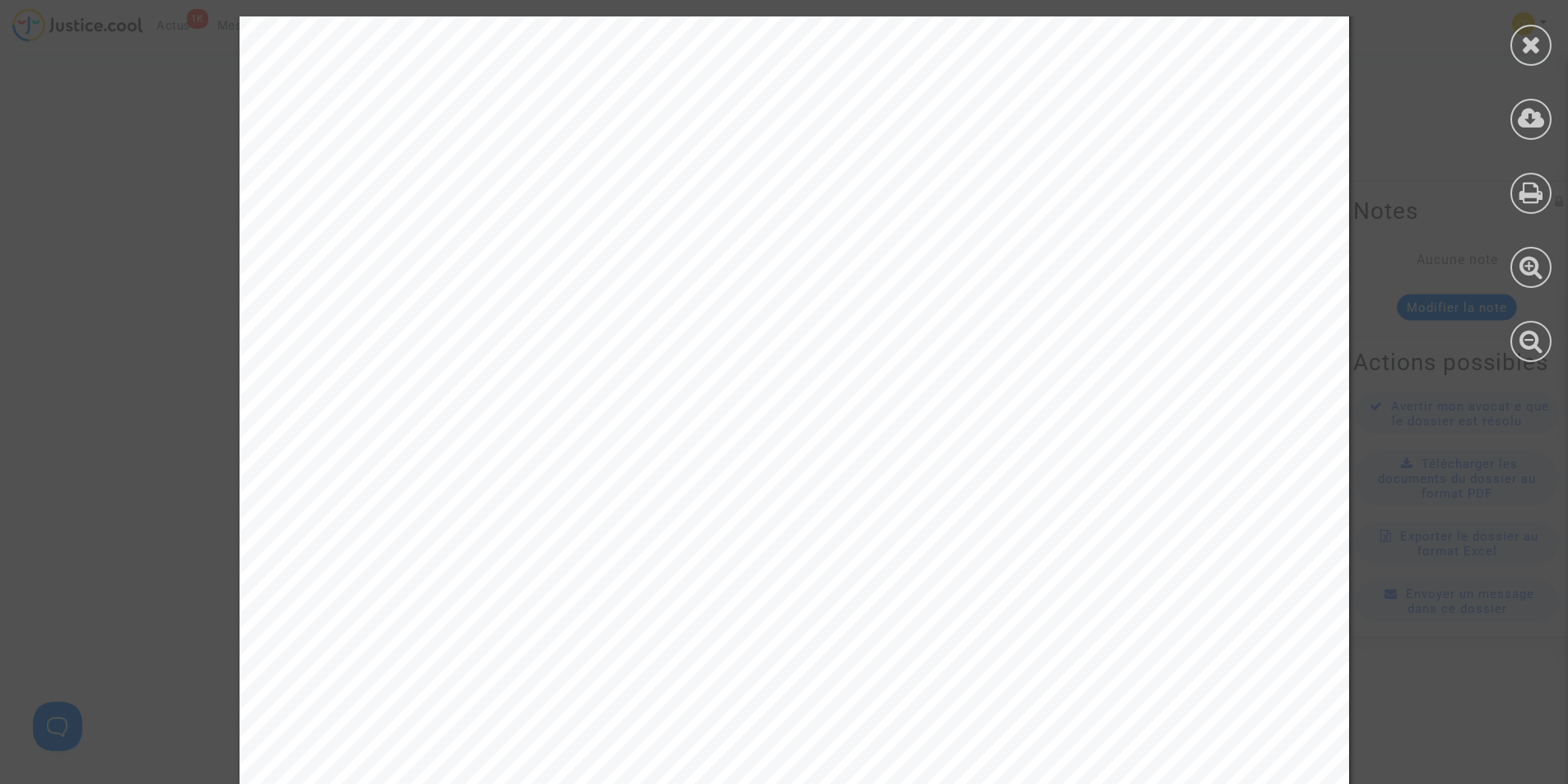
scroll to position [1487, 0]
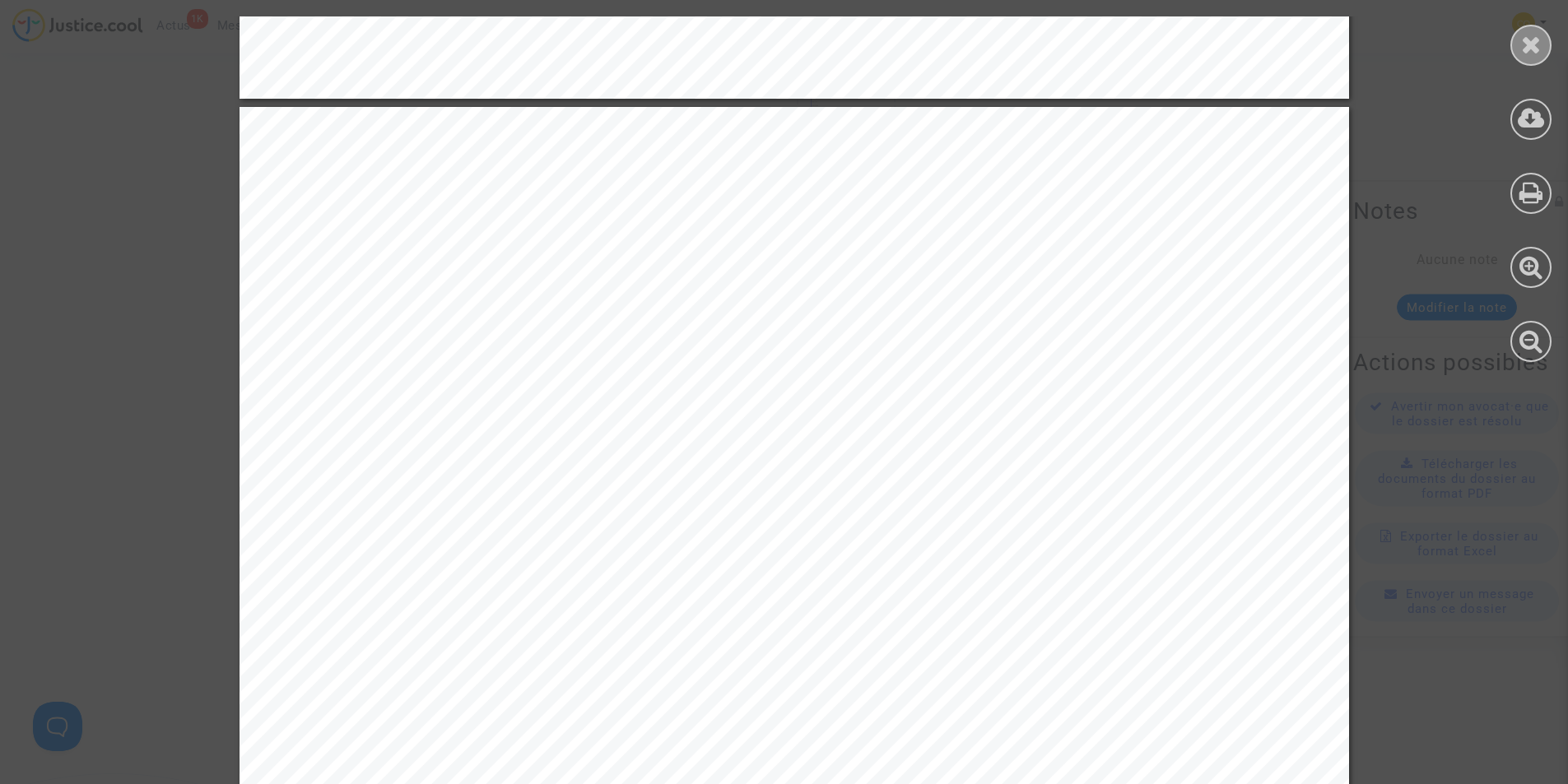
click at [1527, 48] on icon at bounding box center [1531, 44] width 20 height 25
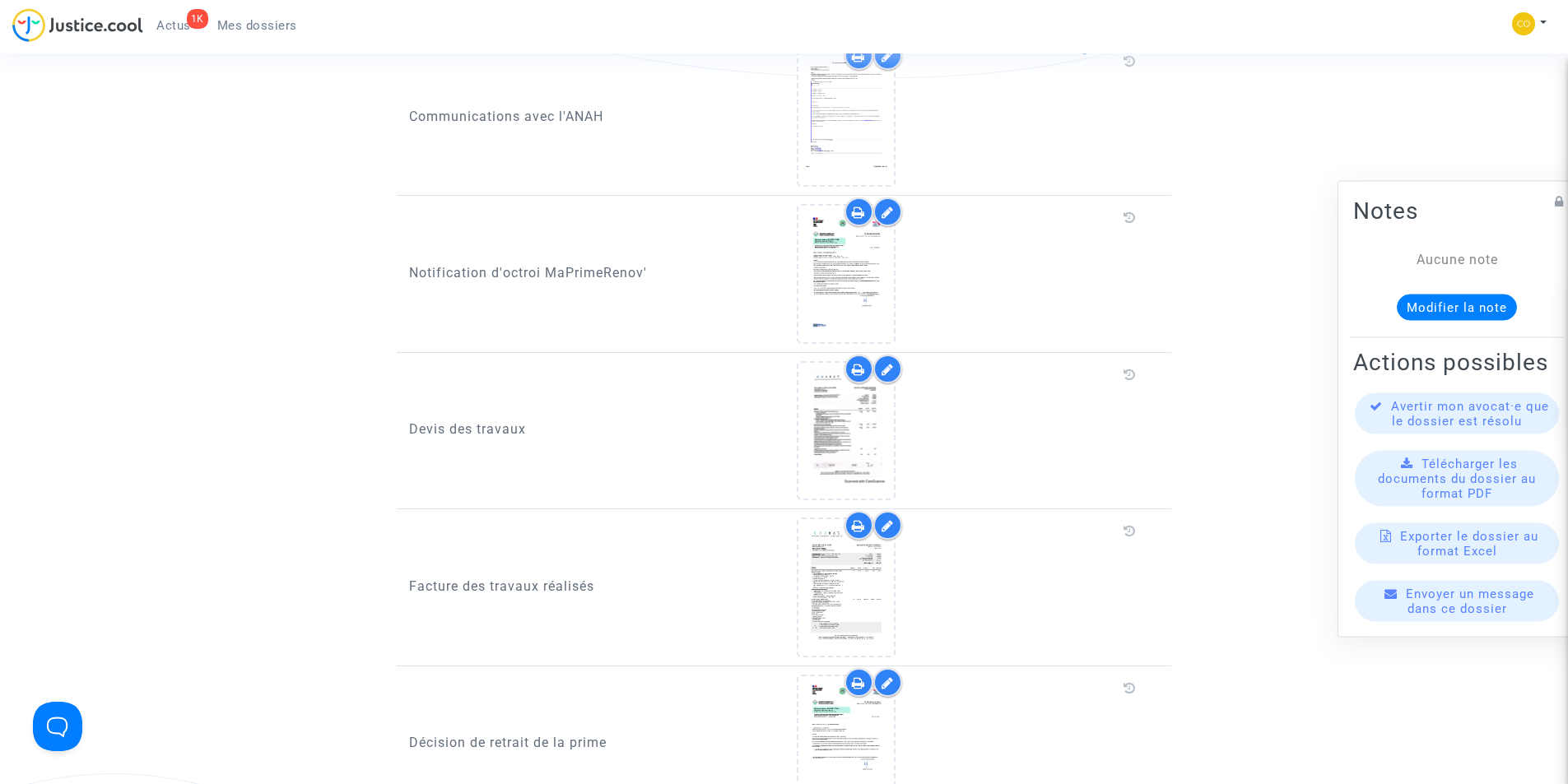
click at [264, 26] on span "Mes dossiers" at bounding box center [258, 25] width 80 height 15
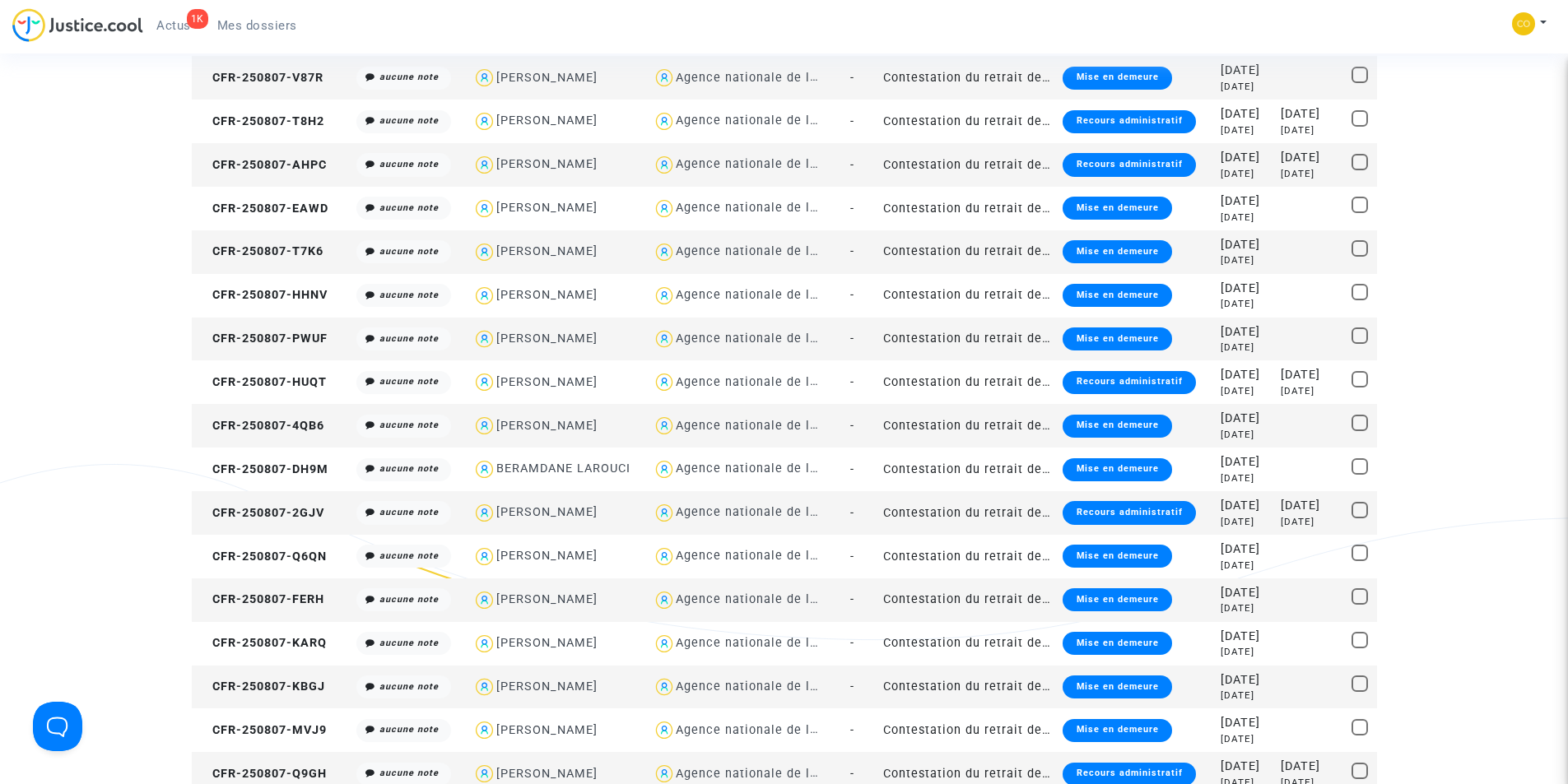
scroll to position [905, 0]
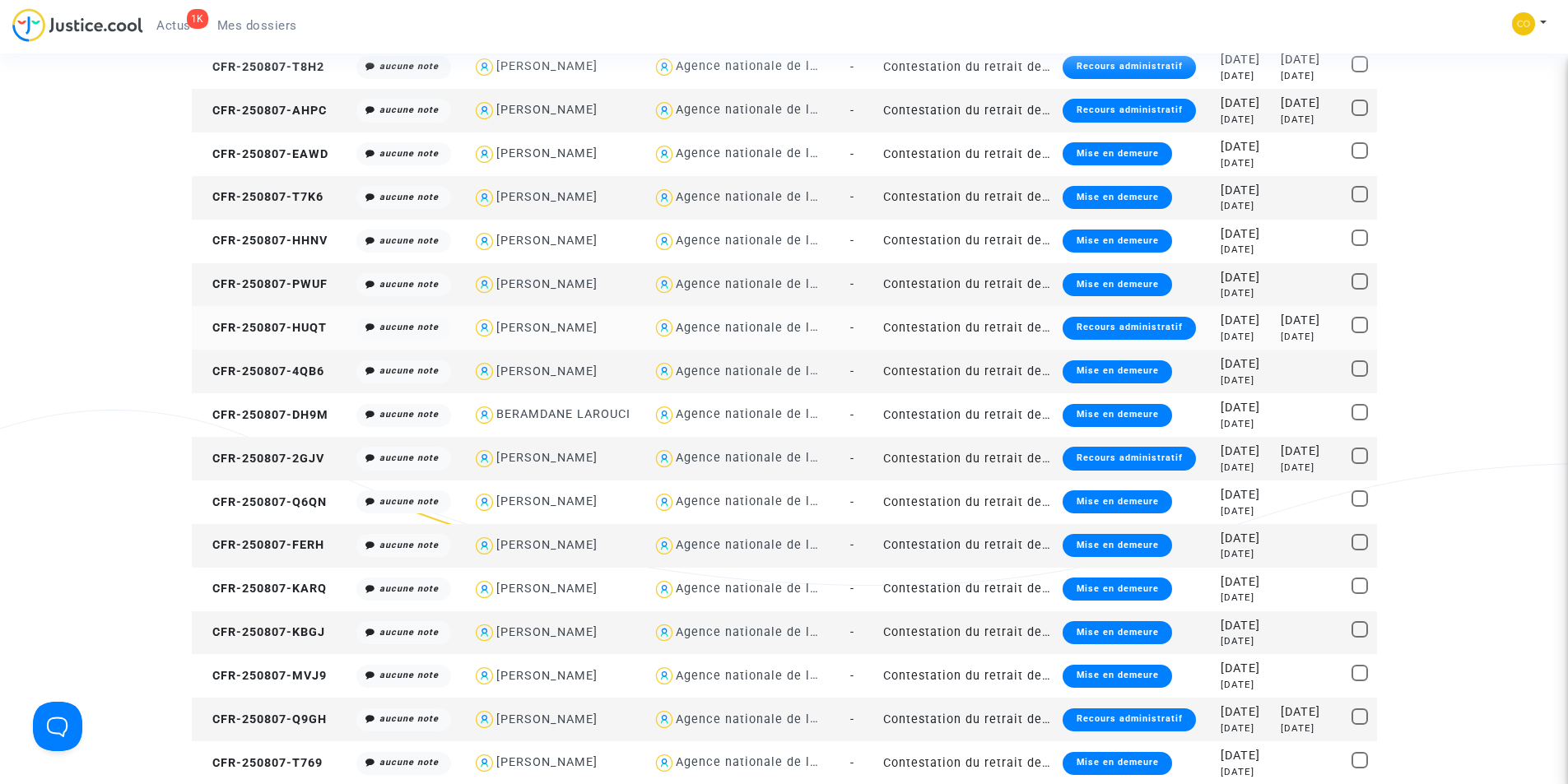
click at [540, 326] on div "[PERSON_NAME]" at bounding box center [546, 328] width 102 height 14
type textarea "@"[PERSON_NAME]" @"SOS MaPrimeRénov by Pitcher Avocat""
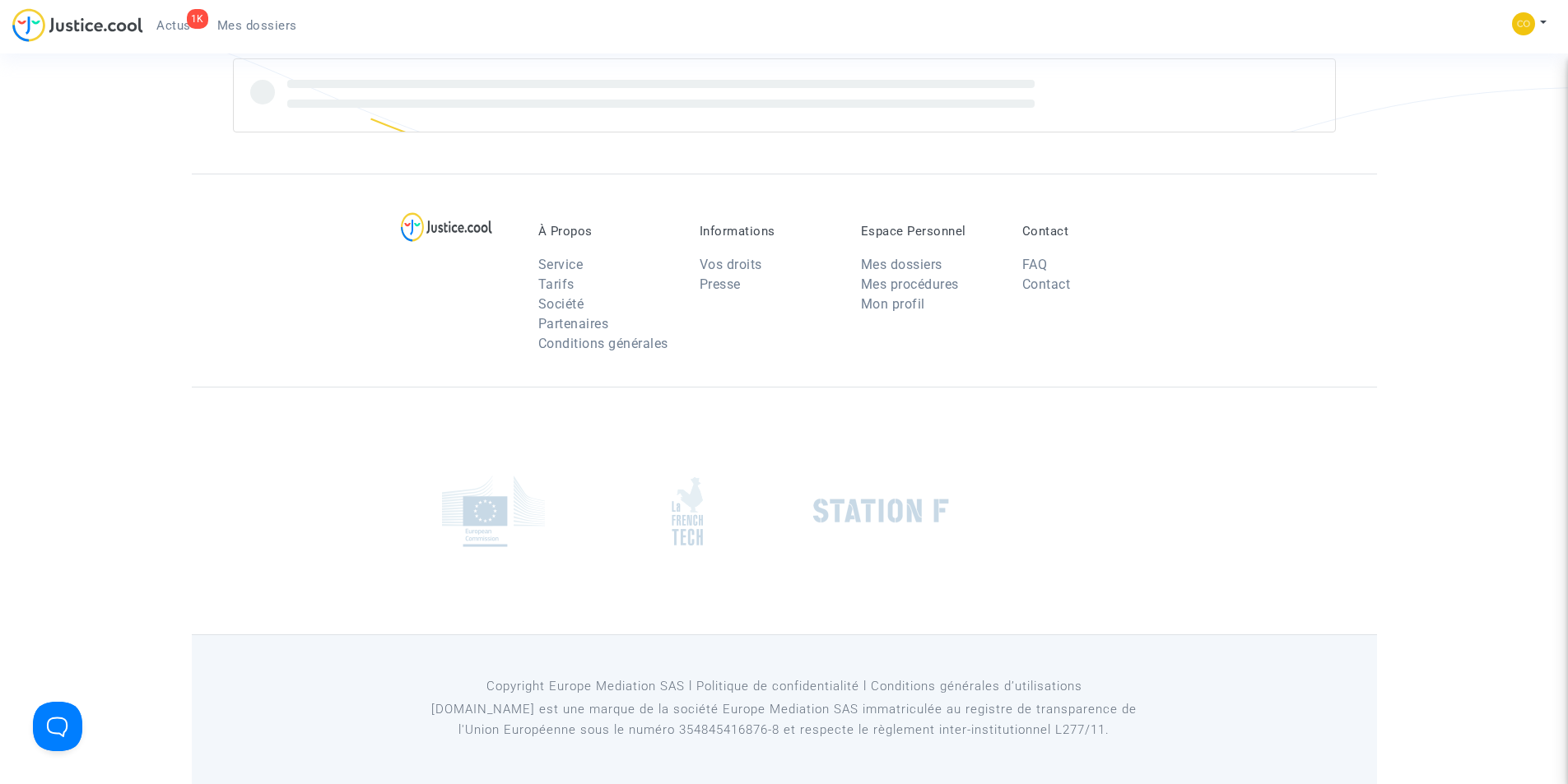
scroll to position [125, 0]
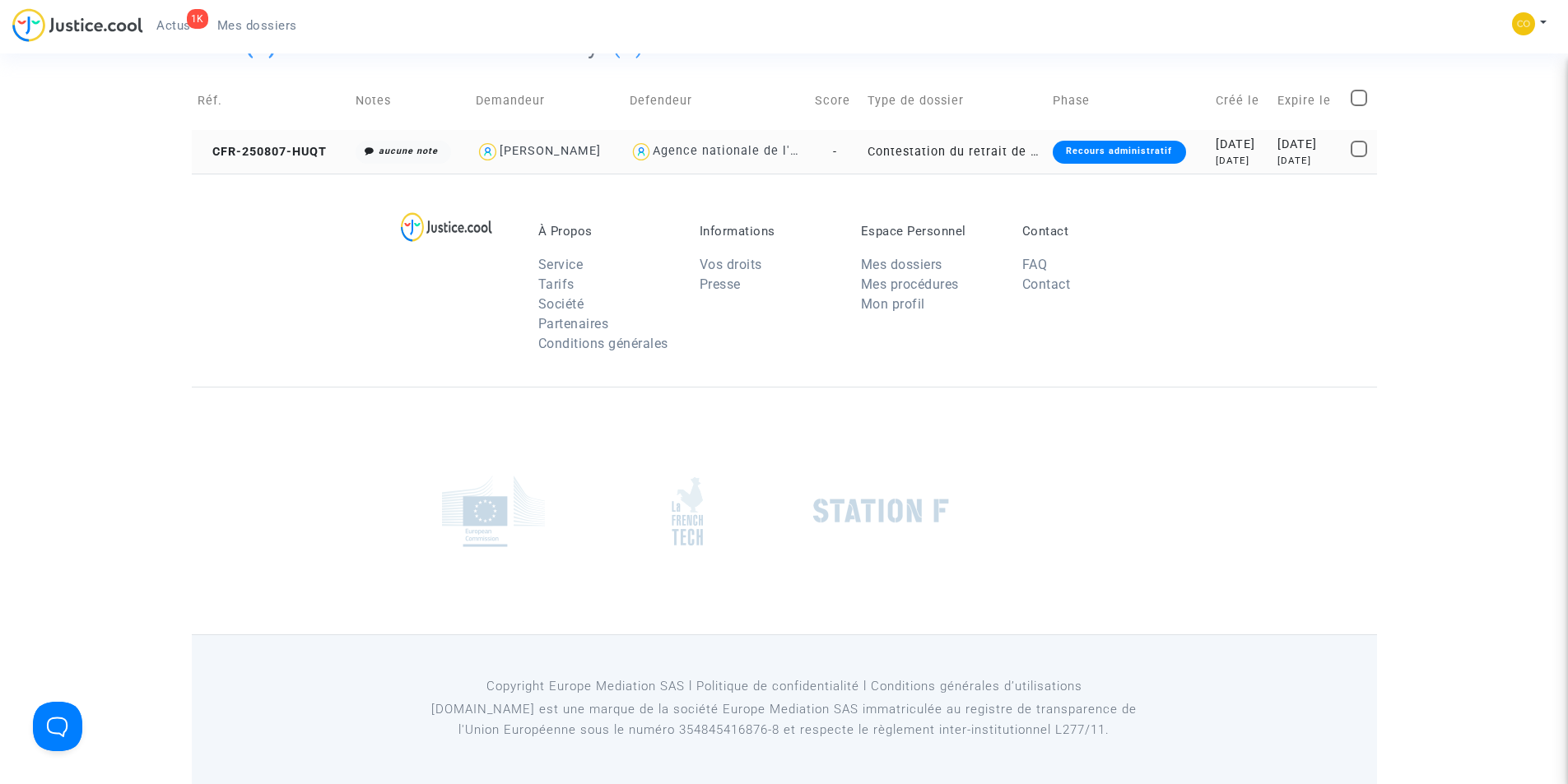
click at [1094, 153] on div "Recours administratif" at bounding box center [1118, 152] width 132 height 23
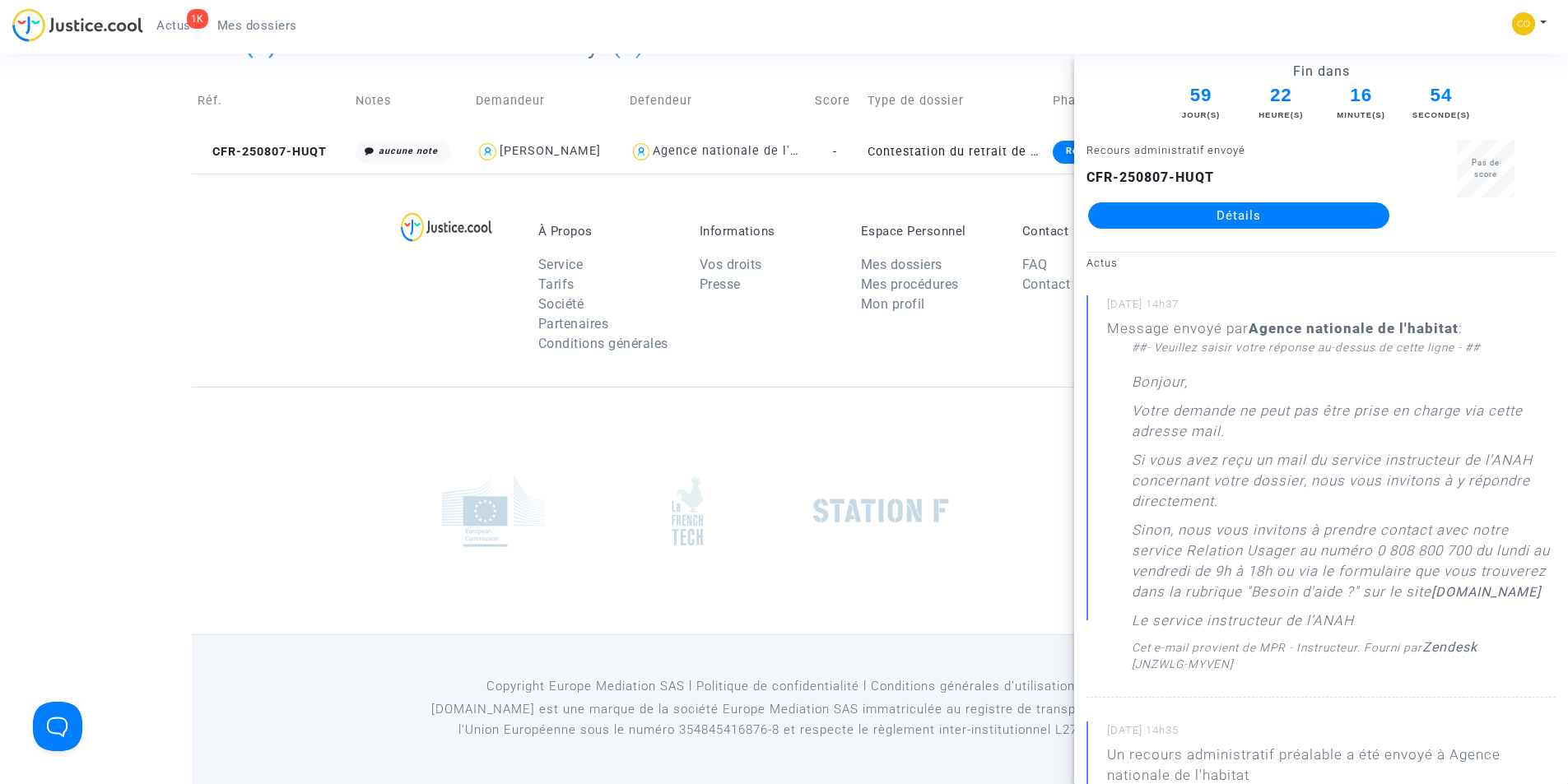
click at [1146, 215] on link "Détails" at bounding box center [1239, 215] width 301 height 26
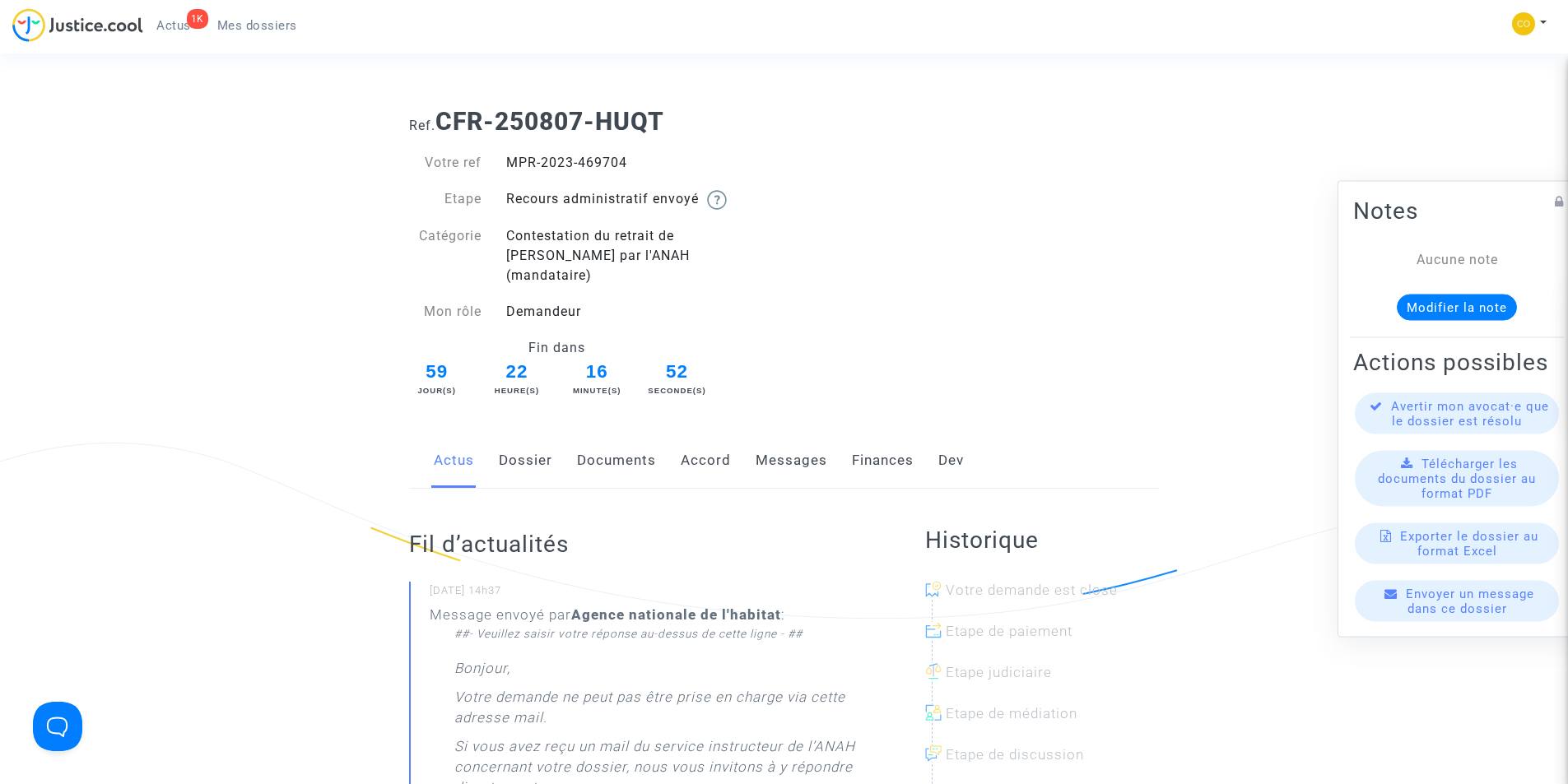
click at [622, 442] on link "Documents" at bounding box center [616, 461] width 79 height 55
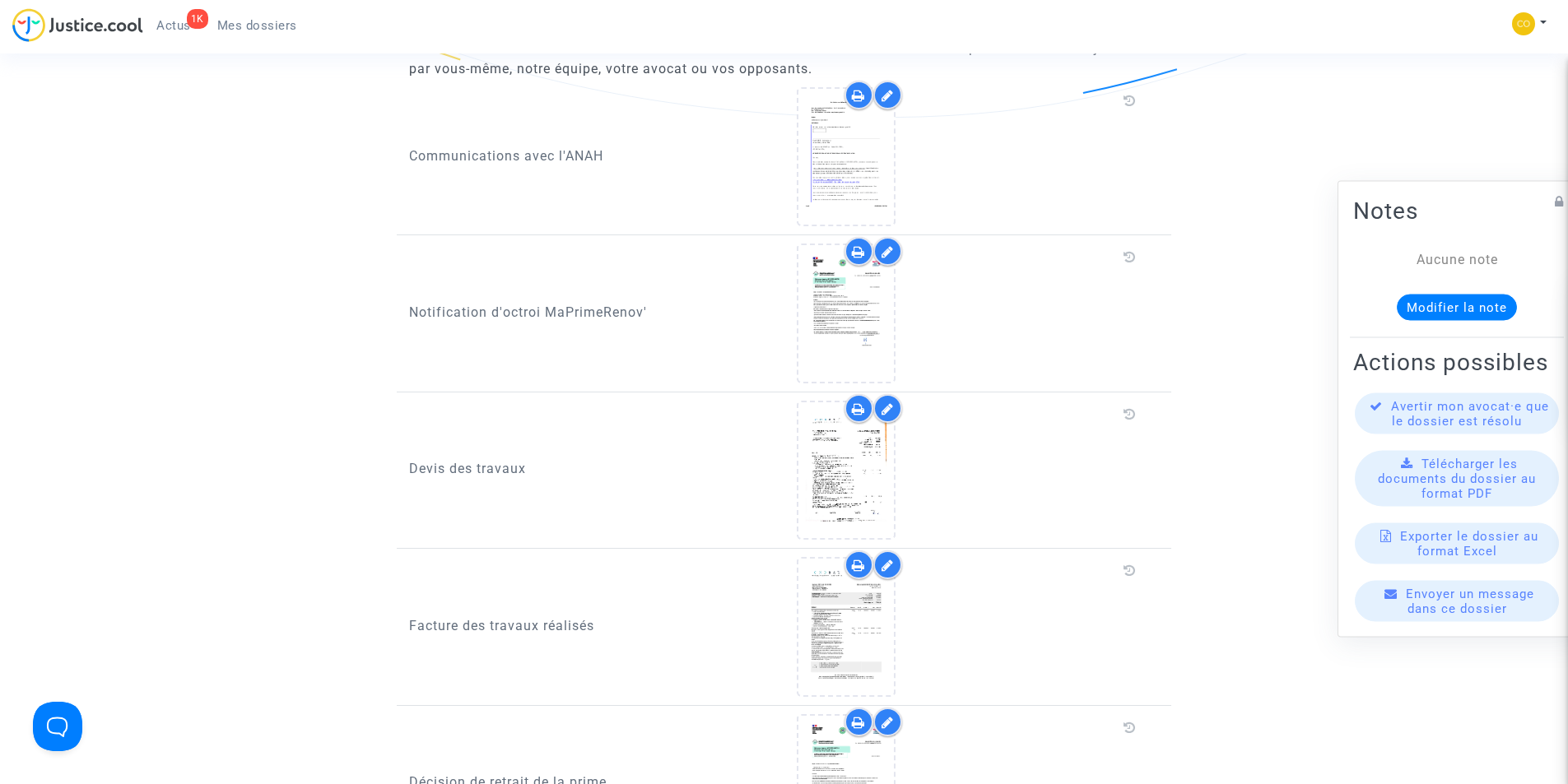
scroll to position [1398, 0]
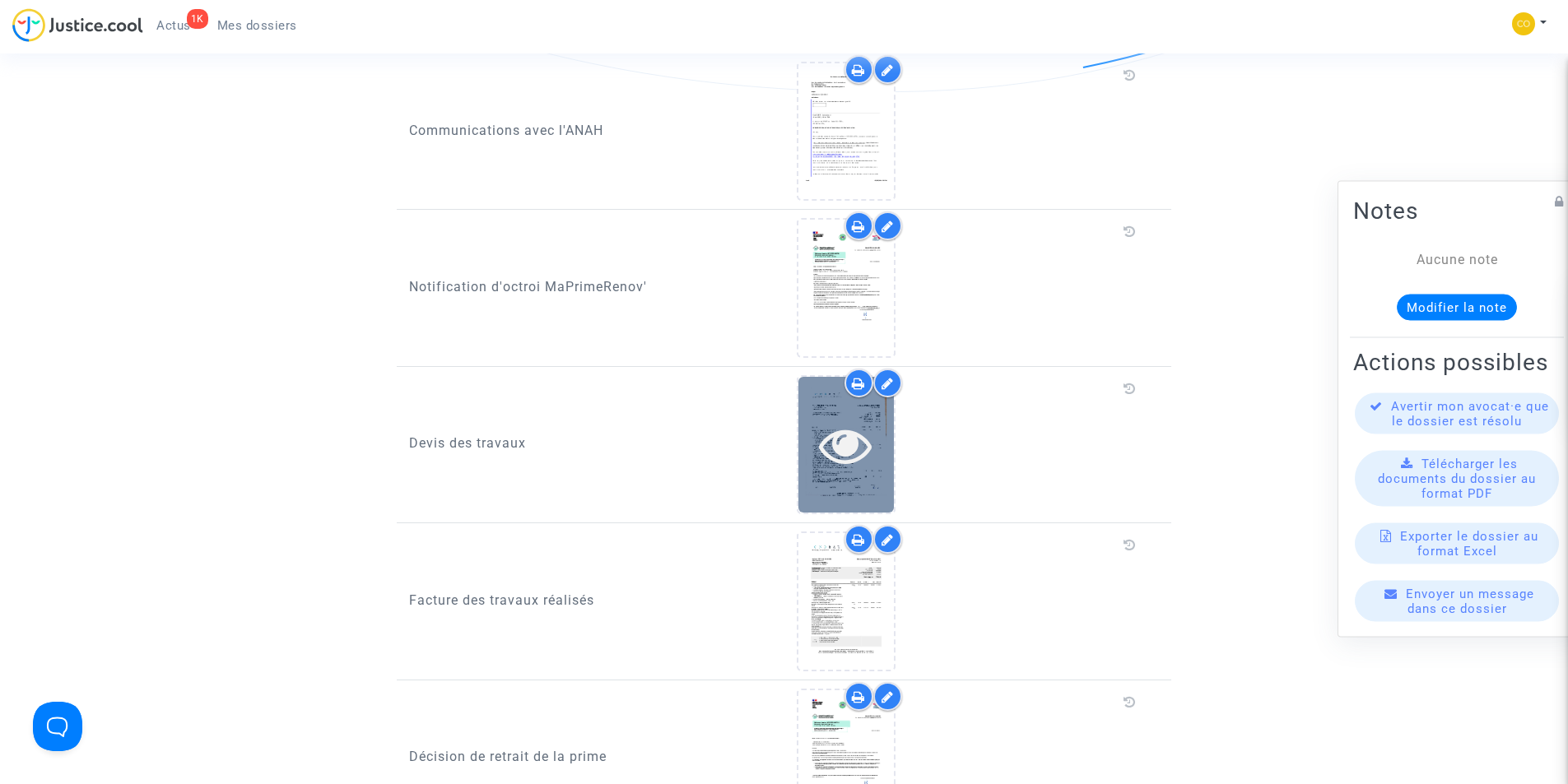
click at [866, 428] on icon at bounding box center [845, 445] width 54 height 53
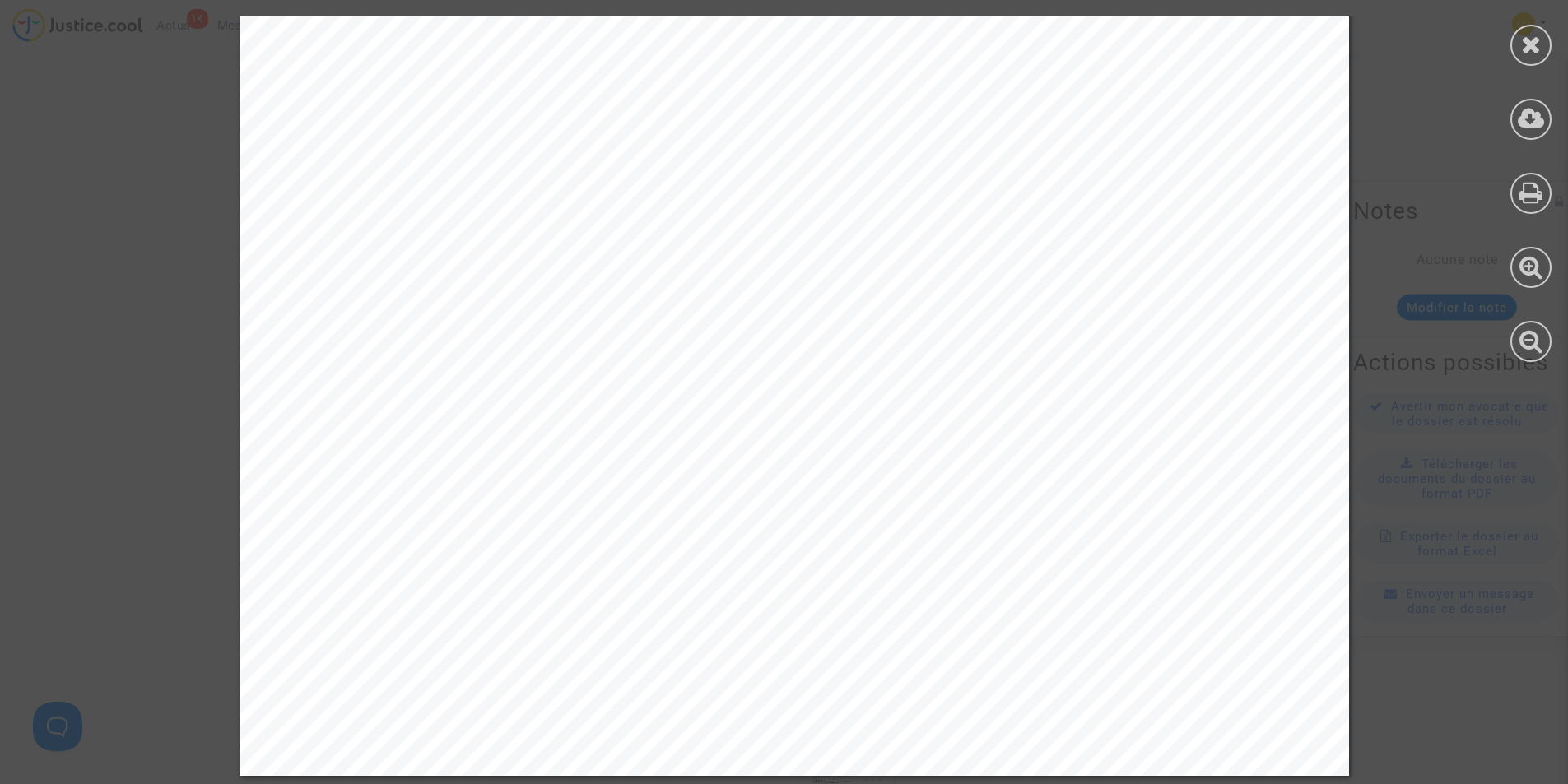
scroll to position [1152, 0]
click at [1524, 48] on icon at bounding box center [1531, 44] width 20 height 25
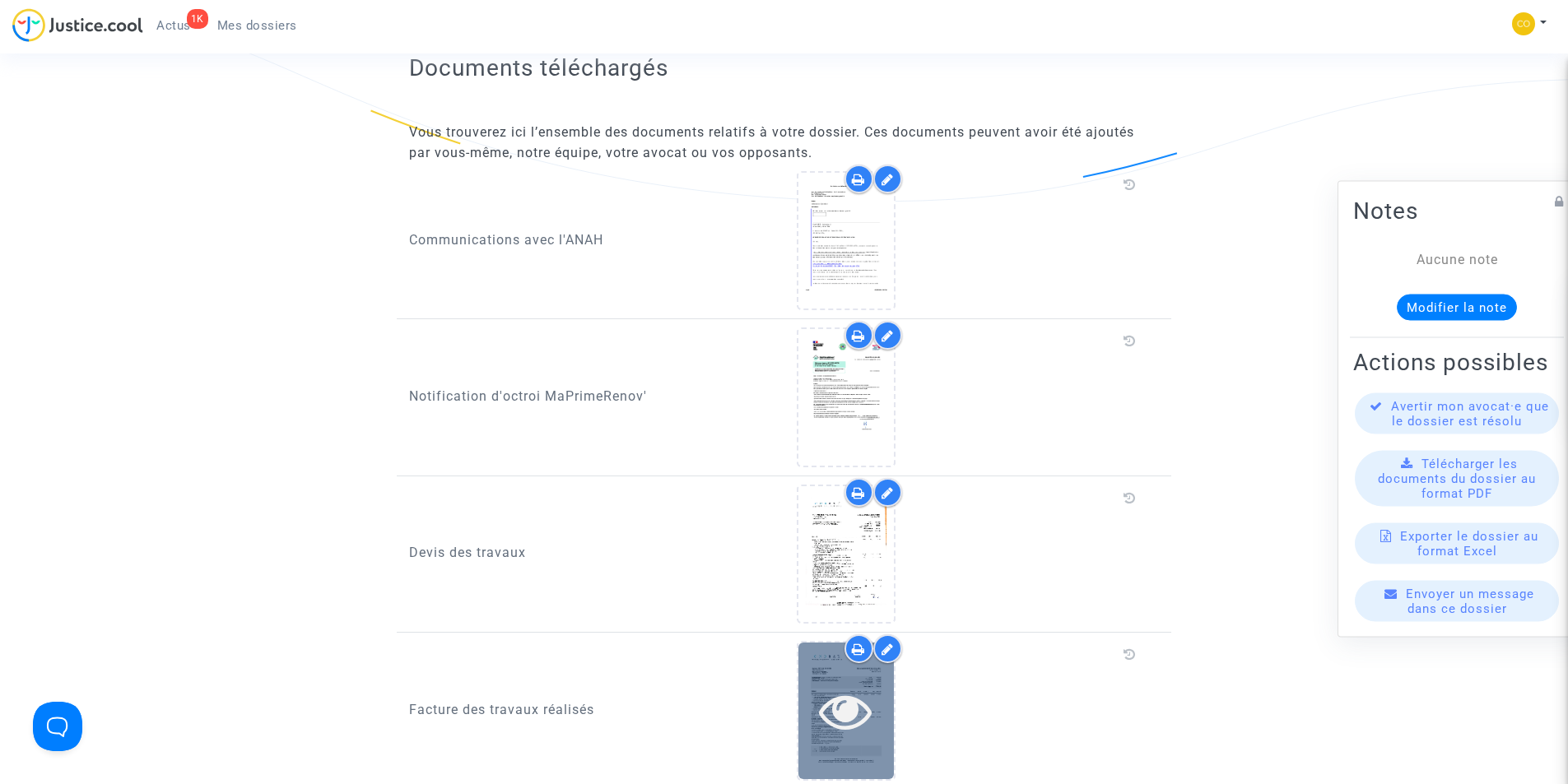
scroll to position [1398, 0]
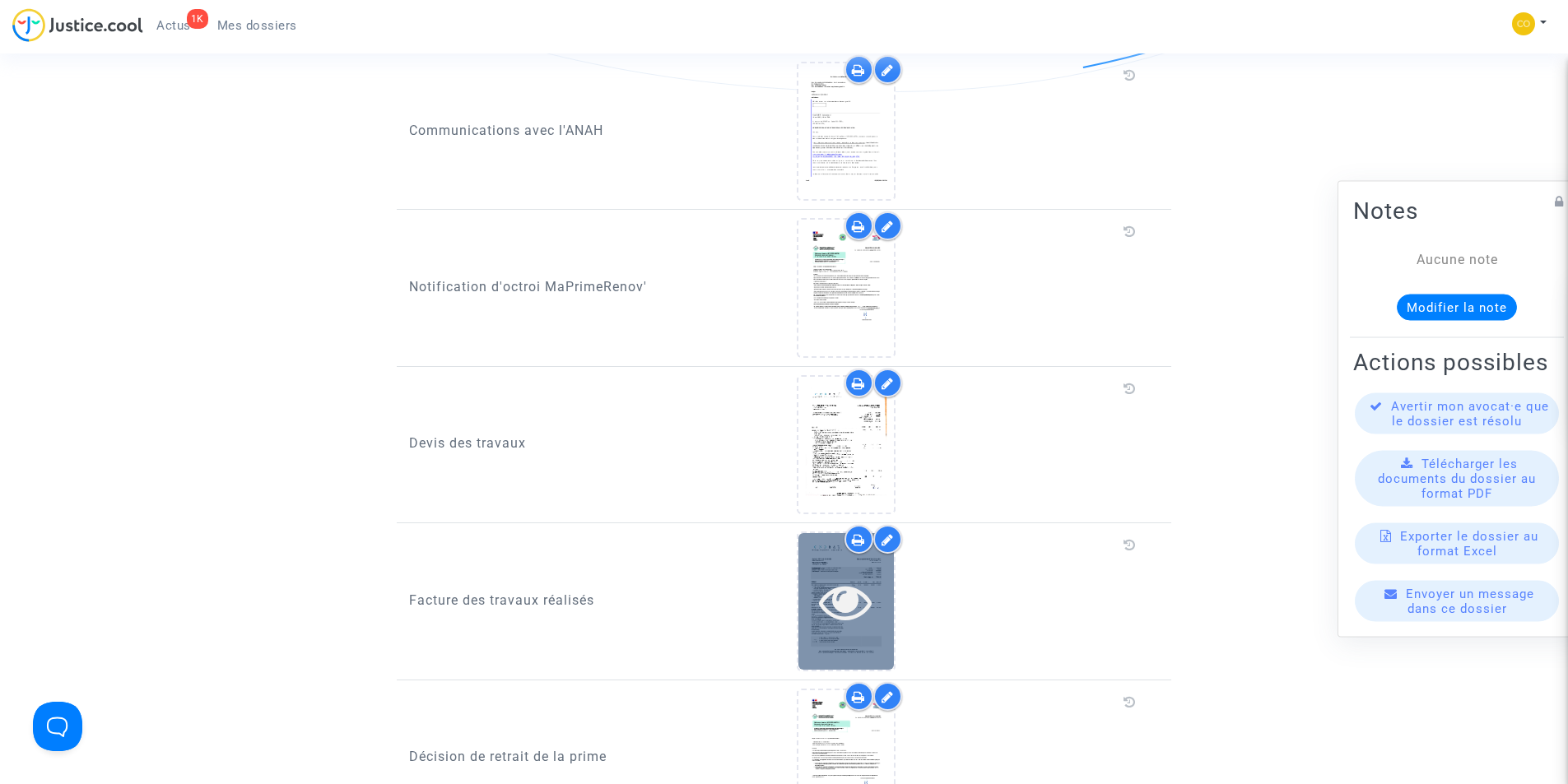
click at [841, 589] on icon at bounding box center [845, 601] width 54 height 53
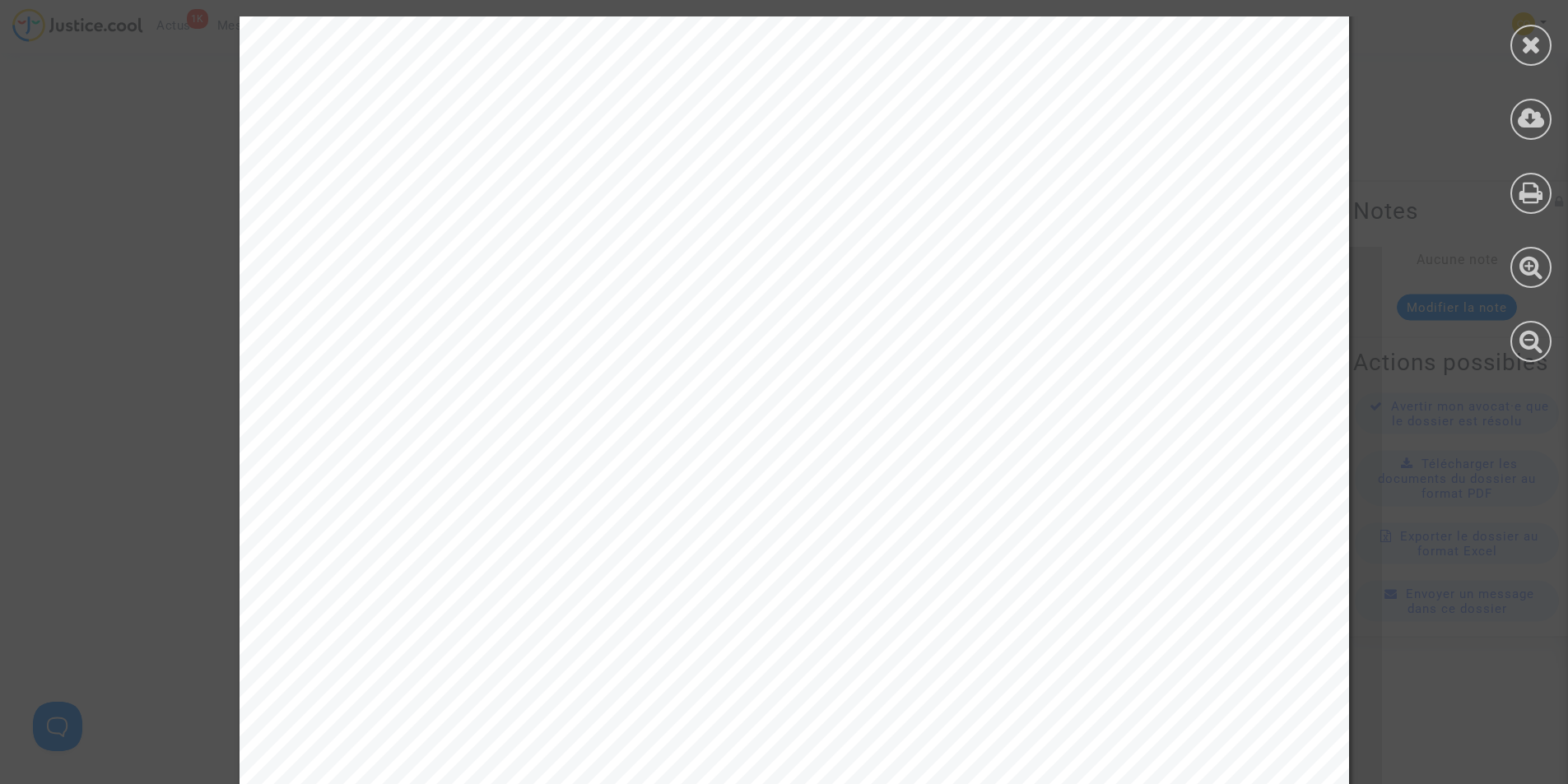
scroll to position [0, 0]
click at [1530, 55] on icon at bounding box center [1531, 44] width 20 height 25
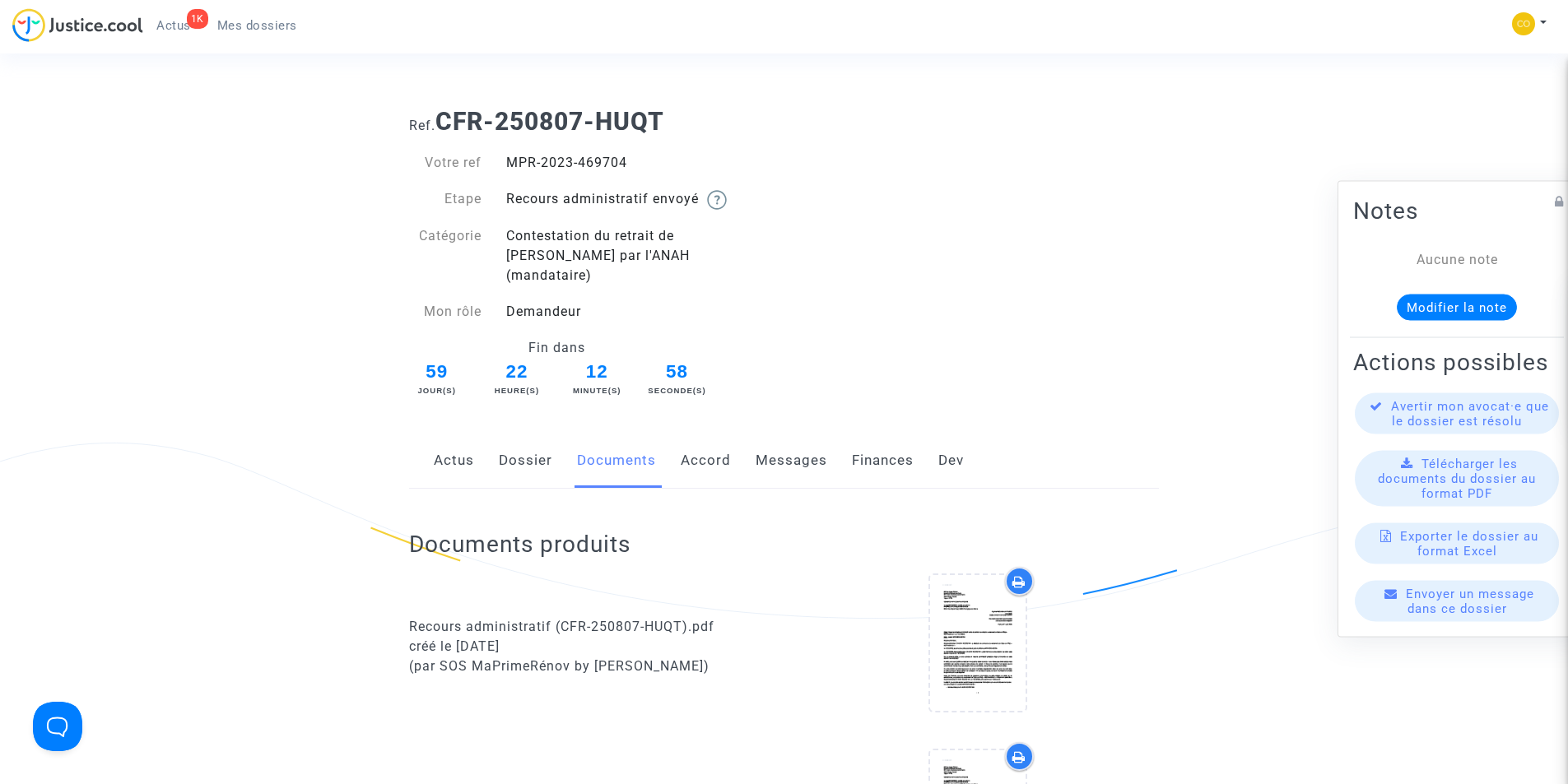
click at [220, 25] on span "Mes dossiers" at bounding box center [258, 25] width 80 height 15
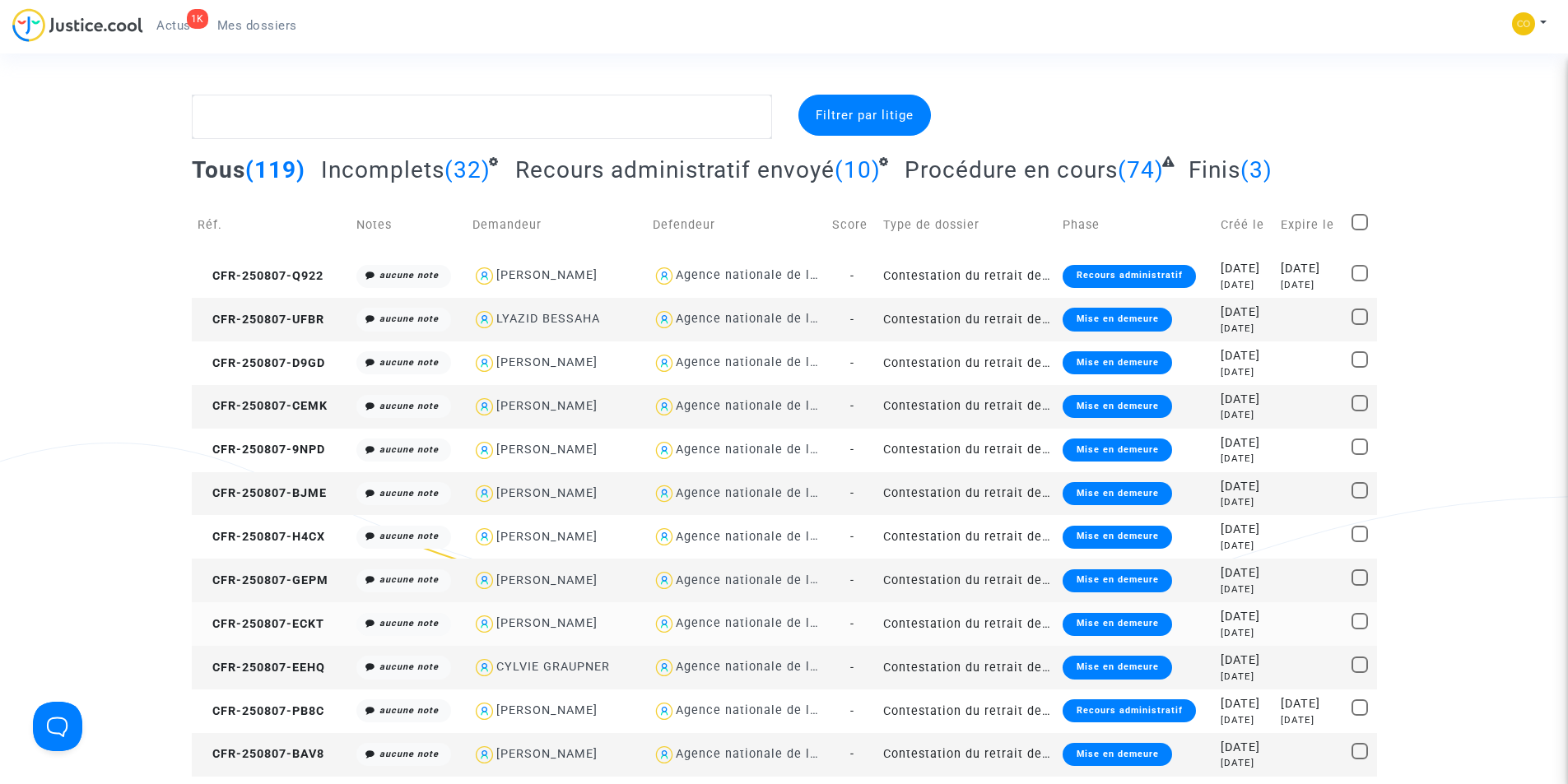
scroll to position [576, 0]
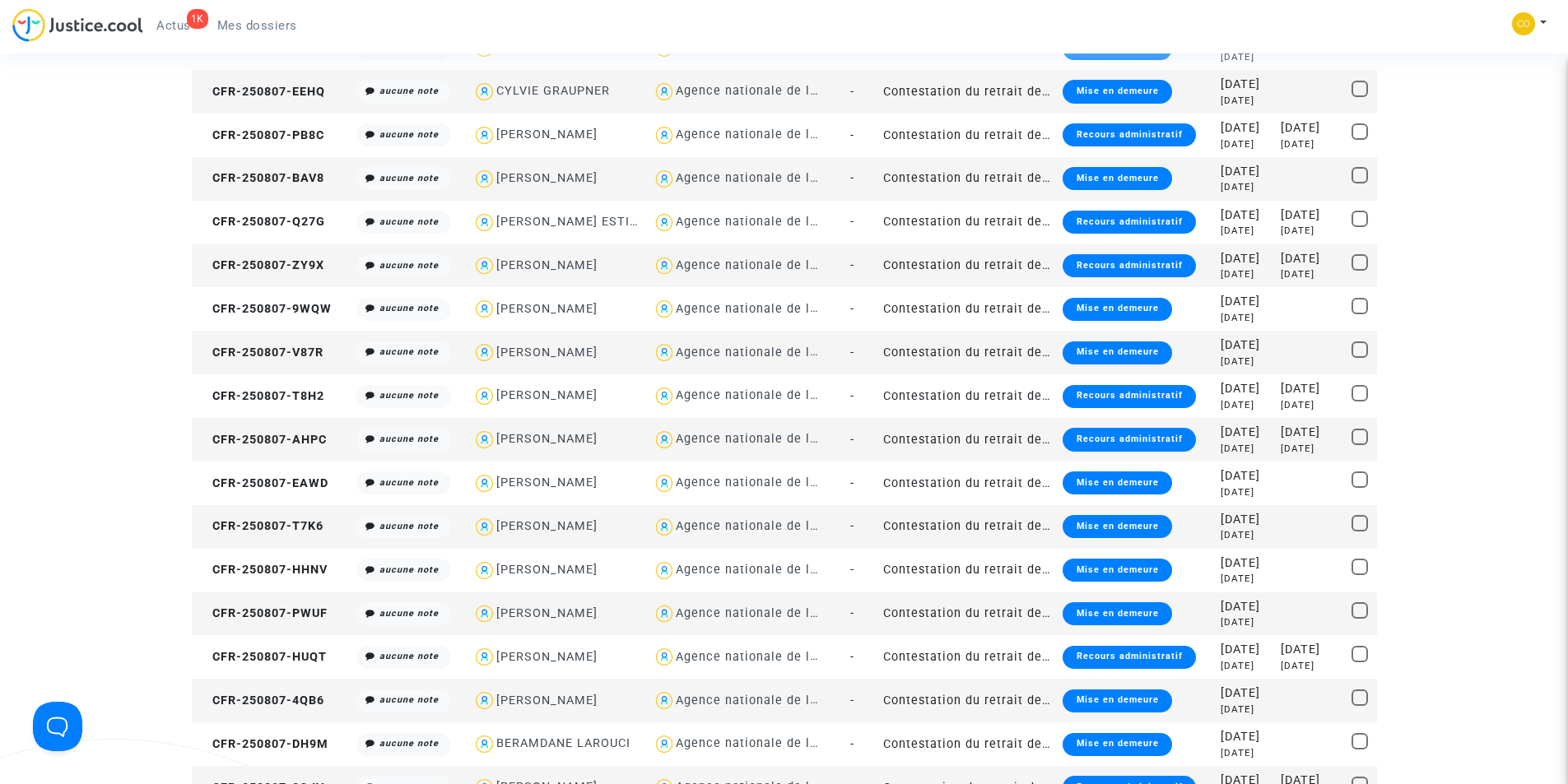
click at [1076, 439] on div "Recours administratif" at bounding box center [1128, 438] width 132 height 23
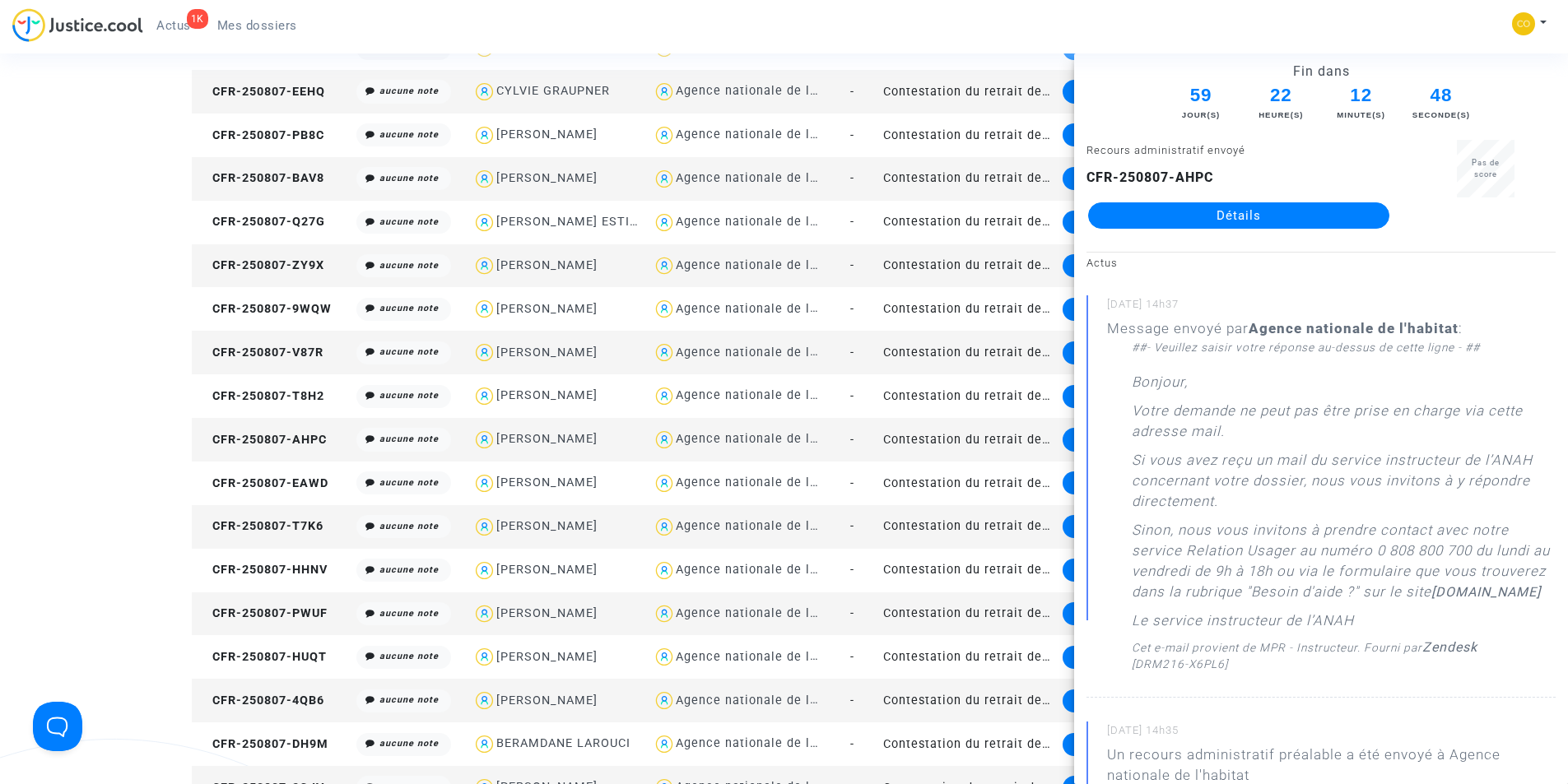
click at [1190, 224] on link "Détails" at bounding box center [1239, 215] width 301 height 26
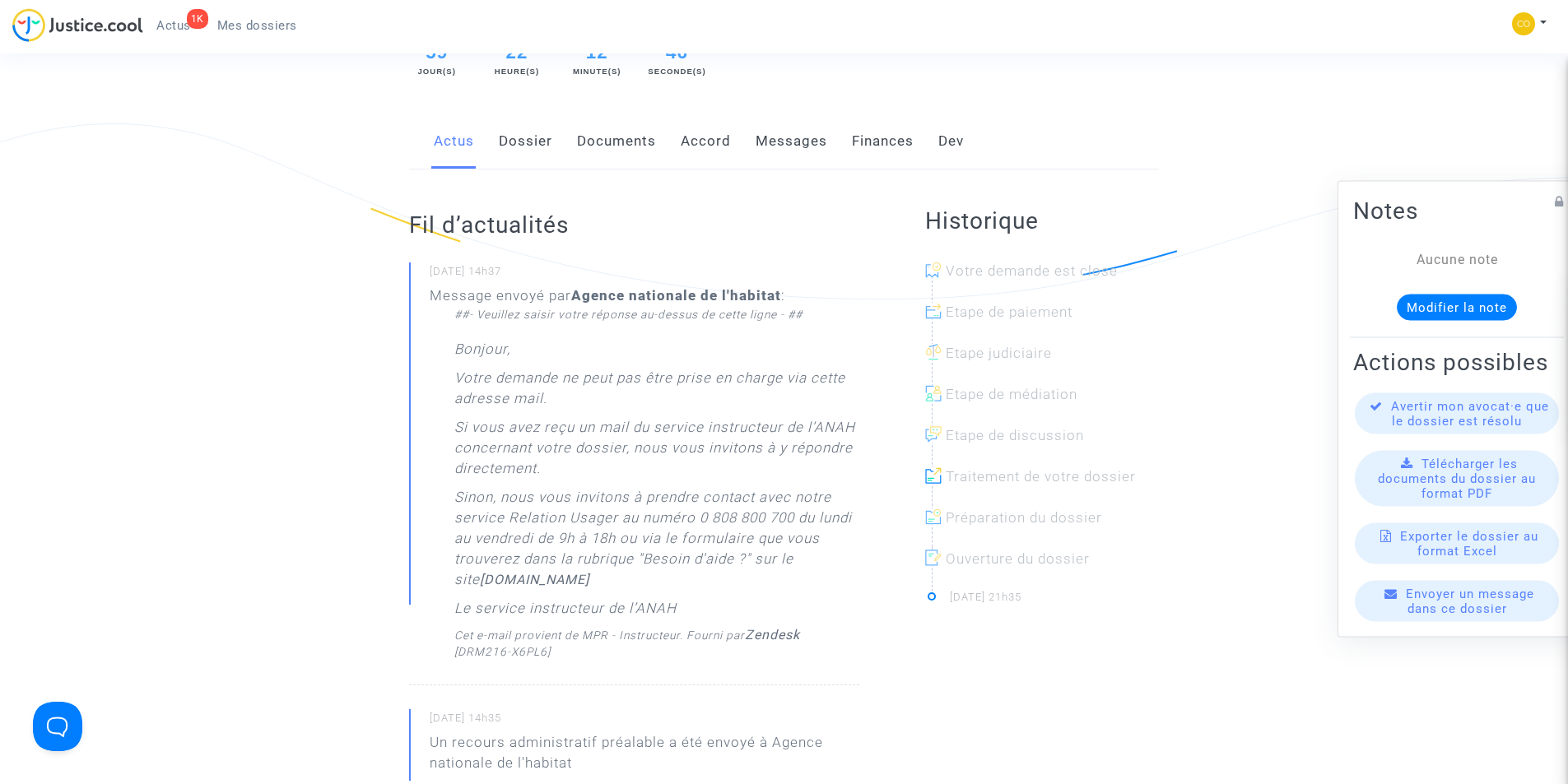
scroll to position [329, 0]
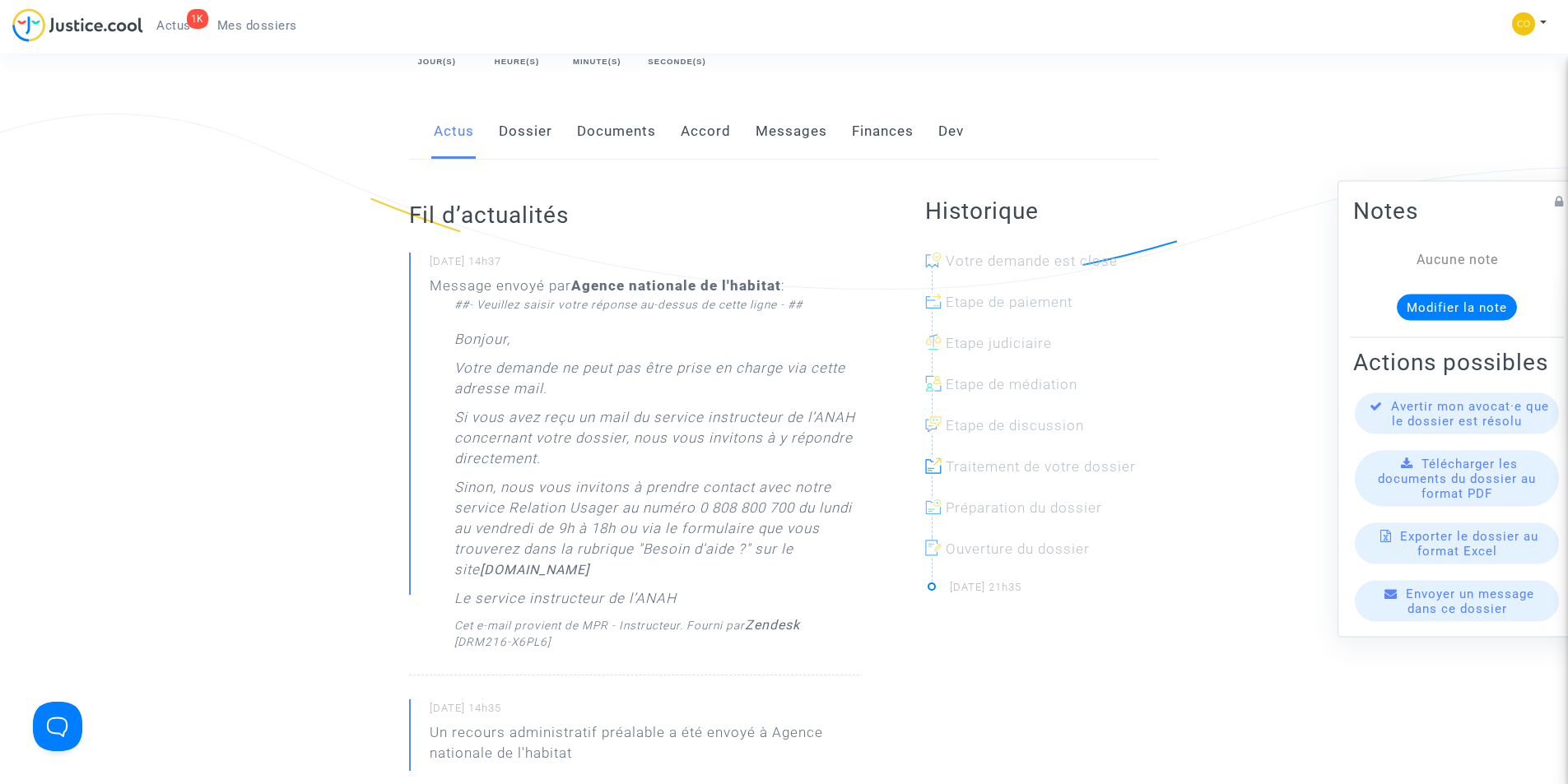
click at [587, 109] on link "Documents" at bounding box center [616, 131] width 79 height 55
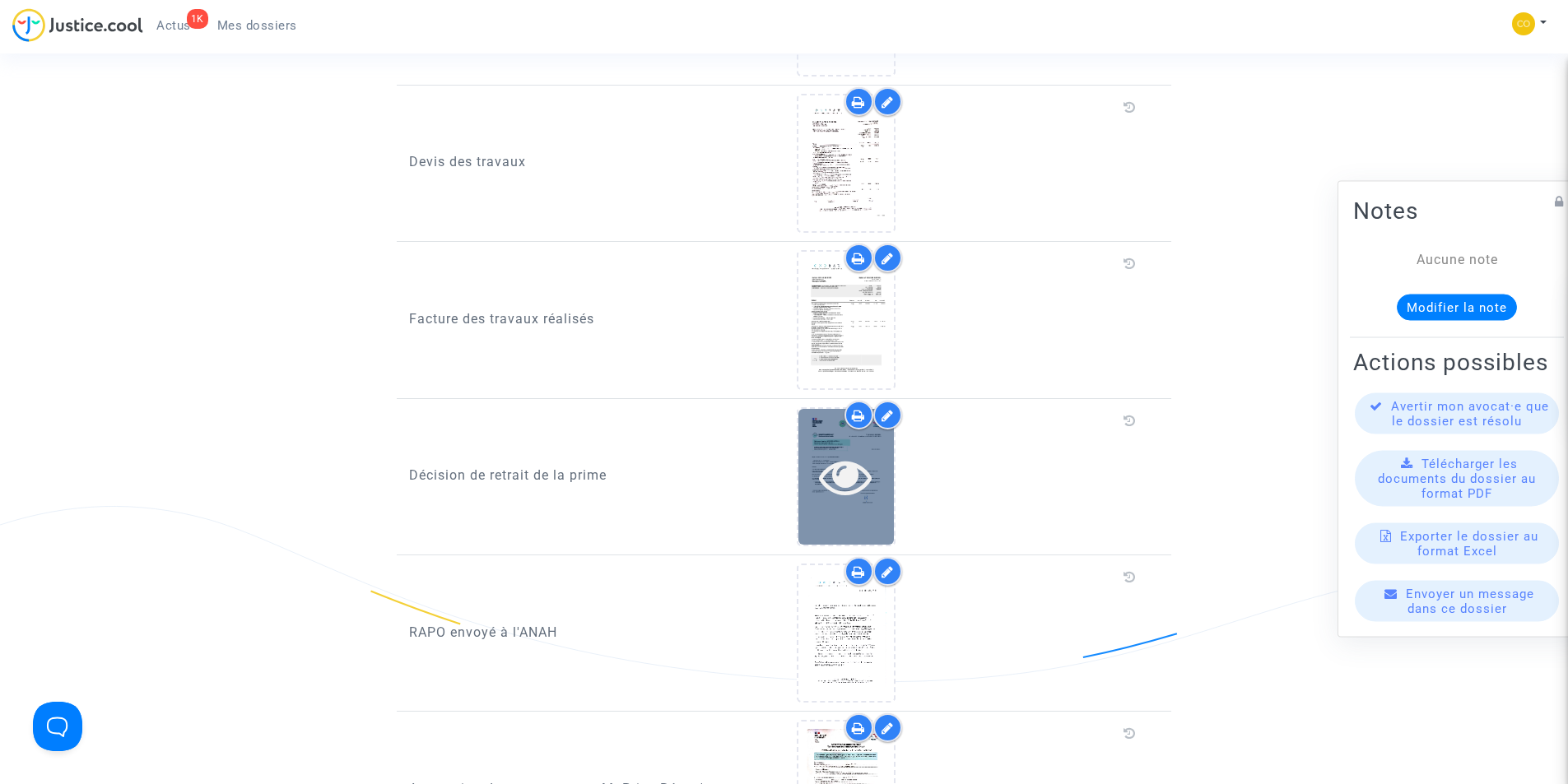
scroll to position [1645, 0]
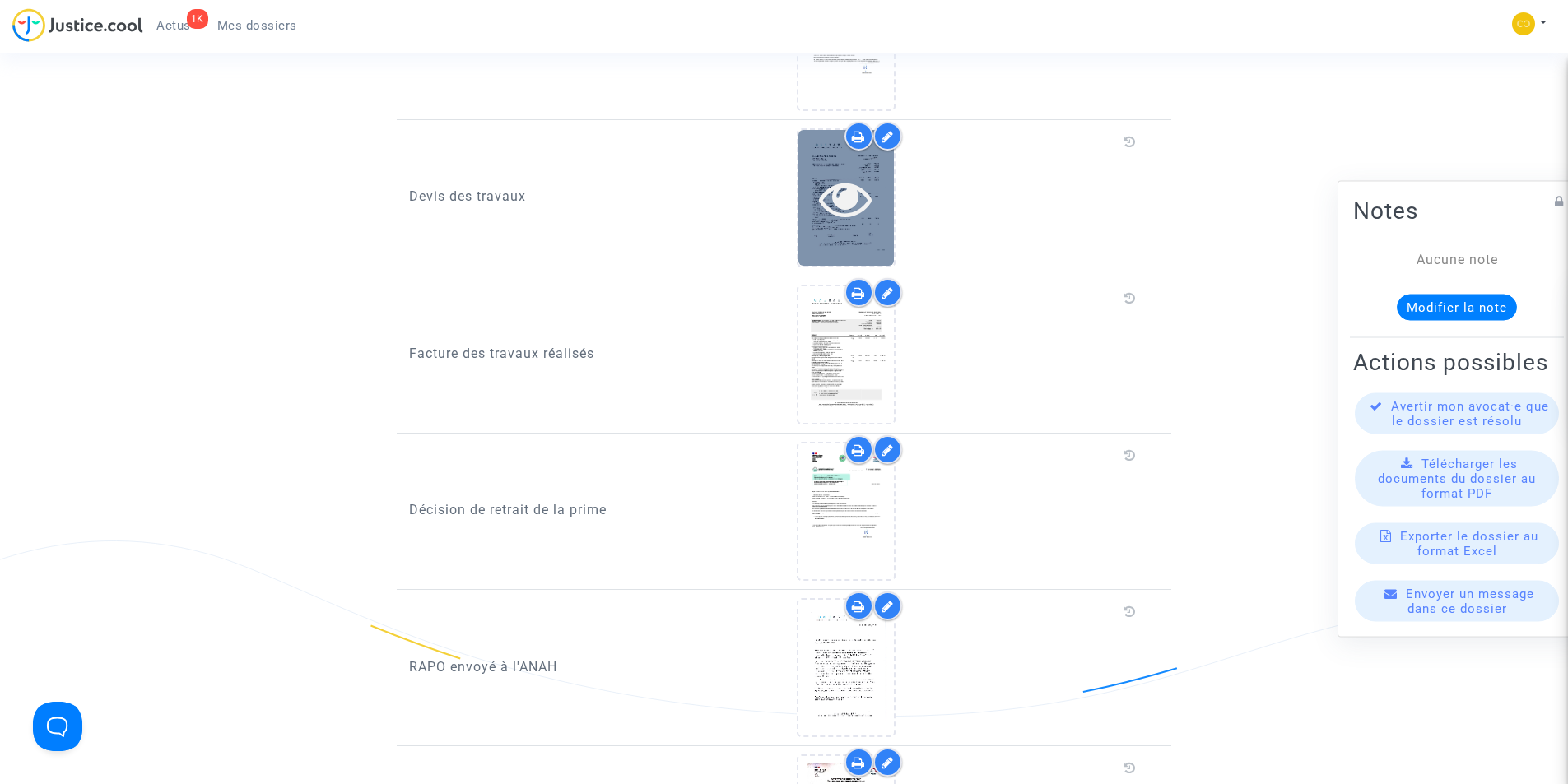
click at [836, 177] on icon at bounding box center [845, 199] width 54 height 53
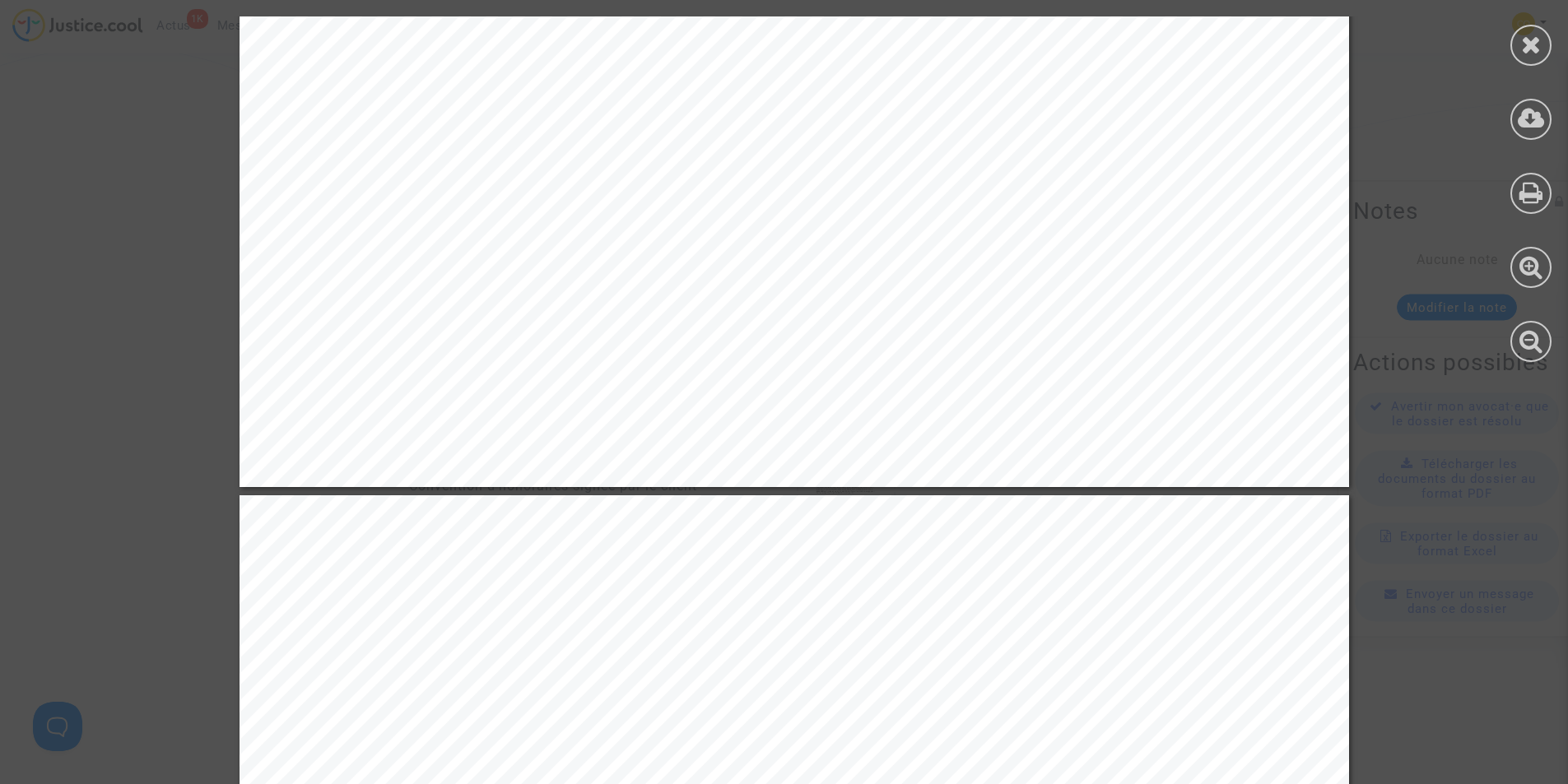
scroll to position [2430, 0]
